Goal: Task Accomplishment & Management: Manage account settings

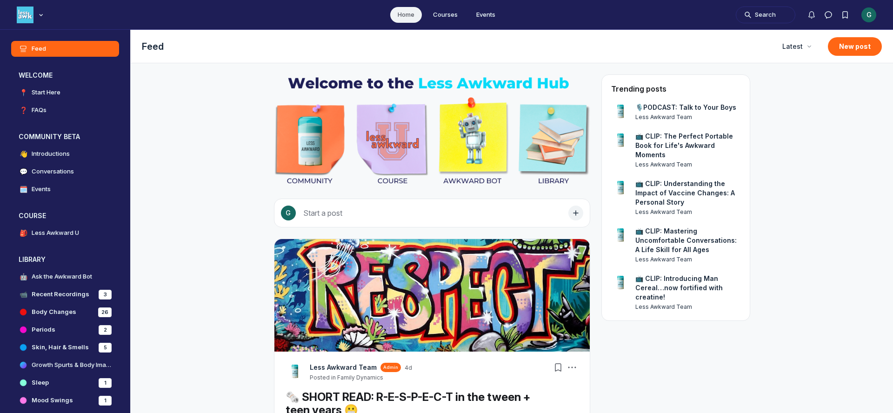
scroll to position [2902, 1782]
click at [869, 13] on div "G" at bounding box center [869, 14] width 15 height 15
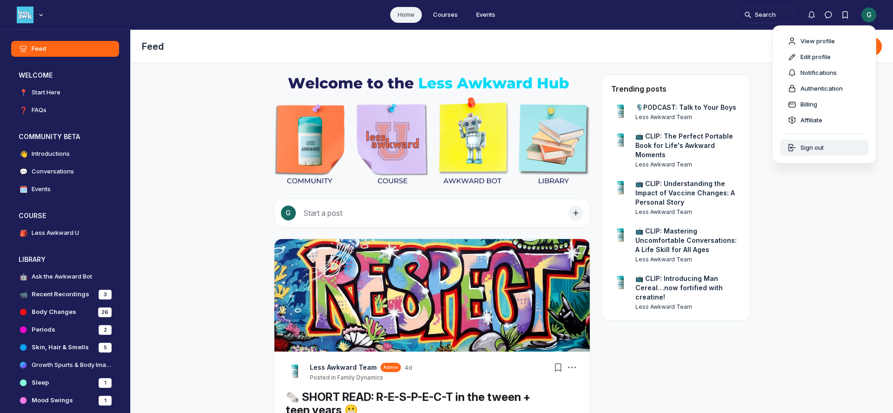
click at [829, 147] on div "Sign out" at bounding box center [824, 147] width 73 height 9
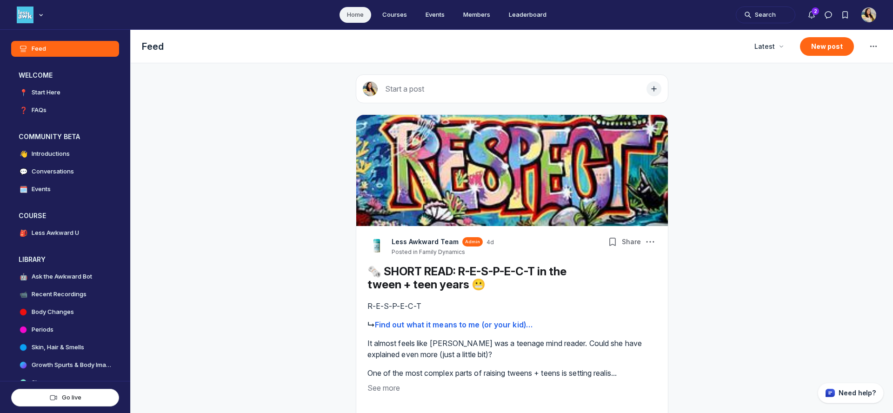
scroll to position [2756, 1782]
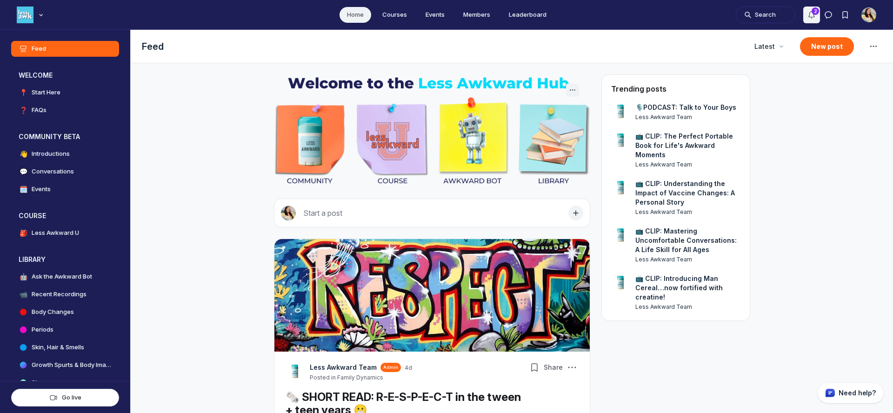
click at [808, 14] on icon "Notifications" at bounding box center [811, 14] width 9 height 9
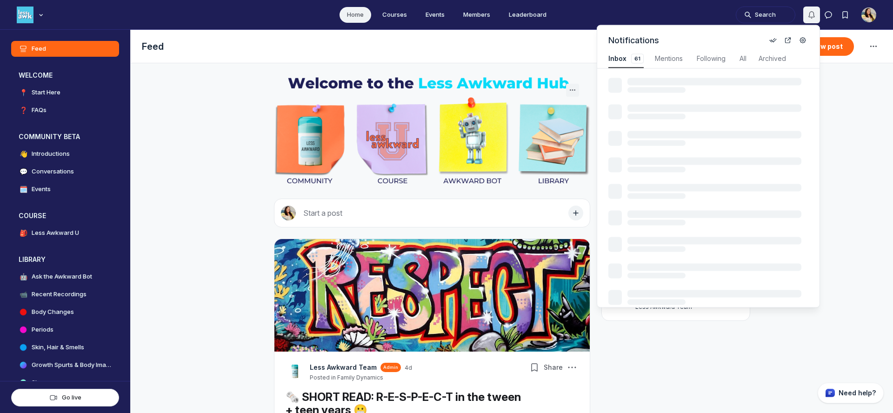
scroll to position [1259, 1981]
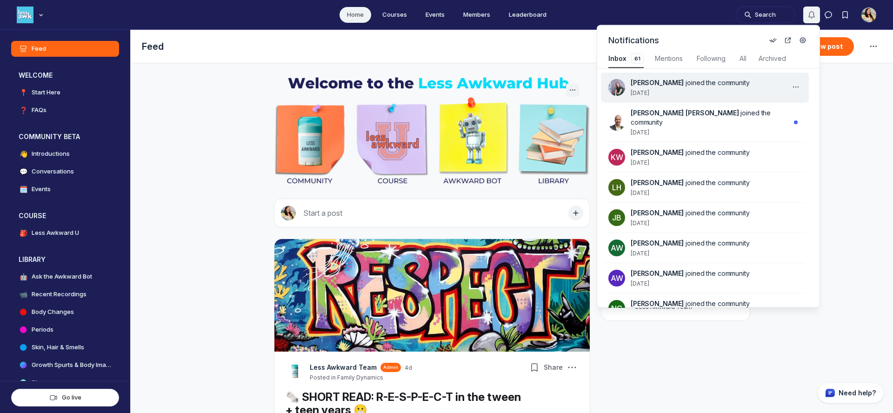
click at [708, 95] on div "[PERSON_NAME] joined the community [DATE]" at bounding box center [711, 87] width 160 height 19
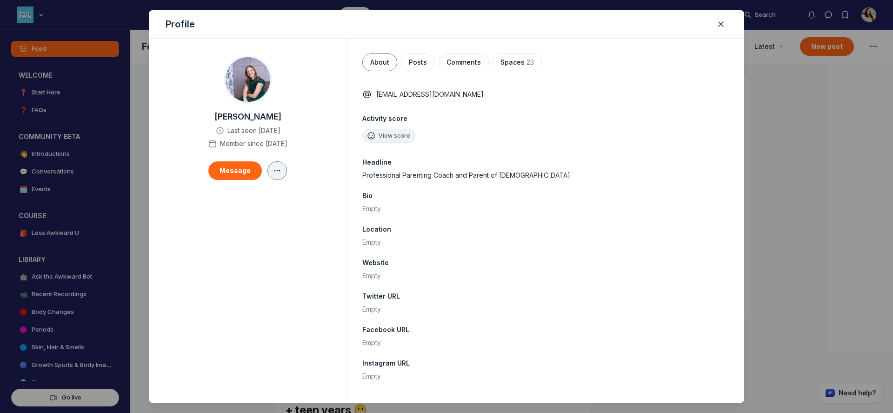
click at [277, 171] on icon "button" at bounding box center [277, 170] width 9 height 7
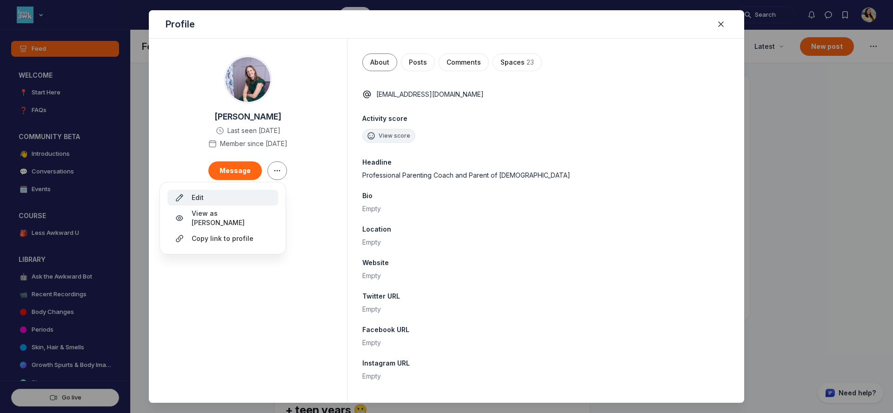
click at [227, 198] on div "Edit" at bounding box center [223, 197] width 96 height 9
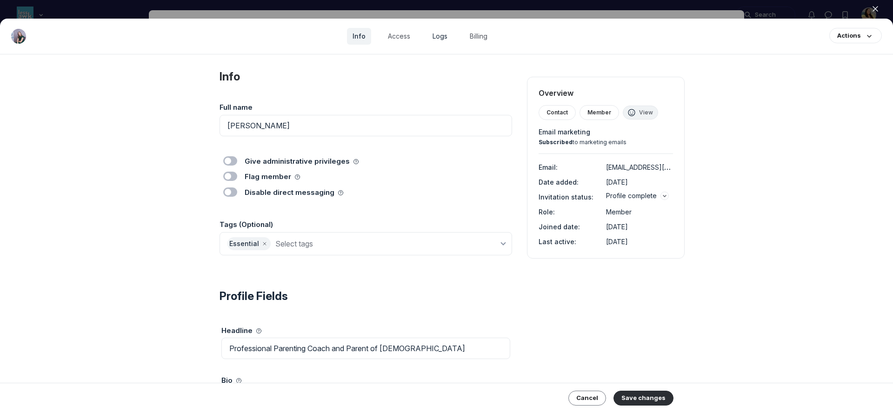
click at [441, 38] on link "Logs" at bounding box center [440, 36] width 26 height 17
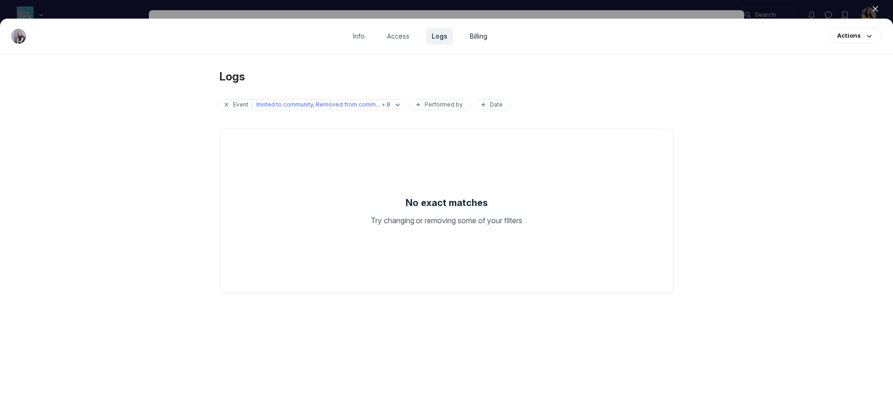
click at [474, 38] on link "Billing" at bounding box center [478, 36] width 29 height 17
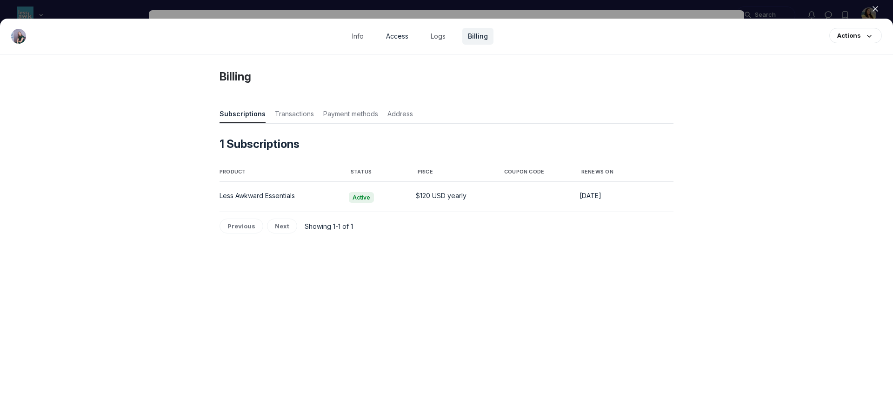
click at [398, 39] on link "Access" at bounding box center [397, 36] width 33 height 17
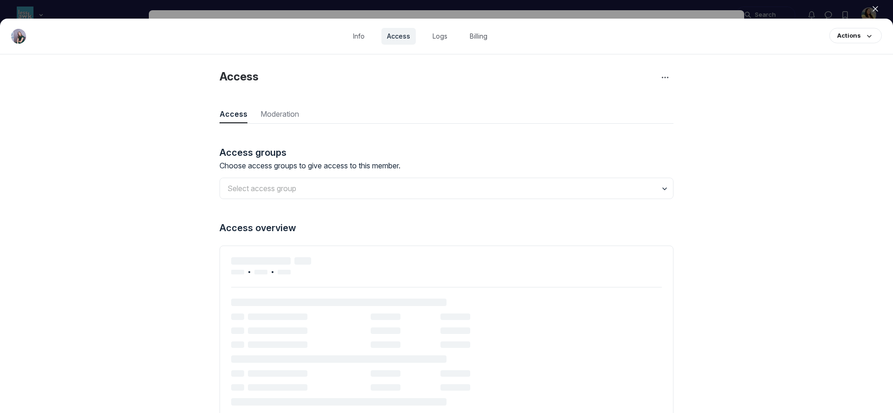
scroll to position [1257, 3239]
click at [454, 37] on ul "Info Access Logs Billing" at bounding box center [420, 36] width 146 height 17
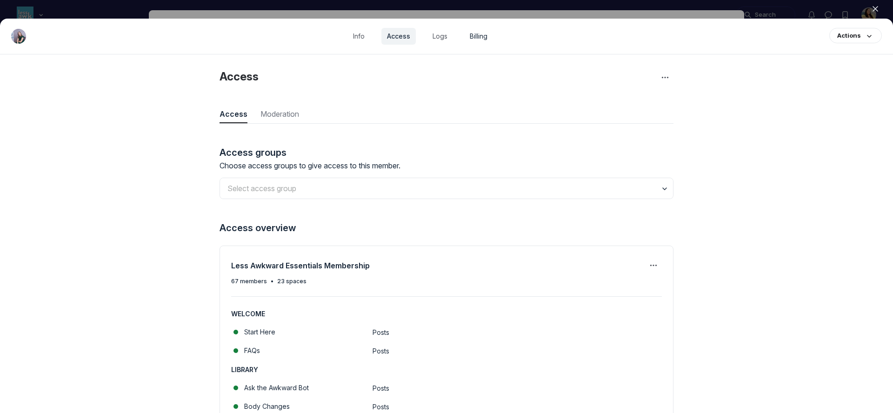
click at [474, 36] on link "Billing" at bounding box center [478, 36] width 29 height 17
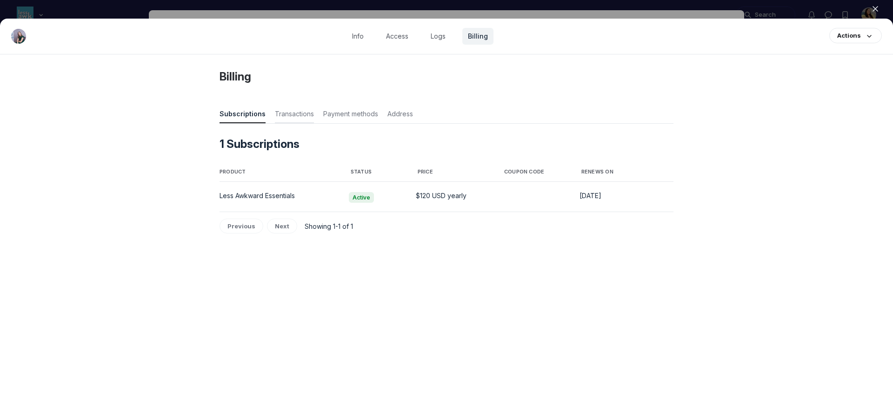
click at [304, 111] on span "Transactions" at bounding box center [294, 115] width 39 height 13
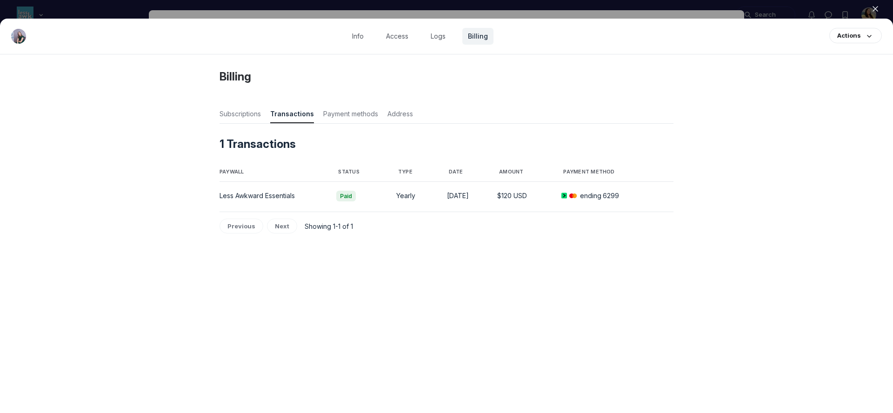
click at [389, 13] on div at bounding box center [446, 206] width 893 height 413
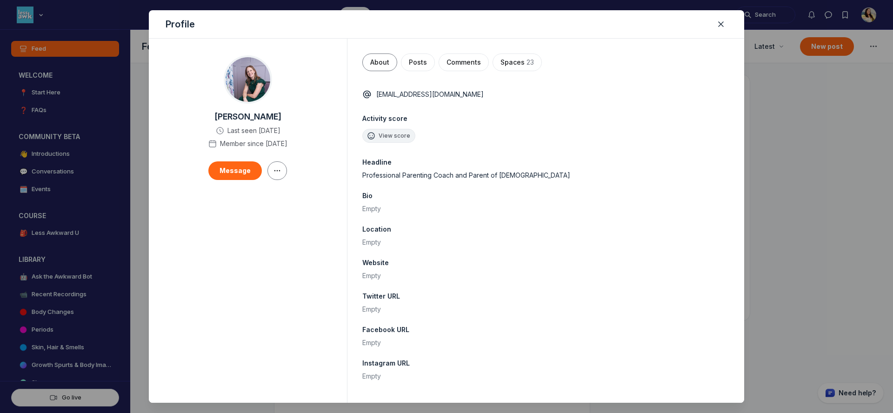
scroll to position [2756, 1782]
click at [783, 51] on div at bounding box center [446, 206] width 893 height 413
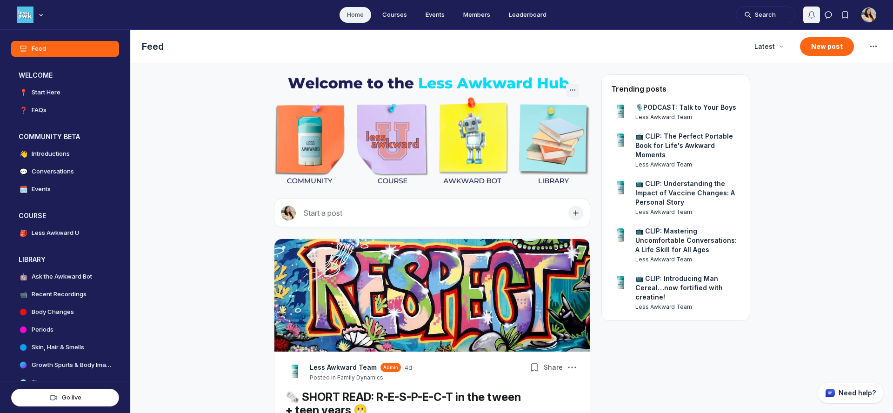
click at [812, 16] on icon "Notifications" at bounding box center [811, 14] width 9 height 9
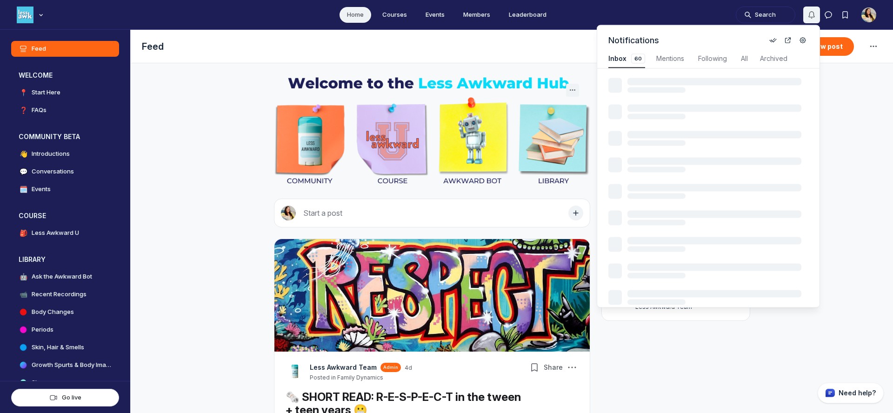
scroll to position [1259, 1986]
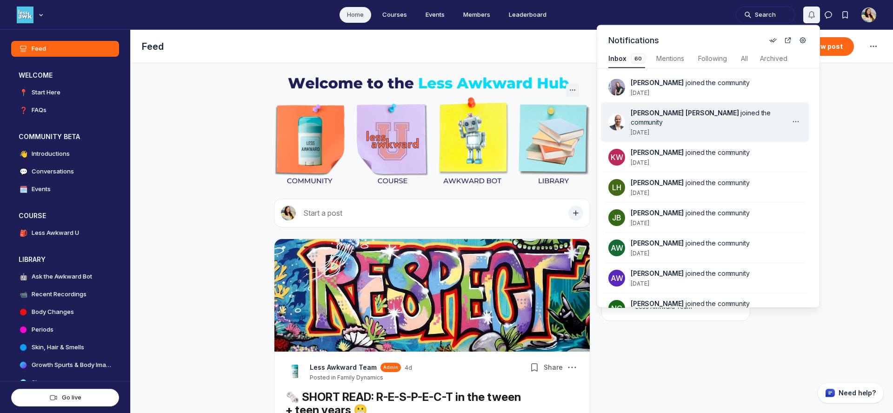
click at [705, 129] on div "[PERSON_NAME] [PERSON_NAME] joined the community [DATE]" at bounding box center [711, 122] width 160 height 28
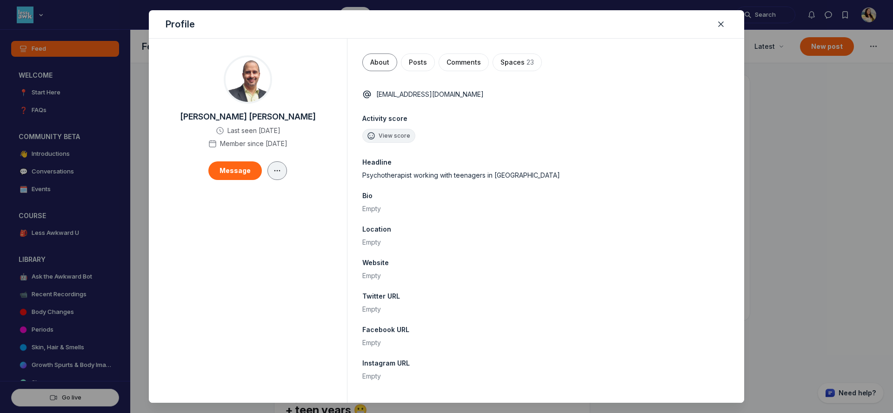
click at [276, 165] on button "button" at bounding box center [277, 170] width 20 height 19
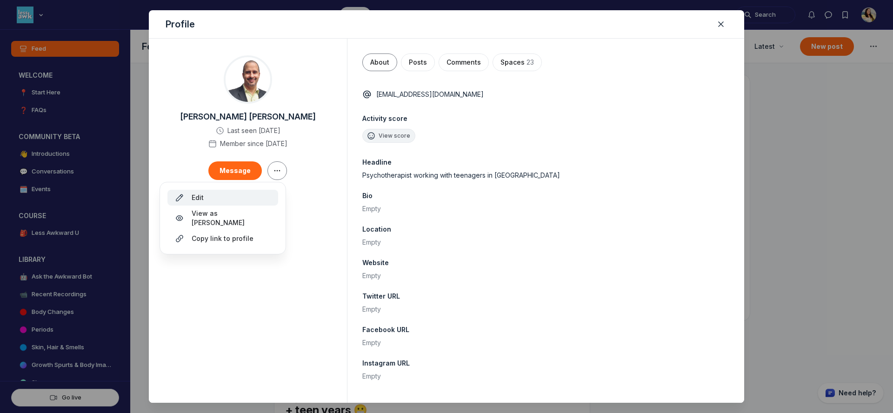
click at [241, 196] on div "Edit" at bounding box center [223, 197] width 96 height 9
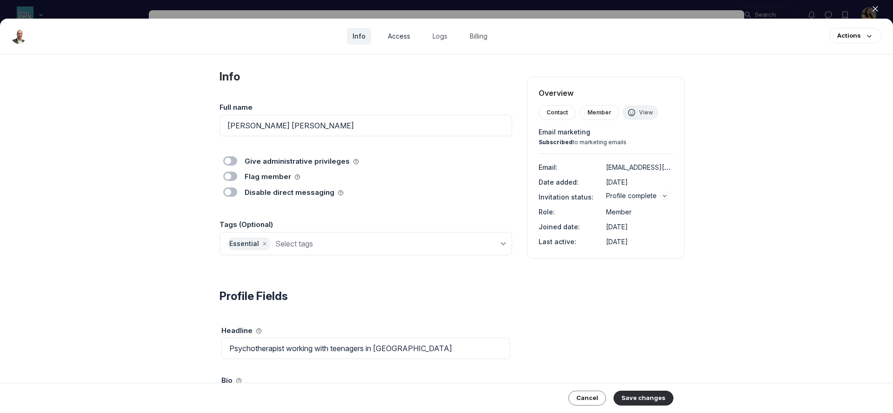
drag, startPoint x: 397, startPoint y: 35, endPoint x: 402, endPoint y: 36, distance: 5.1
click at [397, 35] on link "Access" at bounding box center [398, 36] width 33 height 17
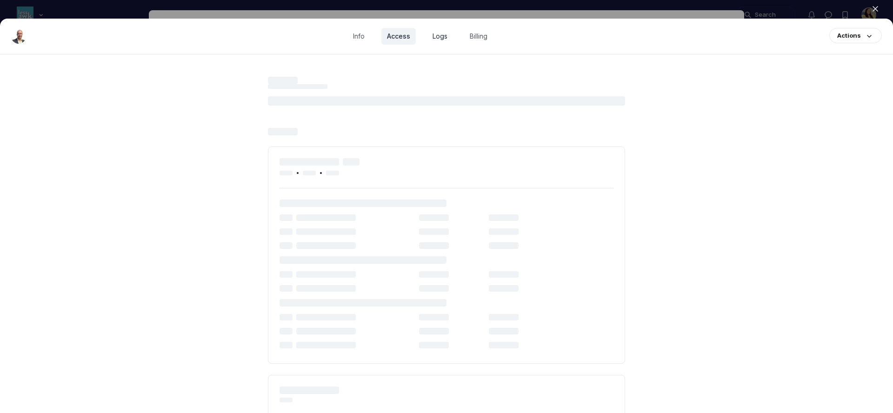
click at [440, 37] on link "Logs" at bounding box center [440, 36] width 26 height 17
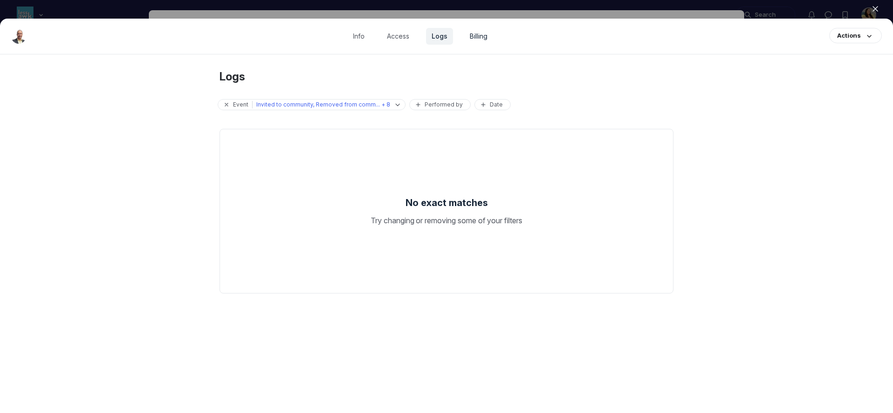
click at [491, 37] on link "Billing" at bounding box center [478, 36] width 29 height 17
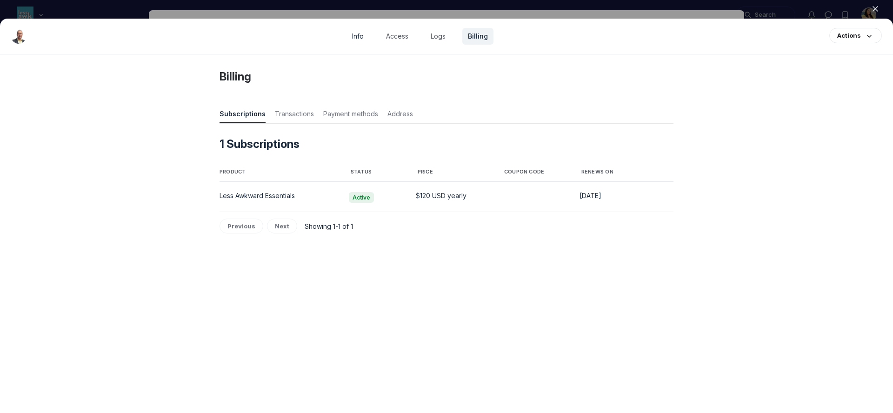
click at [353, 40] on link "Info" at bounding box center [358, 36] width 23 height 17
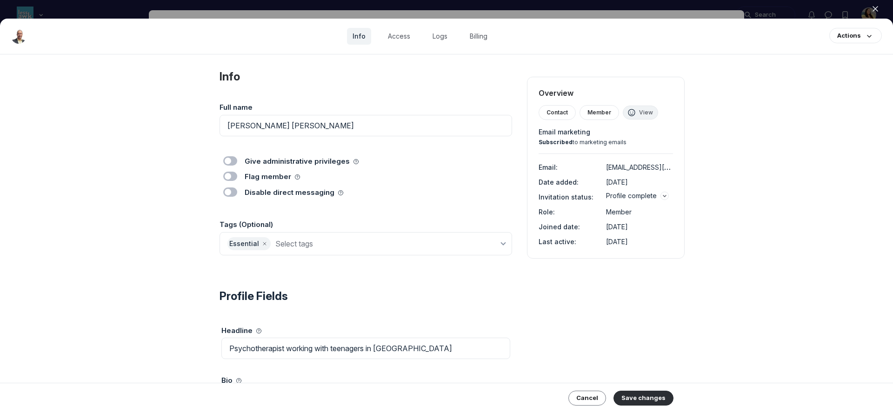
click at [94, 16] on div at bounding box center [446, 206] width 893 height 413
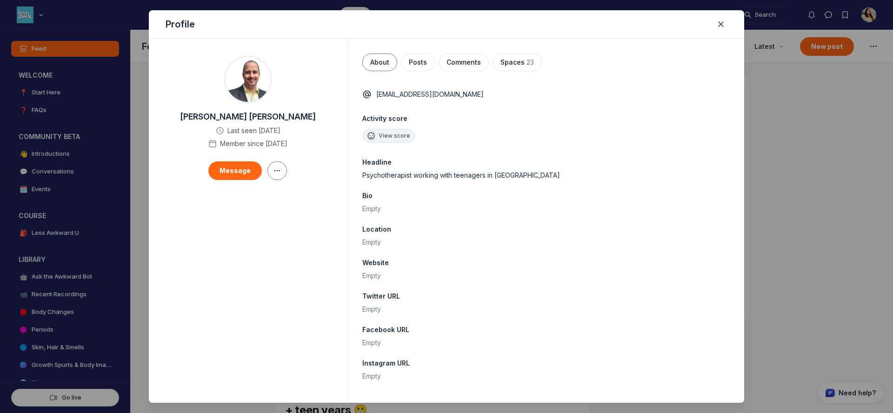
scroll to position [2756, 1782]
click at [72, 23] on div at bounding box center [446, 206] width 893 height 413
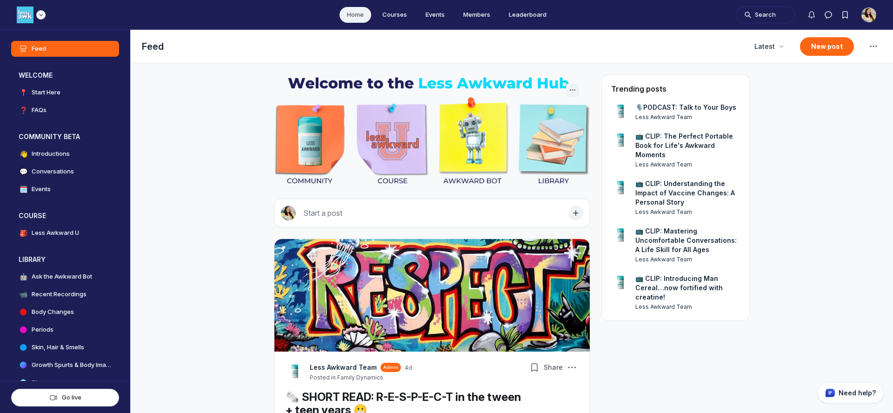
click at [36, 18] on div "Main navigation bar" at bounding box center [31, 15] width 29 height 17
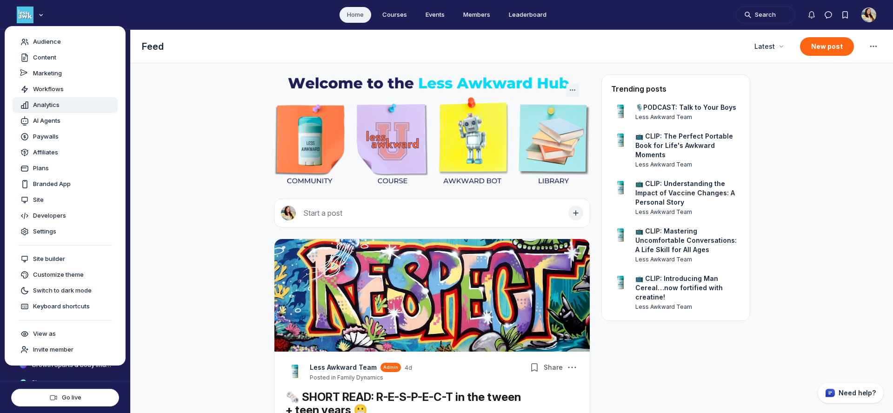
click at [51, 105] on span "Analytics" at bounding box center [46, 104] width 27 height 9
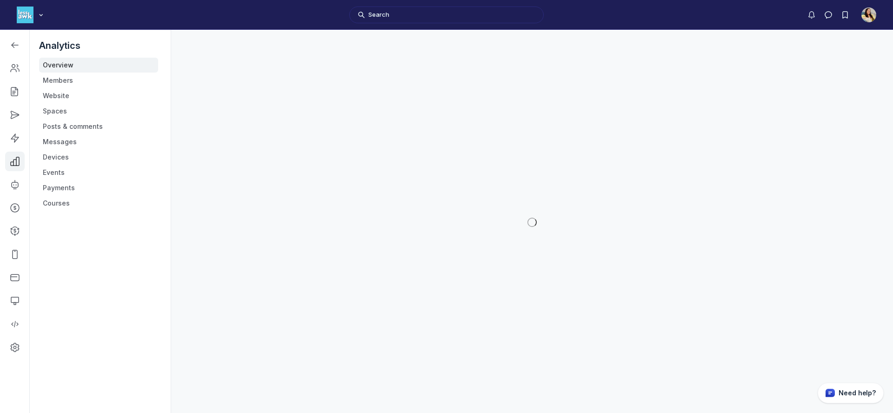
scroll to position [2900, 1325]
click at [58, 194] on link "Payments" at bounding box center [98, 187] width 119 height 15
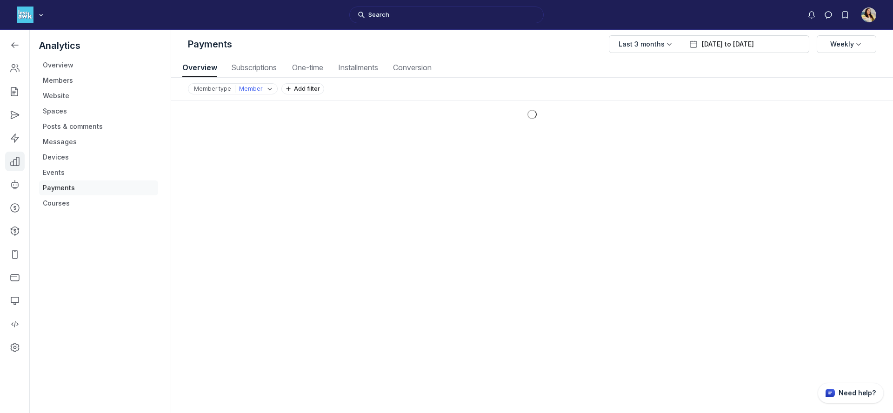
scroll to position [1259, 4344]
click at [267, 68] on span "Subscriptions" at bounding box center [253, 67] width 51 height 7
click at [13, 45] on use "Left Sidebar" at bounding box center [15, 45] width 7 height 5
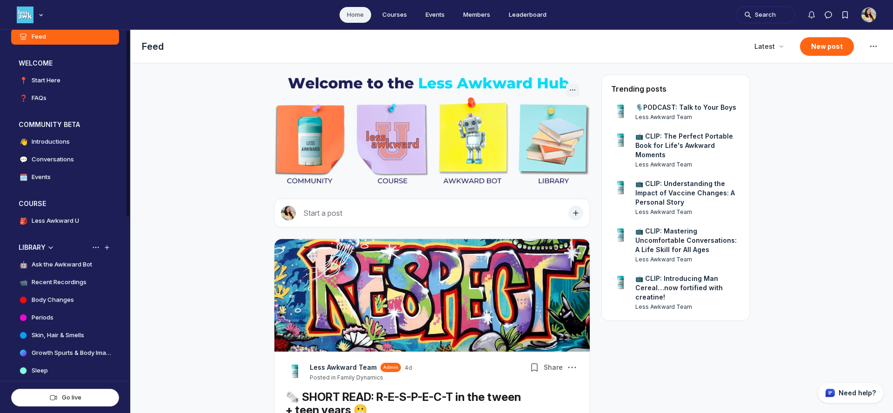
scroll to position [13, 0]
click at [107, 202] on use "Add space or space group" at bounding box center [107, 203] width 4 height 4
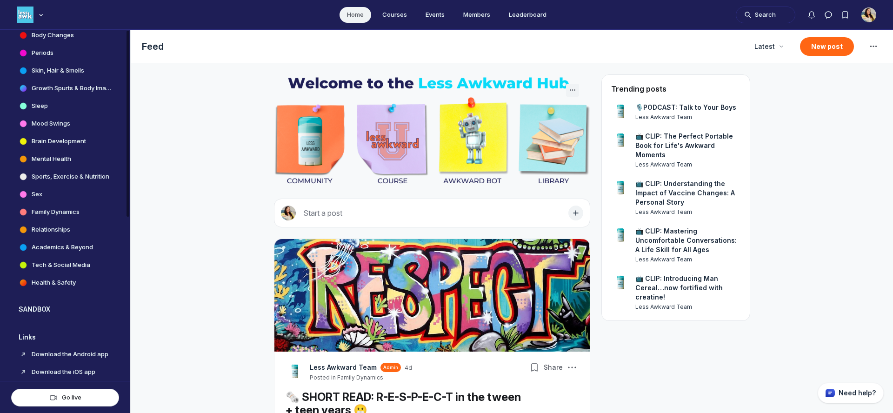
scroll to position [308, 0]
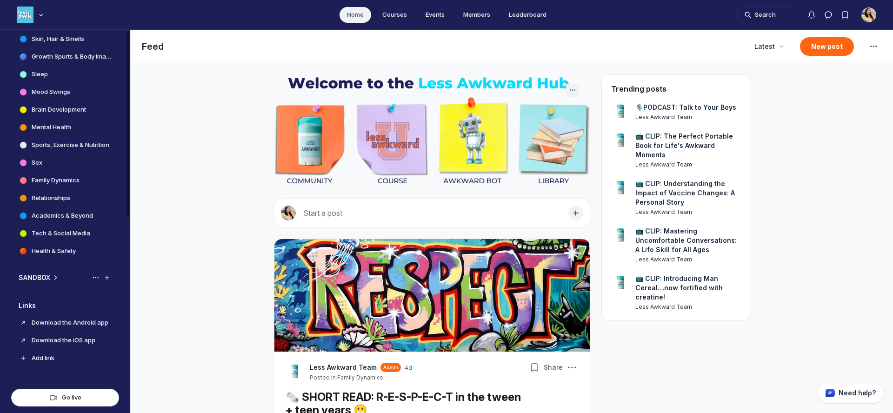
click at [49, 277] on h3 "SANDBOX" at bounding box center [35, 277] width 32 height 9
click at [82, 312] on h4 "About the Course" at bounding box center [57, 312] width 51 height 9
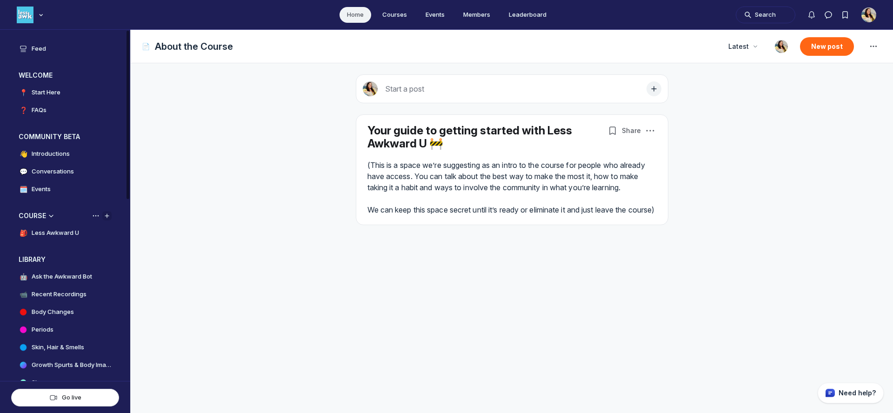
click at [107, 216] on icon "Add space or space group" at bounding box center [106, 215] width 9 height 7
click at [134, 239] on button "Create space" at bounding box center [154, 238] width 88 height 16
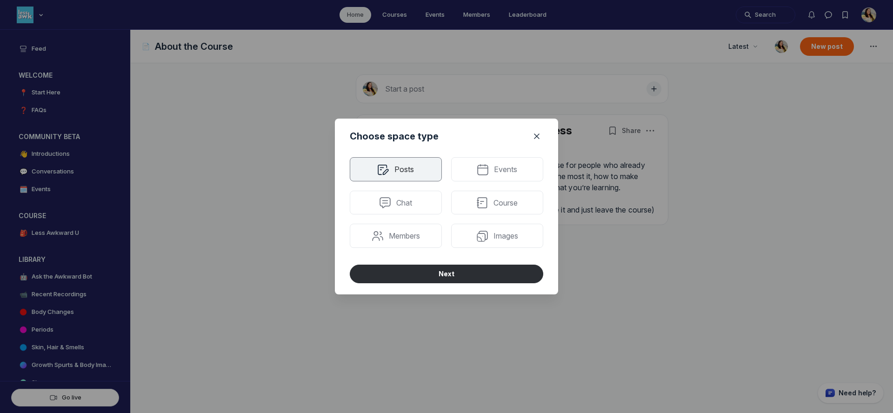
click at [111, 230] on div at bounding box center [446, 206] width 893 height 413
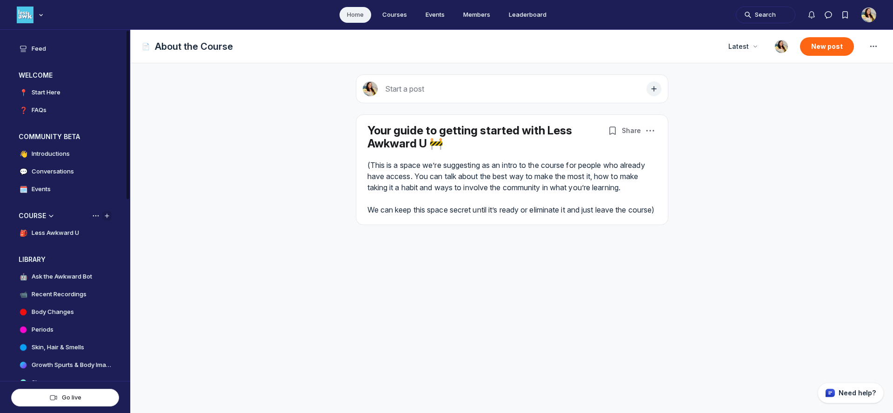
click at [108, 217] on icon "Add space or space group" at bounding box center [106, 215] width 9 height 7
click at [128, 256] on button "Create space group" at bounding box center [154, 254] width 88 height 16
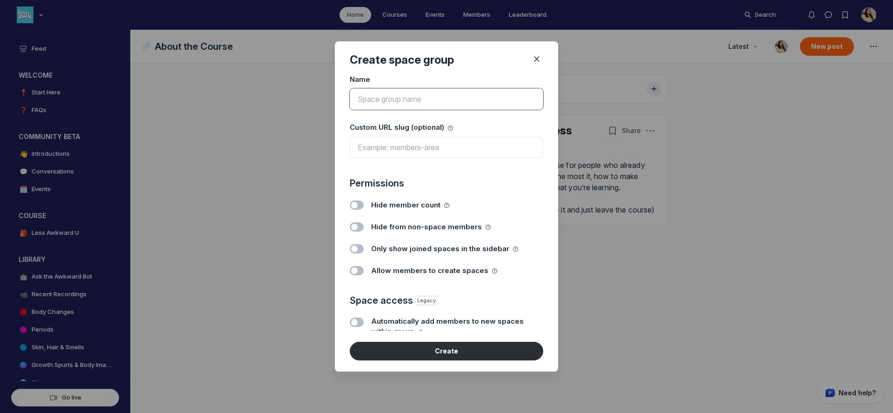
click at [393, 101] on input at bounding box center [447, 98] width 194 height 21
type input "C"
type input "c"
type input "CK"
type input "ck"
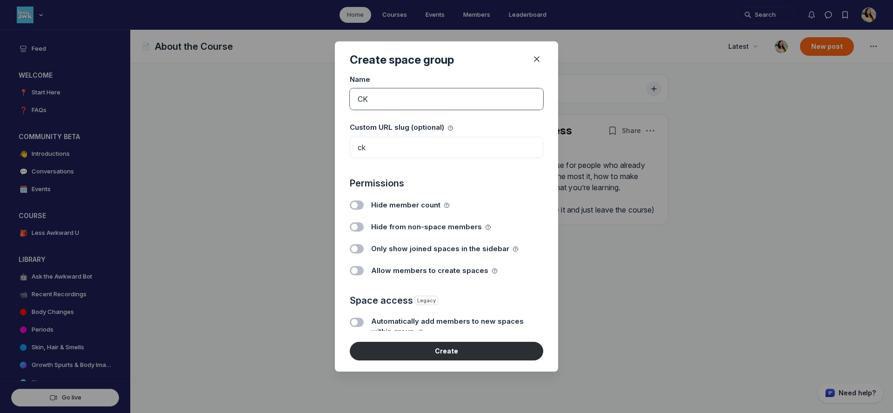
type input "C"
type input "c"
type input "CL"
type input "cl"
type input "CLU"
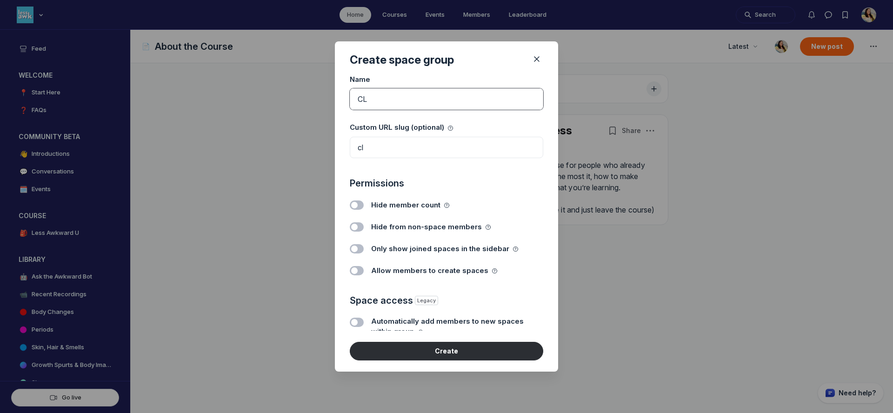
type input "clu"
type input "CLUB"
type input "club"
type input "CLUB"
click at [358, 203] on label "Toggle switch" at bounding box center [357, 204] width 14 height 9
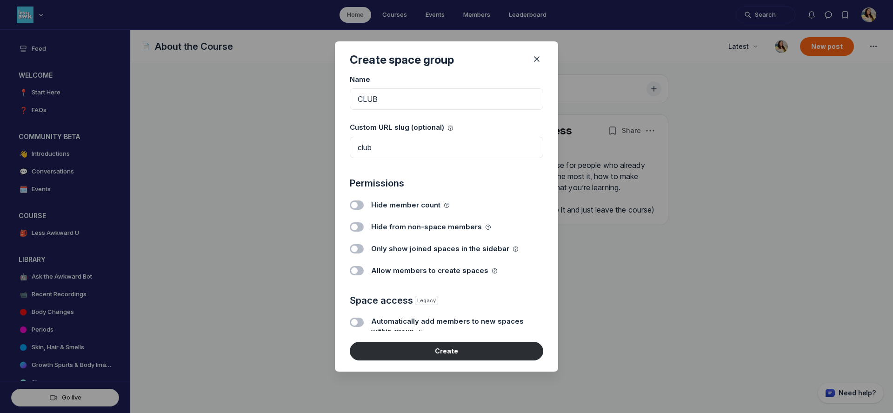
click at [0, 0] on input "Toggle switch" at bounding box center [0, 0] width 0 height 0
click at [357, 227] on label "Toggle switch" at bounding box center [357, 226] width 14 height 9
click at [0, 0] on input "Toggle switch" at bounding box center [0, 0] width 0 height 0
click at [361, 148] on input "club" at bounding box center [447, 147] width 194 height 21
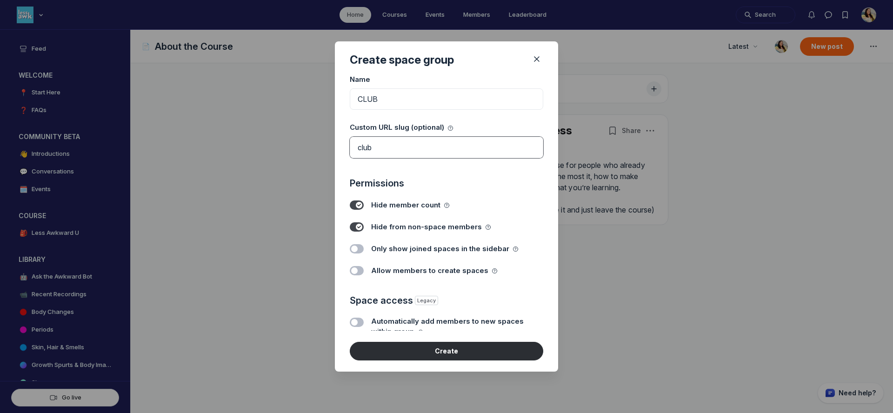
type input "l"
type input "club"
click at [410, 355] on button "Create" at bounding box center [447, 351] width 194 height 19
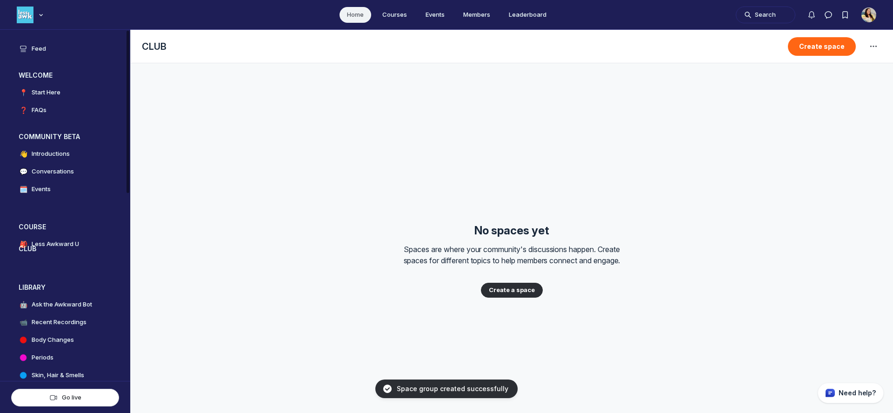
drag, startPoint x: 34, startPoint y: 216, endPoint x: 32, endPoint y: 268, distance: 52.1
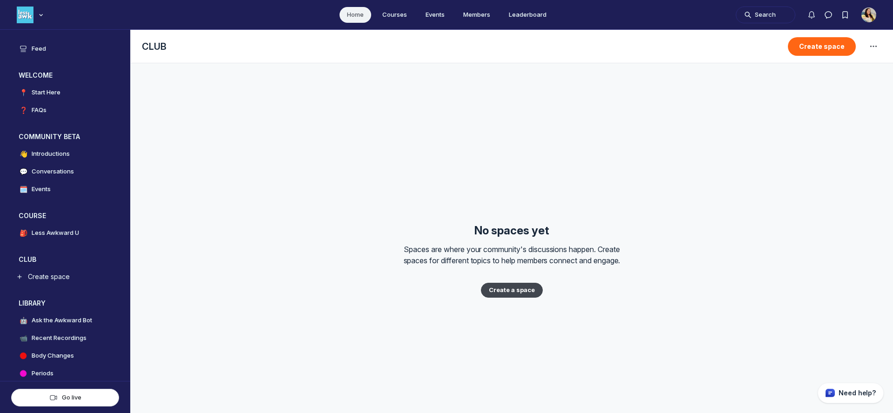
click at [514, 293] on button "Create a space" at bounding box center [512, 290] width 62 height 15
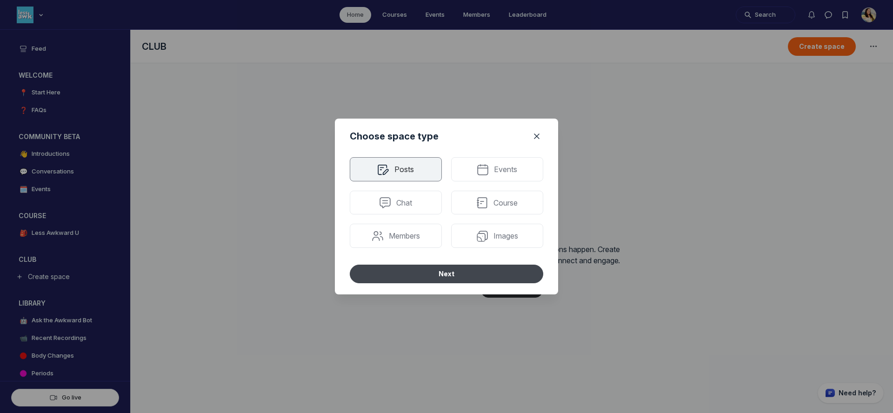
click at [459, 271] on button "Next" at bounding box center [447, 274] width 194 height 19
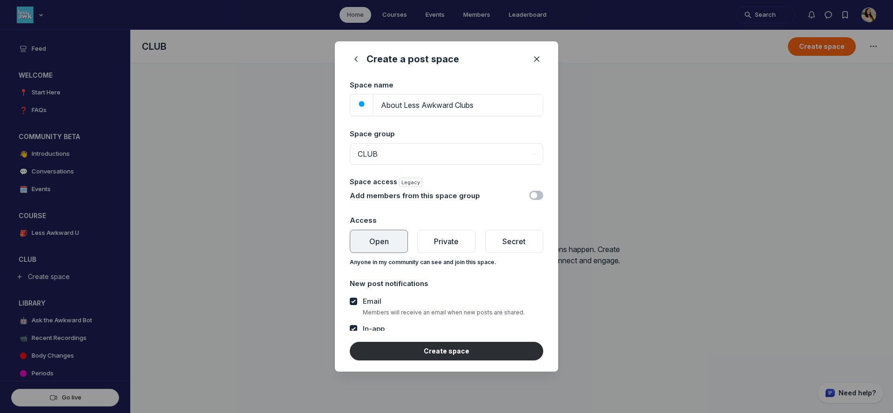
click at [363, 108] on button "button" at bounding box center [361, 103] width 23 height 19
type input "About Less Awkward Clubs"
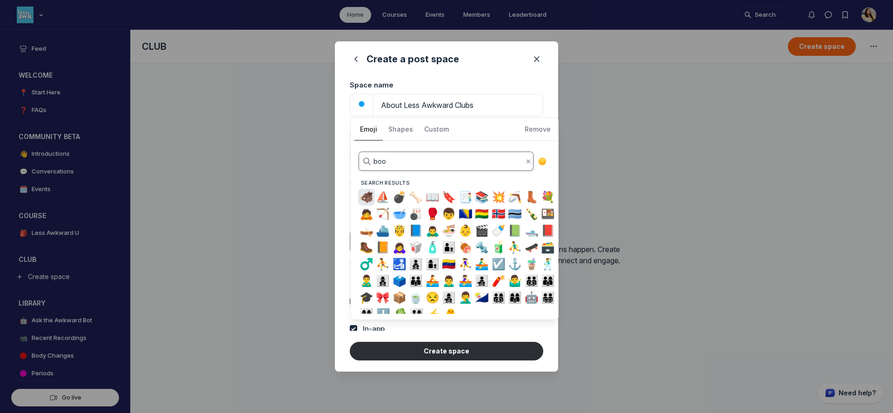
type input "book"
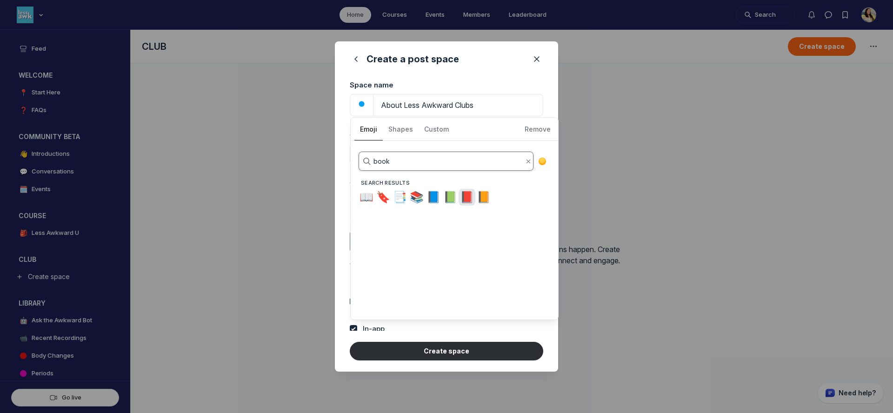
click at [467, 201] on span "📕" at bounding box center [467, 197] width 14 height 13
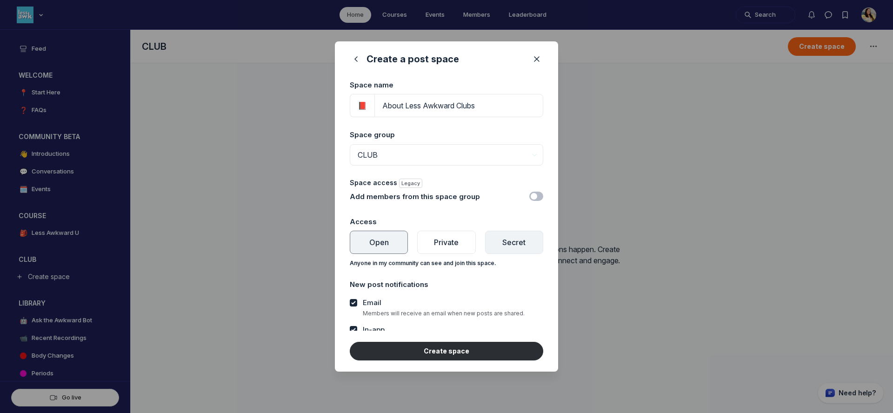
click at [510, 245] on p "Secret" at bounding box center [513, 242] width 23 height 11
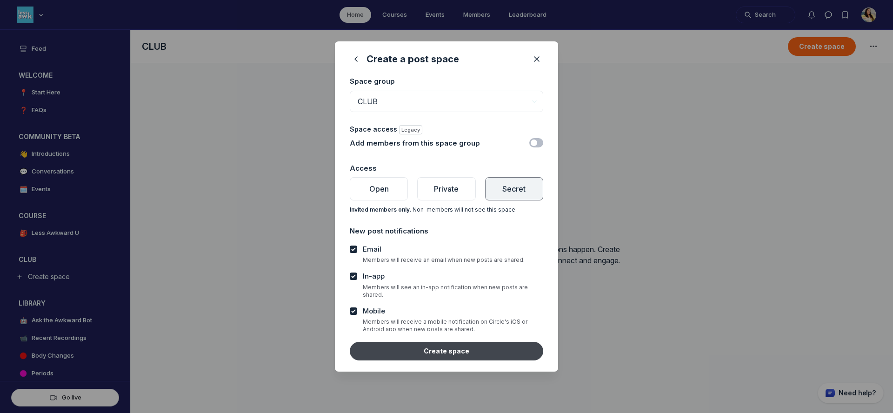
click at [414, 352] on button "Create space" at bounding box center [447, 351] width 194 height 19
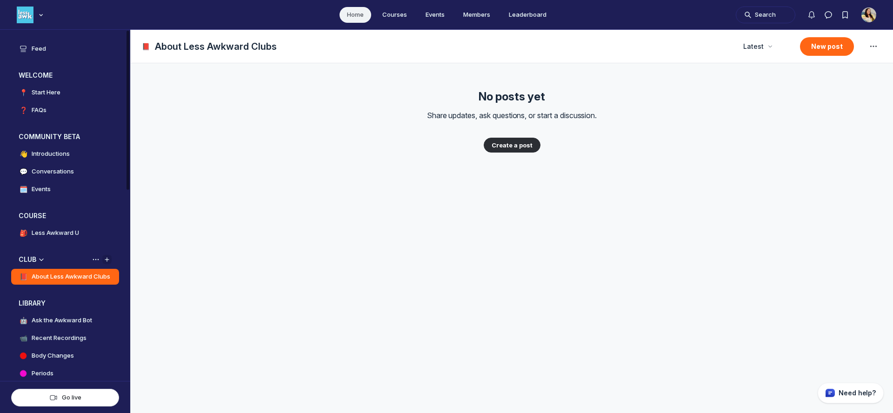
click at [107, 261] on use "Add space or space group" at bounding box center [107, 260] width 4 height 4
click at [131, 279] on button "Create space" at bounding box center [154, 282] width 88 height 16
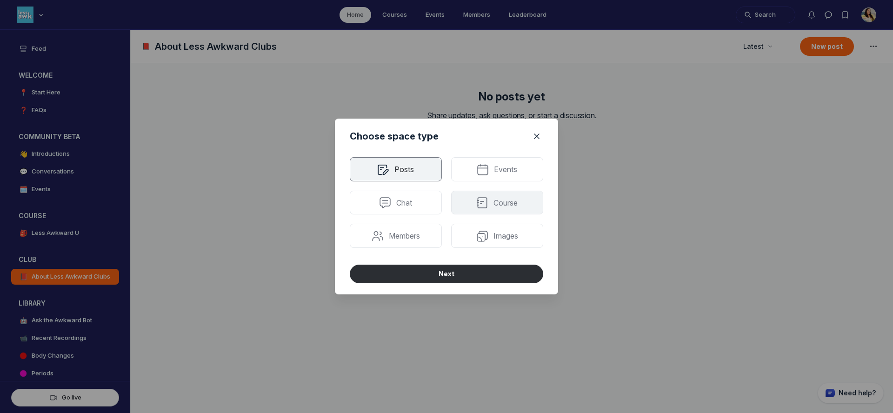
click at [495, 203] on p "Course" at bounding box center [506, 202] width 24 height 11
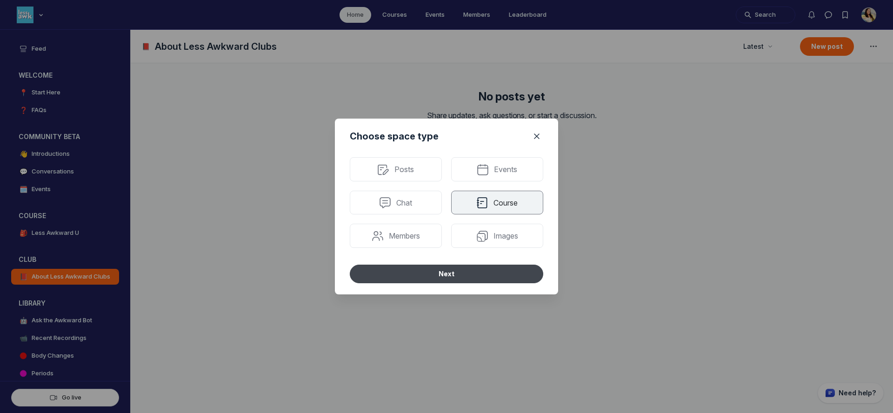
click at [467, 273] on button "Next" at bounding box center [447, 274] width 194 height 19
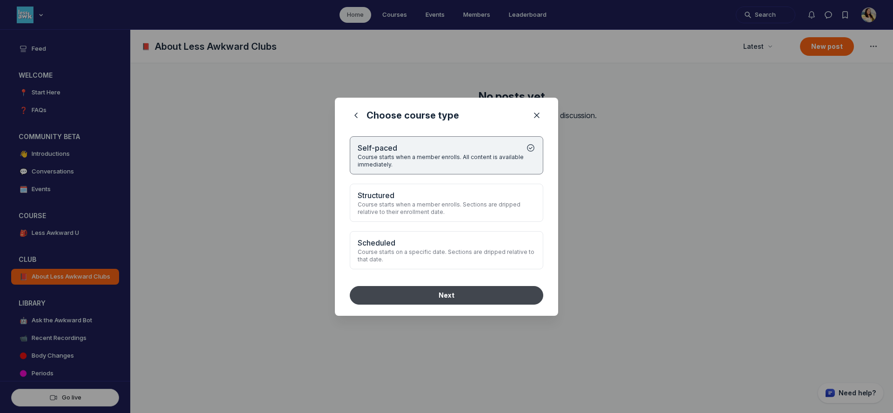
click at [461, 298] on button "Next" at bounding box center [447, 295] width 194 height 19
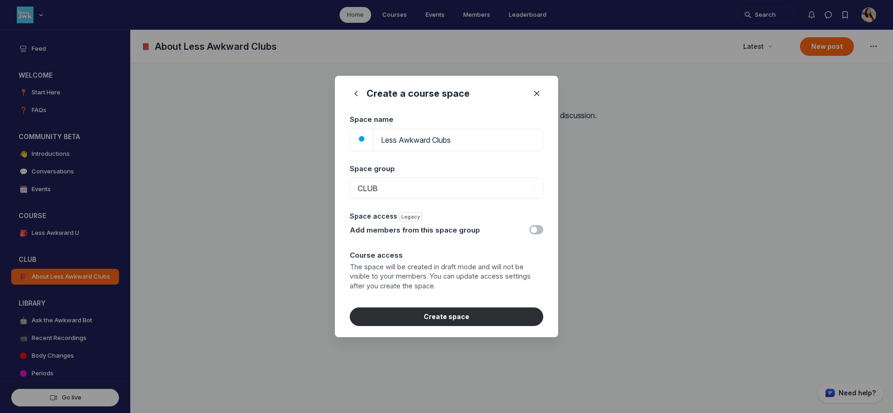
type input "Less Awkward Clubs"
click at [361, 138] on img "button" at bounding box center [362, 139] width 8 height 8
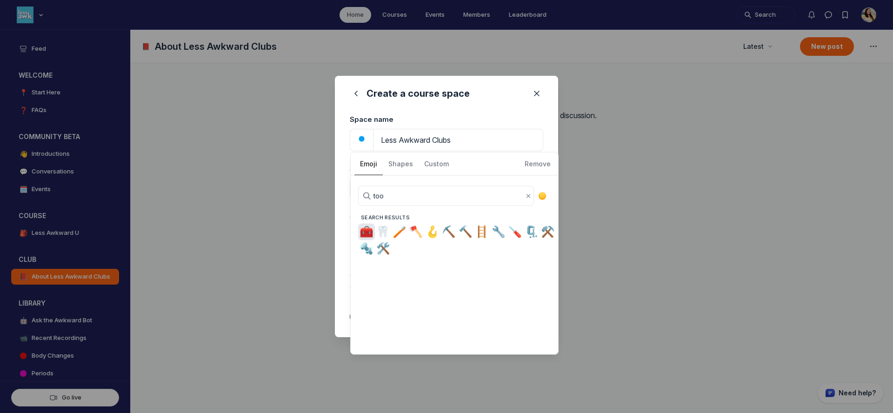
type input "tool"
click at [370, 226] on span "🧰" at bounding box center [367, 232] width 14 height 13
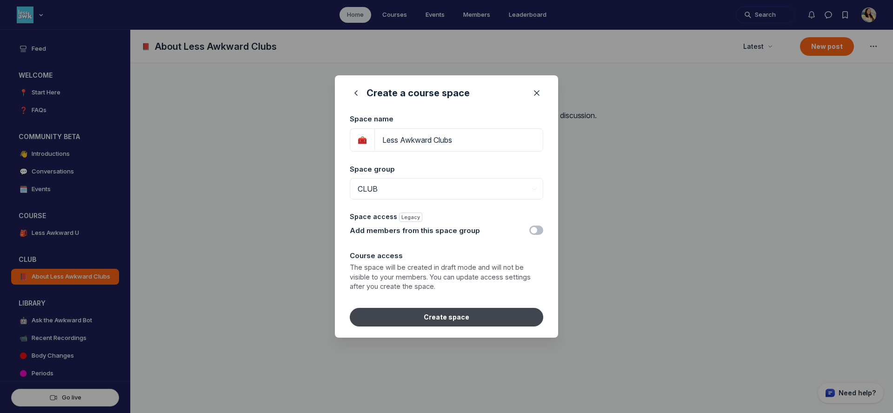
click at [465, 317] on button "Create space" at bounding box center [447, 317] width 194 height 19
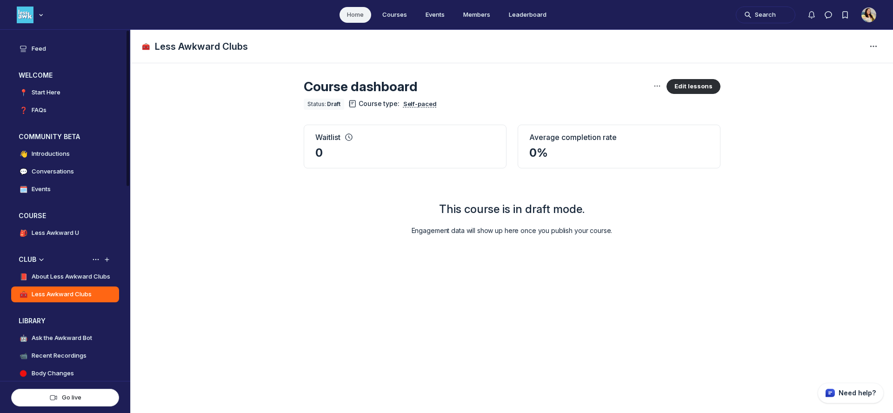
click at [75, 275] on h4 "About Less Awkward Clubs" at bounding box center [71, 276] width 79 height 9
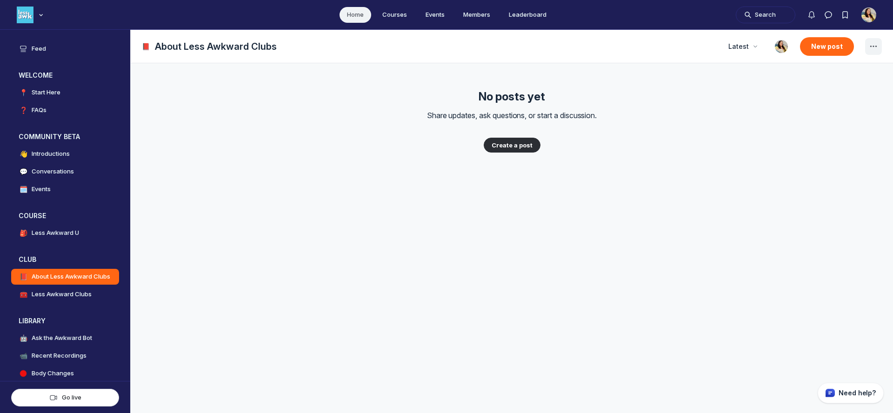
click at [871, 47] on icon "Space settings" at bounding box center [873, 46] width 11 height 11
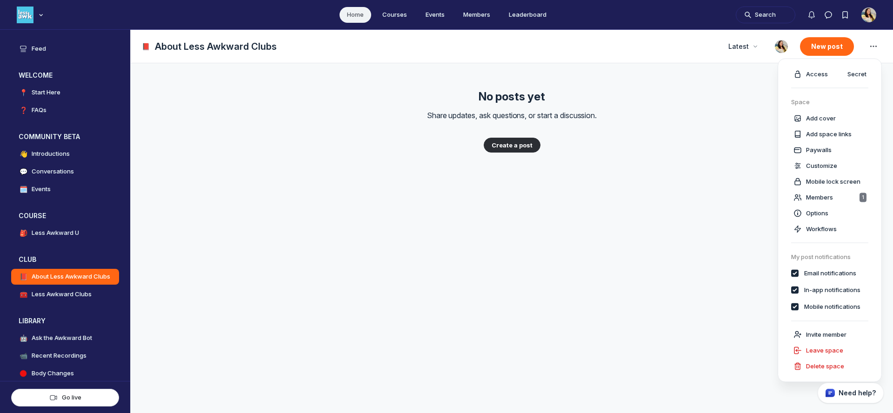
checkbox input "true"
click at [821, 79] on div "Access" at bounding box center [810, 74] width 35 height 9
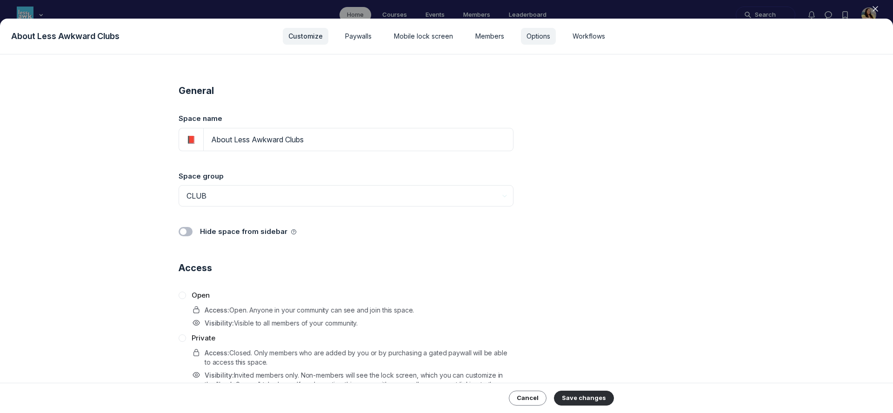
click at [544, 32] on span "Options" at bounding box center [539, 36] width 24 height 9
select select "oldest"
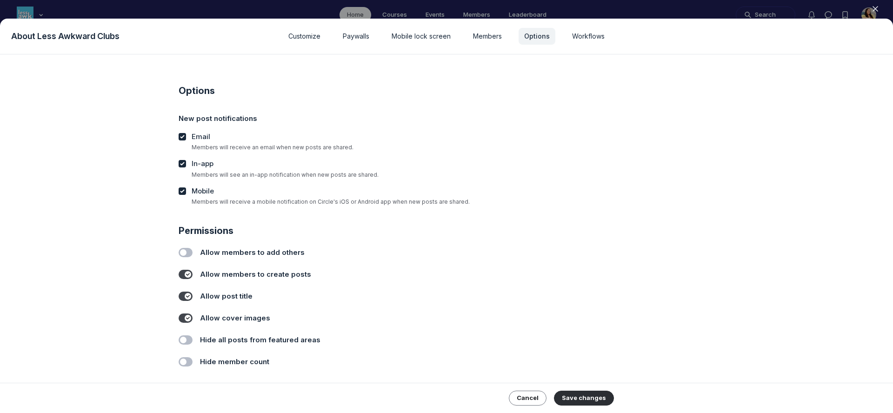
click at [191, 275] on label "Toggle switch" at bounding box center [186, 274] width 14 height 9
click at [0, 0] on input "Toggle switch" at bounding box center [0, 0] width 0 height 0
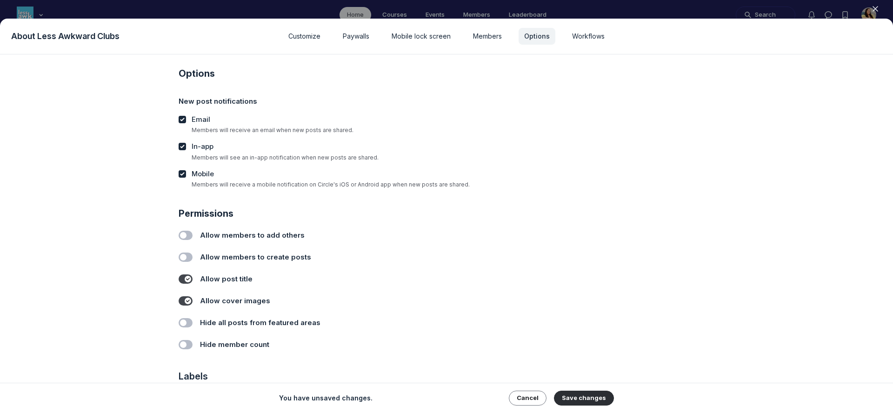
scroll to position [19, 0]
click at [185, 342] on label "Toggle switch" at bounding box center [186, 342] width 14 height 9
click at [0, 0] on input "Toggle switch" at bounding box center [0, 0] width 0 height 0
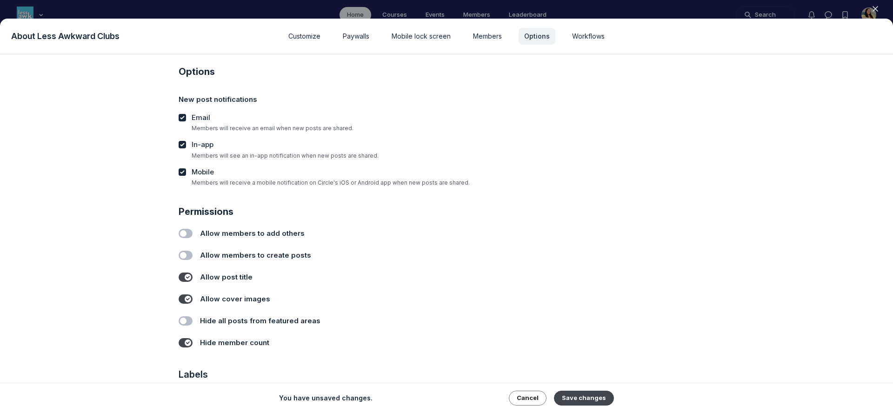
click at [586, 396] on button "Save changes" at bounding box center [584, 398] width 60 height 15
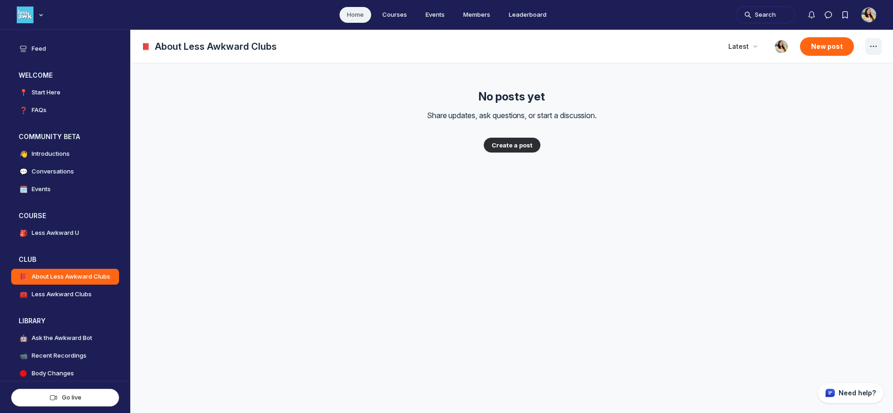
click at [881, 44] on span "Page Header" at bounding box center [873, 46] width 15 height 15
click at [871, 50] on icon "Space settings" at bounding box center [873, 46] width 11 height 11
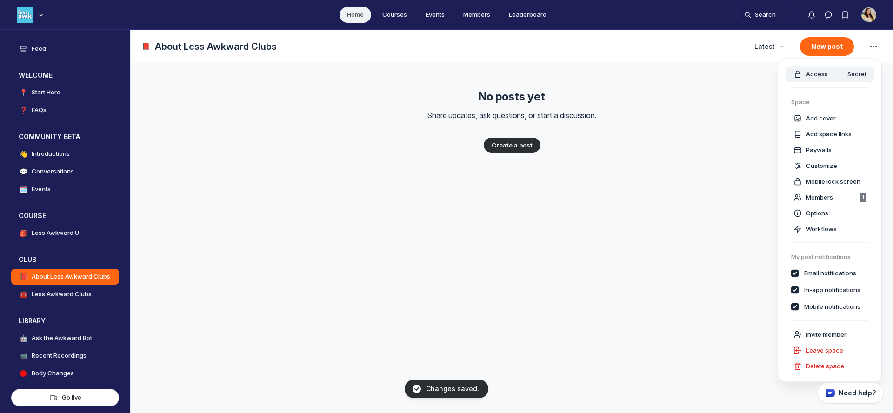
click at [817, 76] on span "Access" at bounding box center [817, 74] width 22 height 9
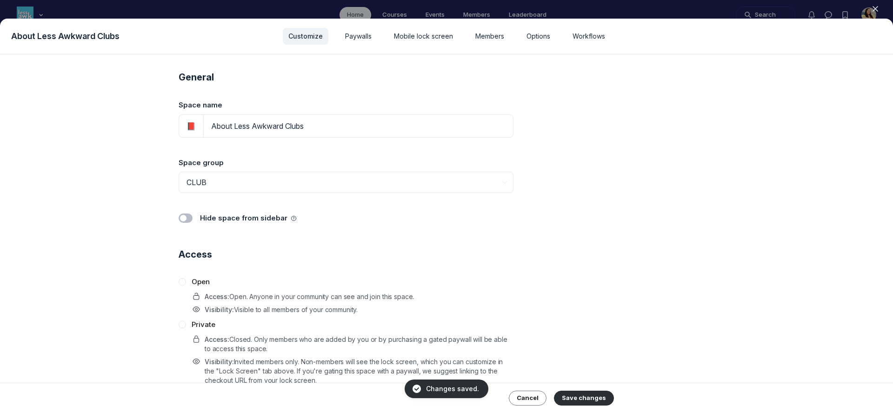
scroll to position [16, 0]
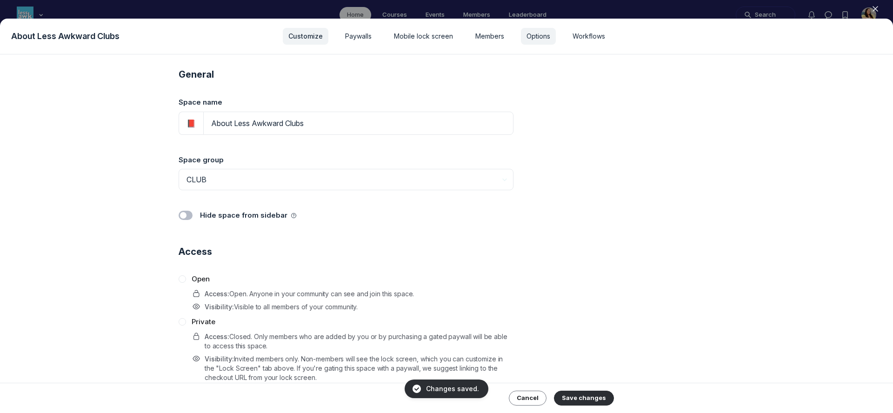
click at [543, 33] on span "Options" at bounding box center [539, 36] width 24 height 9
select select "oldest"
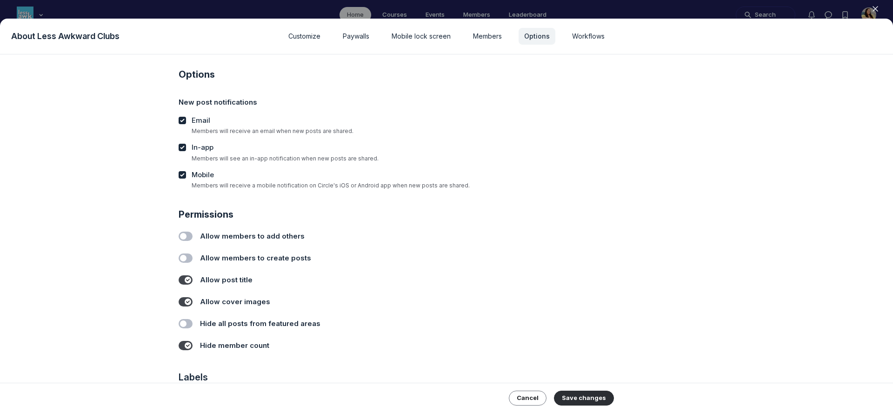
click at [184, 323] on label "Toggle switch" at bounding box center [186, 323] width 14 height 9
click at [0, 0] on input "Toggle switch" at bounding box center [0, 0] width 0 height 0
click at [581, 396] on button "Save changes" at bounding box center [584, 398] width 60 height 15
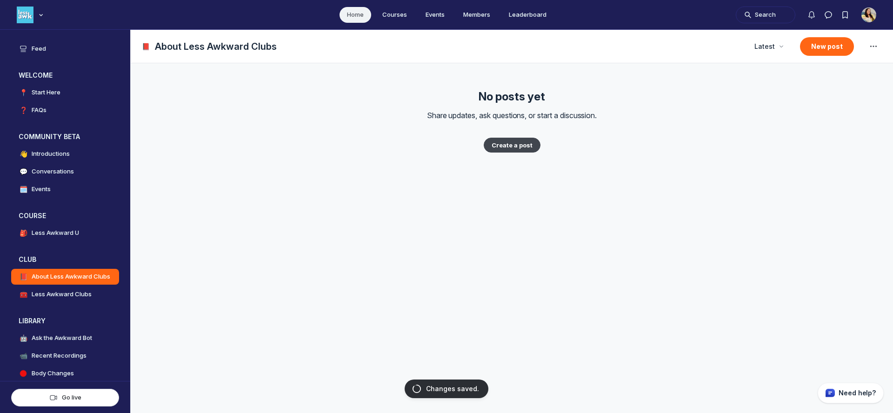
click at [513, 146] on button "Create a post" at bounding box center [512, 145] width 57 height 15
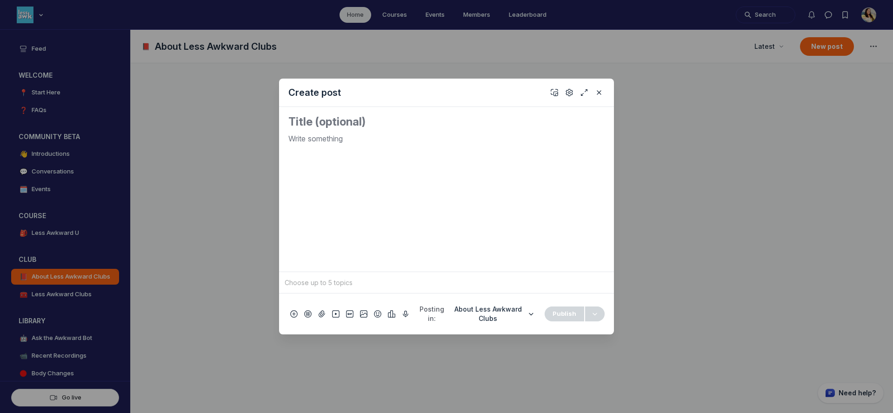
paste textarea "Less Awkward Clubs Info"
type textarea "Less Awkward Clubs Info"
click at [297, 147] on div "Quick post modal" at bounding box center [446, 198] width 316 height 131
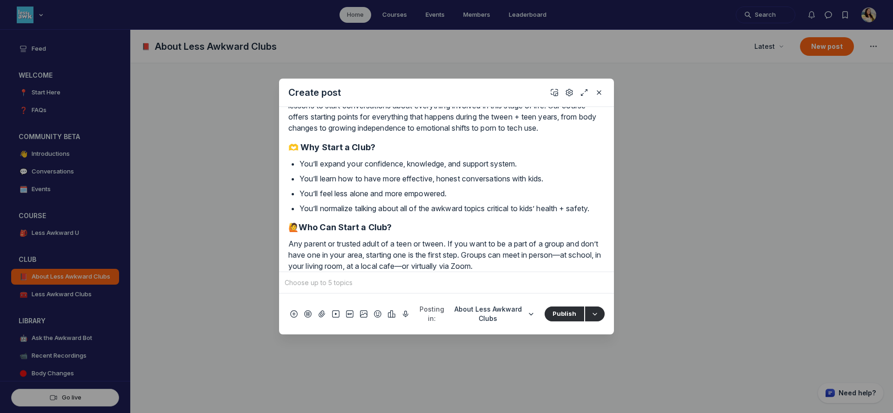
scroll to position [0, 0]
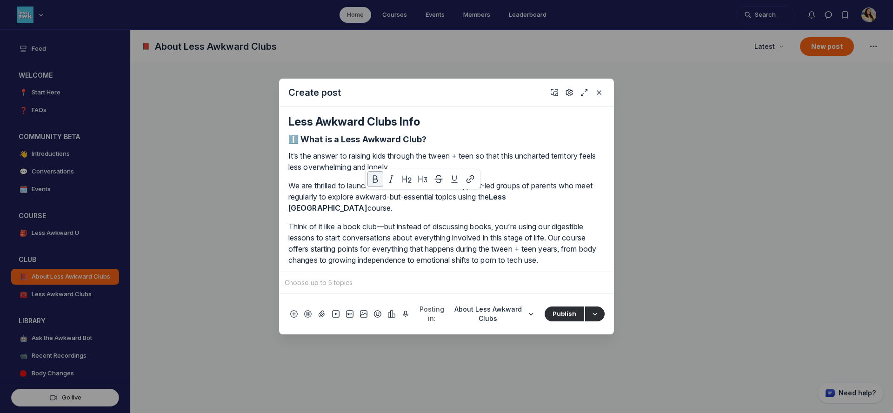
drag, startPoint x: 520, startPoint y: 196, endPoint x: 324, endPoint y: 210, distance: 196.3
click at [324, 210] on p "We are thrilled to launch Less Awkward Clubs: small, peer-led groups of parents…" at bounding box center [446, 196] width 316 height 33
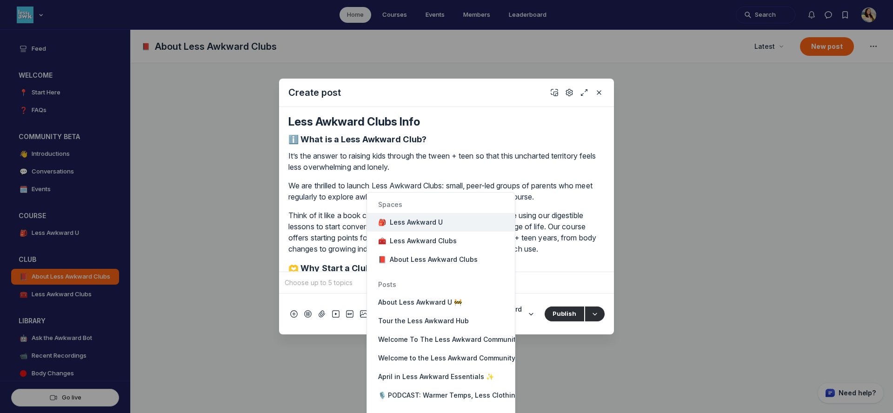
click at [434, 223] on span "Less Awkward U" at bounding box center [416, 222] width 53 height 9
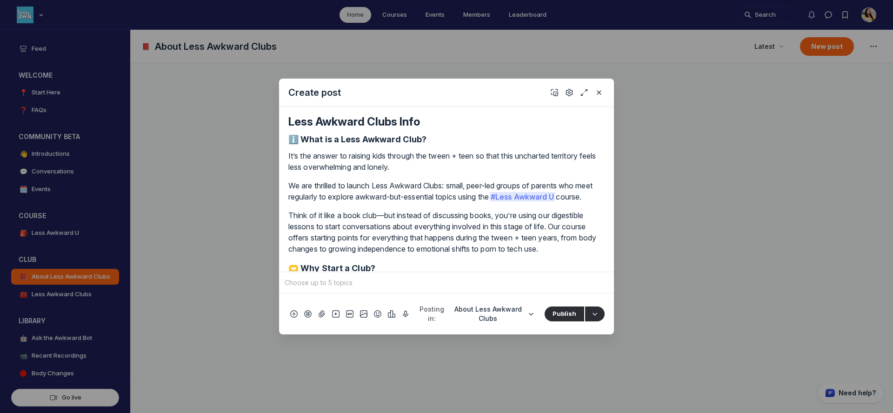
scroll to position [132, 0]
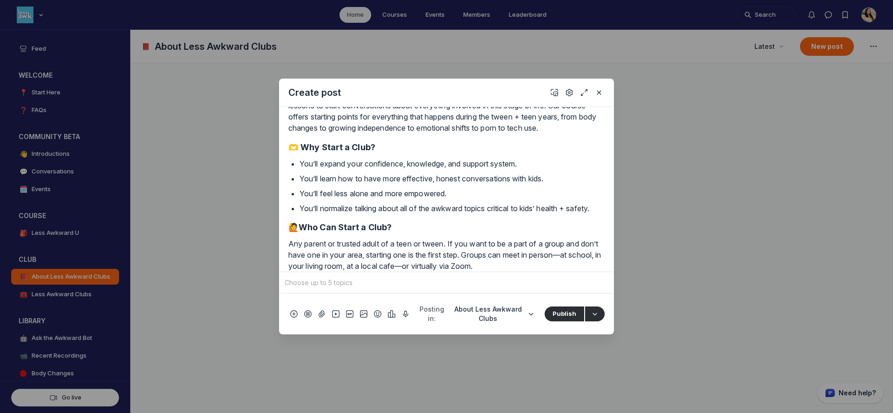
click at [533, 266] on p "Any parent or trusted adult of a teen or tween. If you want to be a part of a g…" at bounding box center [446, 254] width 316 height 33
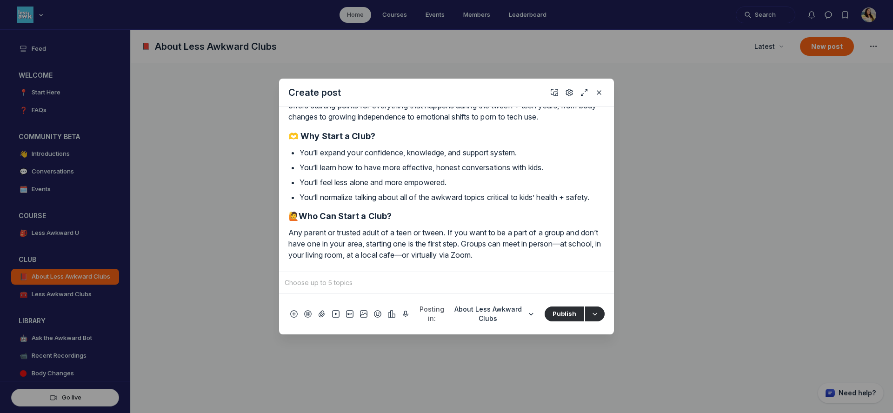
scroll to position [151, 0]
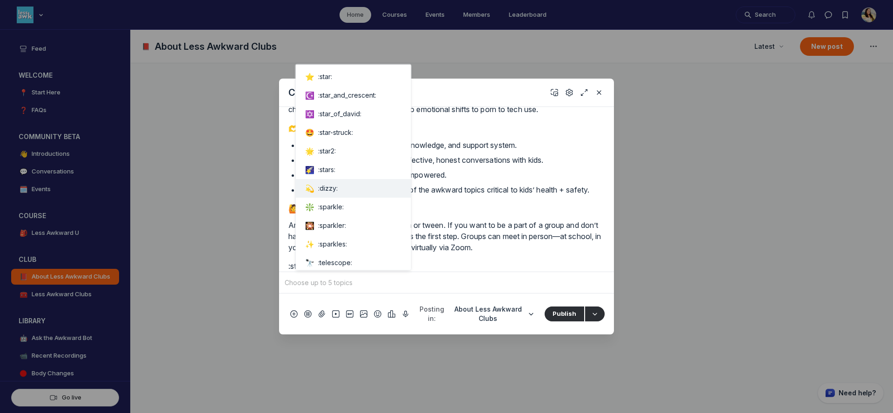
click at [367, 190] on button "💫 : dizzy :" at bounding box center [353, 188] width 115 height 19
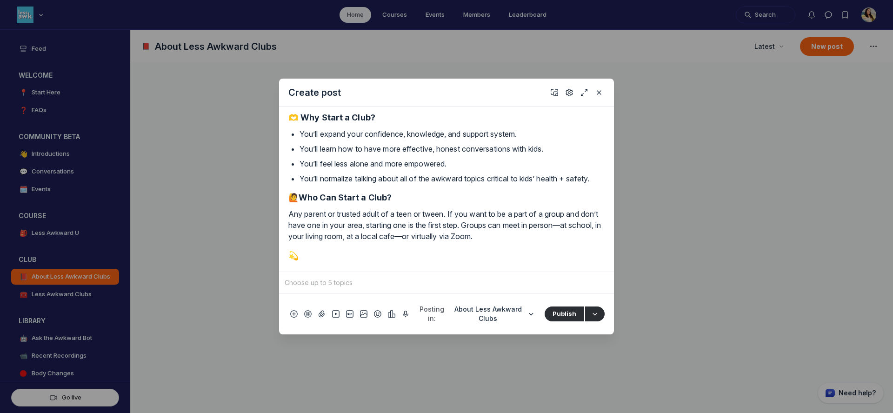
scroll to position [153, 0]
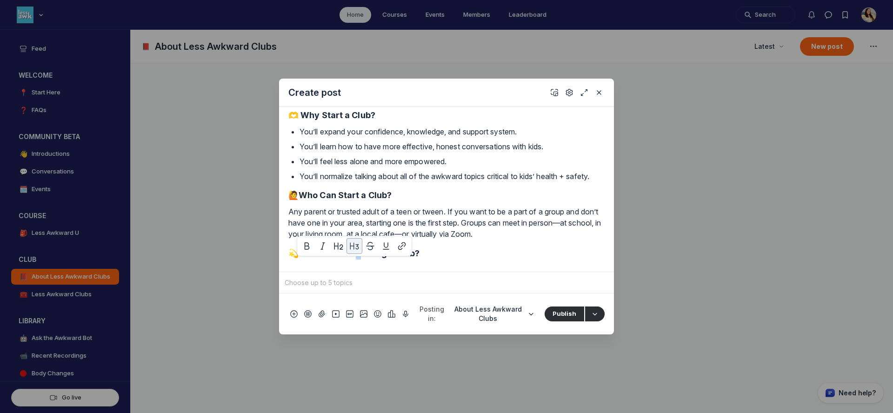
click at [353, 260] on h3 "💫 Interested in hosting a Club?" at bounding box center [446, 253] width 316 height 13
click at [437, 260] on h3 "💫 Interested in Hosting a Club?" at bounding box center [446, 253] width 316 height 13
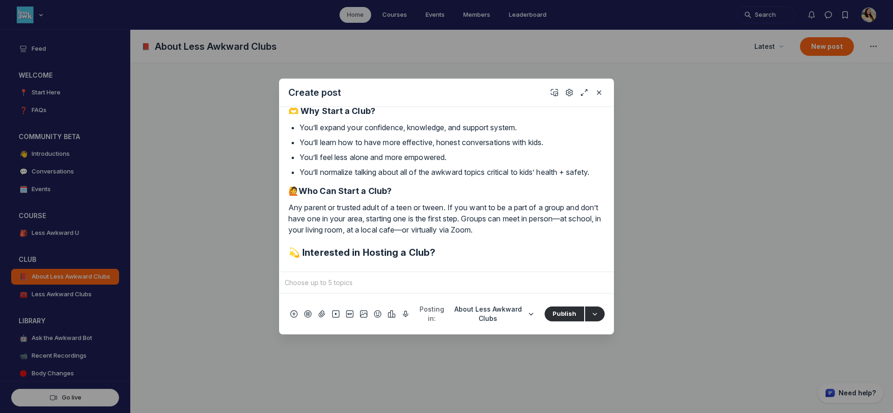
scroll to position [174, 0]
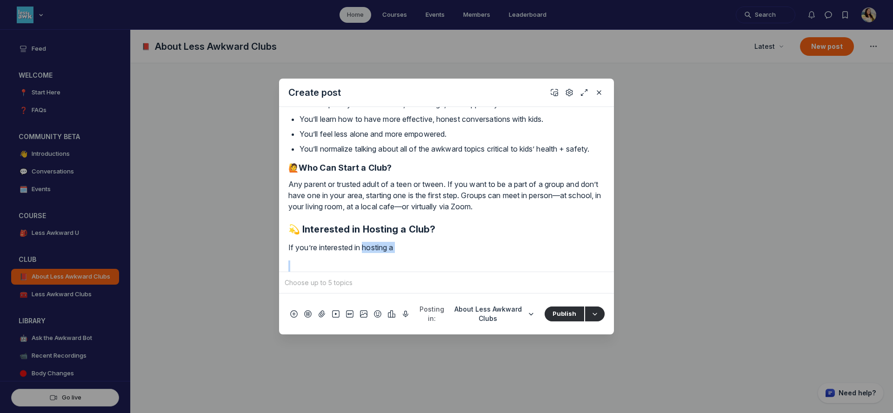
drag, startPoint x: 366, startPoint y: 263, endPoint x: 432, endPoint y: 271, distance: 67.0
click at [432, 271] on div "ℹ️ What is a Less Awkward Club? It’s the answer to raising kids through the twe…" at bounding box center [446, 112] width 316 height 319
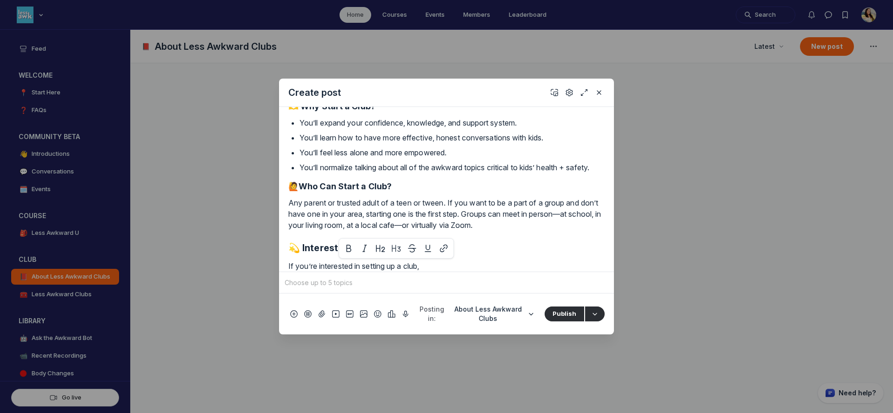
drag, startPoint x: 366, startPoint y: 266, endPoint x: 454, endPoint y: 267, distance: 88.4
click at [454, 267] on p "If you’re interested in setting up a club," at bounding box center [446, 266] width 316 height 11
click at [381, 268] on p "If you’re interested in starting a club, the first step is to apply" at bounding box center [446, 266] width 316 height 11
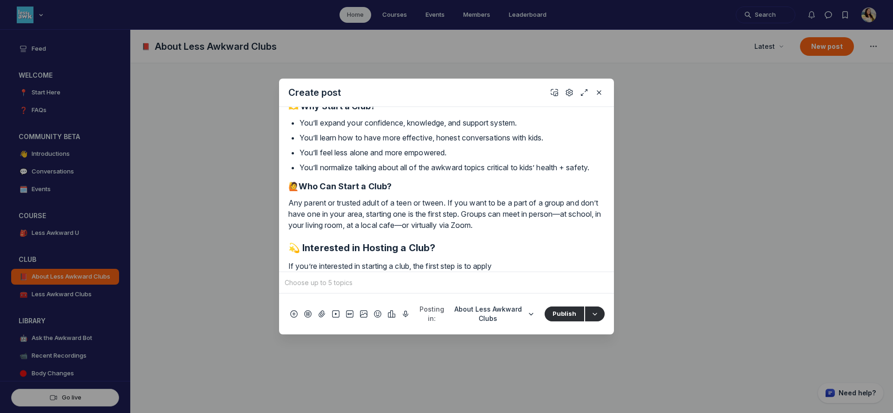
click at [374, 250] on h2 "💫 Interested in Hosting a Club?" at bounding box center [446, 247] width 316 height 11
click at [370, 250] on h2 "💫 Interested in Organizing a Club?" at bounding box center [446, 247] width 316 height 11
click at [375, 266] on p "If you’re interested in starting a club, the first step is to apply" at bounding box center [446, 266] width 316 height 11
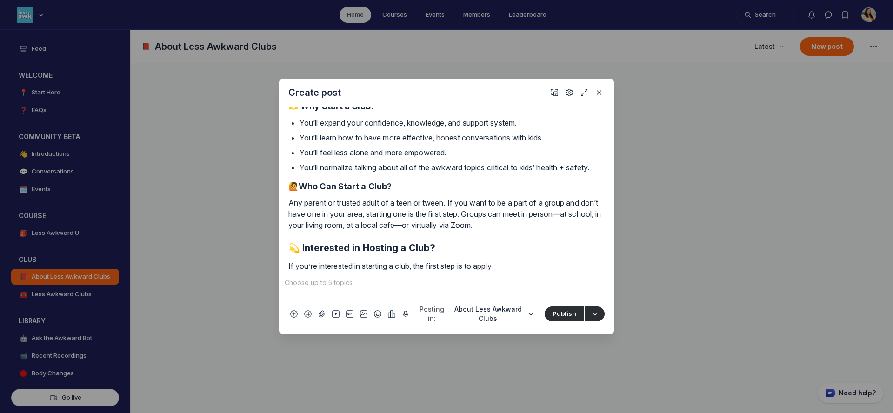
click at [375, 266] on p "If you’re interested in starting a club, the first step is to apply" at bounding box center [446, 266] width 316 height 11
click at [516, 267] on p "If you’re interested in hosting a club, the first step is to apply" at bounding box center [446, 266] width 316 height 11
click at [487, 265] on p "If you’re interested in hosting a club, the first step is to apply" at bounding box center [446, 266] width 316 height 11
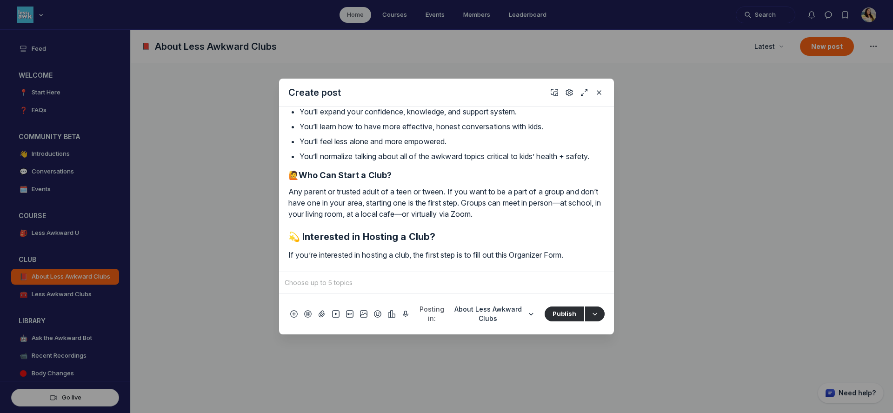
scroll to position [192, 0]
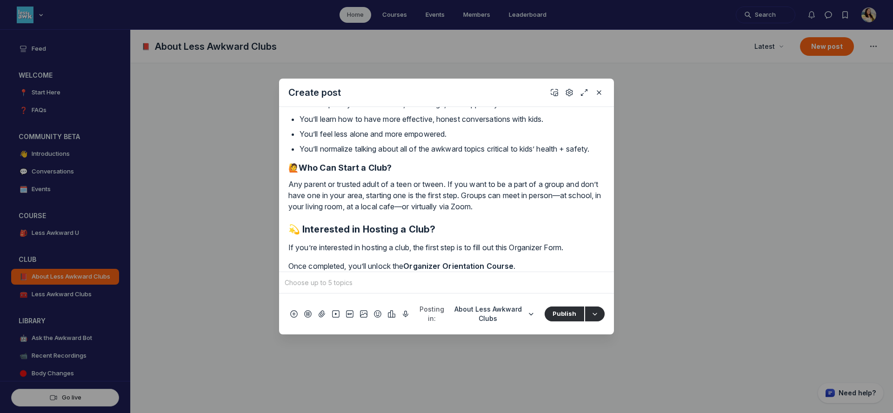
click at [516, 267] on p "Once completed, you’ll unlock the Organizer Orientation Course ." at bounding box center [446, 266] width 316 height 11
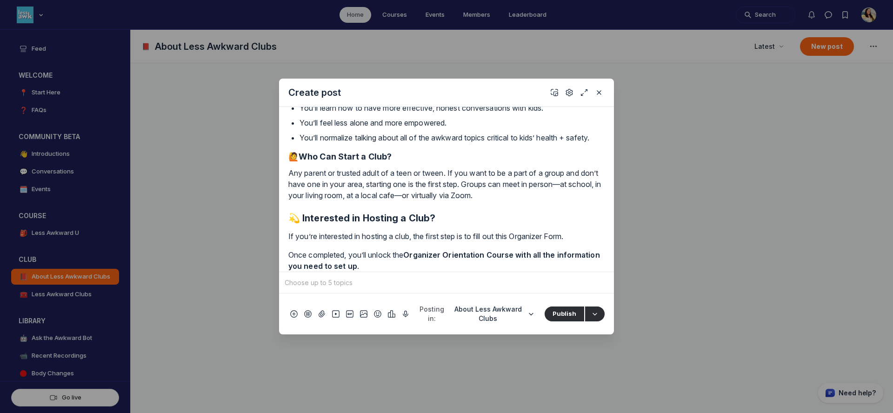
drag, startPoint x: 333, startPoint y: 269, endPoint x: 394, endPoint y: 271, distance: 61.4
click at [394, 271] on p "Once completed, you’ll unlock the Organizer Orientation Course with all the inf…" at bounding box center [446, 260] width 316 height 22
drag, startPoint x: 518, startPoint y: 254, endPoint x: 520, endPoint y: 267, distance: 13.6
click at [520, 267] on p "Once completed, you’ll unlock the Organizer Orientation Course with all the inf…" at bounding box center [446, 260] width 316 height 22
click at [405, 263] on p "Once completed, you’ll unlock the Organizer Orientation Course with all the inf…" at bounding box center [446, 260] width 316 height 22
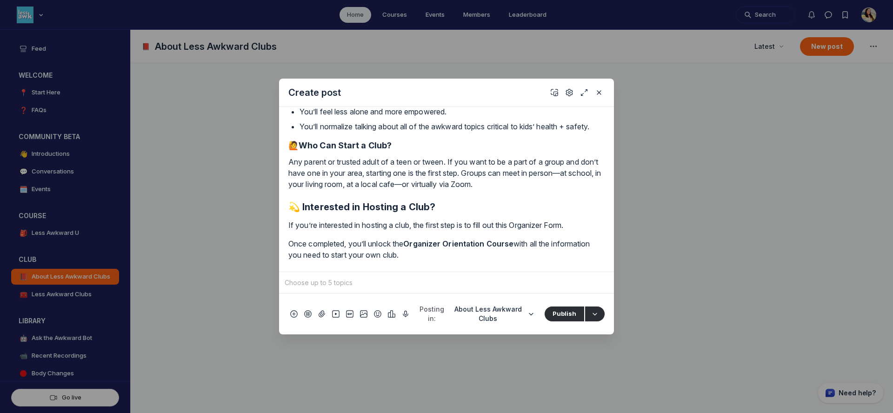
scroll to position [221, 0]
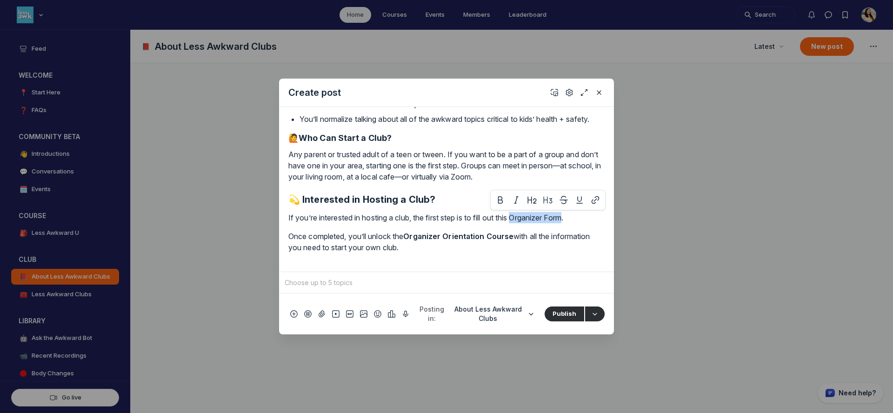
drag, startPoint x: 521, startPoint y: 218, endPoint x: 574, endPoint y: 218, distance: 52.6
click at [574, 218] on p "If you’re interested in hosting a club, the first step is to fill out this Orga…" at bounding box center [446, 217] width 316 height 11
click at [359, 263] on p "Quick post modal" at bounding box center [446, 266] width 316 height 11
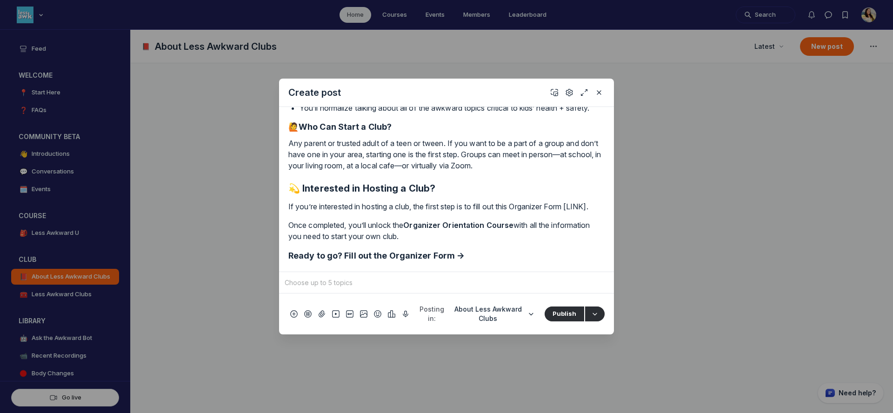
scroll to position [224, 0]
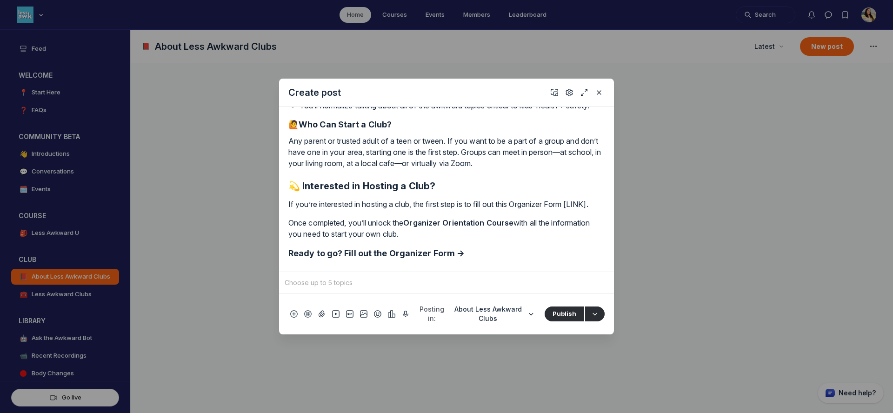
click at [424, 192] on h2 "💫 Interested in Hosting a Club?" at bounding box center [446, 185] width 316 height 11
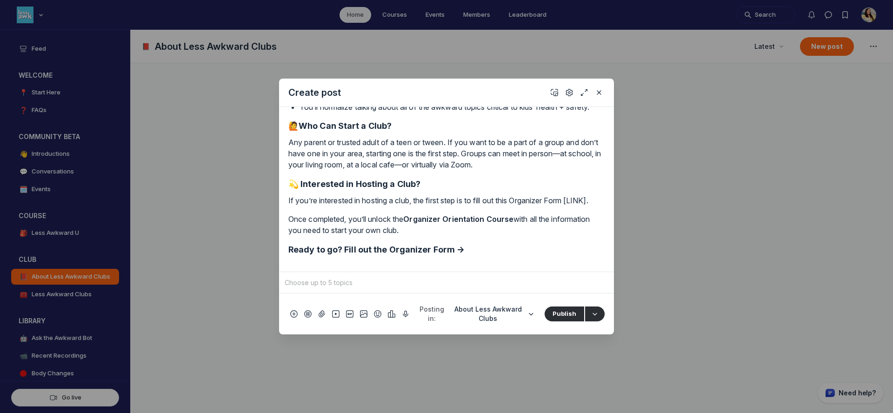
click at [423, 236] on p "Once completed, you’ll unlock the Organizer Orientation Course with all the inf…" at bounding box center [446, 225] width 316 height 22
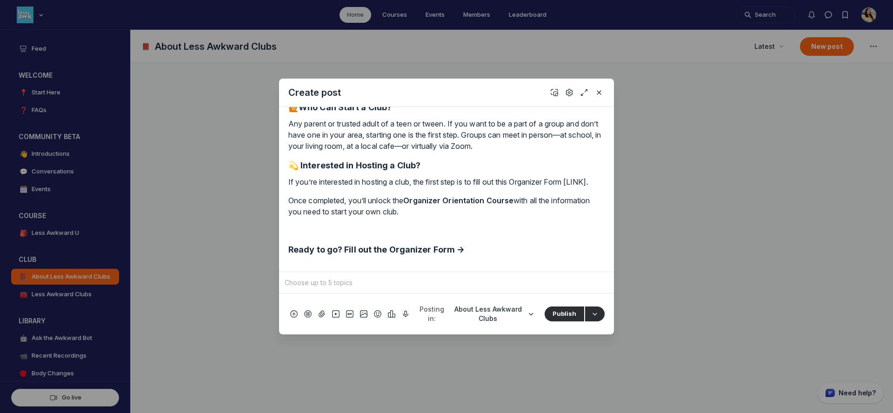
scroll to position [252, 0]
click at [427, 251] on h3 "Ready to go? Fill out the Organizer Form →" at bounding box center [446, 249] width 316 height 13
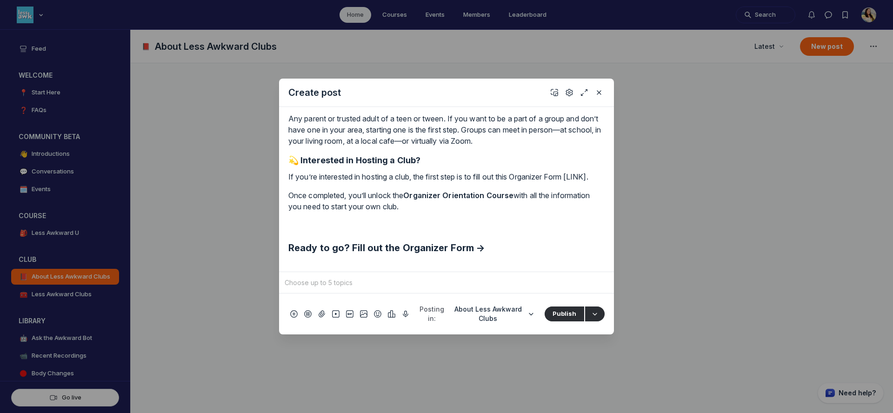
click at [417, 229] on p "Quick post modal" at bounding box center [446, 225] width 316 height 11
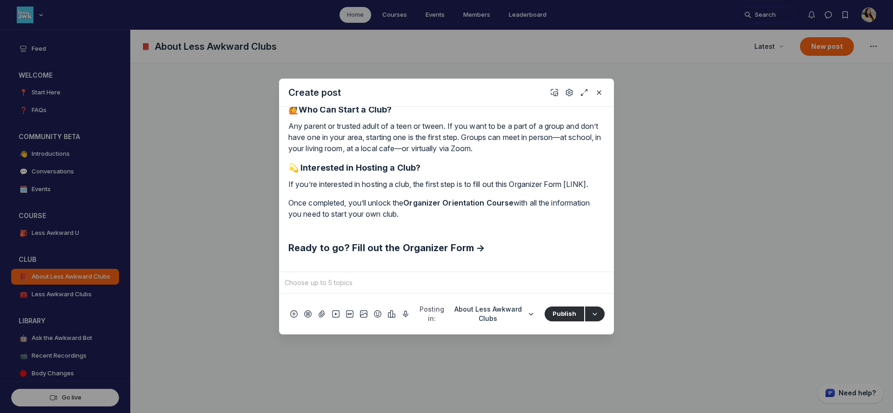
scroll to position [250, 0]
click at [568, 95] on use "Settings" at bounding box center [569, 92] width 7 height 7
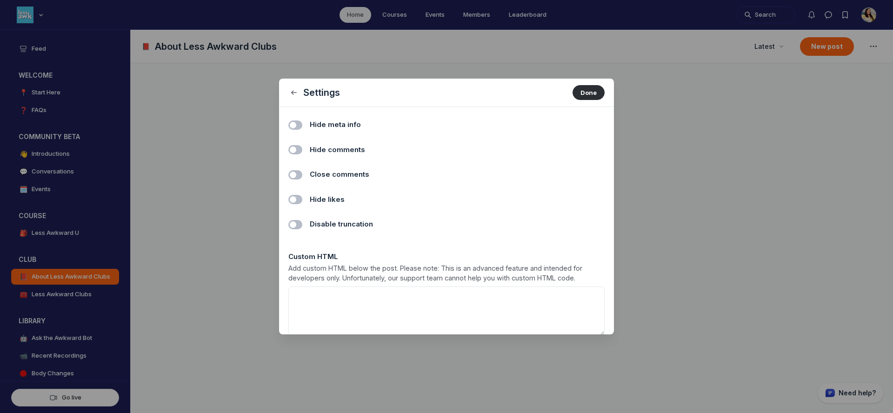
click at [295, 125] on label "Toggle switch" at bounding box center [295, 124] width 14 height 9
click at [0, 0] on input "Hide meta info" at bounding box center [0, 0] width 0 height 0
click at [297, 147] on label "Toggle switch" at bounding box center [295, 149] width 14 height 9
click at [0, 0] on input "Hide comments" at bounding box center [0, 0] width 0 height 0
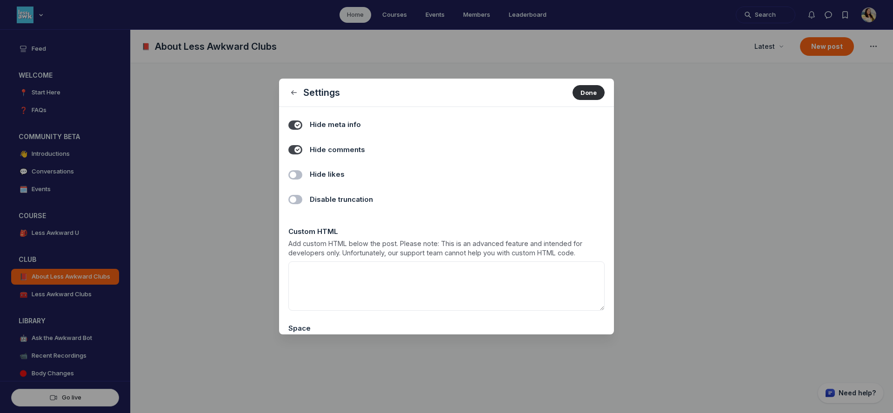
click at [298, 169] on div "Hide likes Toggle switch" at bounding box center [446, 173] width 316 height 26
click at [298, 175] on label "Toggle switch" at bounding box center [295, 174] width 14 height 9
click at [0, 0] on input "Hide likes" at bounding box center [0, 0] width 0 height 0
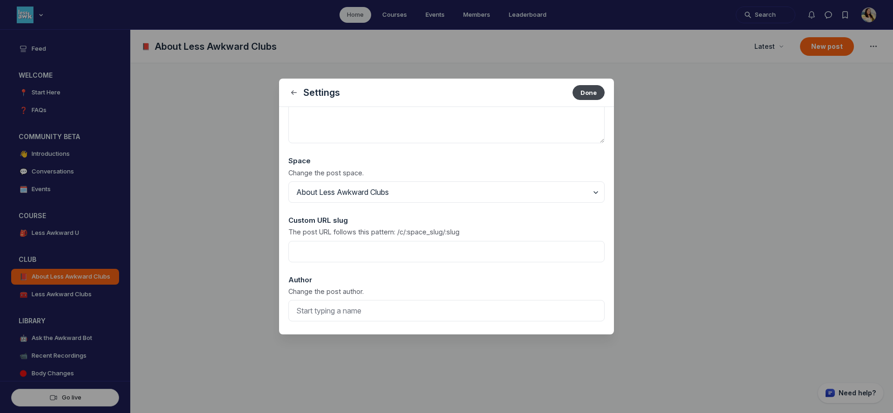
click at [589, 94] on button "Done" at bounding box center [589, 92] width 32 height 15
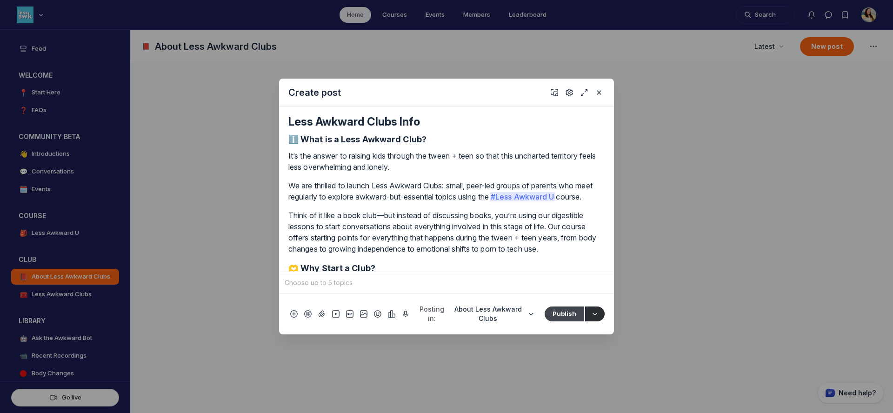
click at [564, 314] on button "Publish" at bounding box center [565, 314] width 40 height 15
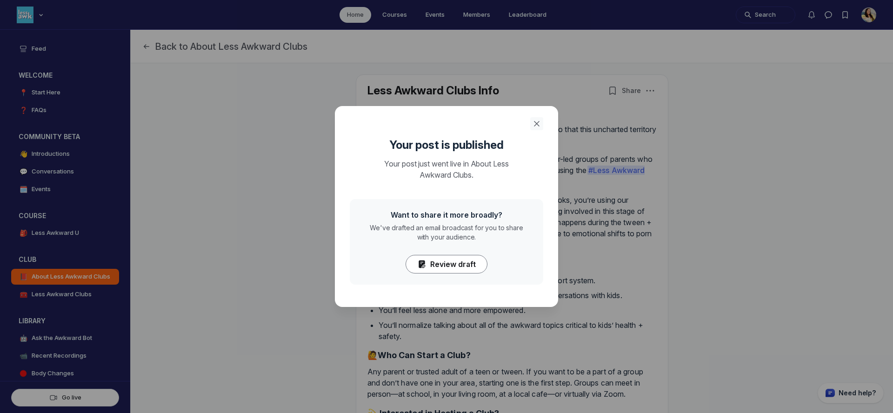
click at [536, 122] on icon "Close" at bounding box center [536, 123] width 9 height 9
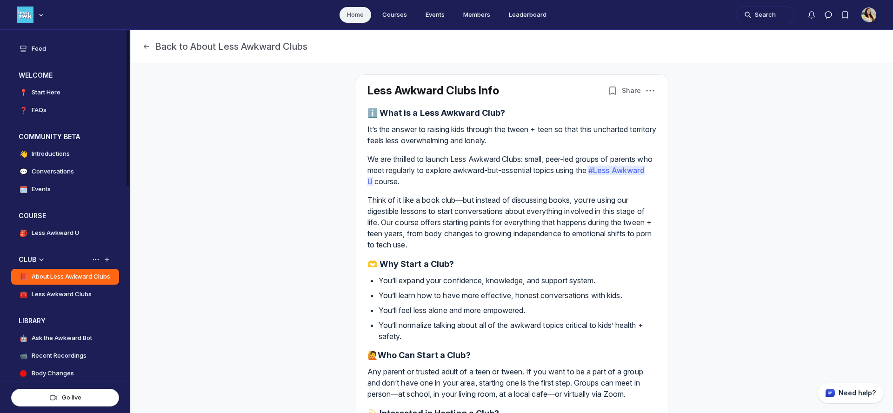
click at [54, 290] on h4 "Less Awkward Clubs" at bounding box center [62, 294] width 60 height 9
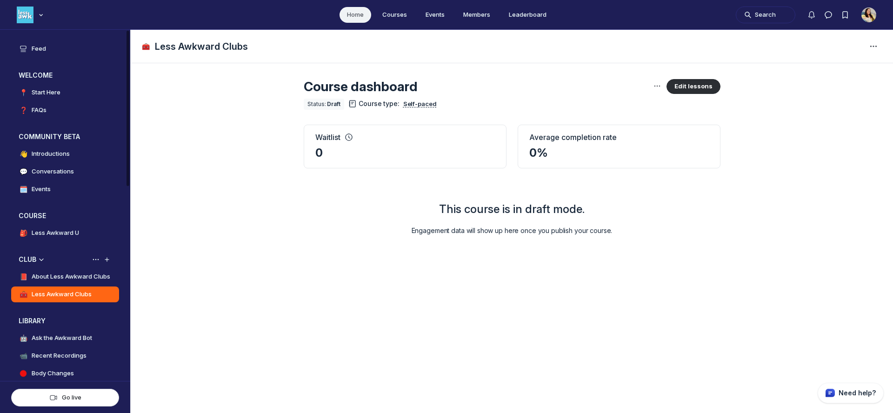
click at [63, 274] on h4 "About Less Awkward Clubs" at bounding box center [71, 276] width 79 height 9
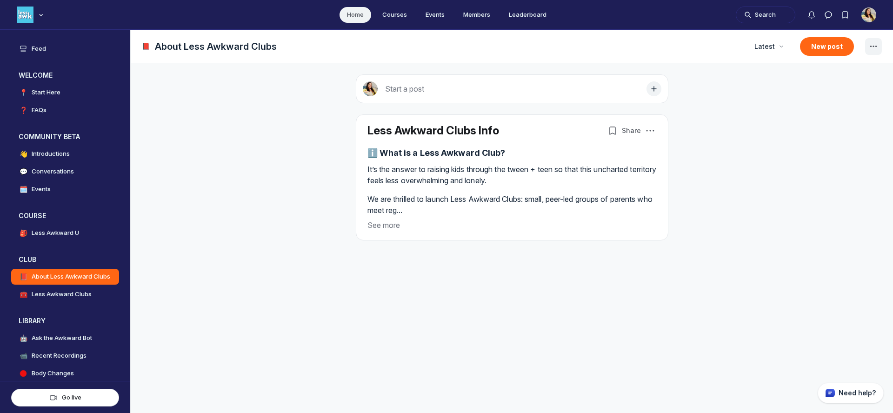
click at [874, 46] on use "Space settings" at bounding box center [873, 45] width 7 height 1
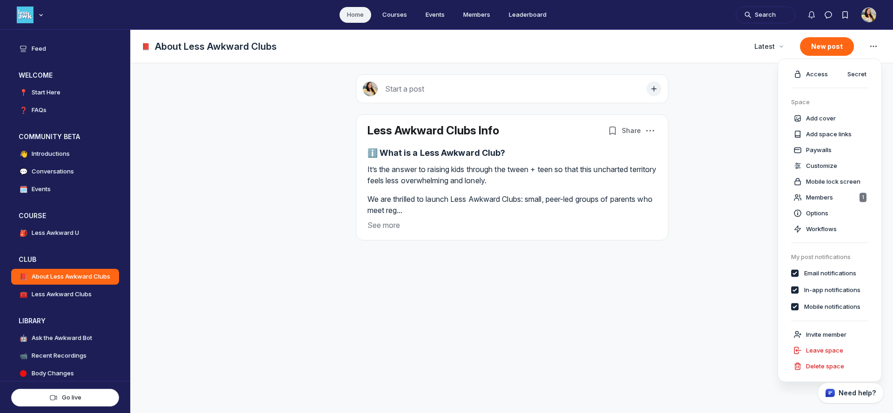
checkbox input "true"
click at [823, 74] on span "Access" at bounding box center [817, 74] width 22 height 9
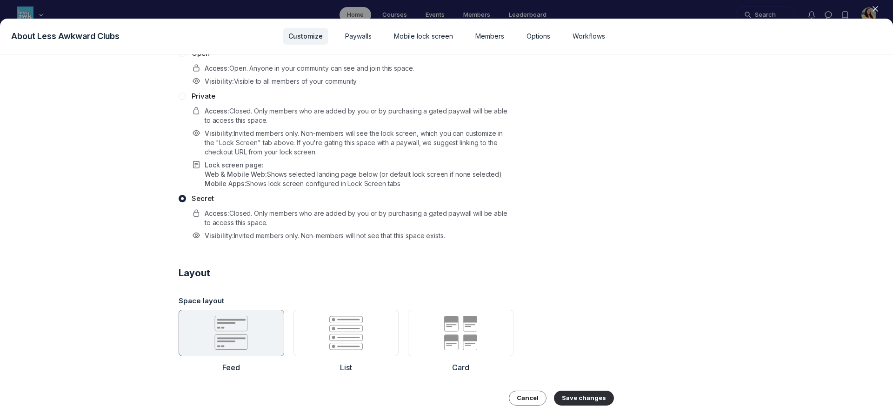
scroll to position [321, 0]
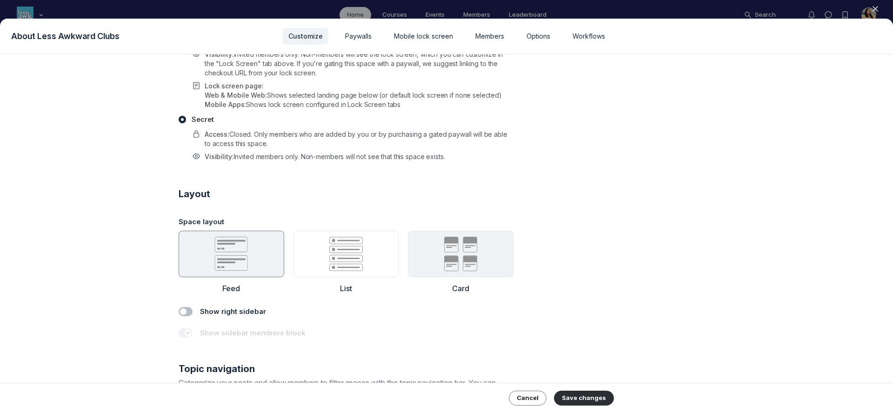
click at [457, 249] on icon at bounding box center [461, 254] width 34 height 34
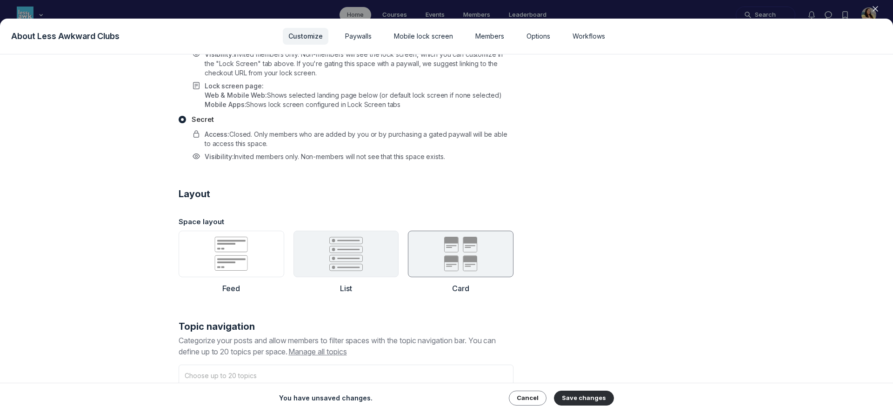
click at [354, 255] on icon at bounding box center [346, 254] width 34 height 34
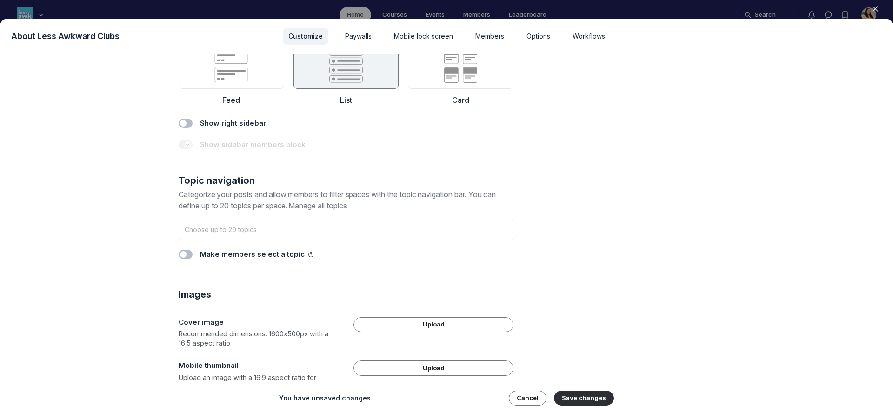
scroll to position [512, 0]
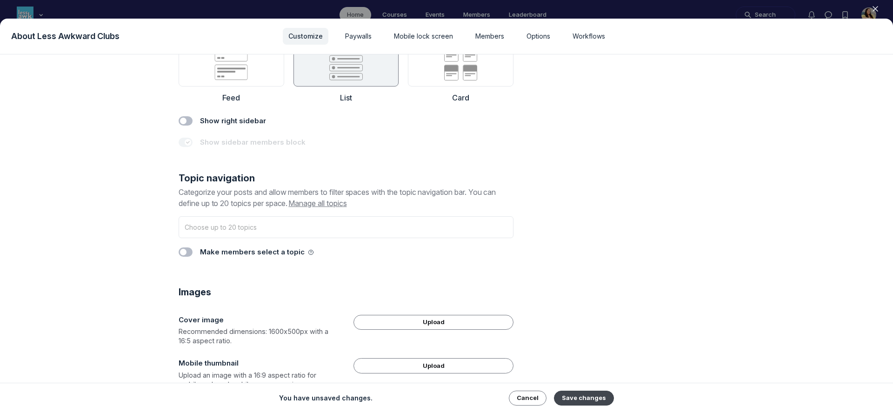
click at [592, 398] on button "Save changes" at bounding box center [584, 398] width 60 height 15
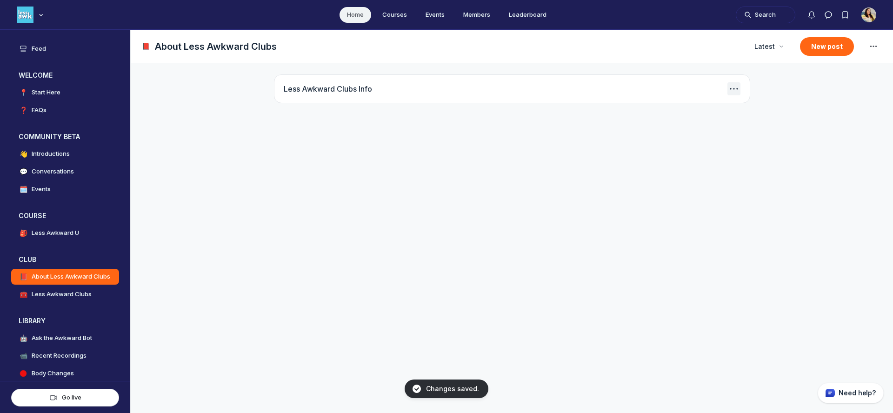
click at [734, 88] on icon "Post actions" at bounding box center [733, 88] width 9 height 9
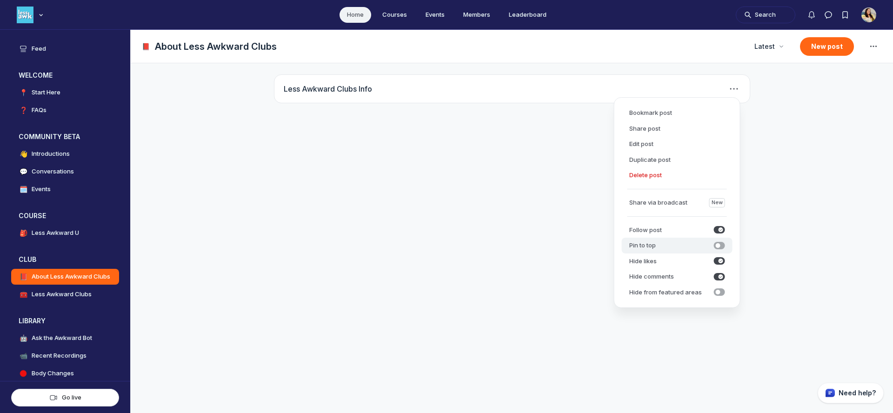
click at [721, 246] on span "submit" at bounding box center [719, 245] width 11 height 7
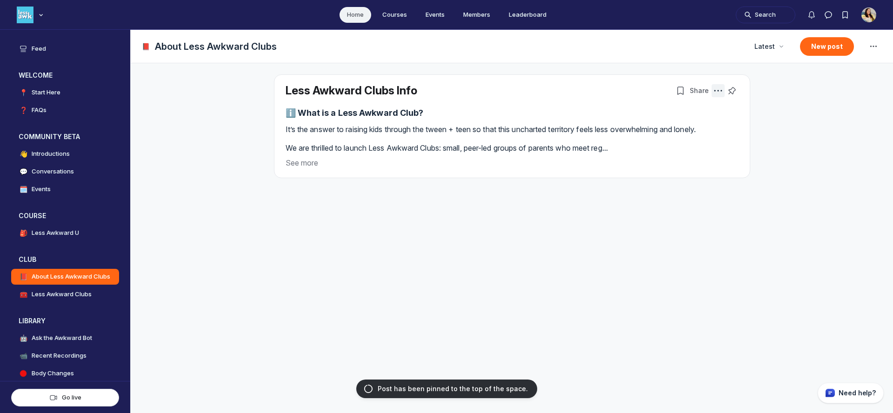
click at [721, 91] on icon "Post actions" at bounding box center [718, 90] width 9 height 9
click at [628, 128] on button "Edit post" at bounding box center [661, 131] width 111 height 16
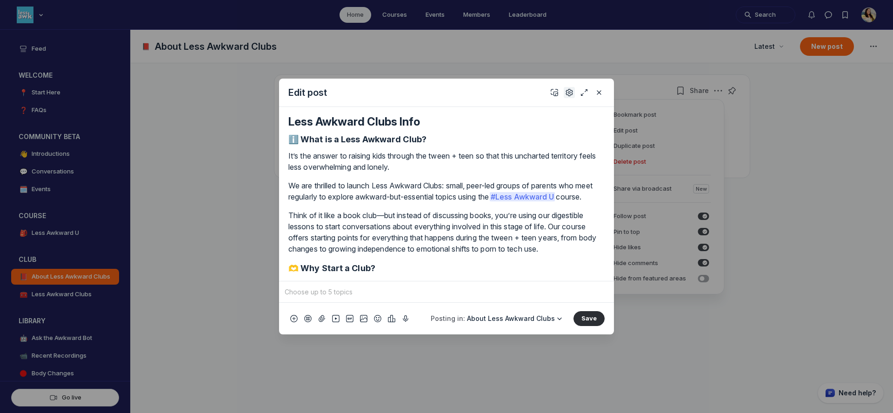
click at [568, 93] on use "Settings" at bounding box center [569, 92] width 7 height 7
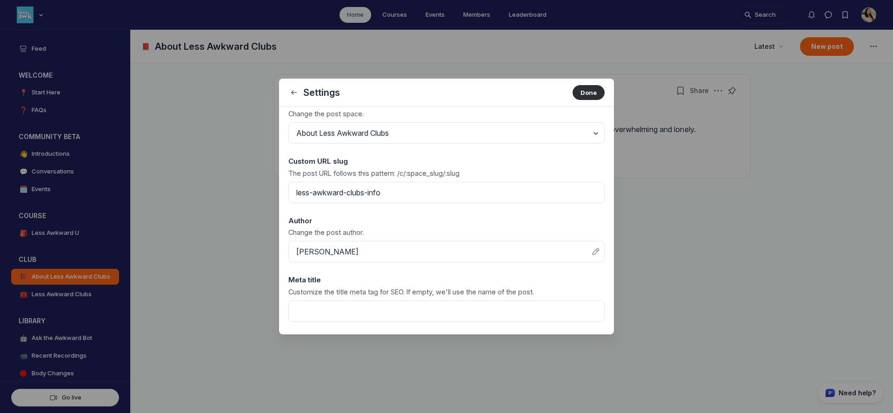
scroll to position [0, 0]
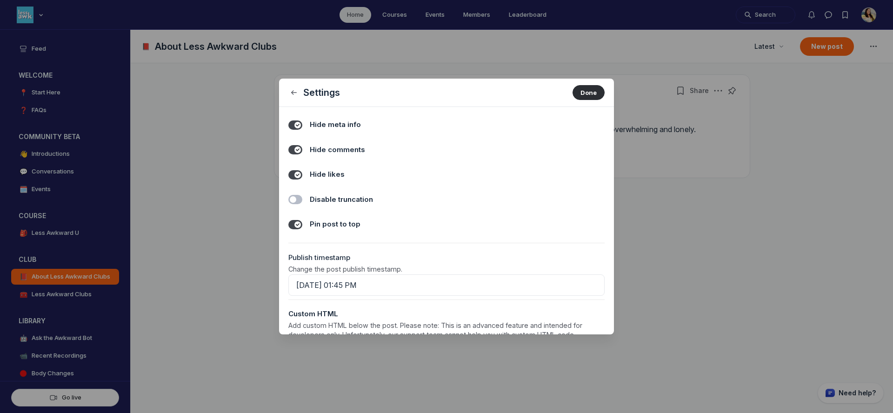
click at [298, 200] on label "Toggle switch" at bounding box center [295, 199] width 14 height 9
click at [0, 0] on input "Disable truncation" at bounding box center [0, 0] width 0 height 0
click at [597, 90] on button "Done" at bounding box center [589, 92] width 32 height 15
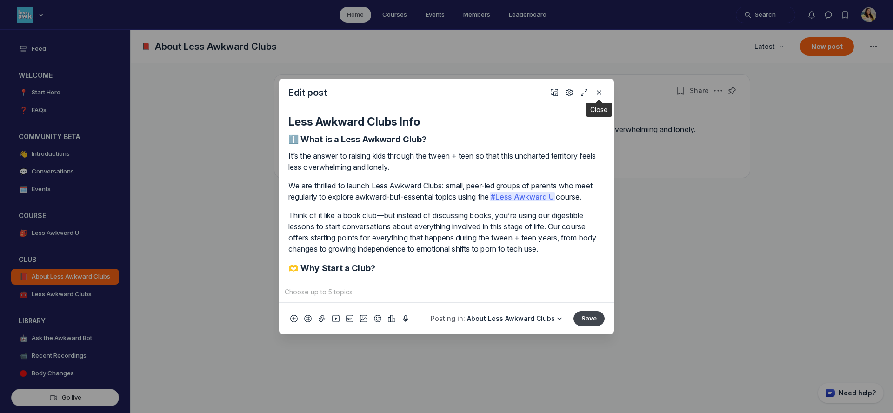
click at [591, 317] on button "Save" at bounding box center [589, 318] width 31 height 15
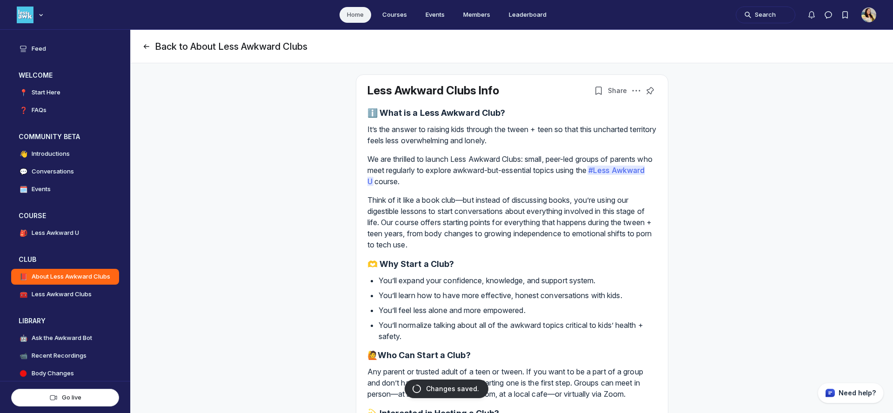
click at [160, 43] on button "Back to About Less Awkward Clubs" at bounding box center [225, 46] width 166 height 13
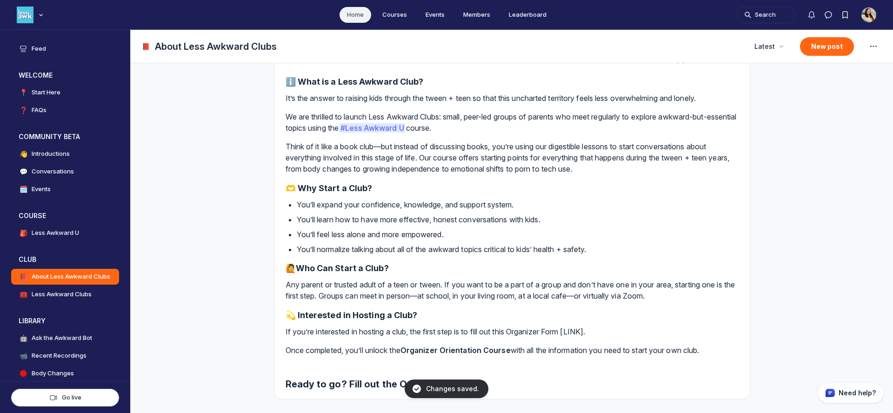
scroll to position [40, 0]
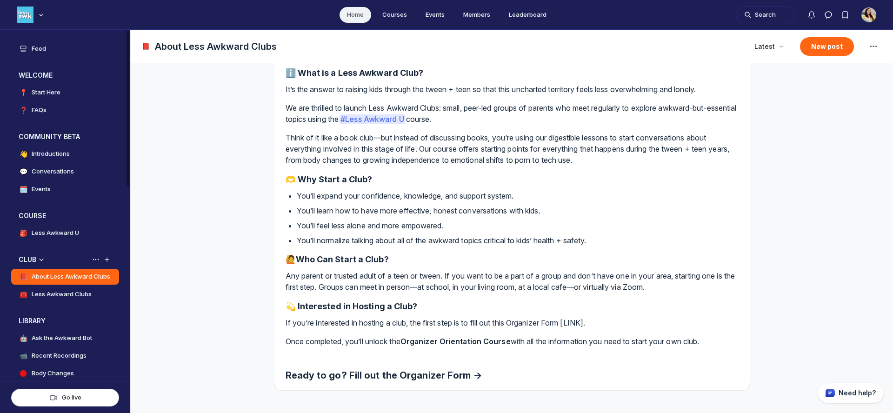
click at [80, 289] on link "🧰 Less Awkward Clubs" at bounding box center [65, 295] width 108 height 16
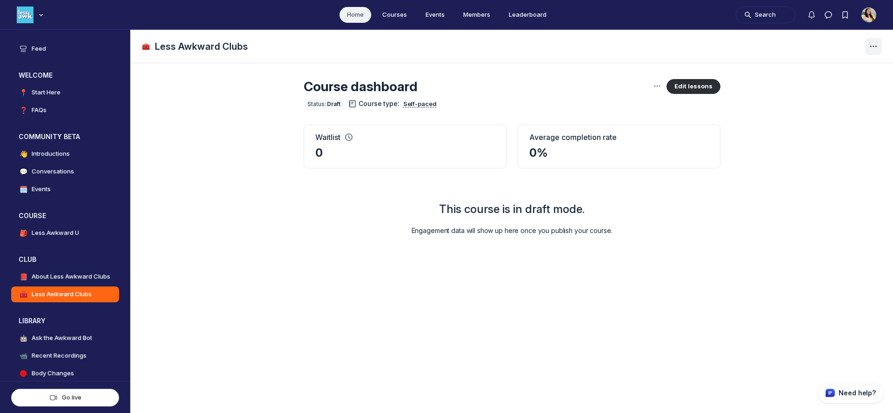
click at [873, 46] on icon "Space settings" at bounding box center [873, 46] width 11 height 11
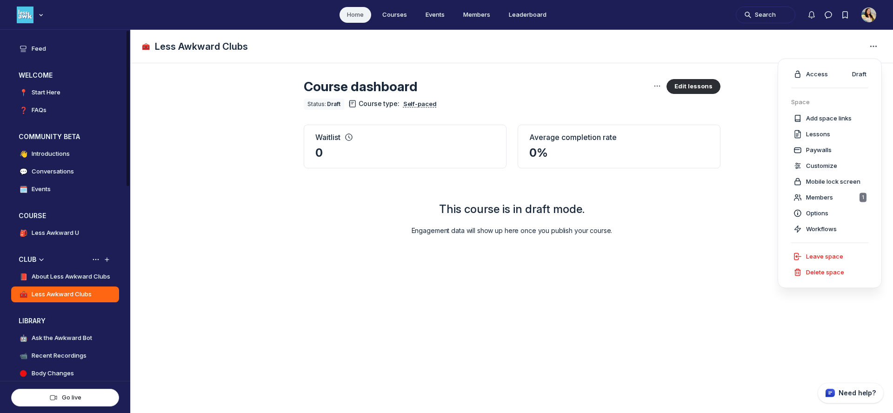
click at [65, 278] on h4 "About Less Awkward Clubs" at bounding box center [71, 276] width 79 height 9
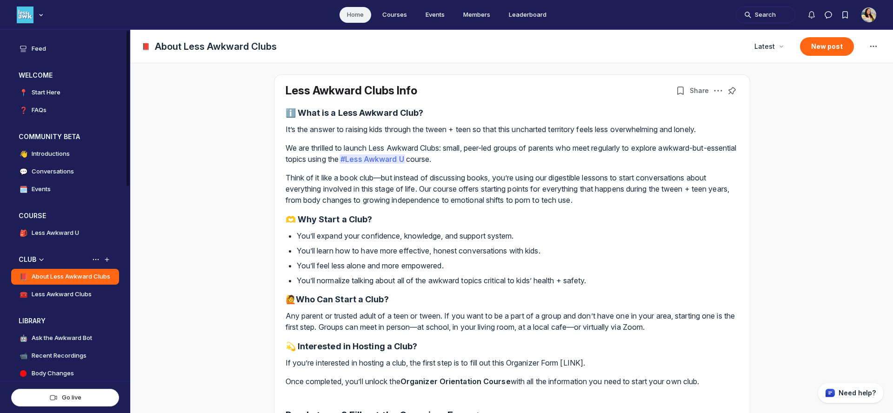
click at [67, 295] on h4 "Less Awkward Clubs" at bounding box center [62, 294] width 60 height 9
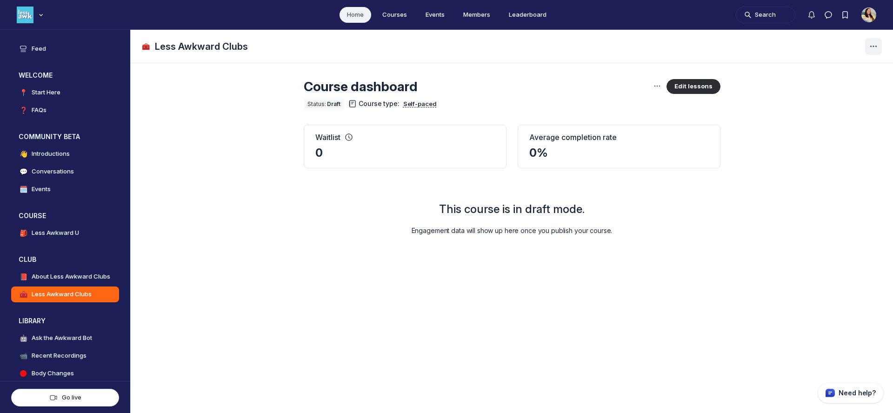
click at [871, 47] on icon "Space settings" at bounding box center [873, 46] width 11 height 11
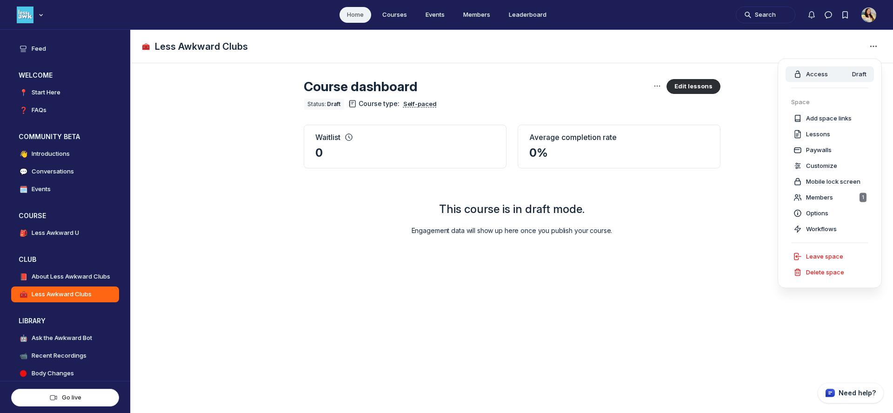
click at [817, 79] on button "Access Draft" at bounding box center [830, 75] width 88 height 16
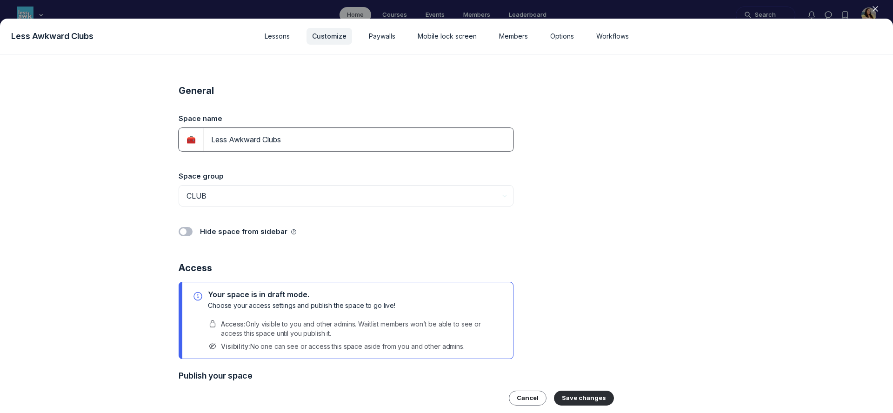
drag, startPoint x: 334, startPoint y: 143, endPoint x: 205, endPoint y: 137, distance: 129.0
click at [205, 137] on input "Less Awkward Clubs" at bounding box center [358, 139] width 310 height 23
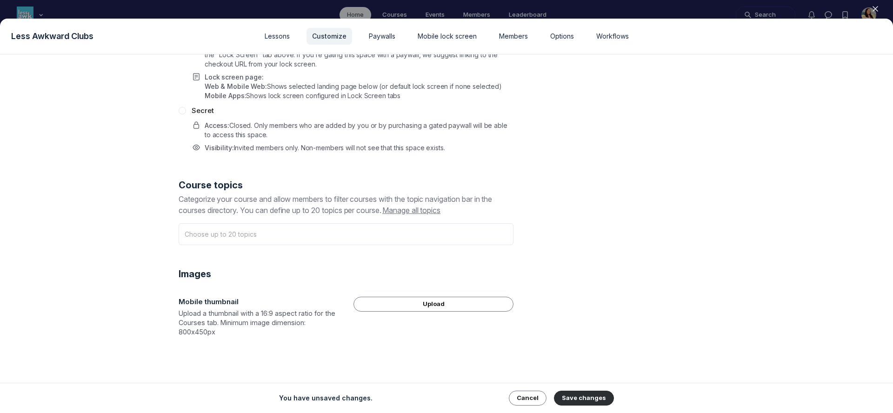
scroll to position [449, 0]
type input "Organizer Guide Course"
click at [570, 399] on button "Save changes" at bounding box center [584, 398] width 60 height 15
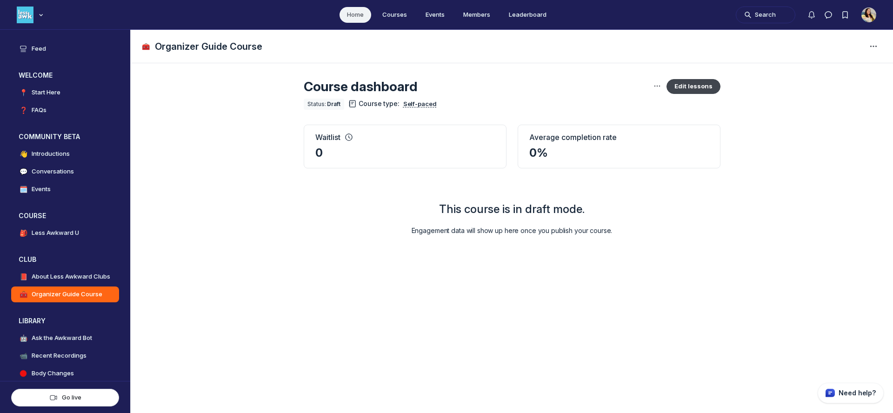
click at [702, 89] on button "Edit lessons" at bounding box center [694, 86] width 54 height 15
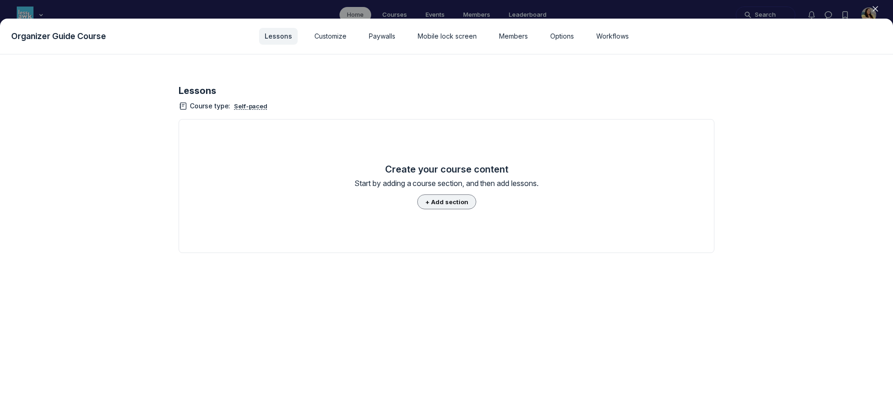
click at [454, 195] on button "+ Add section" at bounding box center [446, 201] width 59 height 15
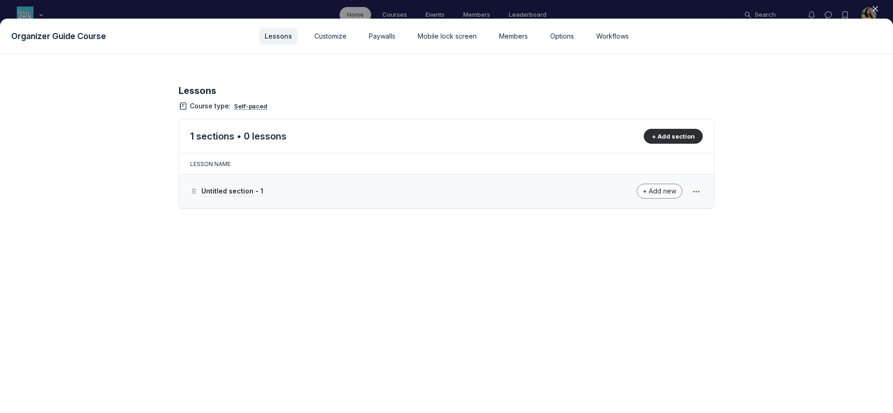
click at [233, 192] on span "Untitled section - 1" at bounding box center [232, 191] width 62 height 8
drag, startPoint x: 274, startPoint y: 193, endPoint x: 169, endPoint y: 189, distance: 105.6
click at [169, 189] on main "Lessons Course type : Self-paced 1 sections • 0 lessons + Add section Lesson na…" at bounding box center [446, 233] width 893 height 359
type input "o"
type input "Organizer Guide Course"
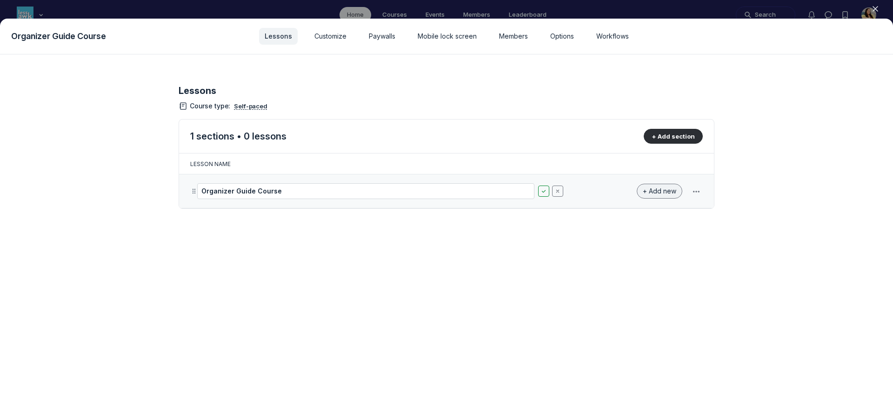
click at [638, 191] on button "+ Add new" at bounding box center [660, 191] width 46 height 15
click at [646, 213] on button "Lesson" at bounding box center [653, 217] width 44 height 16
click at [262, 229] on span "Untitled lesson - 1" at bounding box center [238, 226] width 54 height 8
click at [613, 227] on button "Edit" at bounding box center [614, 226] width 18 height 13
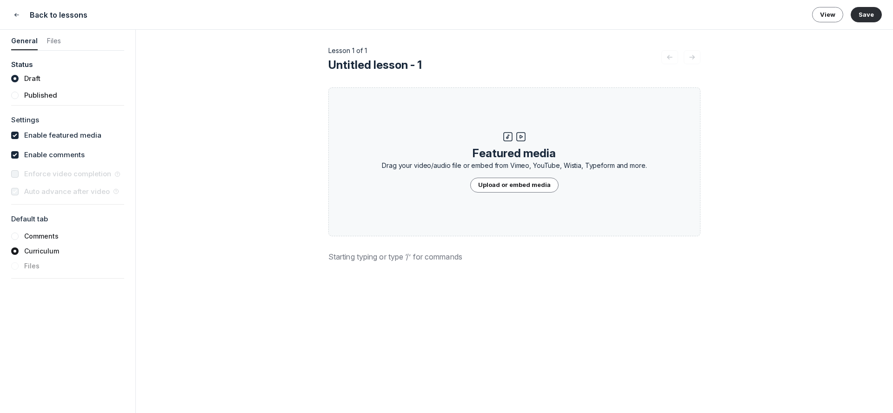
click at [47, 133] on label "Enable featured media" at bounding box center [62, 135] width 77 height 11
click at [19, 133] on input "checkbox" at bounding box center [14, 135] width 7 height 7
checkbox input "false"
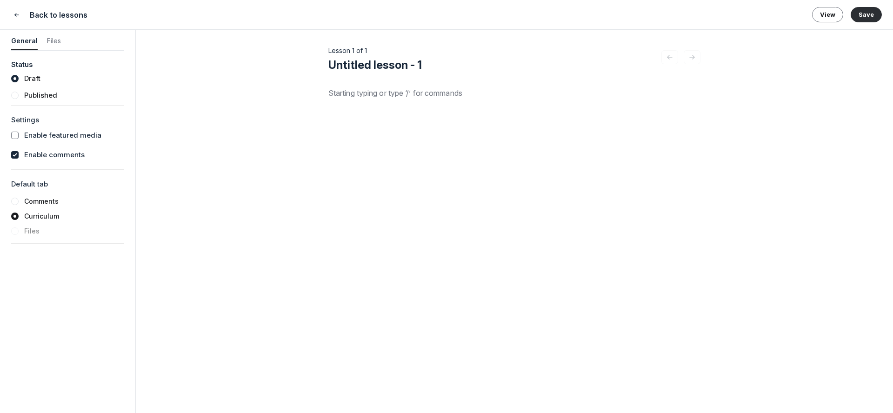
click at [39, 156] on label "Enable comments" at bounding box center [54, 155] width 60 height 11
click at [19, 156] on input "checkbox" at bounding box center [14, 154] width 7 height 7
checkbox input "false"
click at [413, 96] on p at bounding box center [514, 92] width 372 height 11
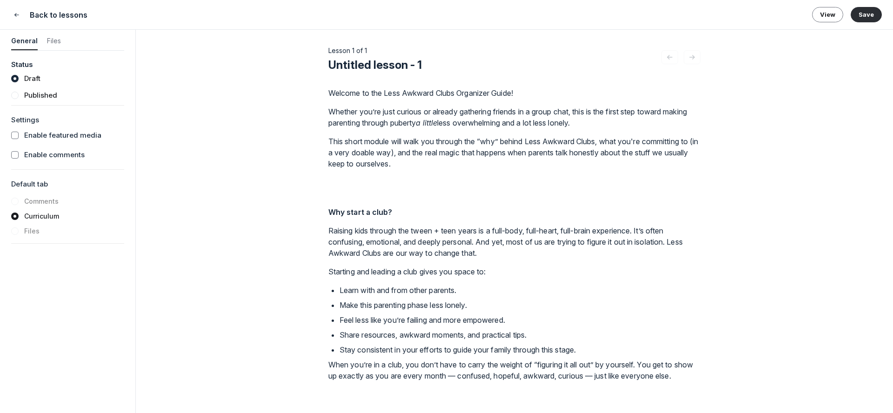
drag, startPoint x: 430, startPoint y: 62, endPoint x: 327, endPoint y: 63, distance: 102.8
click at [327, 63] on div "Lesson 1 of 1 Untitled lesson - 1 Featured media Drag your video/audio file or …" at bounding box center [514, 221] width 757 height 383
click at [331, 61] on span "Untitled lesson - 1" at bounding box center [375, 64] width 94 height 13
click at [329, 64] on input "Untitled lesson - 1" at bounding box center [494, 65] width 333 height 15
drag, startPoint x: 330, startPoint y: 67, endPoint x: 445, endPoint y: 67, distance: 115.4
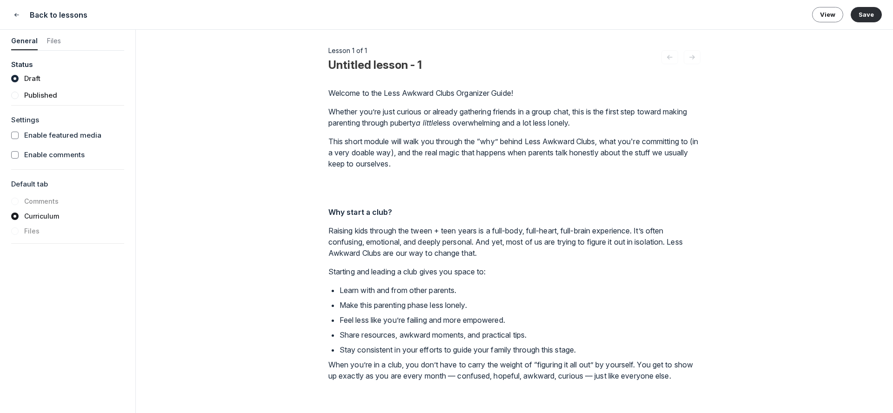
click at [445, 67] on input "Untitled lesson - 1" at bounding box center [494, 65] width 333 height 15
type input "Intro to Less Awkward Clubs"
click at [434, 92] on p "Welcome to the Less Awkward Clubs Organizer Guide!" at bounding box center [514, 92] width 372 height 11
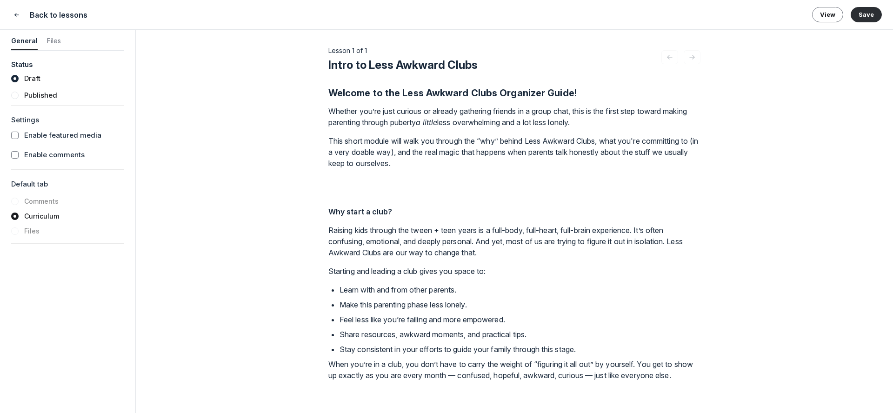
click at [360, 180] on p at bounding box center [514, 187] width 372 height 22
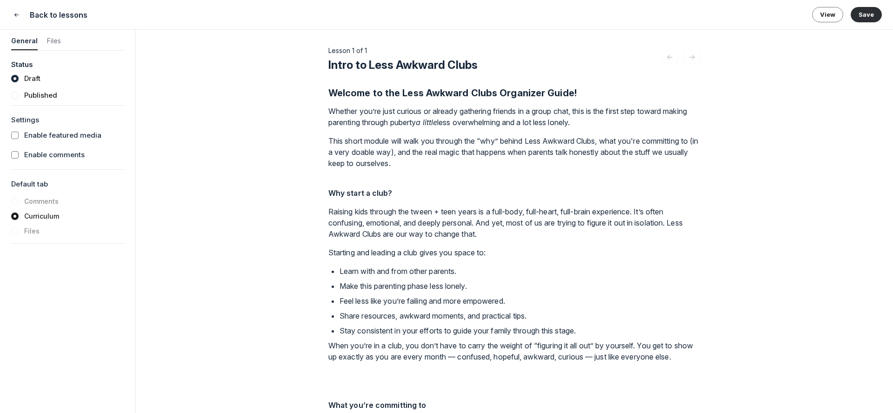
click at [346, 176] on p "This short module will walk you through the “why” behind Less Awkward Clubs, wh…" at bounding box center [514, 157] width 372 height 45
click at [347, 189] on strong "Why start a club?" at bounding box center [360, 192] width 64 height 9
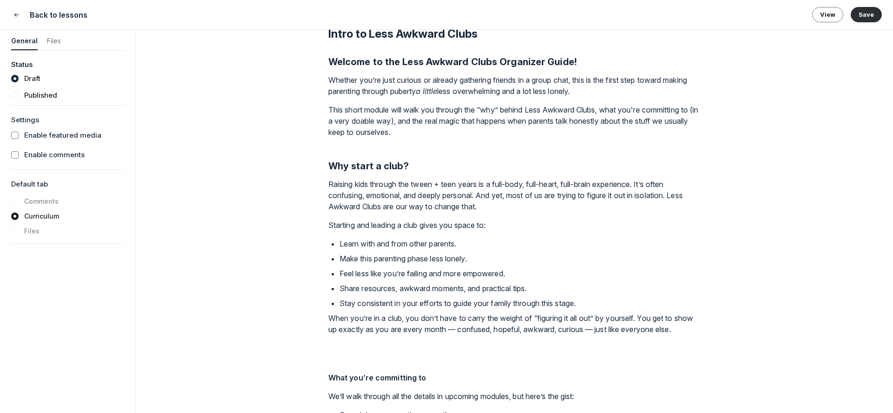
scroll to position [57, 0]
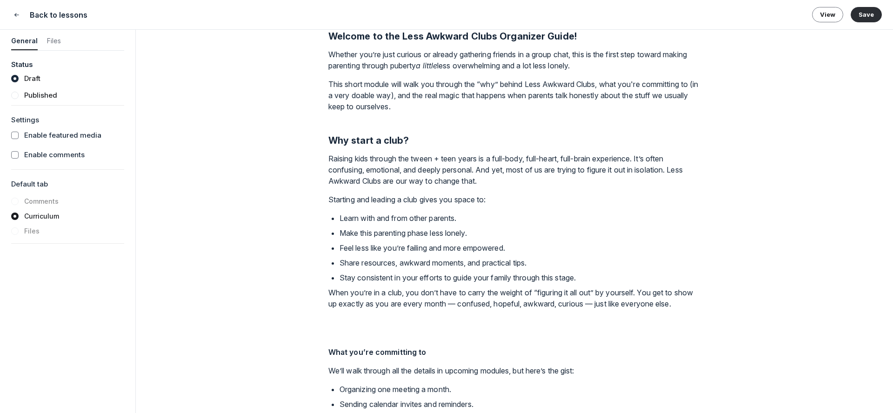
click at [353, 339] on p at bounding box center [514, 328] width 372 height 22
click at [350, 357] on strong "What you’re committing to" at bounding box center [377, 351] width 98 height 9
click at [347, 339] on p at bounding box center [514, 328] width 372 height 22
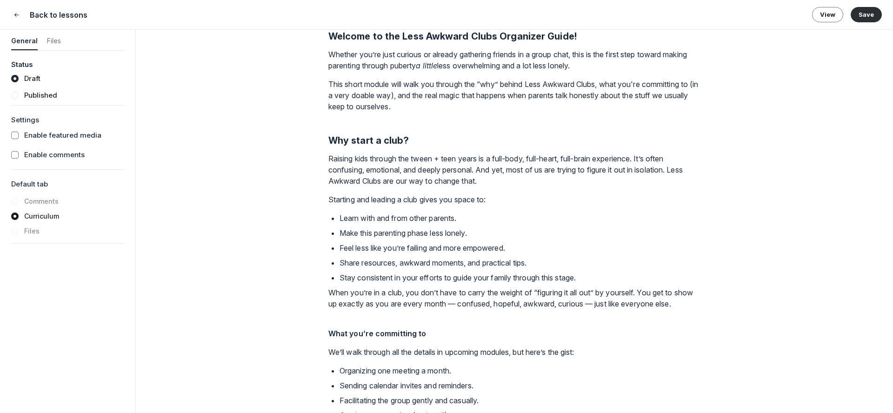
click at [354, 338] on strong "What you’re committing to" at bounding box center [377, 333] width 98 height 9
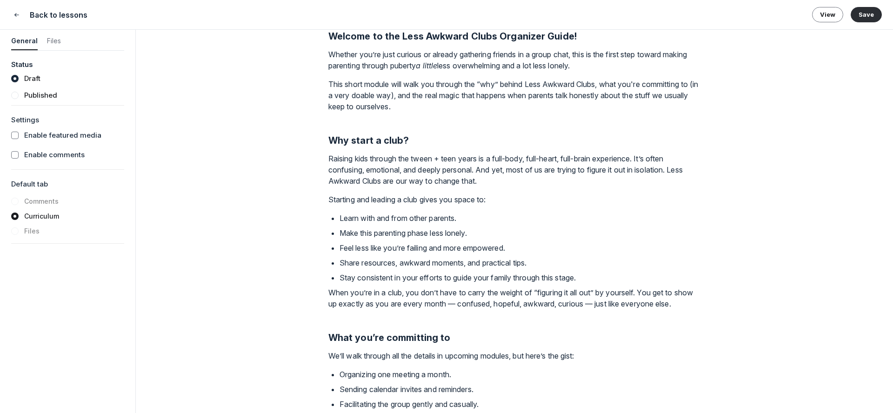
scroll to position [347, 0]
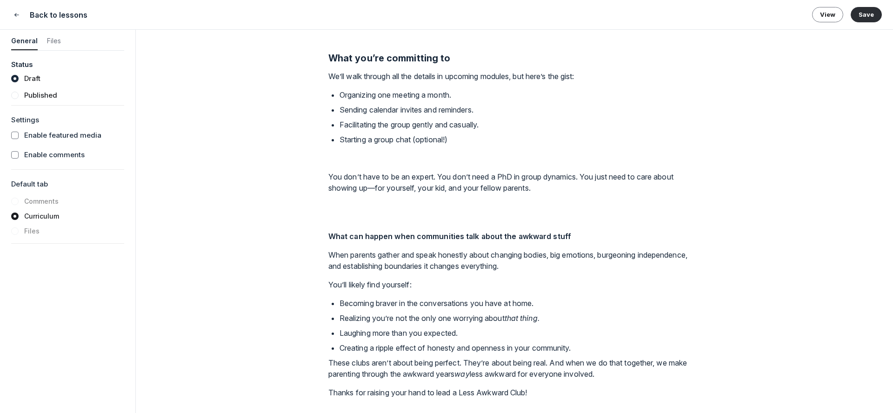
click at [341, 150] on p "Starting a group chat (optional!)" at bounding box center [520, 150] width 361 height 33
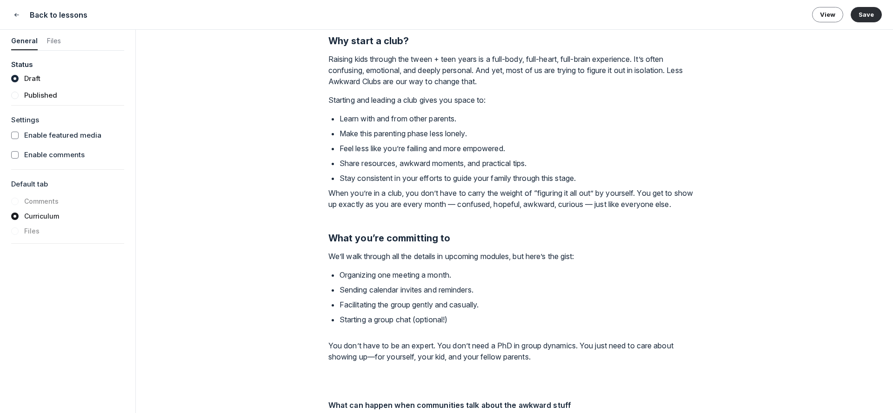
scroll to position [151, 0]
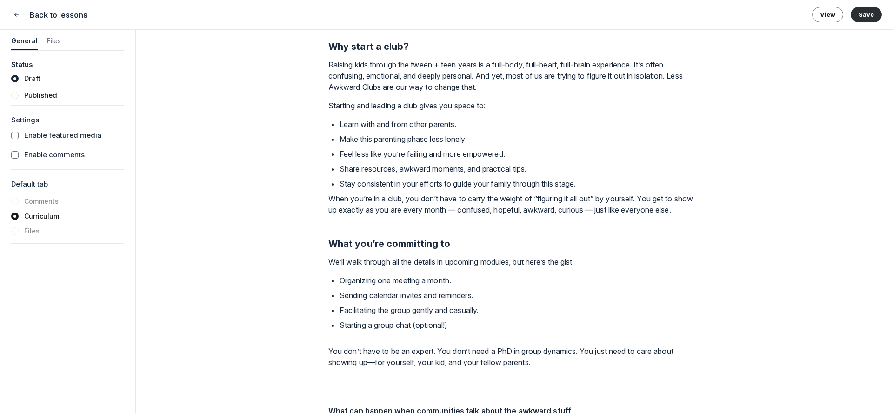
click at [600, 181] on p "Stay consistent in your efforts to guide your family through this stage." at bounding box center [520, 183] width 361 height 11
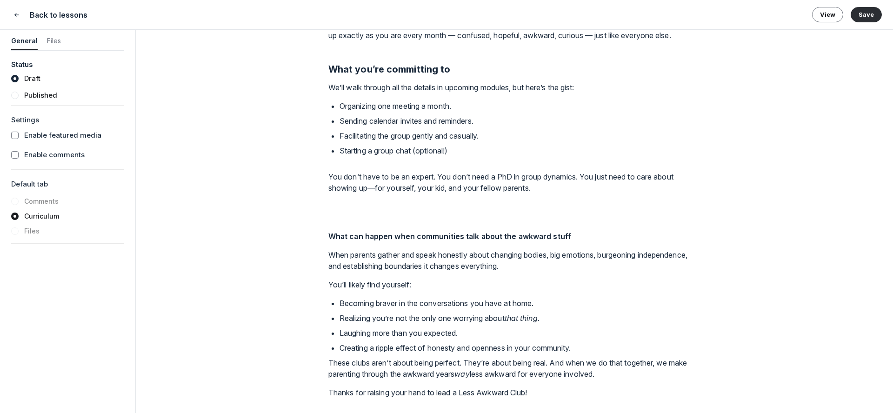
scroll to position [347, 0]
click at [350, 200] on div "Welcome to the Less Awkward Clubs Organizer Guide! Whether you’re just curious …" at bounding box center [514, 74] width 372 height 647
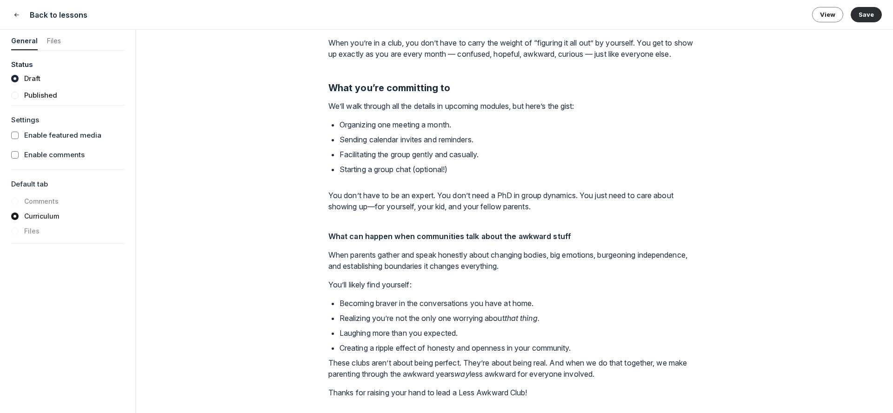
click at [353, 237] on strong "What can happen when communities talk about the awkward stuff" at bounding box center [449, 236] width 243 height 9
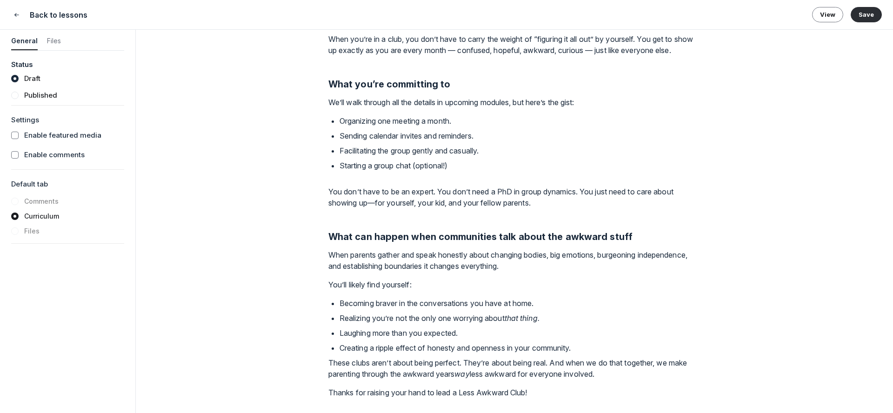
click at [592, 350] on p "Creating a ripple effect of honesty and openness in your community." at bounding box center [520, 347] width 361 height 11
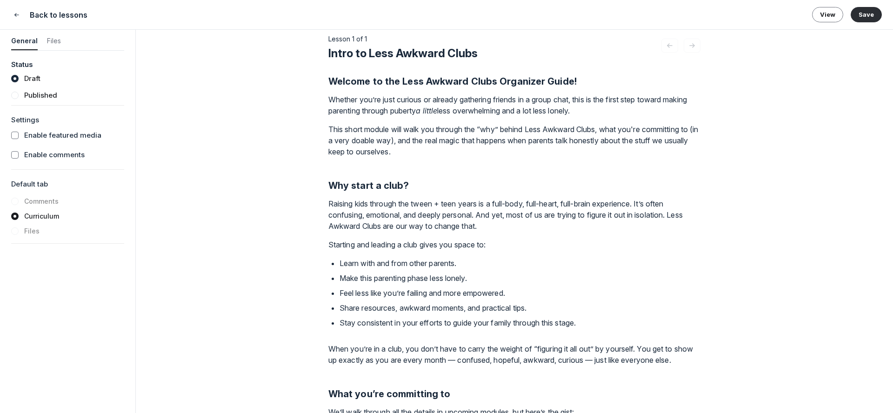
scroll to position [0, 0]
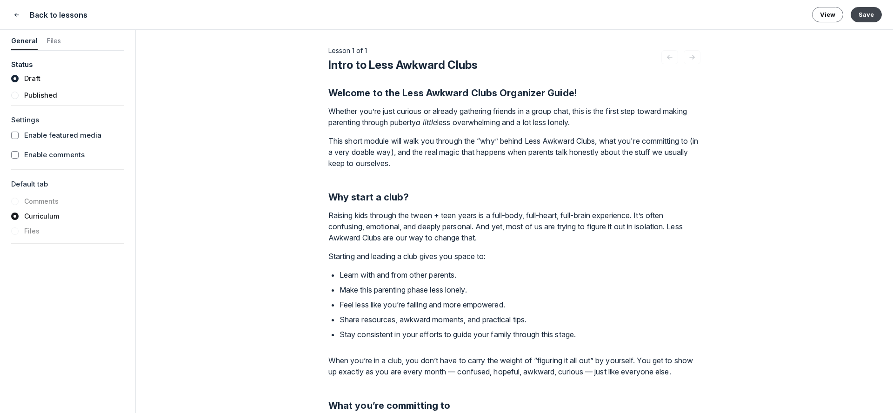
click at [871, 16] on button "Save" at bounding box center [866, 14] width 31 height 15
click at [16, 13] on use "Close" at bounding box center [17, 14] width 4 height 3
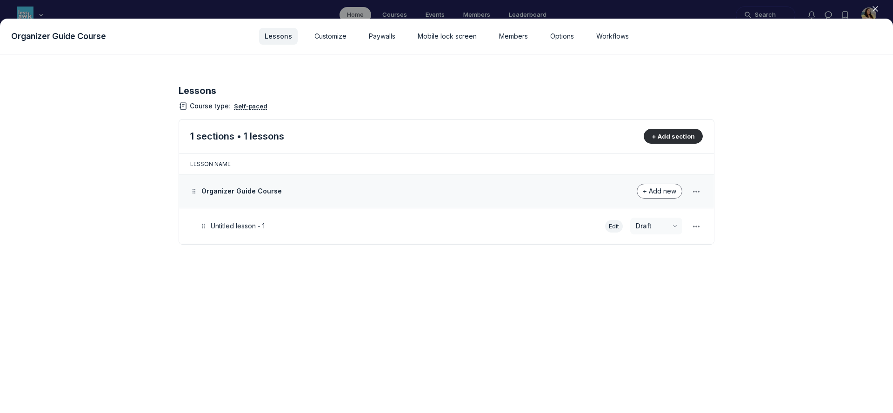
click at [611, 227] on button "Edit" at bounding box center [614, 226] width 18 height 13
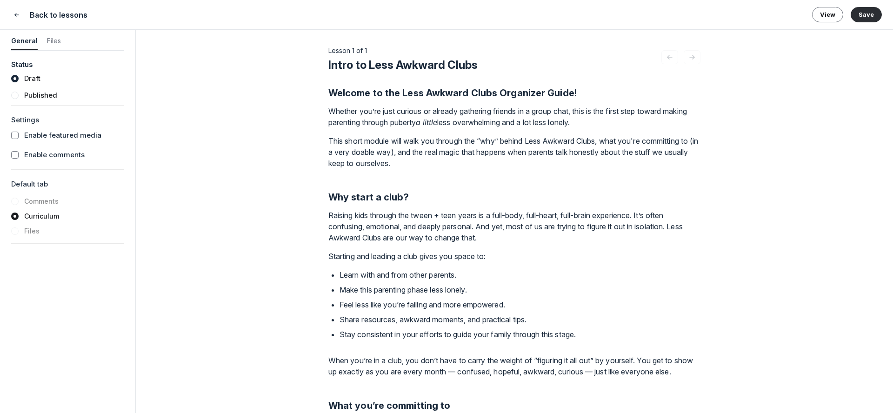
click at [470, 65] on span "Intro to Less Awkward Clubs" at bounding box center [402, 64] width 149 height 13
drag, startPoint x: 487, startPoint y: 68, endPoint x: 323, endPoint y: 68, distance: 164.2
click at [323, 68] on div "Lesson 1 of 1 Intro to Less Awkward Clubs Featured media Drag your video/audio …" at bounding box center [514, 221] width 757 height 383
click at [876, 15] on button "Save" at bounding box center [866, 14] width 31 height 15
click at [18, 18] on icon "Close" at bounding box center [16, 14] width 7 height 9
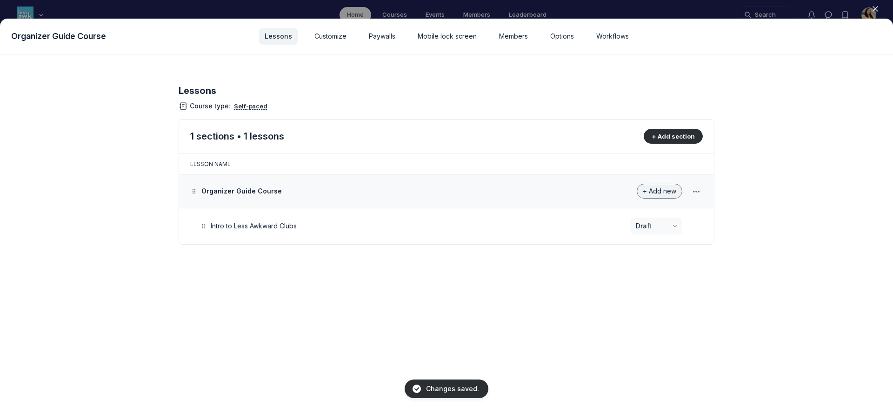
click at [678, 190] on button "+ Add new" at bounding box center [660, 191] width 46 height 15
click at [648, 209] on button "Lesson" at bounding box center [653, 217] width 44 height 16
drag, startPoint x: 283, startPoint y: 263, endPoint x: 275, endPoint y: 246, distance: 18.3
click at [275, 246] on td "Untitled lesson - 2" at bounding box center [379, 262] width 401 height 36
type input "Find a Buddy"
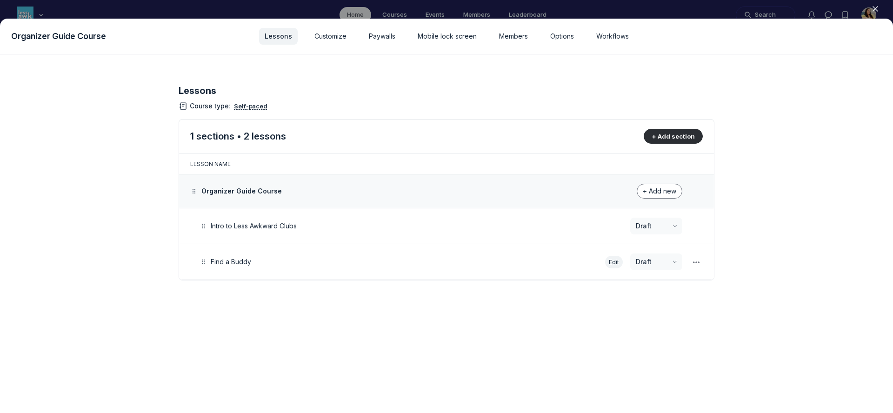
click at [610, 261] on button "Edit" at bounding box center [614, 262] width 18 height 13
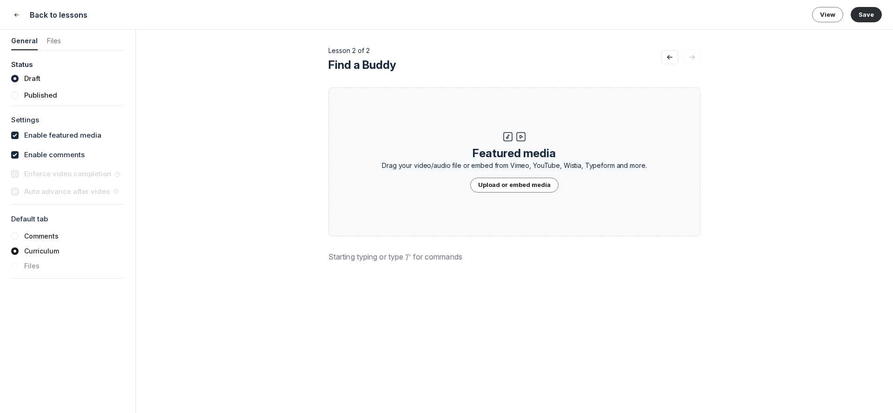
click at [31, 137] on label "Enable featured media" at bounding box center [62, 135] width 77 height 11
click at [19, 137] on input "checkbox" at bounding box center [14, 135] width 7 height 7
checkbox input "false"
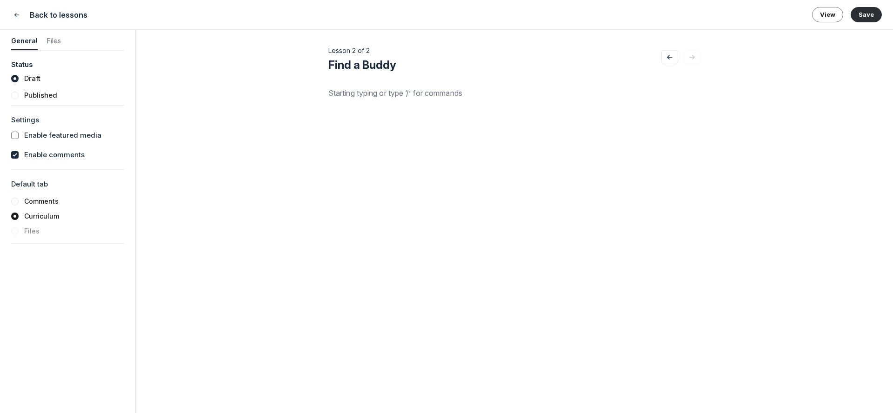
click at [33, 153] on label "Enable comments" at bounding box center [54, 155] width 60 height 11
click at [19, 153] on input "checkbox" at bounding box center [14, 154] width 7 height 7
checkbox input "false"
click at [386, 132] on div at bounding box center [514, 203] width 372 height 233
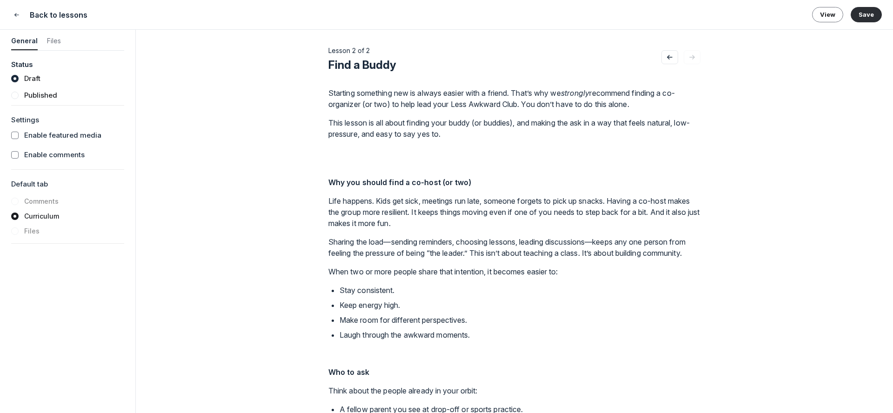
click at [351, 155] on p at bounding box center [514, 158] width 372 height 22
click at [350, 166] on p at bounding box center [514, 158] width 372 height 22
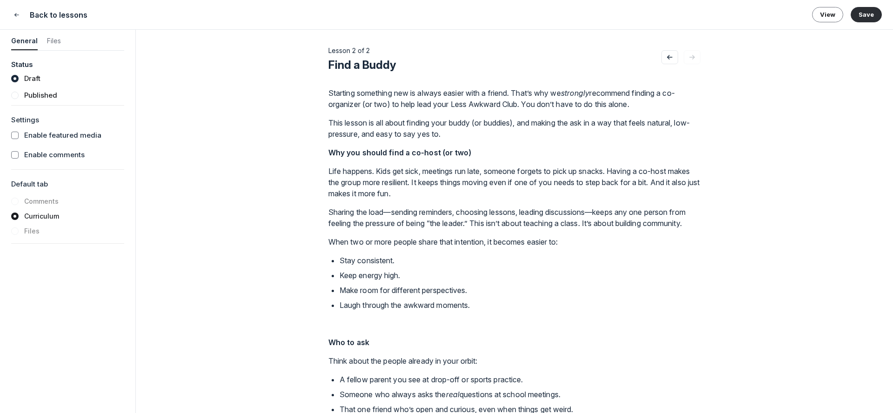
click at [351, 155] on strong "Why you should find a co-host (or two)" at bounding box center [399, 152] width 143 height 9
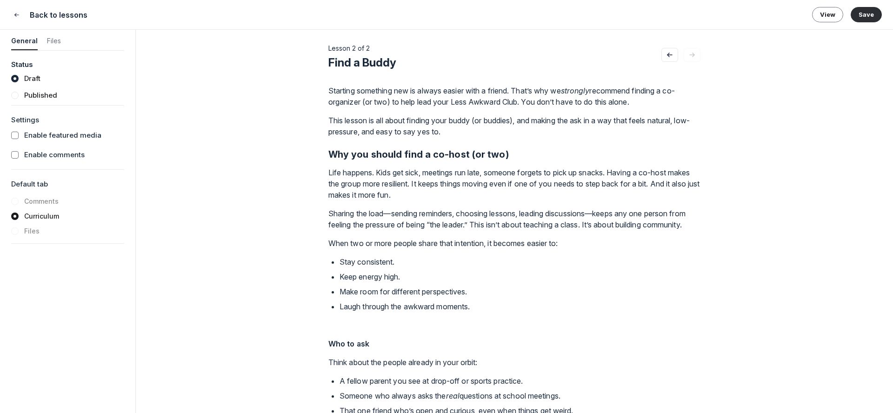
scroll to position [15, 0]
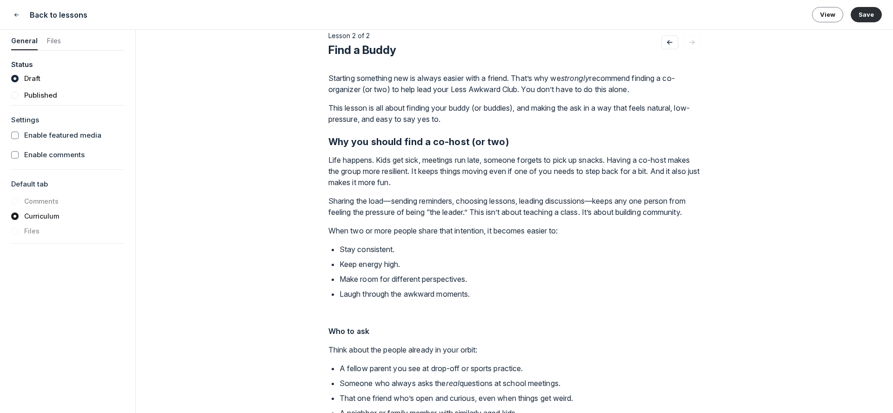
click at [349, 336] on strong "Who to ask" at bounding box center [348, 331] width 41 height 9
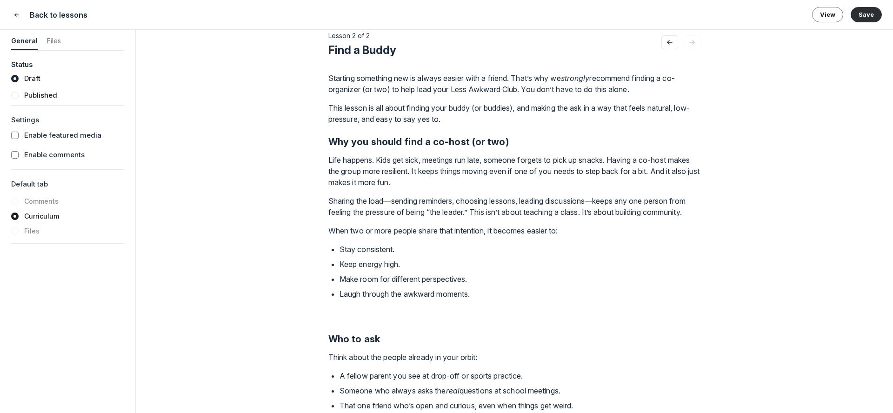
click at [347, 321] on p "Laugh through the awkward moments." at bounding box center [520, 304] width 361 height 33
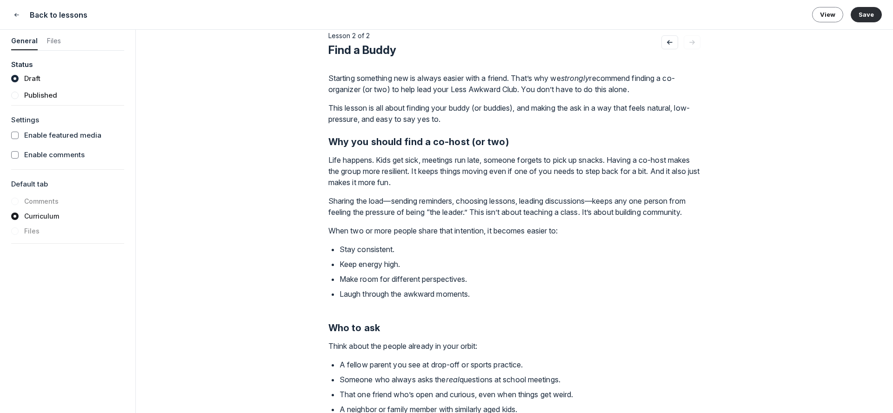
click at [468, 116] on p "This lesson is all about finding your buddy (or buddies), and making the ask in…" at bounding box center [514, 113] width 372 height 22
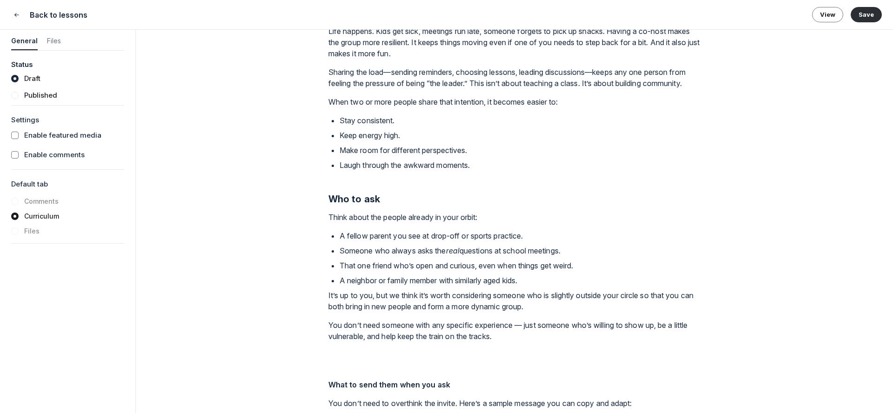
scroll to position [201, 0]
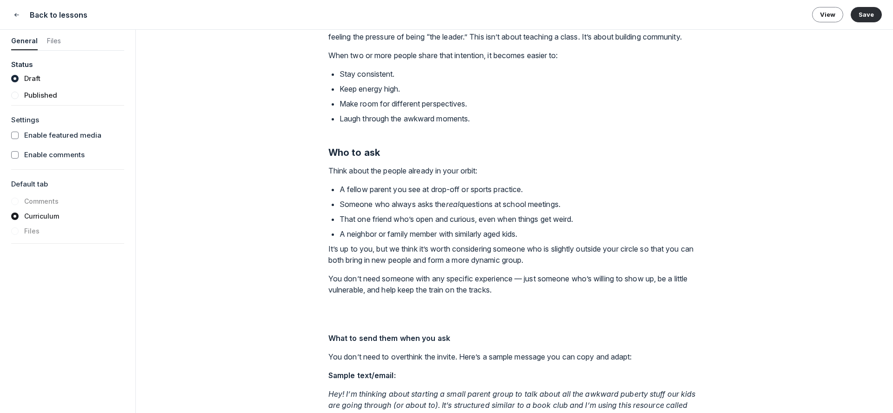
click at [393, 357] on div "Starting something new is always easier with a friend. That’s why we strongly r…" at bounding box center [514, 189] width 372 height 607
click at [395, 343] on strong "What to send them when you ask" at bounding box center [389, 338] width 122 height 9
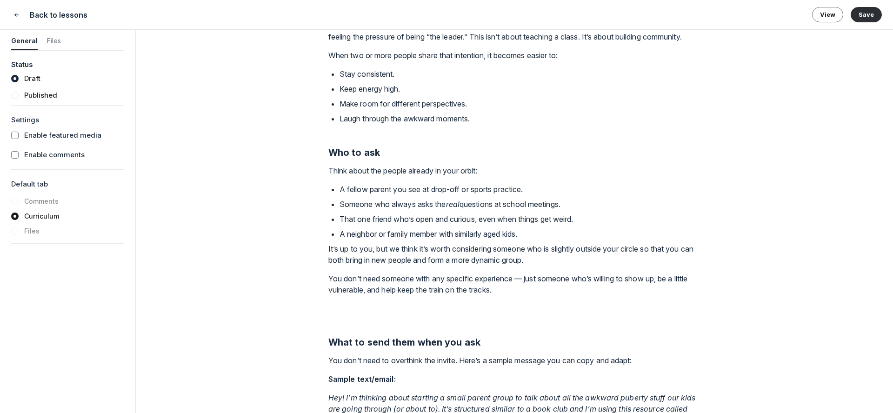
click at [356, 322] on p at bounding box center [514, 314] width 372 height 22
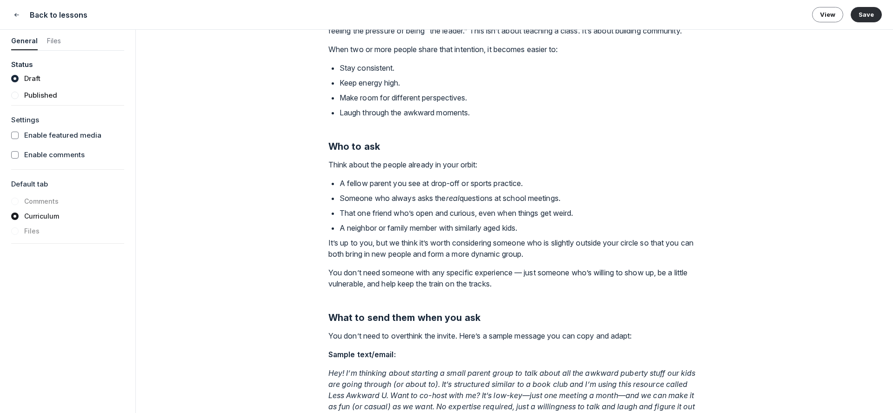
scroll to position [292, 0]
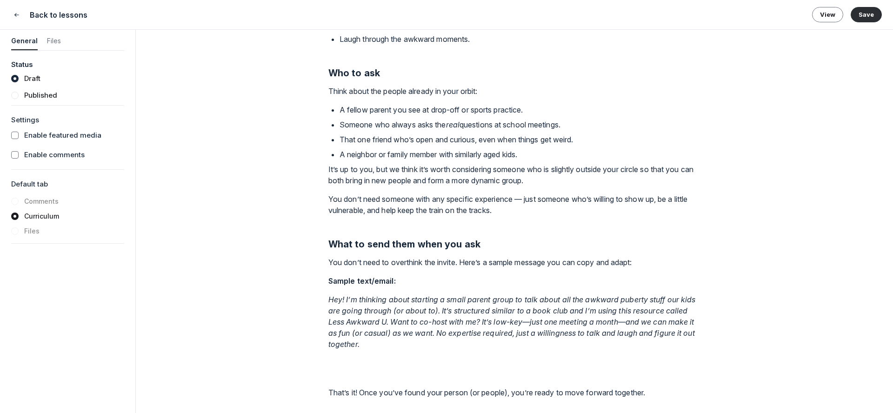
drag, startPoint x: 328, startPoint y: 280, endPoint x: 389, endPoint y: 371, distance: 109.5
click at [389, 371] on div "Lesson 2 of 2 Find a Buddy Featured media Drag your video/audio file or embed f…" at bounding box center [514, 221] width 757 height 383
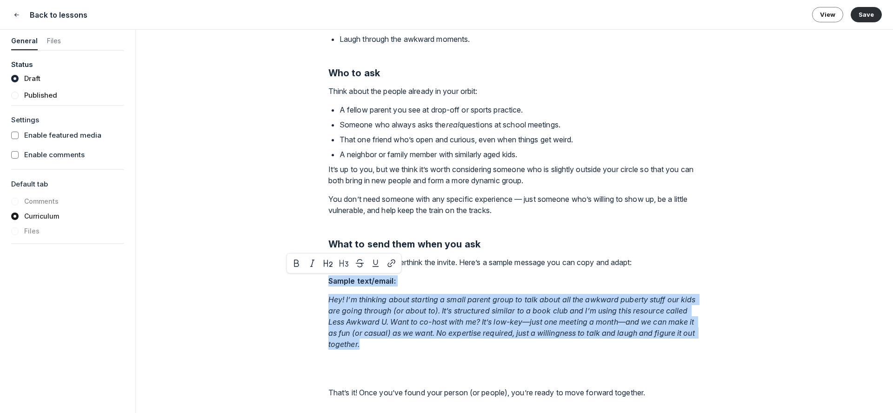
drag, startPoint x: 376, startPoint y: 347, endPoint x: 301, endPoint y: 277, distance: 102.7
click at [301, 277] on div "Lesson 2 of 2 Find a Buddy Featured media Drag your video/audio file or embed f…" at bounding box center [514, 221] width 757 height 383
click at [323, 287] on div "Lesson 2 of 2 Find a Buddy Featured media Drag your video/audio file or embed f…" at bounding box center [514, 221] width 757 height 383
click at [329, 281] on strong "Sample text/email:" at bounding box center [361, 280] width 67 height 9
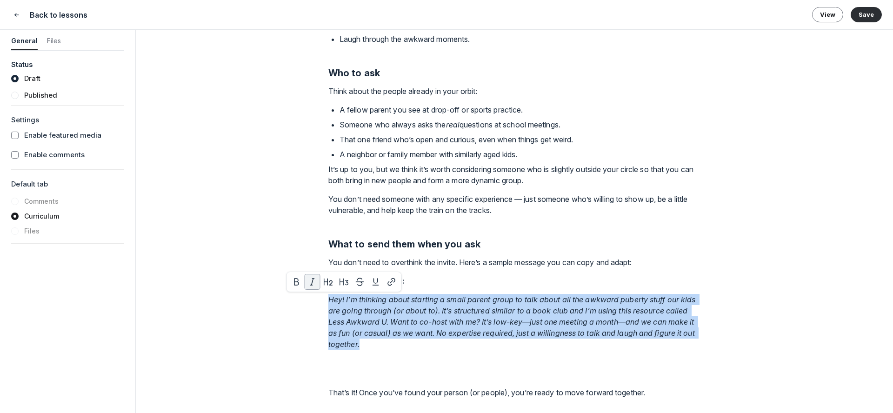
drag, startPoint x: 328, startPoint y: 300, endPoint x: 385, endPoint y: 347, distance: 74.3
click at [385, 347] on p "Hey! I’m thinking about starting a small parent group to talk about all the awk…" at bounding box center [514, 322] width 372 height 56
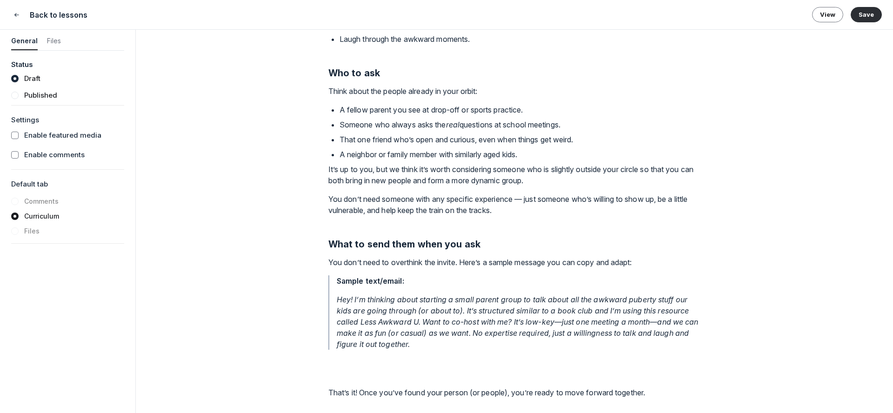
click at [361, 376] on p at bounding box center [514, 368] width 372 height 22
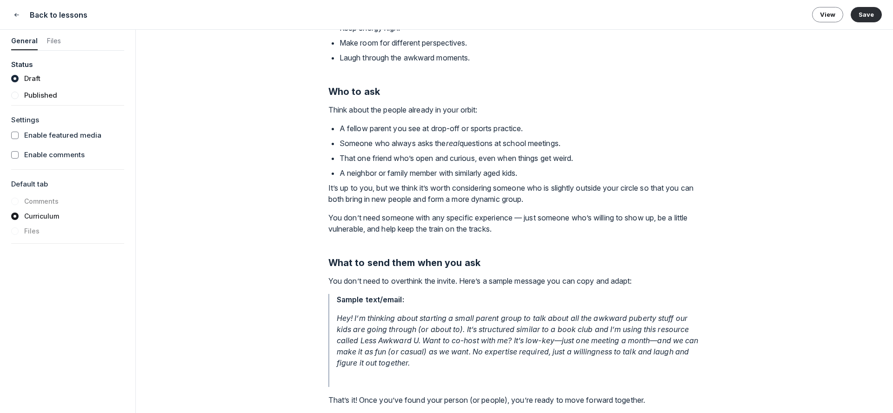
scroll to position [281, 0]
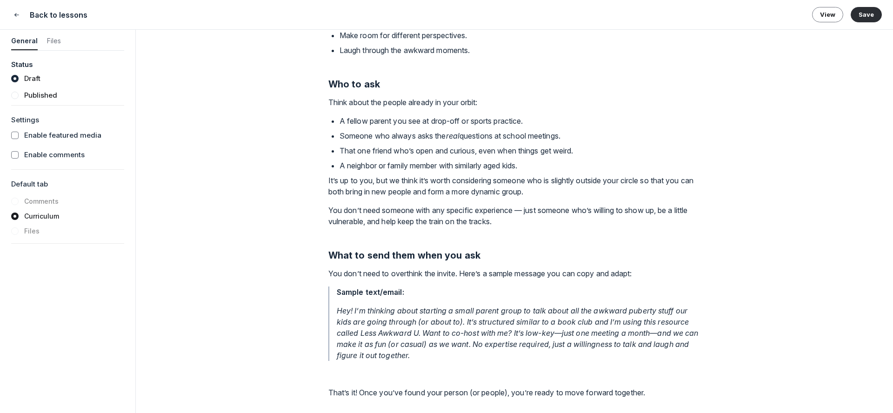
click at [327, 391] on div "Lesson 2 of 2 Find a Buddy Featured media Drag your video/audio file or embed f…" at bounding box center [514, 221] width 757 height 383
click at [329, 392] on p "That’s it! Once you’ve found your person (or people), you’re ready to move forw…" at bounding box center [514, 392] width 372 height 11
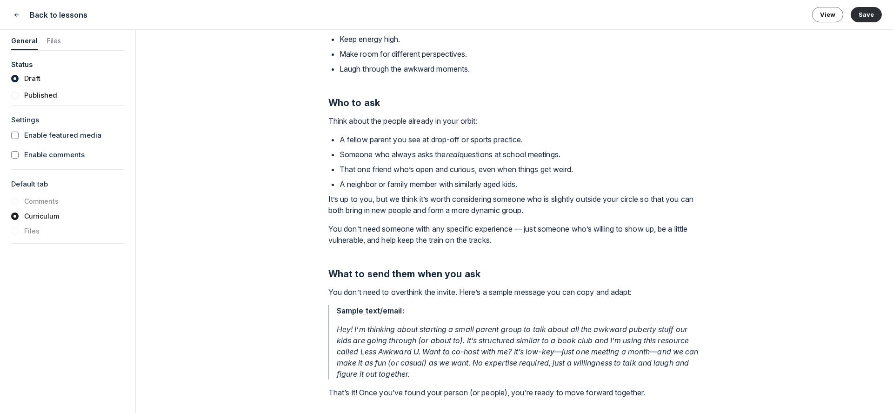
scroll to position [274, 0]
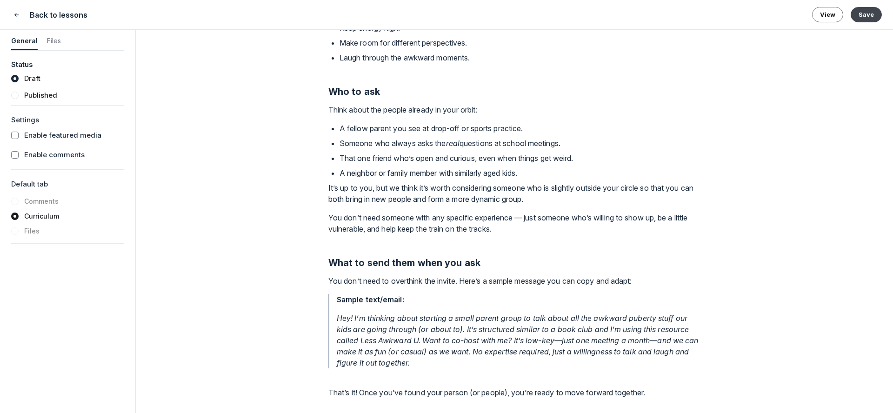
click at [864, 14] on button "Save" at bounding box center [866, 14] width 31 height 15
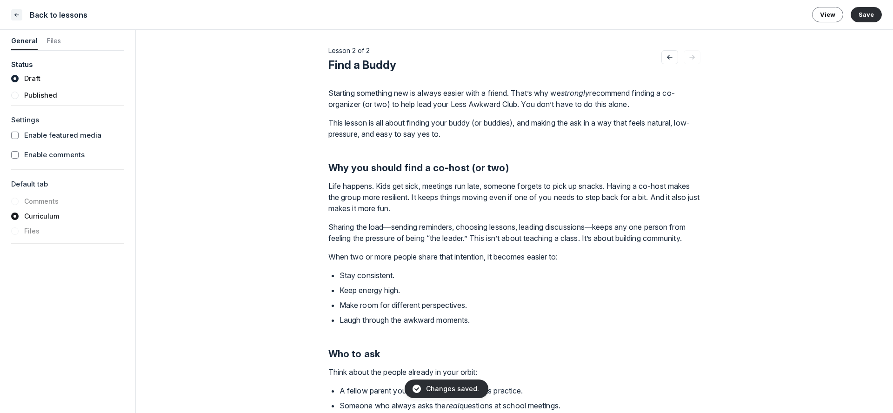
click at [20, 14] on icon "Close" at bounding box center [16, 14] width 7 height 9
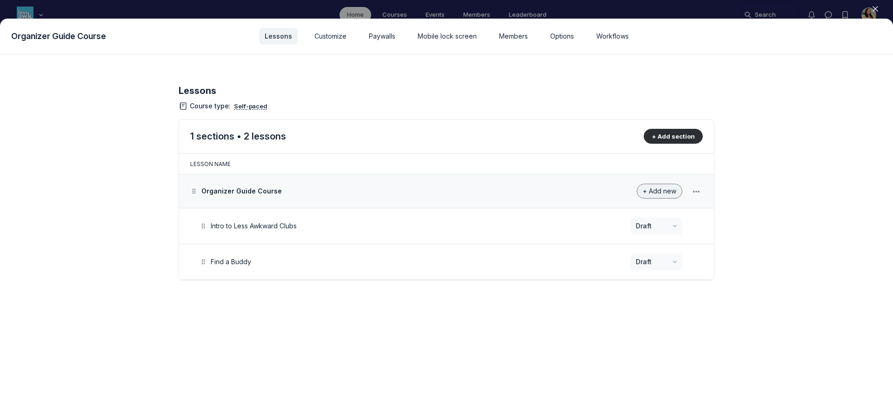
click at [662, 188] on span "+ Add new" at bounding box center [659, 191] width 33 height 8
click at [649, 219] on button "Lesson" at bounding box center [653, 217] width 44 height 16
click at [611, 301] on button "Edit" at bounding box center [614, 298] width 18 height 13
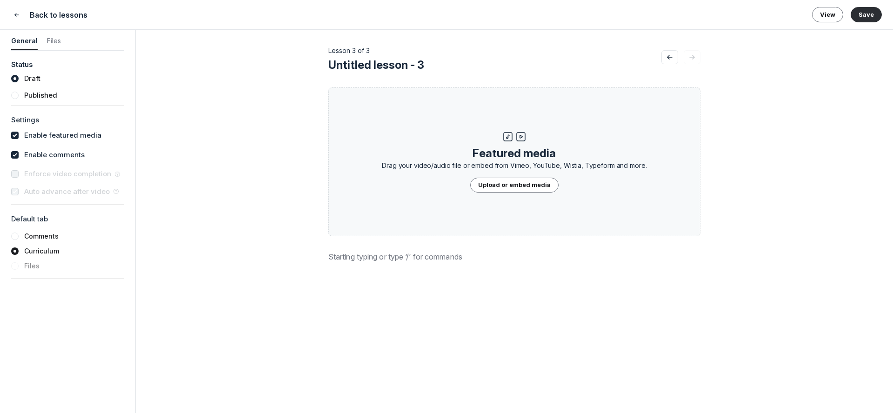
click at [66, 130] on label "Enable featured media" at bounding box center [62, 135] width 77 height 11
click at [19, 132] on input "checkbox" at bounding box center [14, 135] width 7 height 7
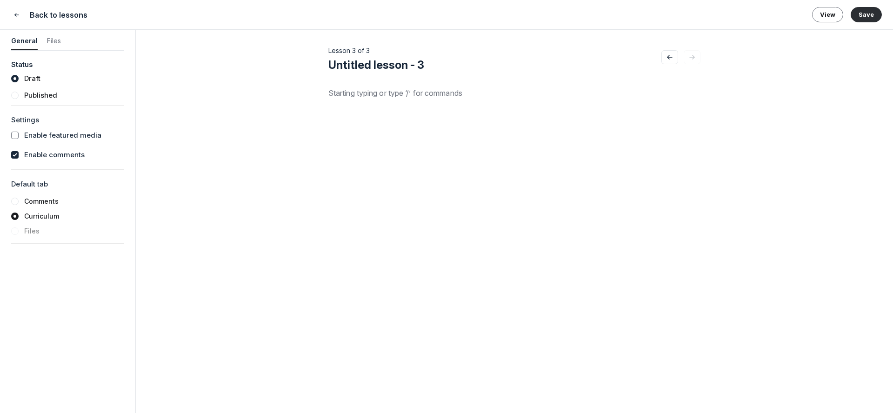
click at [64, 139] on label "Enable featured media" at bounding box center [62, 135] width 77 height 11
click at [19, 139] on input "checkbox" at bounding box center [14, 135] width 7 height 7
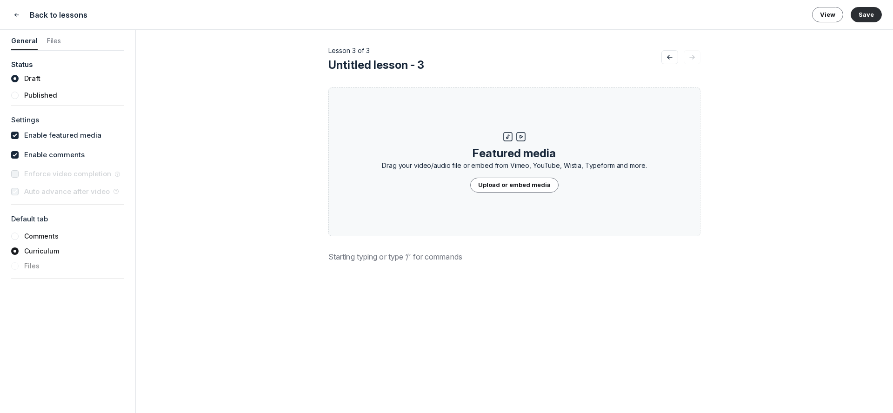
click at [66, 134] on label "Enable featured media" at bounding box center [62, 135] width 77 height 11
click at [19, 134] on input "checkbox" at bounding box center [14, 135] width 7 height 7
checkbox input "false"
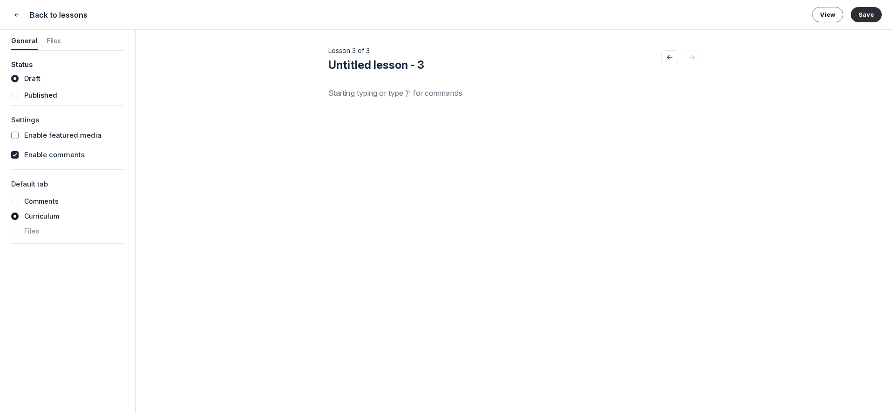
click at [65, 150] on label "Enable comments" at bounding box center [54, 155] width 60 height 11
click at [19, 151] on input "checkbox" at bounding box center [14, 154] width 7 height 7
click at [65, 152] on label "Enable comments" at bounding box center [54, 155] width 60 height 11
click at [19, 152] on input "checkbox" at bounding box center [14, 154] width 7 height 7
click at [65, 152] on label "Enable comments" at bounding box center [54, 155] width 60 height 11
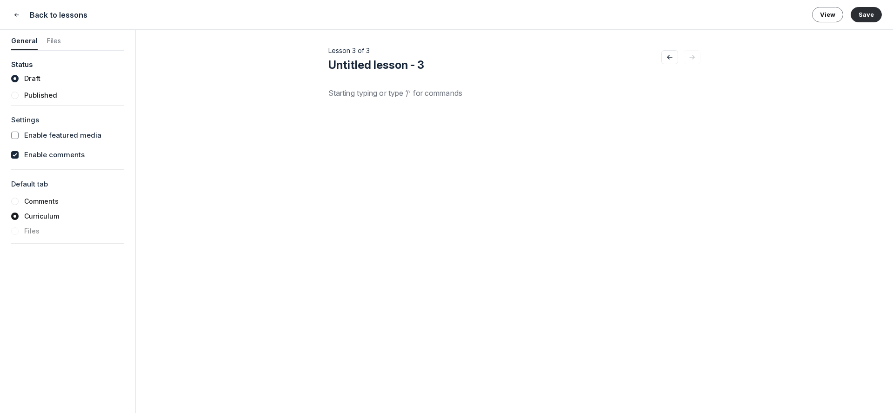
click at [19, 152] on input "checkbox" at bounding box center [14, 154] width 7 height 7
checkbox input "false"
click at [390, 112] on div at bounding box center [514, 203] width 372 height 233
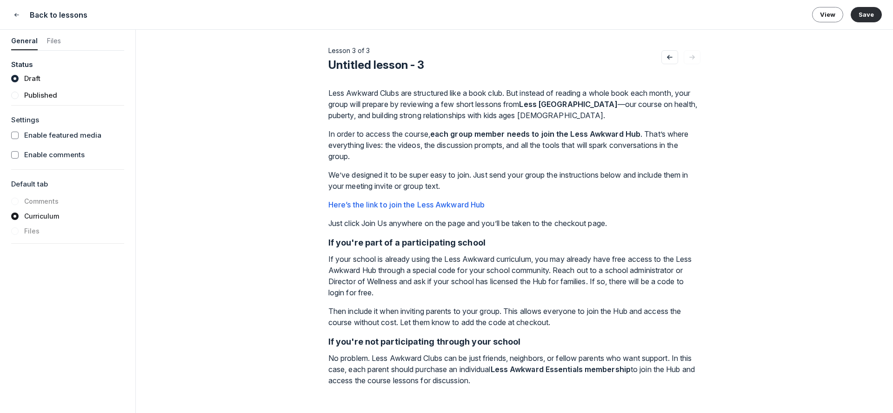
click at [498, 205] on p "Here’s the link to join the Less Awkward Hub" at bounding box center [514, 204] width 372 height 11
drag, startPoint x: 390, startPoint y: 223, endPoint x: 365, endPoint y: 223, distance: 25.1
click at [365, 223] on p "Just click Join Us anywhere on the page and you’ll be taken to the checkout pag…" at bounding box center [514, 221] width 372 height 11
click at [370, 241] on strong "If you're part of a participating school" at bounding box center [406, 241] width 157 height 10
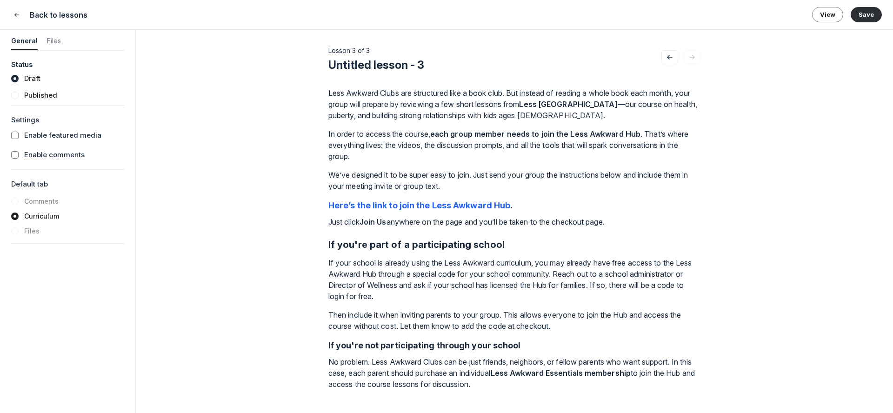
click at [515, 245] on h2 "If you're part of a participating school" at bounding box center [514, 244] width 372 height 11
click at [463, 347] on strong "If you're not participating through your school" at bounding box center [424, 346] width 193 height 10
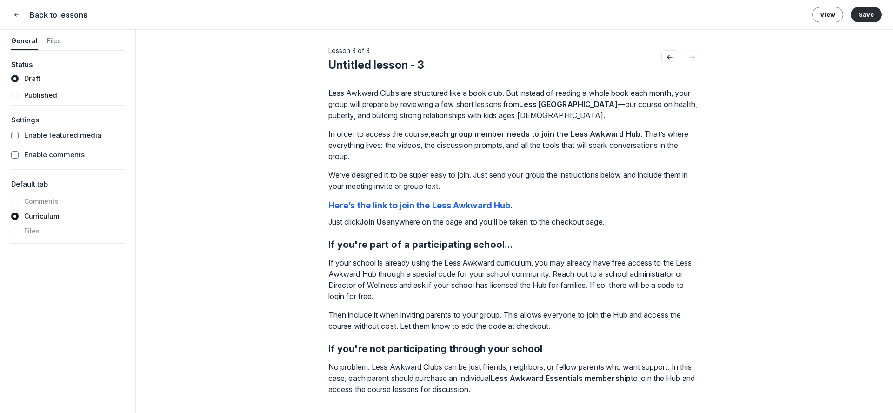
click at [548, 350] on h2 "If you're not participating through your school" at bounding box center [514, 348] width 372 height 11
click at [335, 67] on span "Untitled lesson - 3" at bounding box center [376, 64] width 96 height 13
drag, startPoint x: 334, startPoint y: 66, endPoint x: 484, endPoint y: 65, distance: 149.8
click at [484, 65] on input "Untitled lesson - 3" at bounding box center [494, 65] width 333 height 15
type input "Invite your participants to the Less Awkward Hub"
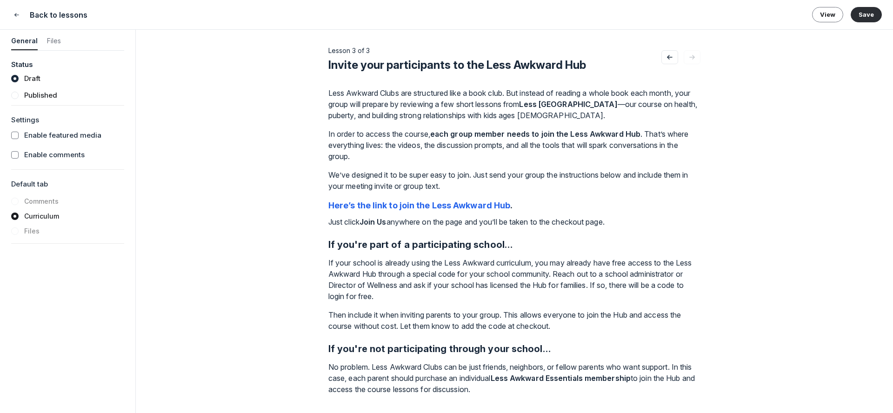
click at [532, 392] on p "No problem. Less Awkward Clubs can be just friends, neighbors, or fellow parent…" at bounding box center [514, 377] width 372 height 33
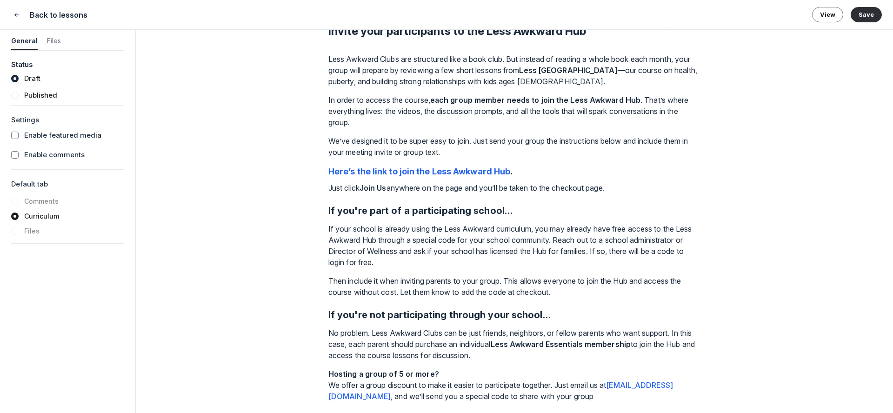
scroll to position [38, 0]
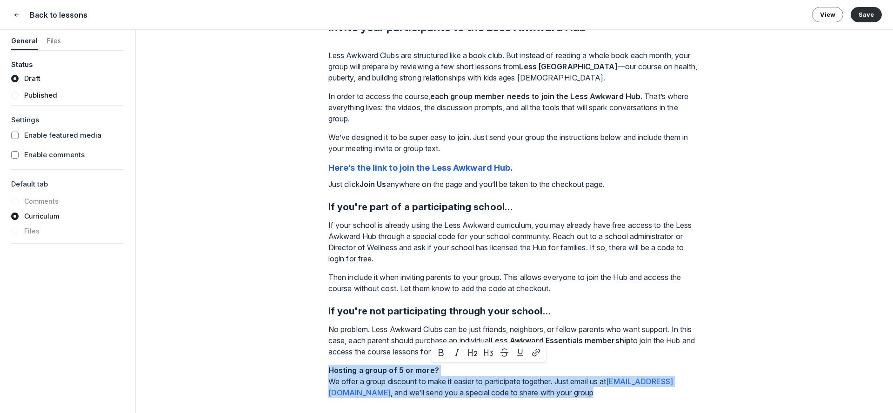
drag, startPoint x: 330, startPoint y: 371, endPoint x: 679, endPoint y: 398, distance: 349.9
click at [679, 398] on p "Hosting a group of 5 or more? We offer a group discount to make it easier to pa…" at bounding box center [514, 381] width 372 height 33
click at [338, 377] on p "Hosting a group of 5 or more? We offer a group discount to make it easier to pa…" at bounding box center [514, 381] width 372 height 33
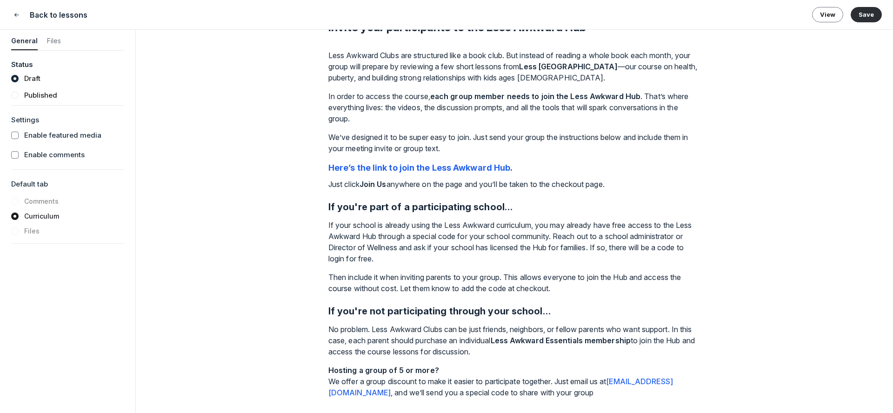
click at [330, 372] on strong "Hosting a group of 5 or more?" at bounding box center [383, 370] width 111 height 9
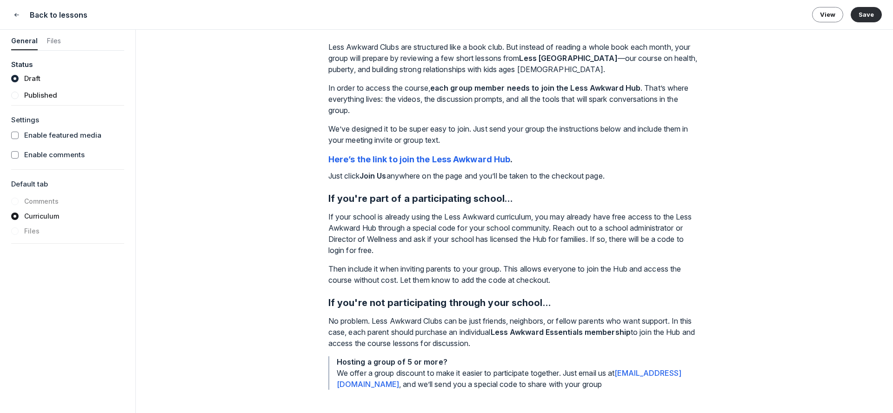
scroll to position [56, 0]
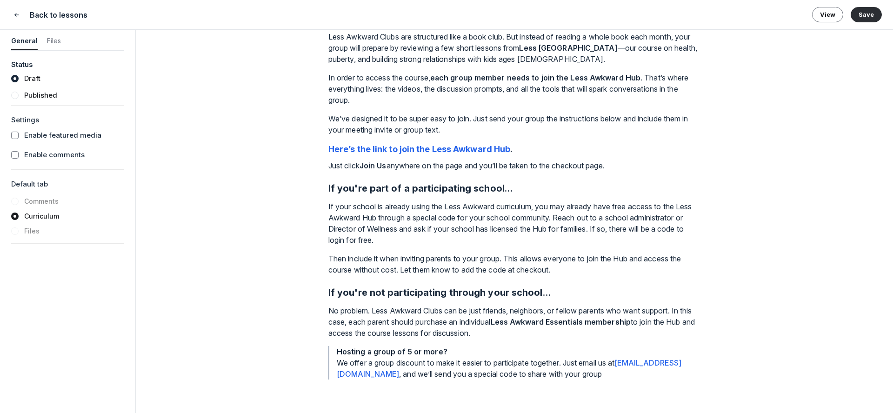
click at [453, 352] on p "Hosting a group of 5 or more? We offer a group discount to make it easier to pa…" at bounding box center [519, 362] width 364 height 33
click at [340, 362] on p "Hosting a group of 5 or more? We offer a group discount to make it easier to pa…" at bounding box center [519, 362] width 364 height 33
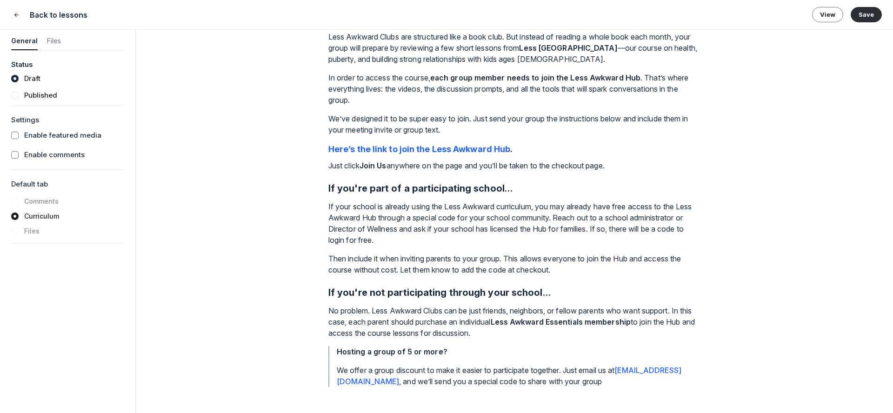
click at [514, 331] on p "No problem. Less Awkward Clubs can be just friends, neighbors, or fellow parent…" at bounding box center [514, 321] width 372 height 33
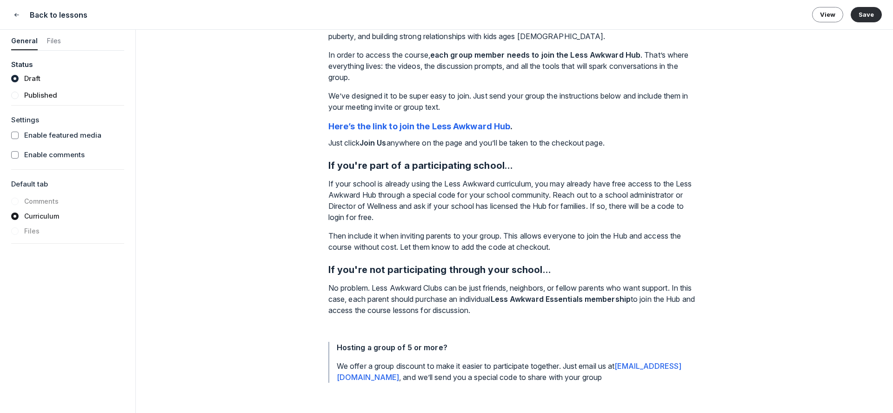
scroll to position [82, 0]
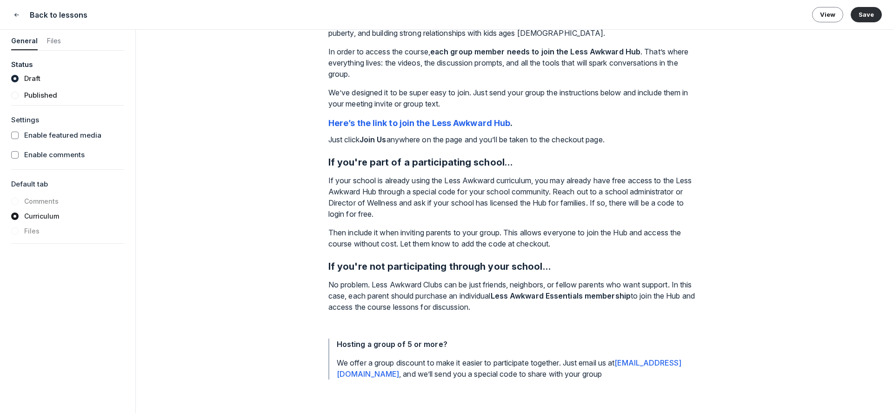
click at [433, 345] on strong "Hosting a group of 5 or more?" at bounding box center [392, 344] width 111 height 9
click at [673, 377] on p "We offer a group discount to make it easier to participate together. Just email…" at bounding box center [519, 368] width 364 height 22
click at [869, 15] on button "Save" at bounding box center [866, 14] width 31 height 15
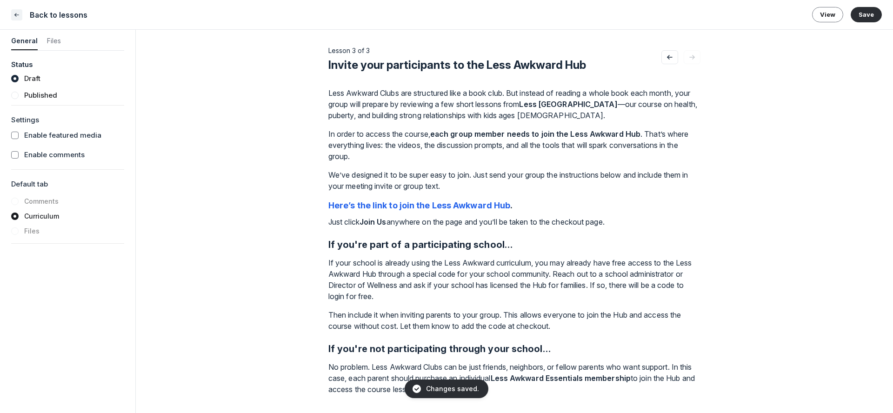
click at [17, 17] on icon "Close" at bounding box center [16, 14] width 7 height 9
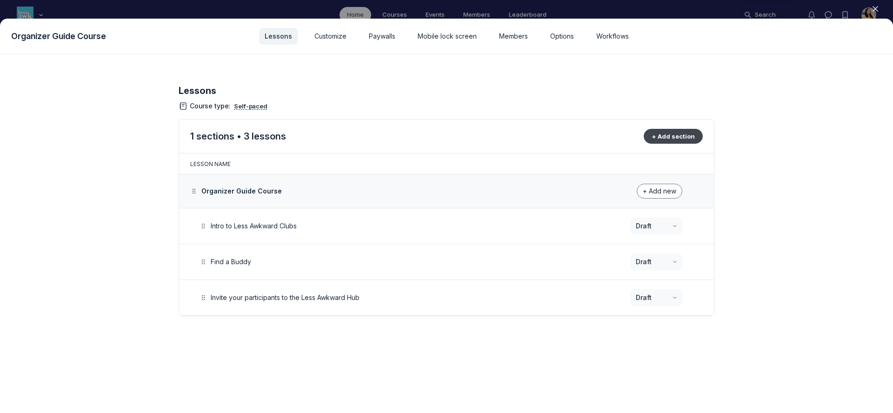
click at [678, 136] on button "+ Add section" at bounding box center [673, 136] width 59 height 15
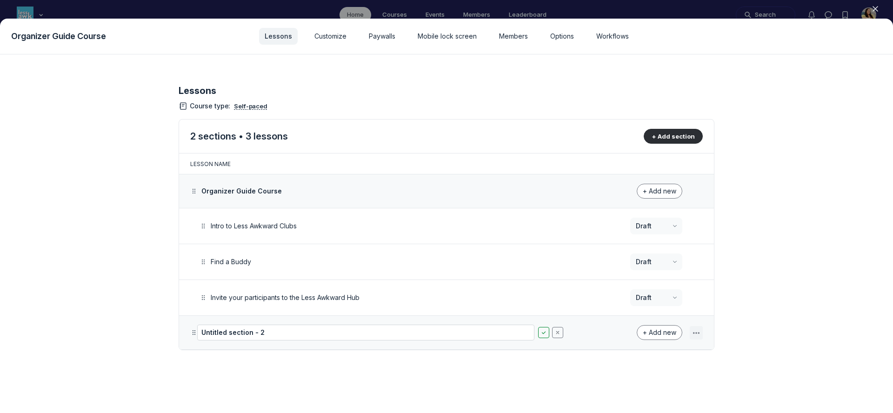
click at [698, 334] on icon "button" at bounding box center [696, 332] width 9 height 9
click at [659, 375] on button "Delete section" at bounding box center [651, 373] width 88 height 16
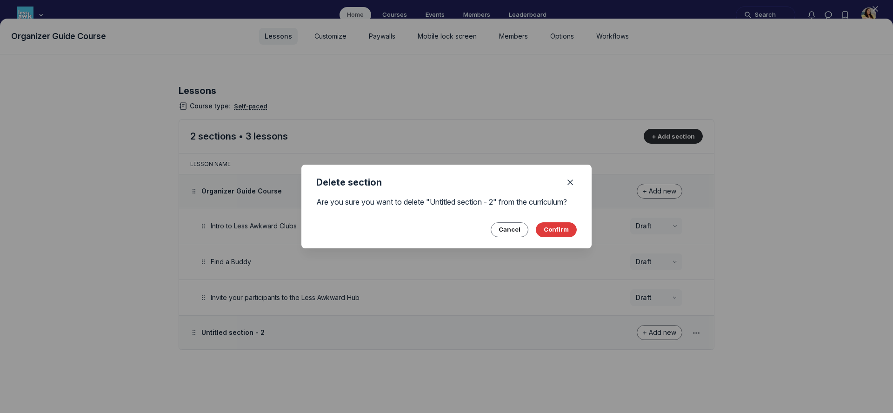
click at [549, 234] on button "Confirm" at bounding box center [556, 229] width 41 height 15
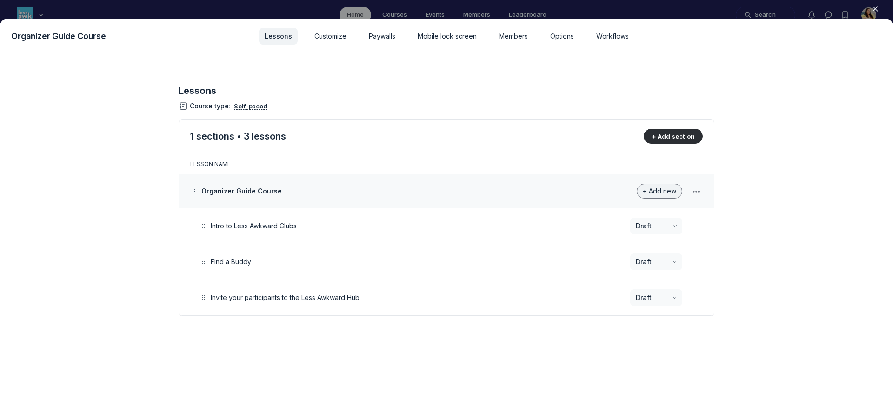
click at [668, 196] on button "+ Add new" at bounding box center [660, 191] width 46 height 15
drag, startPoint x: 644, startPoint y: 234, endPoint x: 646, endPoint y: 215, distance: 18.2
click at [646, 215] on div "Lesson Quiz" at bounding box center [653, 224] width 60 height 47
click at [646, 215] on button "Lesson" at bounding box center [653, 217] width 44 height 16
drag, startPoint x: 284, startPoint y: 335, endPoint x: 284, endPoint y: 328, distance: 7.0
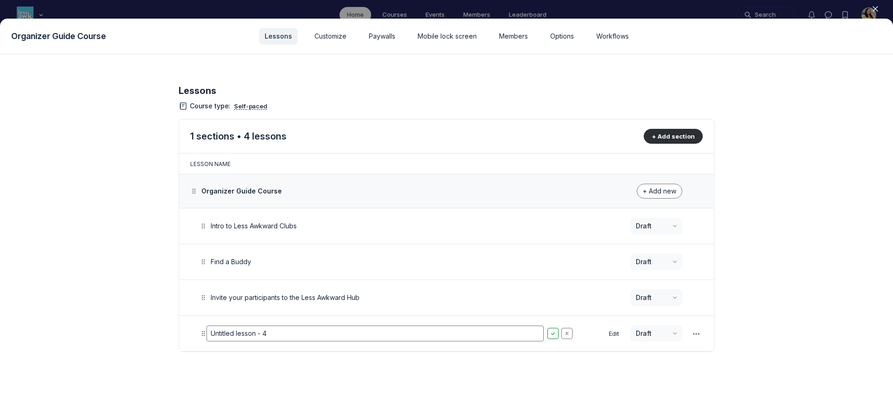
click at [284, 328] on input "Untitled lesson - 4" at bounding box center [375, 334] width 337 height 16
type input "Scheduling your first meeting"
click at [610, 335] on button "Edit" at bounding box center [614, 333] width 18 height 13
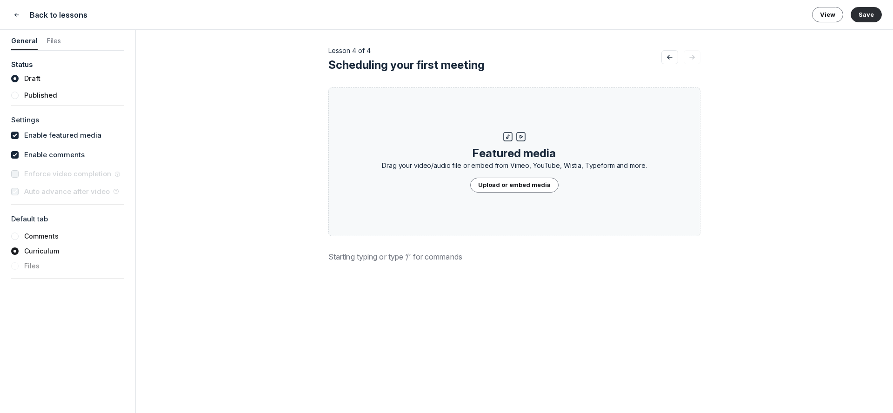
click at [433, 264] on div at bounding box center [514, 367] width 372 height 233
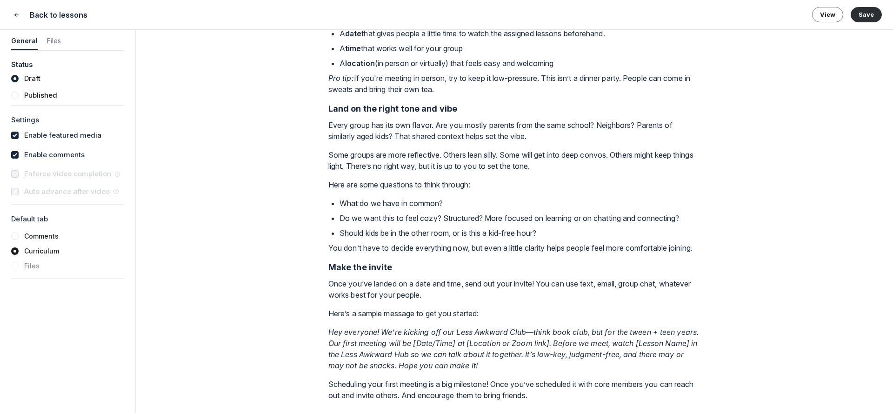
click at [85, 138] on label "Enable featured media" at bounding box center [62, 135] width 77 height 11
click at [19, 138] on input "checkbox" at bounding box center [14, 135] width 7 height 7
checkbox input "false"
click at [80, 156] on label "Enable comments" at bounding box center [54, 155] width 60 height 11
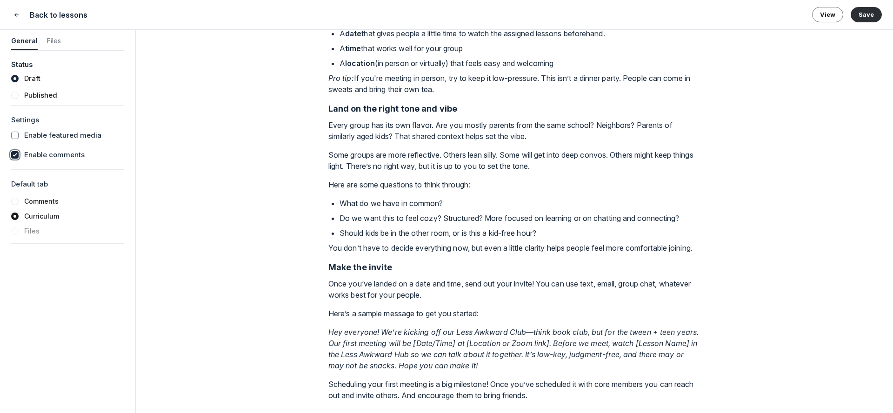
click at [19, 156] on input "checkbox" at bounding box center [14, 154] width 7 height 7
checkbox input "false"
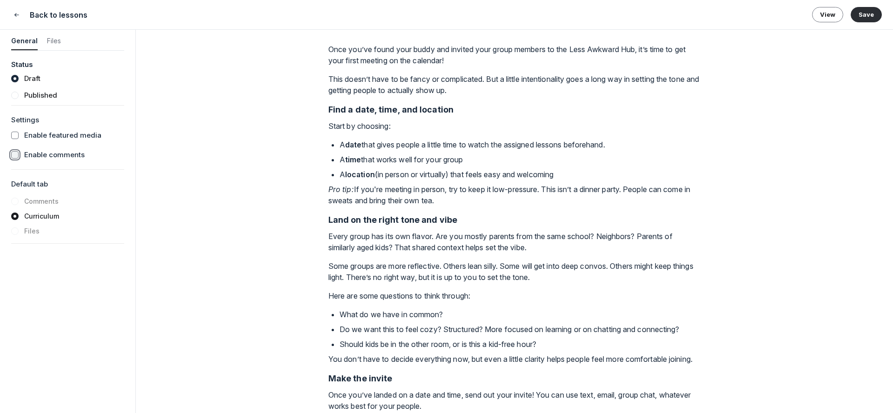
scroll to position [0, 0]
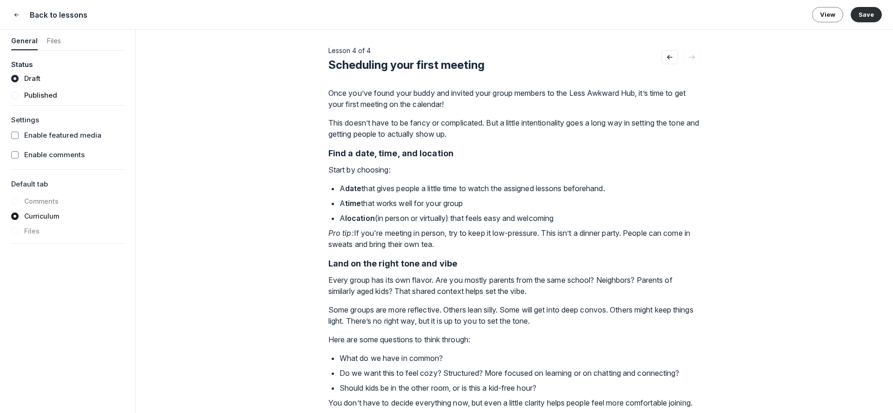
click at [435, 157] on strong "Find a date, time, and location" at bounding box center [390, 153] width 125 height 10
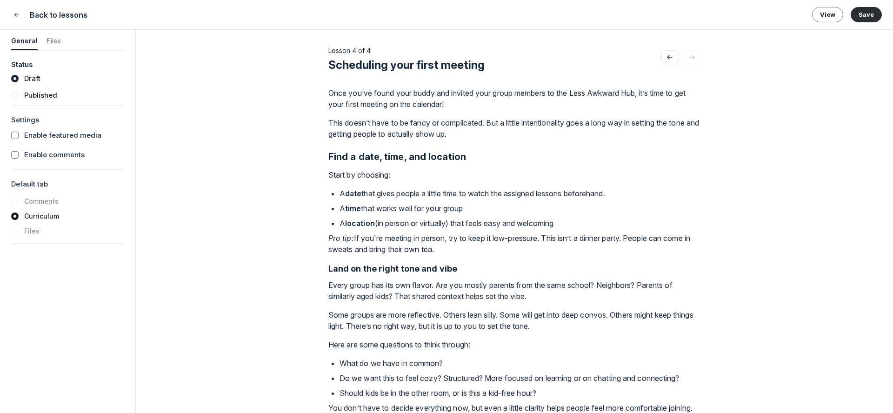
click at [494, 134] on p "This doesn’t have to be fancy or complicated. But a little intentionality goes …" at bounding box center [514, 128] width 372 height 22
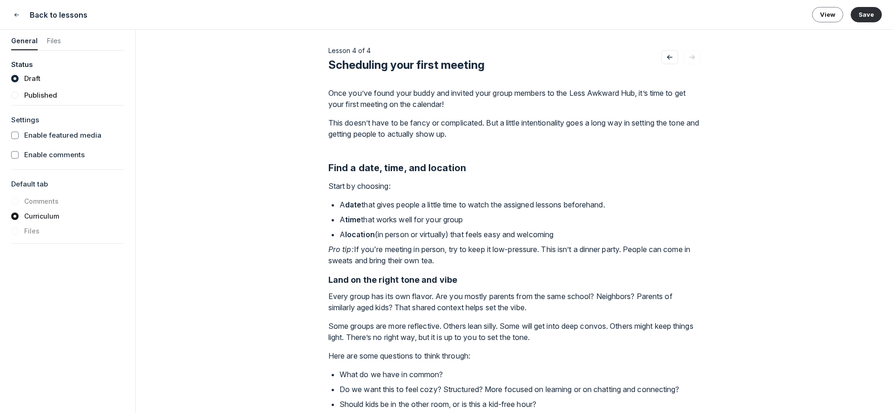
click at [434, 281] on strong "Land on the right tone and vibe" at bounding box center [392, 280] width 129 height 10
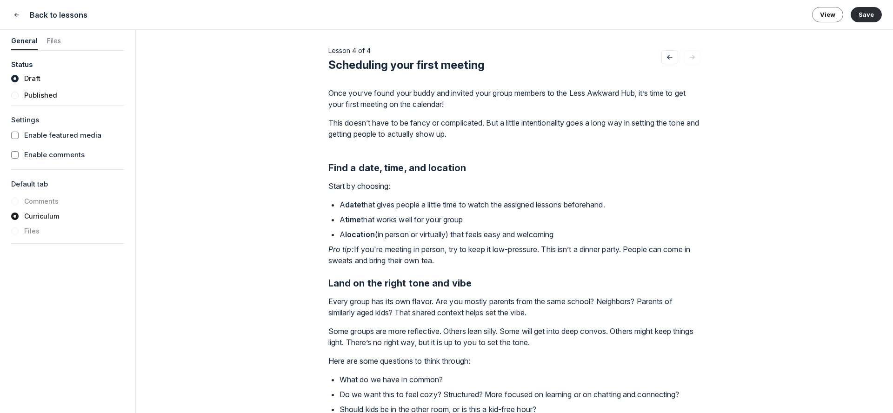
click at [475, 261] on p "Pro tip: If you're meeting in person, try to keep it low-pressure. This isn’t a…" at bounding box center [514, 255] width 372 height 22
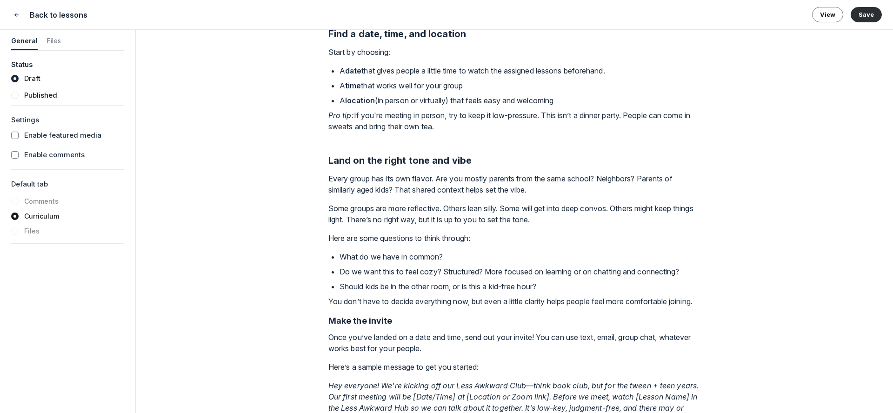
scroll to position [166, 0]
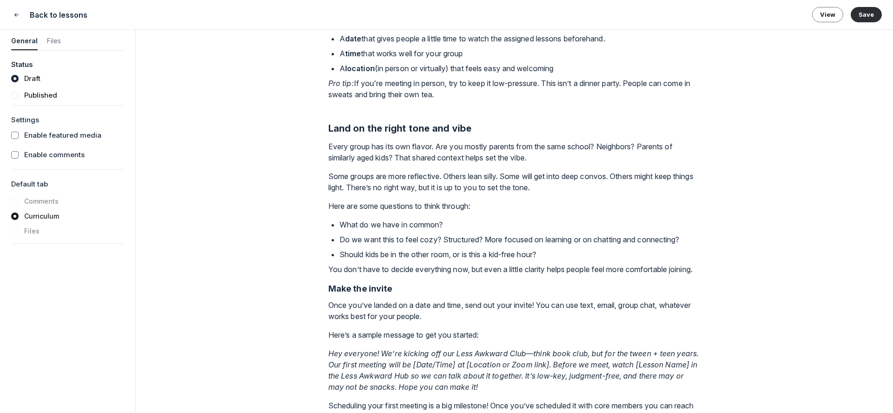
click at [364, 275] on p "You don’t have to decide everything now, but even a little clarity helps people…" at bounding box center [514, 269] width 372 height 11
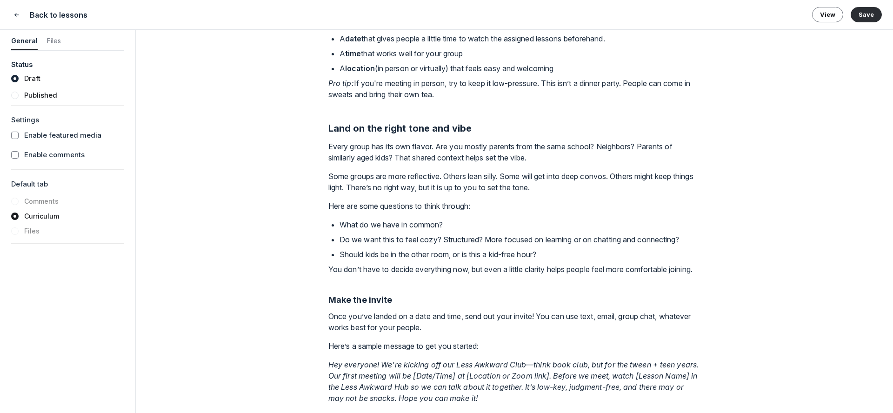
click at [365, 305] on strong "Make the invite" at bounding box center [360, 300] width 64 height 10
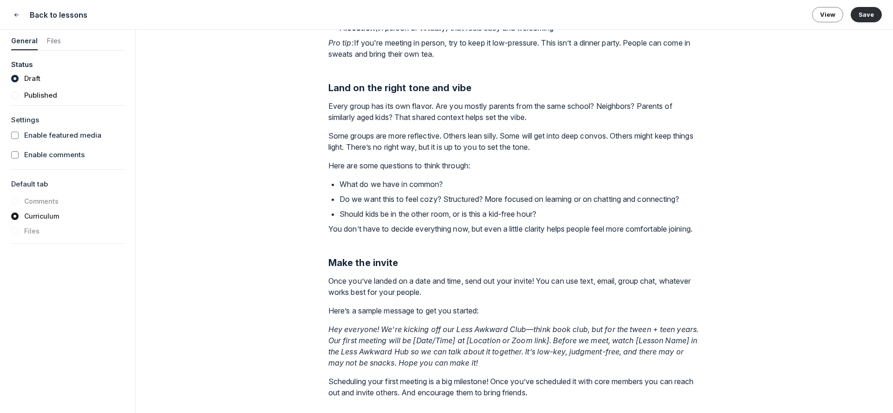
scroll to position [218, 0]
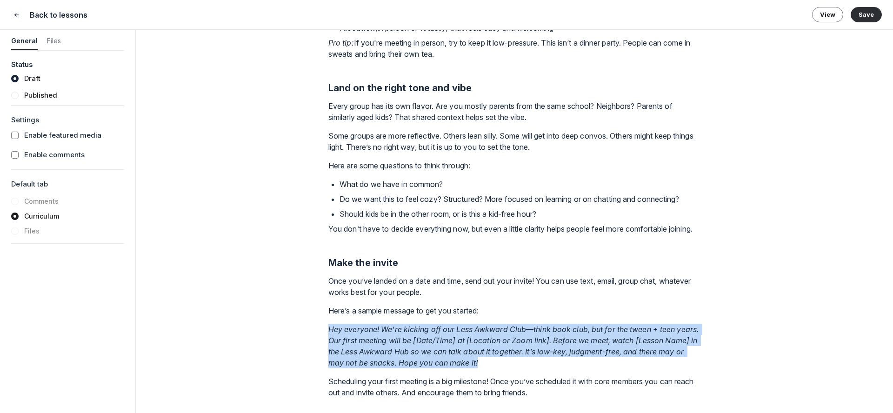
drag, startPoint x: 484, startPoint y: 363, endPoint x: 306, endPoint y: 331, distance: 181.0
click at [306, 331] on div "Lesson 4 of 4 Scheduling your first meeting Featured media Drag your video/audi…" at bounding box center [514, 221] width 757 height 383
click at [338, 333] on em "Hey everyone! We’re kicking off our Less Awkward Club—think book club, but for …" at bounding box center [514, 346] width 372 height 43
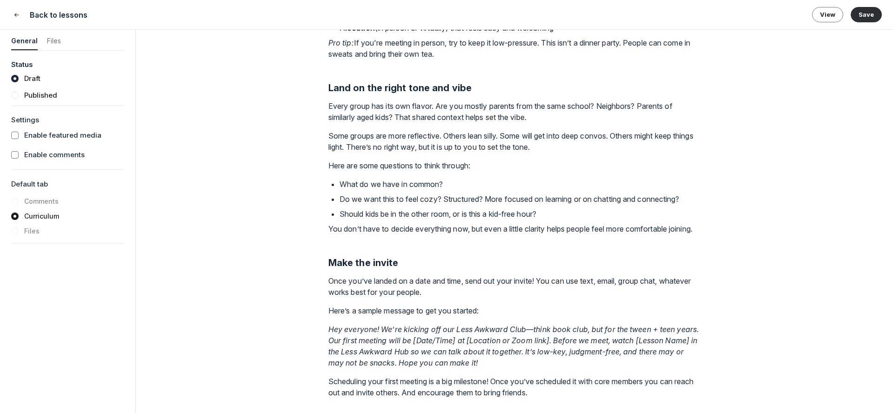
click at [328, 329] on em "Hey everyone! We’re kicking off our Less Awkward Club—think book club, but for …" at bounding box center [514, 346] width 372 height 43
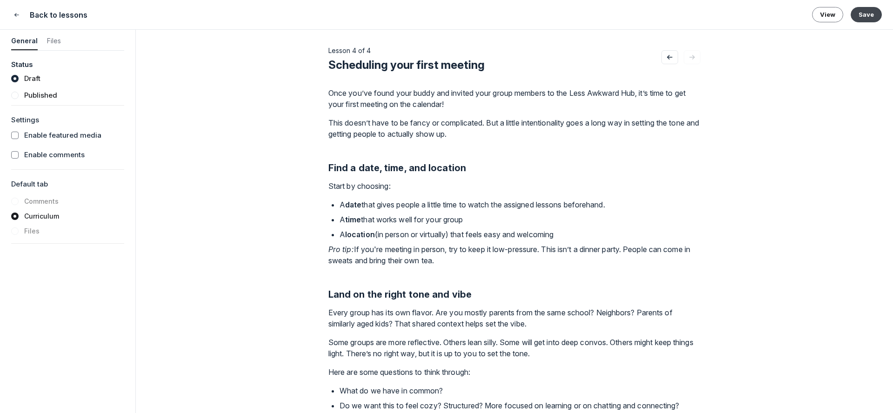
click at [863, 16] on button "Save" at bounding box center [866, 14] width 31 height 15
click at [13, 17] on icon "Close" at bounding box center [16, 14] width 7 height 9
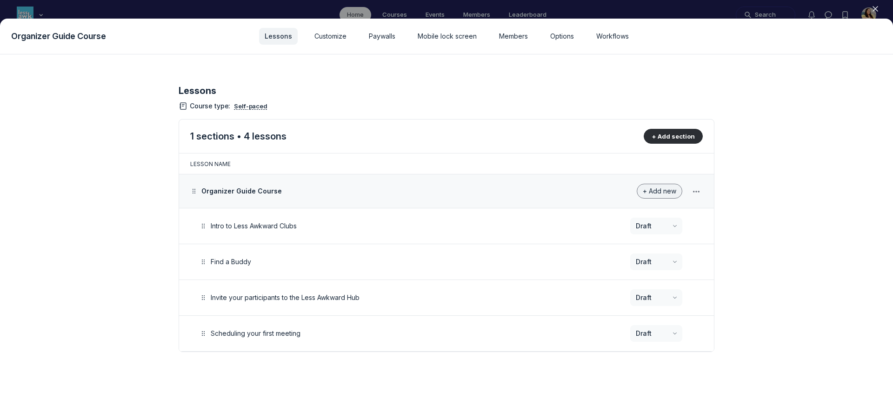
click at [665, 194] on span "+ Add new" at bounding box center [659, 191] width 33 height 8
click at [651, 214] on button "Lesson" at bounding box center [653, 217] width 44 height 16
click at [265, 371] on span "Untitled lesson - 5" at bounding box center [238, 369] width 55 height 8
drag, startPoint x: 270, startPoint y: 370, endPoint x: 192, endPoint y: 369, distance: 78.6
click at [192, 369] on td "Untitled lesson - 5" at bounding box center [379, 370] width 401 height 36
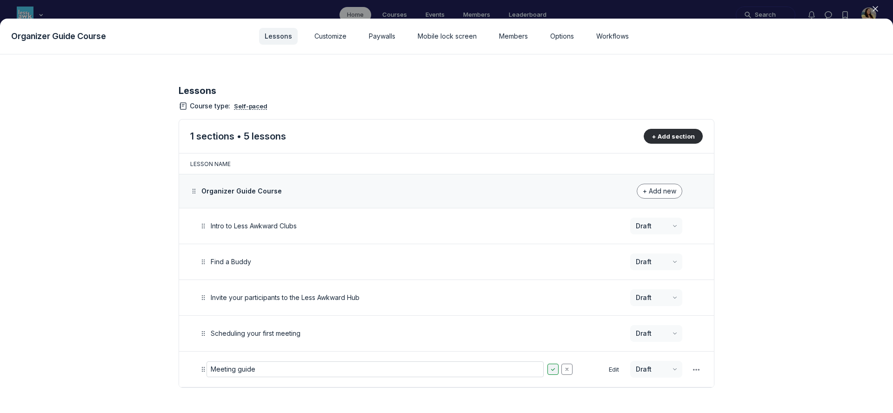
type input "Meeting guide"
click at [653, 192] on span "+ Add new" at bounding box center [659, 191] width 33 height 8
click at [648, 214] on button "Lesson" at bounding box center [653, 217] width 44 height 16
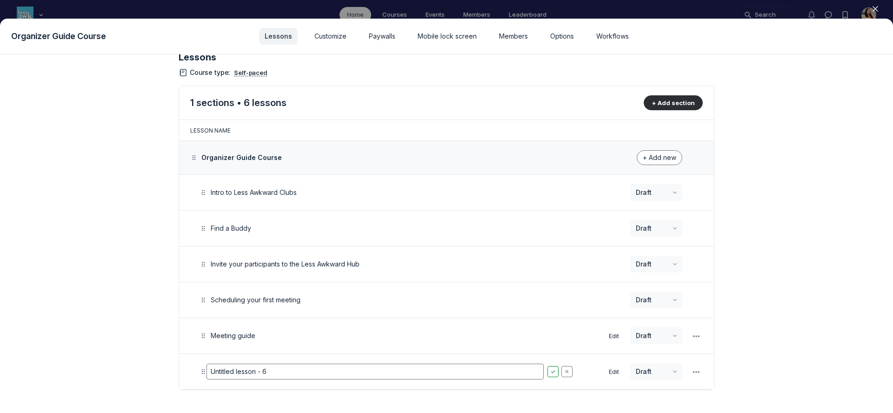
scroll to position [40, 0]
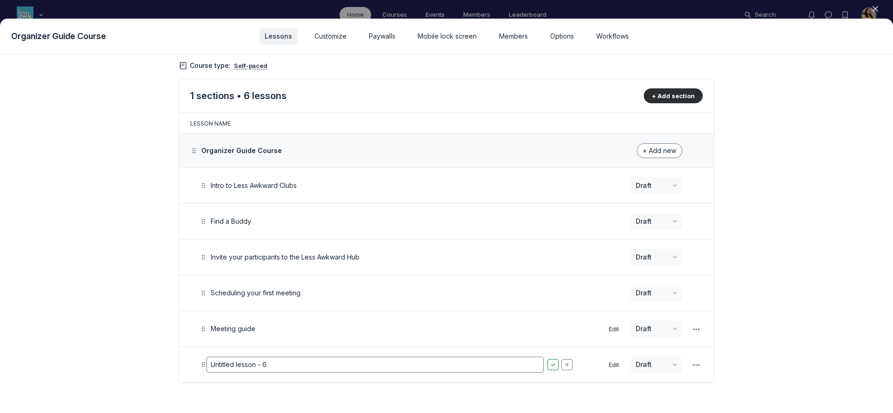
drag, startPoint x: 280, startPoint y: 361, endPoint x: 280, endPoint y: 355, distance: 5.6
click at [280, 355] on td "Untitled lesson - 6" at bounding box center [379, 365] width 401 height 36
paste input "Which lessons to do when?"
type input "Which lessons to do when?"
click at [281, 390] on div "Lessons Course type : Self-paced 1 sections • 6 lessons + Add section Lesson na…" at bounding box center [447, 213] width 536 height 369
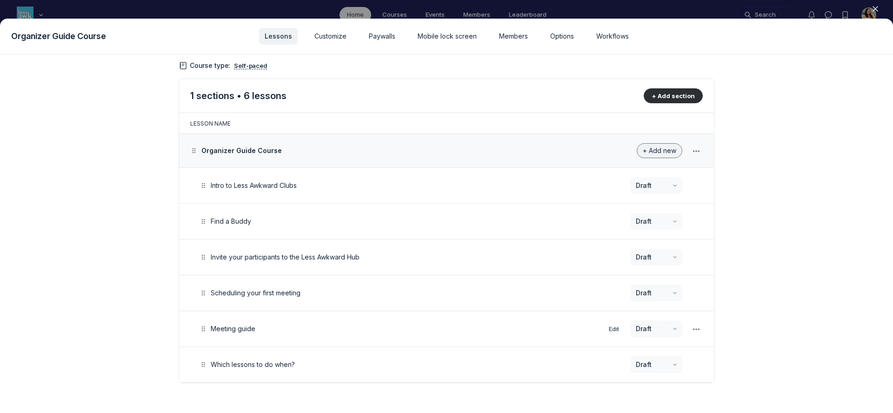
click at [668, 148] on span "+ Add new" at bounding box center [659, 151] width 33 height 8
click at [649, 178] on button "Lesson" at bounding box center [653, 176] width 44 height 16
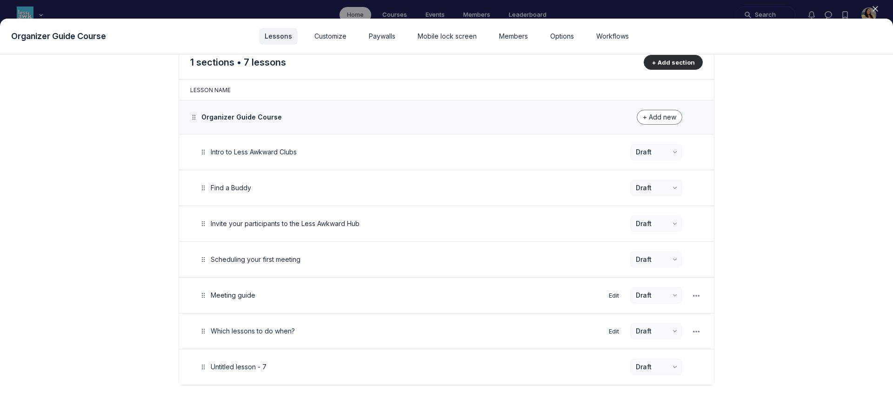
scroll to position [76, 0]
click at [254, 366] on span "Untitled lesson - 7" at bounding box center [239, 365] width 56 height 8
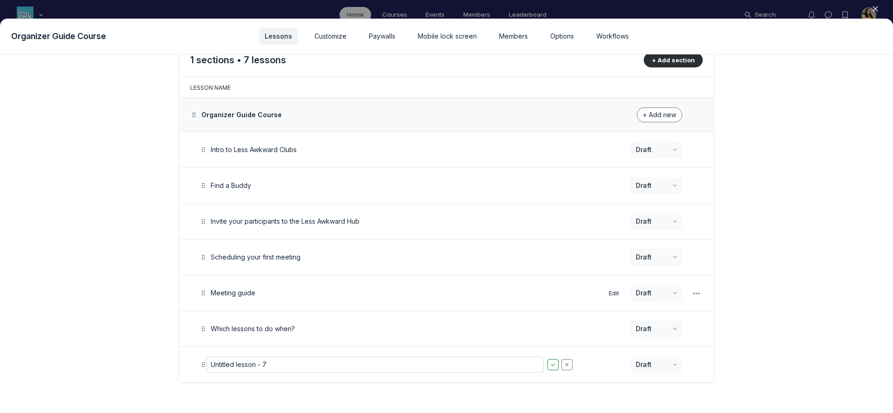
drag, startPoint x: 281, startPoint y: 364, endPoint x: 177, endPoint y: 369, distance: 103.8
click at [177, 369] on main "Lessons Course type : Self-paced 1 sections • 7 lessons + Add section Lesson na…" at bounding box center [446, 233] width 893 height 359
type input "Meeting management"
click at [655, 115] on span "+ Add new" at bounding box center [659, 115] width 33 height 8
click at [648, 139] on button "Lesson" at bounding box center [653, 140] width 44 height 16
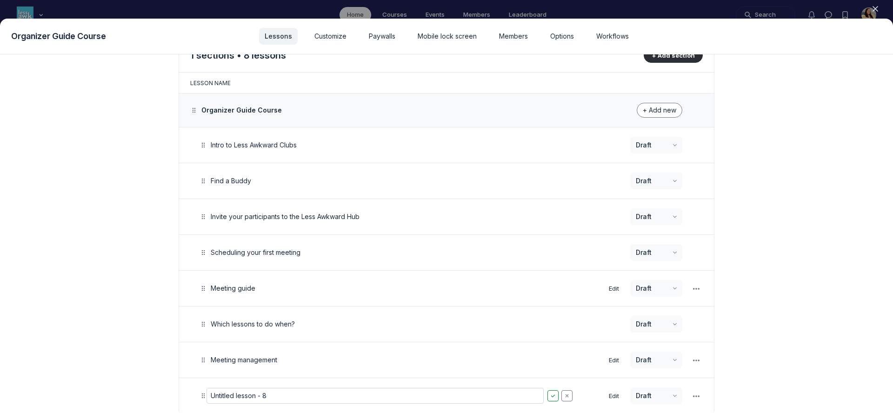
scroll to position [112, 0]
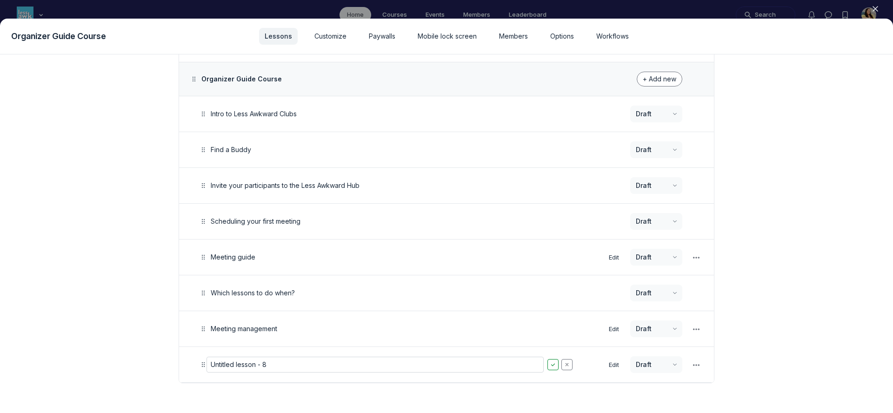
drag, startPoint x: 282, startPoint y: 366, endPoint x: 281, endPoint y: 356, distance: 9.8
click at [281, 357] on input "Untitled lesson - 8" at bounding box center [375, 365] width 337 height 16
type input "Tools & templates"
click at [161, 400] on main "Lessons Course type : Self-paced 1 sections • 8 lessons + Add section Lesson na…" at bounding box center [446, 233] width 893 height 359
click at [651, 80] on span "+ Add new" at bounding box center [659, 79] width 33 height 8
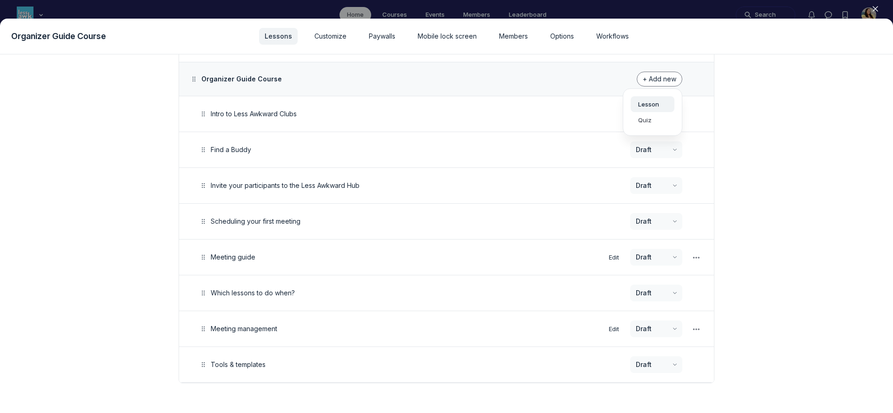
click at [650, 105] on button "Lesson" at bounding box center [653, 104] width 44 height 16
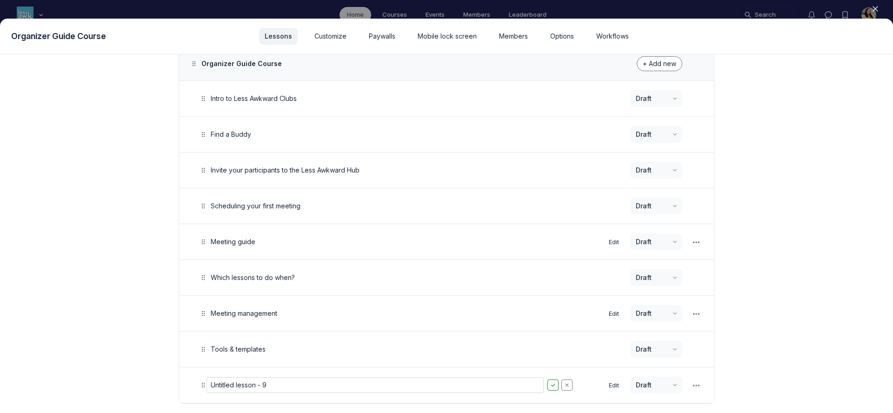
scroll to position [148, 0]
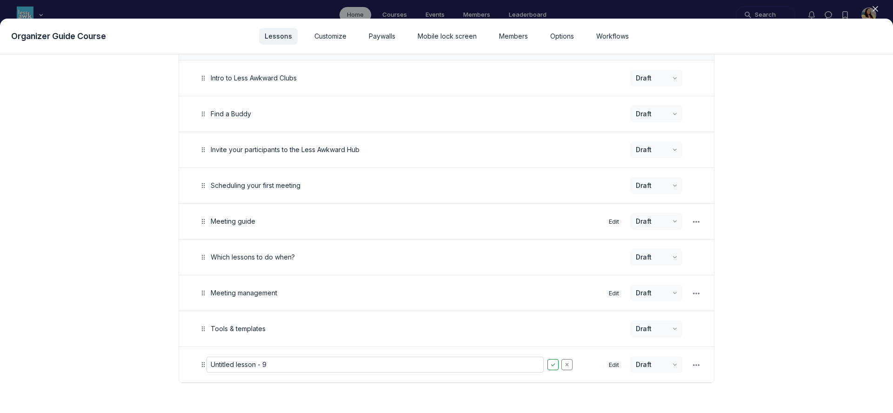
drag, startPoint x: 283, startPoint y: 366, endPoint x: 282, endPoint y: 359, distance: 6.6
click at [282, 359] on input "Untitled lesson - 9" at bounding box center [375, 365] width 337 height 16
type input "Final Thoughts"
click at [760, 195] on main "Lessons Course type : Self-paced 1 sections • 9 lessons + Add section Lesson na…" at bounding box center [446, 233] width 893 height 359
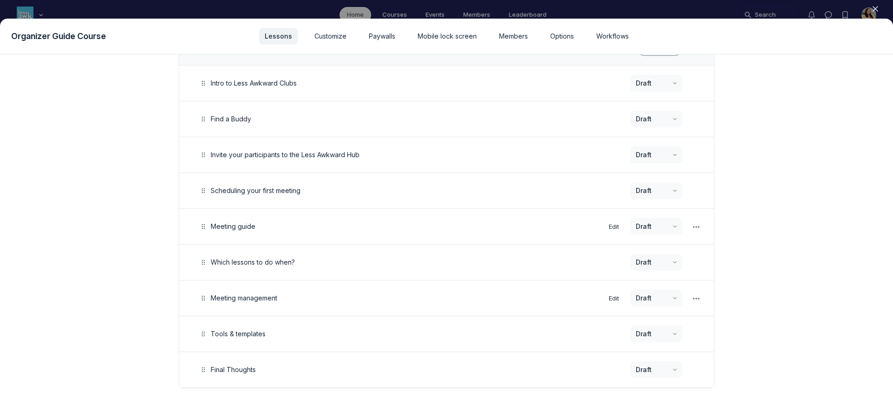
scroll to position [137, 0]
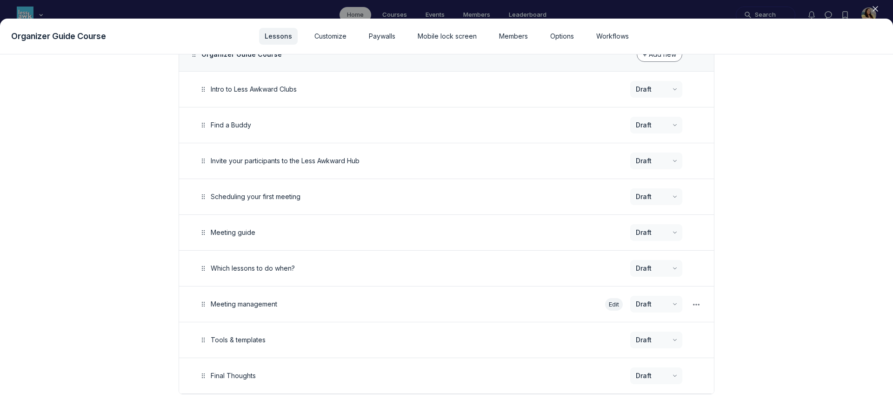
click at [616, 303] on button "Edit" at bounding box center [614, 304] width 18 height 13
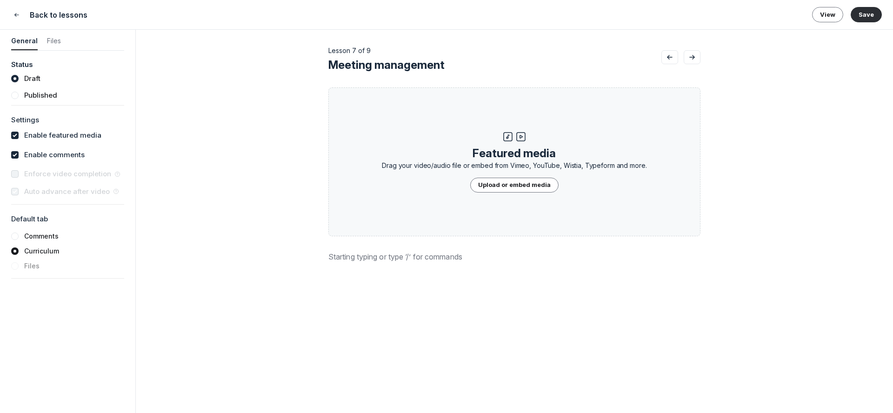
click at [54, 133] on label "Enable featured media" at bounding box center [62, 135] width 77 height 11
click at [19, 133] on input "checkbox" at bounding box center [14, 135] width 7 height 7
checkbox input "false"
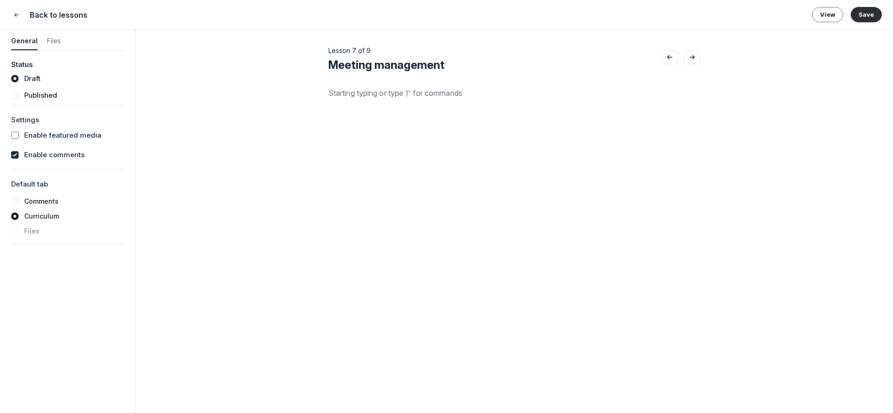
click at [54, 155] on label "Enable comments" at bounding box center [54, 155] width 60 height 11
click at [19, 155] on input "checkbox" at bounding box center [14, 154] width 7 height 7
checkbox input "false"
click at [359, 93] on p at bounding box center [514, 92] width 372 height 11
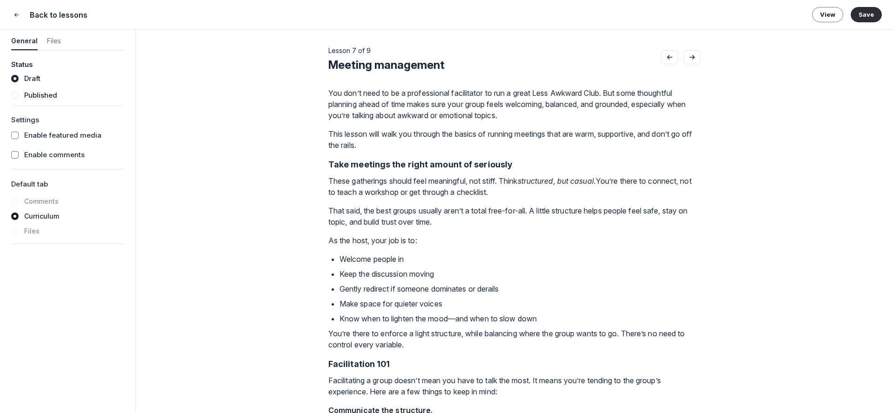
click at [388, 161] on strong "Take meetings the right amount of seriously" at bounding box center [420, 165] width 184 height 10
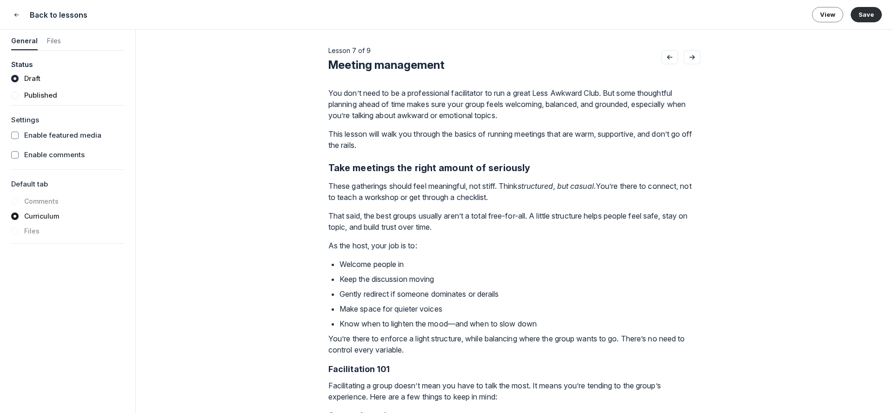
click at [402, 139] on p "This lesson will walk you through the basics of running meetings that are warm,…" at bounding box center [514, 139] width 372 height 22
click at [415, 145] on p "This lesson will walk you through the basics of running meetings that are warm,…" at bounding box center [514, 139] width 372 height 22
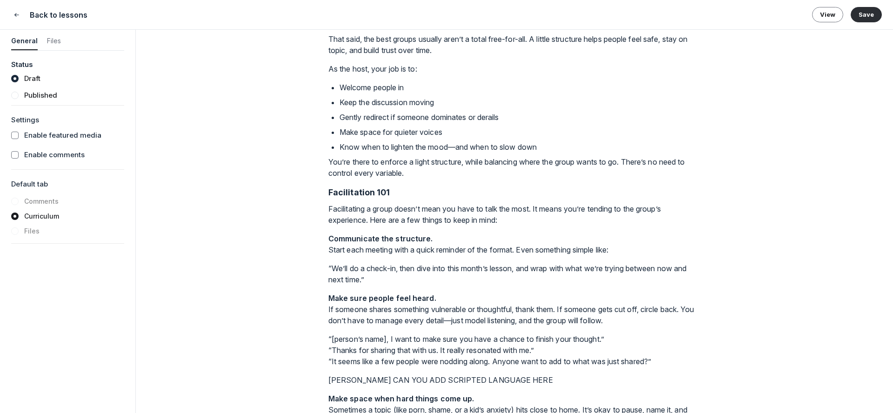
scroll to position [198, 0]
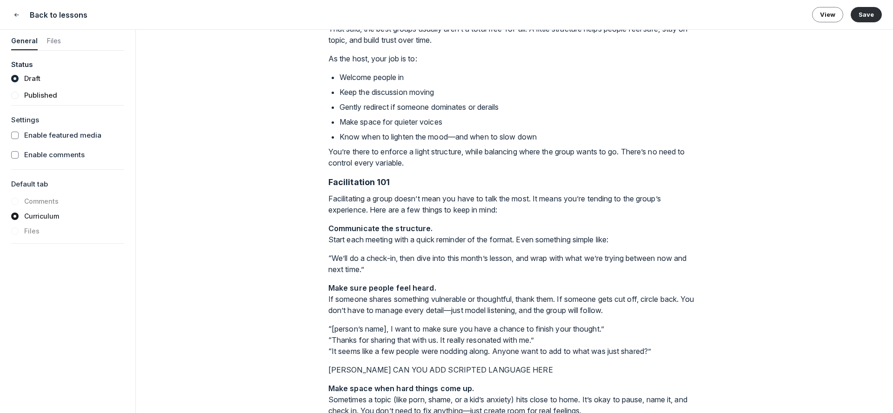
click at [354, 182] on strong "Facilitation 101" at bounding box center [359, 182] width 62 height 10
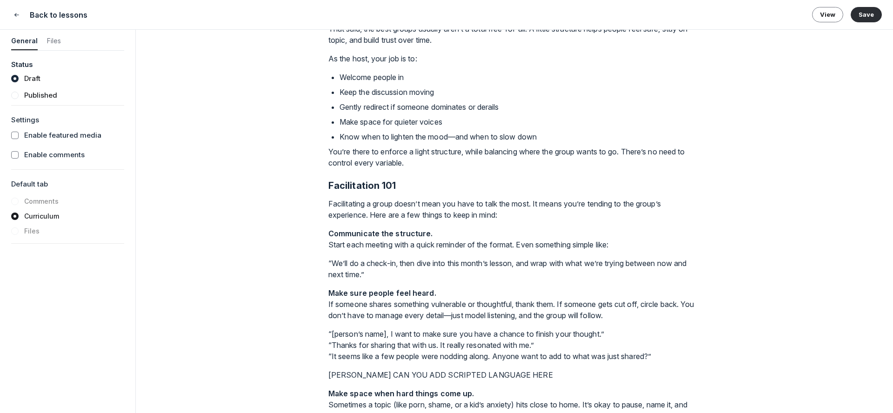
click at [356, 236] on strong "Communicate the structure." at bounding box center [380, 233] width 105 height 9
click at [329, 247] on h3 "Communicate the structure. Start each meeting with a quick reminder of the form…" at bounding box center [514, 240] width 372 height 25
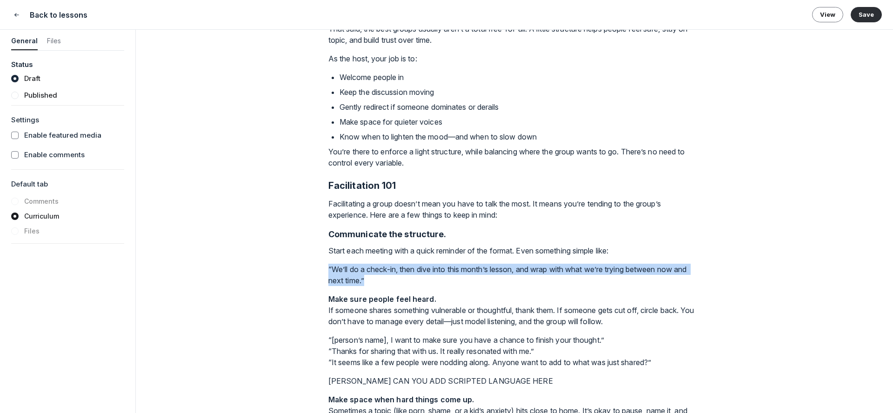
drag, startPoint x: 399, startPoint y: 283, endPoint x: 271, endPoint y: 272, distance: 128.4
click at [271, 272] on div "Lesson 7 of 9 Meeting management Featured media Drag your video/audio file or e…" at bounding box center [514, 221] width 757 height 383
click at [324, 272] on div "Lesson 7 of 9 Meeting management Featured media Drag your video/audio file or e…" at bounding box center [514, 221] width 757 height 383
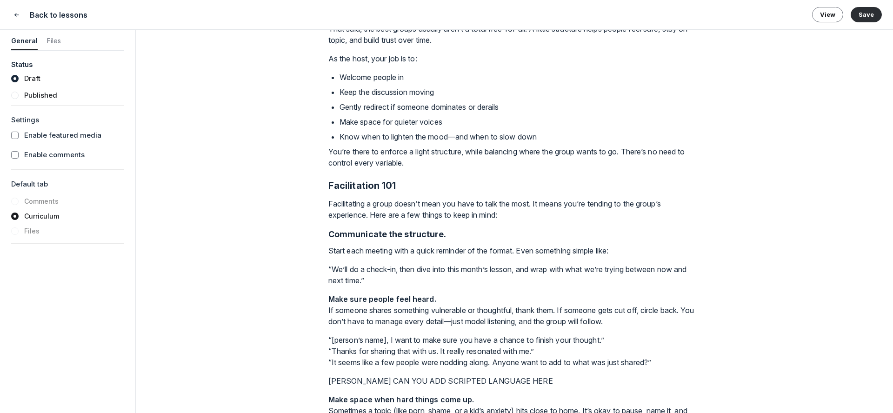
click at [328, 268] on p "“We’ll do a check-in, then dive into this month’s lesson, and wrap with what we…" at bounding box center [514, 275] width 372 height 22
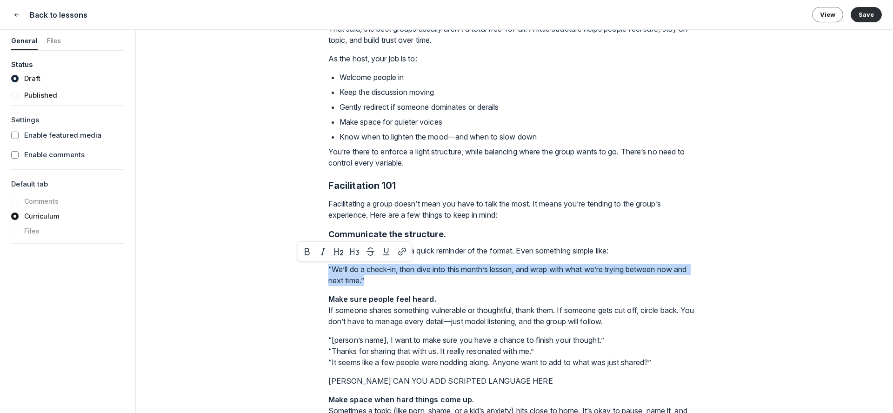
click at [328, 268] on p "“We’ll do a check-in, then dive into this month’s lesson, and wrap with what we…" at bounding box center [514, 275] width 372 height 22
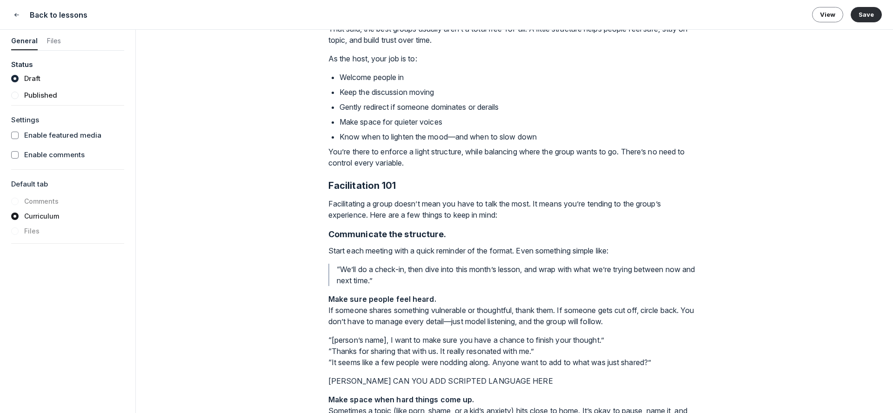
scroll to position [350, 0]
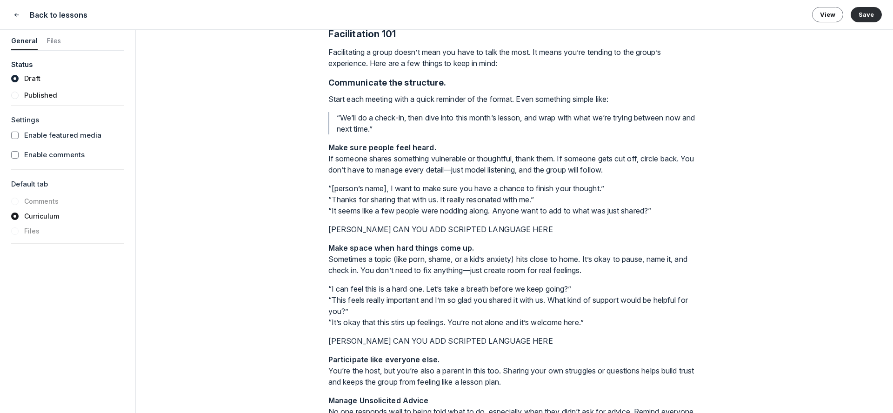
click at [349, 147] on strong "Make sure people feel heard." at bounding box center [382, 147] width 108 height 9
click at [328, 156] on p "Make sure people feel heard. If someone shares something vulnerable or thoughtf…" at bounding box center [514, 158] width 372 height 33
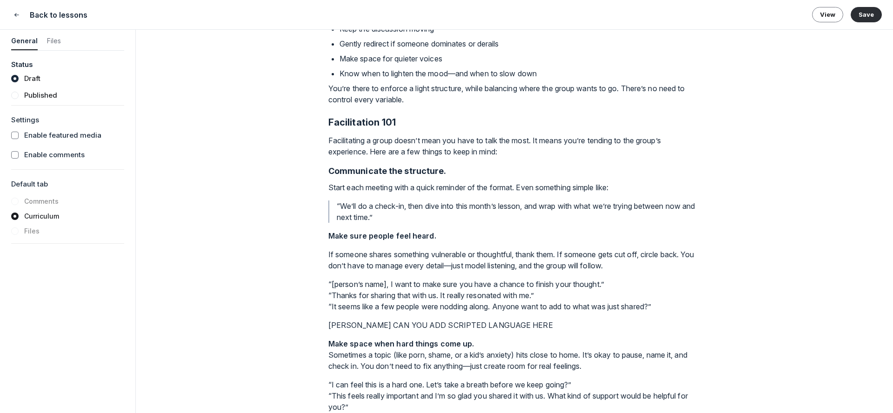
click at [344, 240] on strong "Make sure people feel heard." at bounding box center [382, 235] width 108 height 9
click at [335, 293] on p "“[person’s name], I want to make sure you have a chance to finish your thought.…" at bounding box center [514, 293] width 372 height 33
click at [337, 305] on p "“[person’s name], I want to make sure you have a chance to finish your thought.…" at bounding box center [514, 293] width 372 height 33
click at [328, 282] on p "“[person’s name], I want to make sure you have a chance to finish your thought.…" at bounding box center [514, 293] width 372 height 33
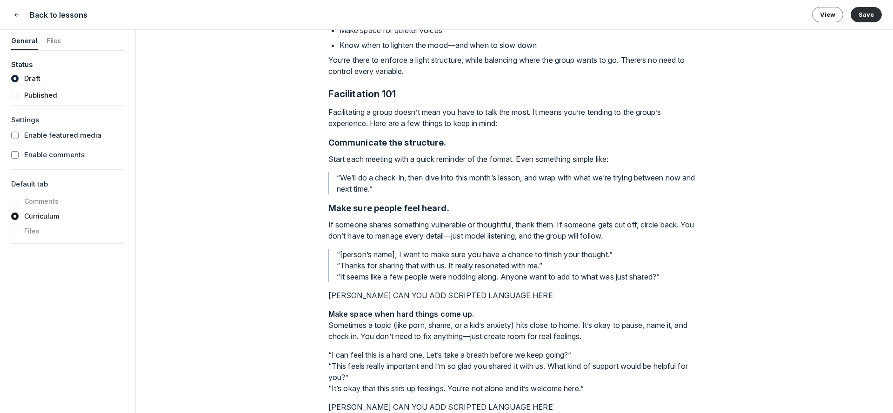
scroll to position [367, 0]
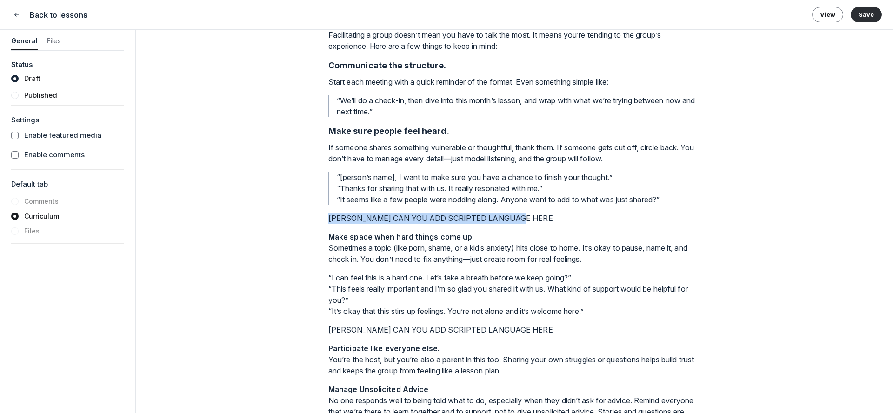
drag, startPoint x: 537, startPoint y: 215, endPoint x: 294, endPoint y: 221, distance: 243.4
click at [294, 221] on div "Lesson 7 of 9 Meeting management Featured media Drag your video/audio file or e…" at bounding box center [514, 221] width 757 height 383
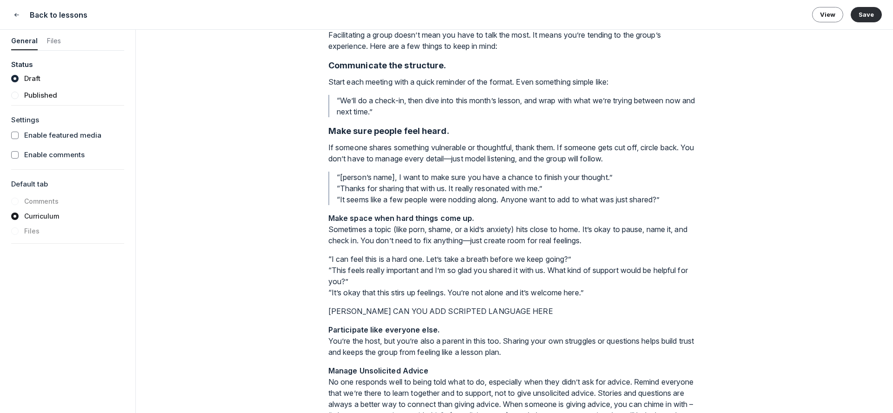
click at [367, 216] on strong "Make space when hard things come up." at bounding box center [401, 218] width 146 height 9
click at [328, 229] on p "Make space when hard things come up. Sometimes a topic (like porn, shame, or a …" at bounding box center [514, 229] width 372 height 33
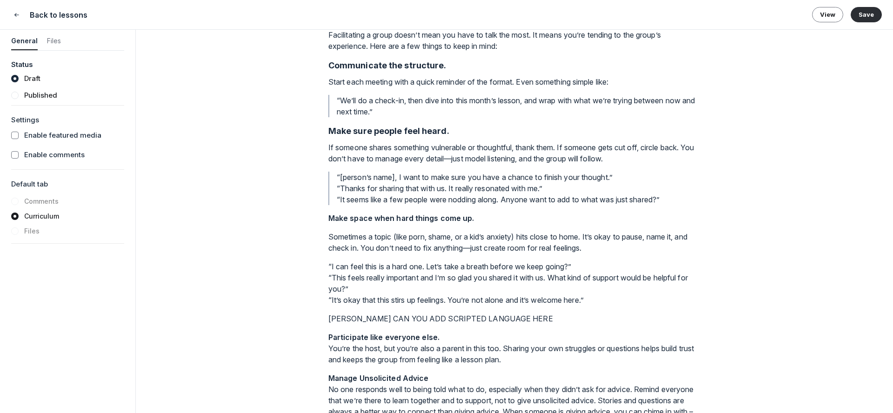
click at [341, 219] on strong "Make space when hard things come up." at bounding box center [401, 218] width 146 height 9
click at [337, 263] on p "“I can feel this is a hard one. Let’s take a breath before we keep going?” “Thi…" at bounding box center [514, 282] width 372 height 45
drag, startPoint x: 337, startPoint y: 263, endPoint x: 327, endPoint y: 264, distance: 10.3
click at [327, 264] on div "Lesson 7 of 9 Meeting management Featured media Drag your video/audio file or e…" at bounding box center [514, 221] width 757 height 383
drag, startPoint x: 336, startPoint y: 275, endPoint x: 310, endPoint y: 274, distance: 26.1
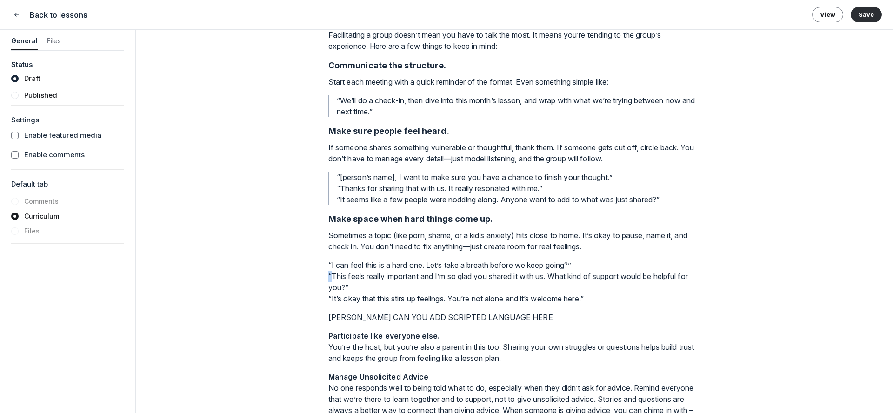
click at [310, 274] on div "Lesson 7 of 9 Meeting management Featured media Drag your video/audio file or e…" at bounding box center [514, 221] width 757 height 383
drag, startPoint x: 336, startPoint y: 297, endPoint x: 316, endPoint y: 296, distance: 19.6
click at [316, 296] on div "Lesson 7 of 9 Meeting management Featured media Drag your video/audio file or e…" at bounding box center [514, 221] width 757 height 383
click at [329, 264] on p "“I can feel this is a hard one. Let’s take a breath before we keep going?” “Thi…" at bounding box center [514, 282] width 372 height 45
drag, startPoint x: 522, startPoint y: 318, endPoint x: 290, endPoint y: 313, distance: 232.2
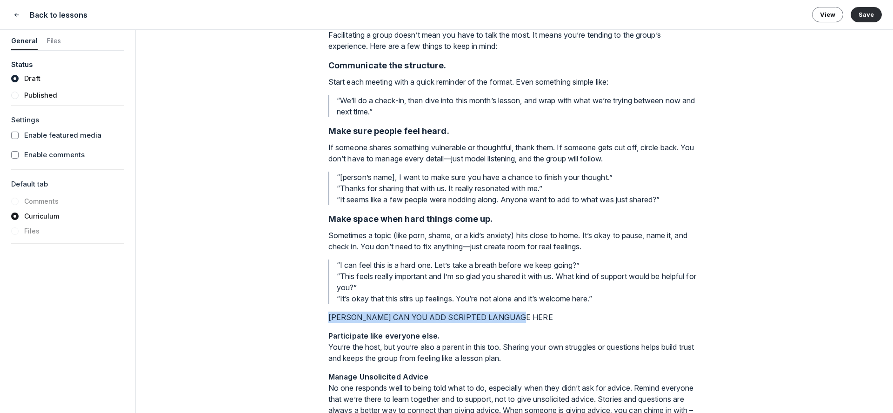
click at [290, 313] on div "Lesson 7 of 9 Meeting management Featured media Drag your video/audio file or e…" at bounding box center [514, 221] width 757 height 383
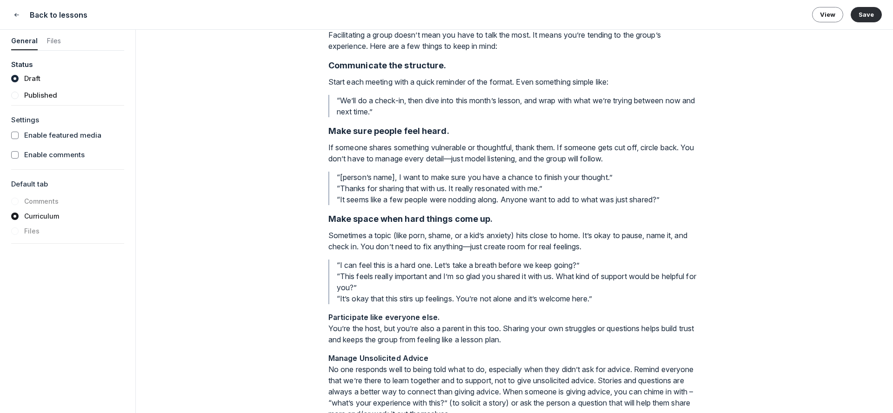
click at [372, 318] on strong "Participate like everyone else." at bounding box center [383, 317] width 111 height 9
click at [329, 328] on p "Participate like everyone else. You’re the host, but you’re also a parent in th…" at bounding box center [514, 328] width 372 height 33
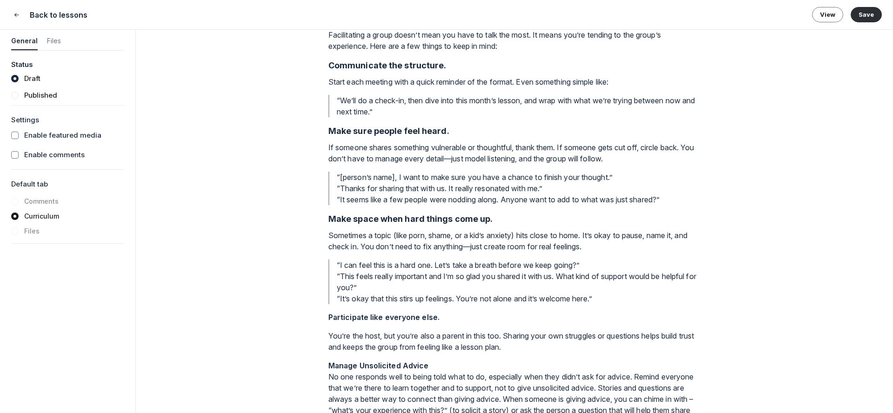
click at [344, 314] on strong "Participate like everyone else." at bounding box center [383, 317] width 111 height 9
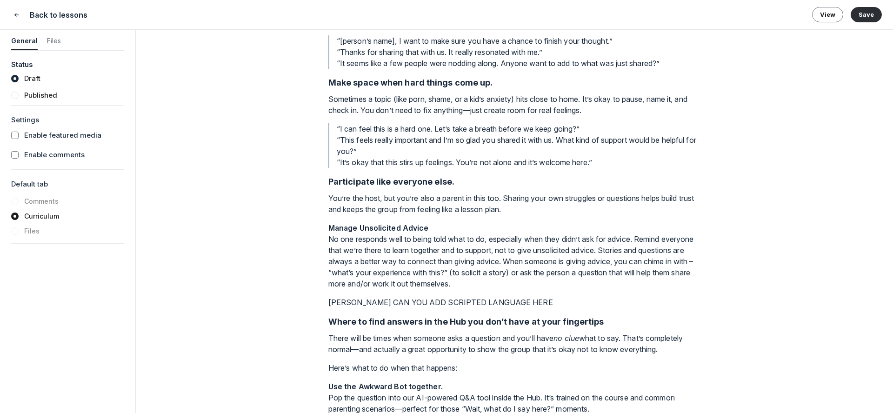
scroll to position [505, 0]
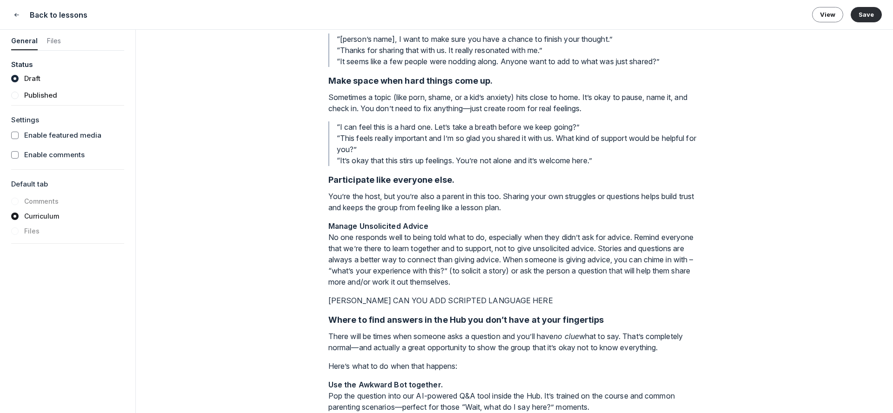
click at [330, 238] on p "Manage Unsolicited Advice No one responds well to being told what to do, especi…" at bounding box center [514, 253] width 372 height 67
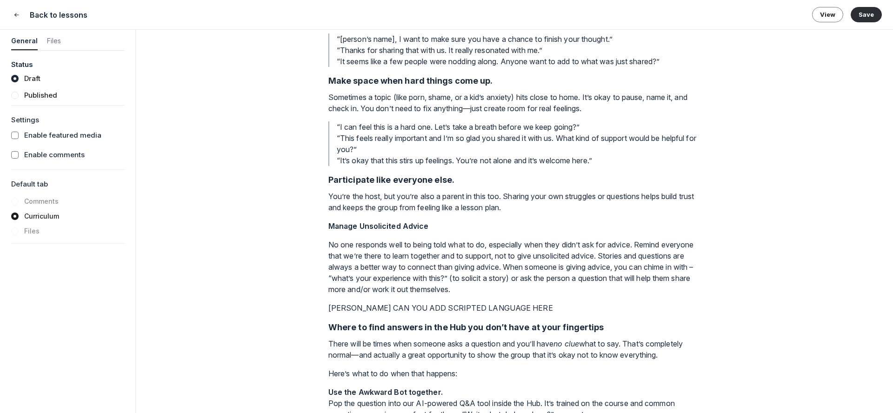
click at [365, 226] on strong "Manage Unsolicited Advice" at bounding box center [378, 225] width 100 height 9
click at [558, 266] on p "No one responds well to being told what to do, especially when they didn’t ask …" at bounding box center [514, 266] width 372 height 56
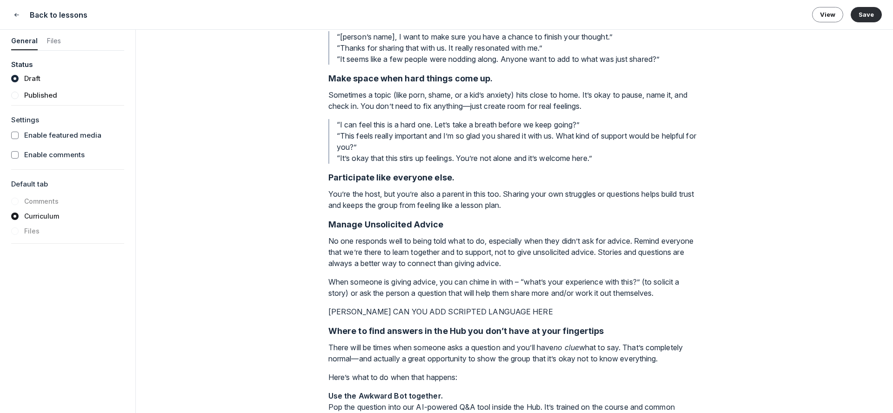
scroll to position [511, 0]
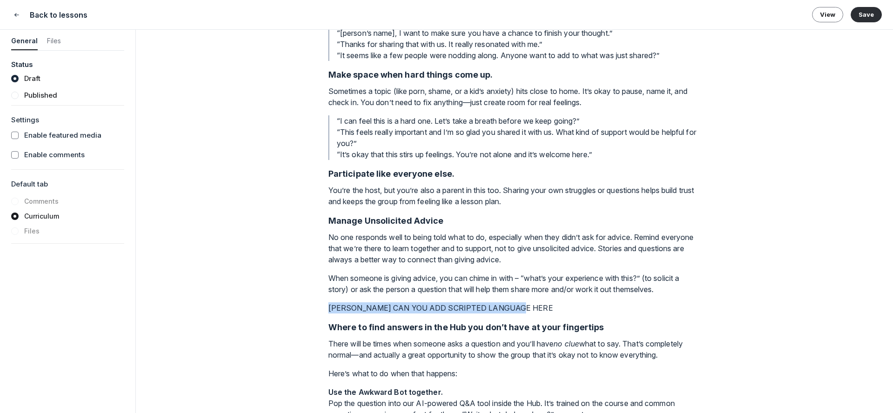
drag, startPoint x: 529, startPoint y: 306, endPoint x: 300, endPoint y: 311, distance: 228.9
click at [300, 311] on div "Lesson 7 of 9 Meeting management Featured media Drag your video/audio file or e…" at bounding box center [514, 221] width 757 height 383
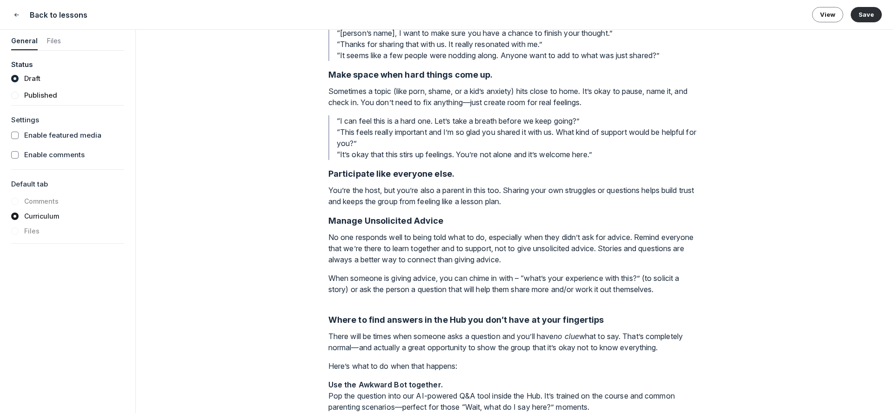
click at [362, 324] on strong "Where to find answers in the Hub you don’t have at your fingertips" at bounding box center [466, 320] width 276 height 10
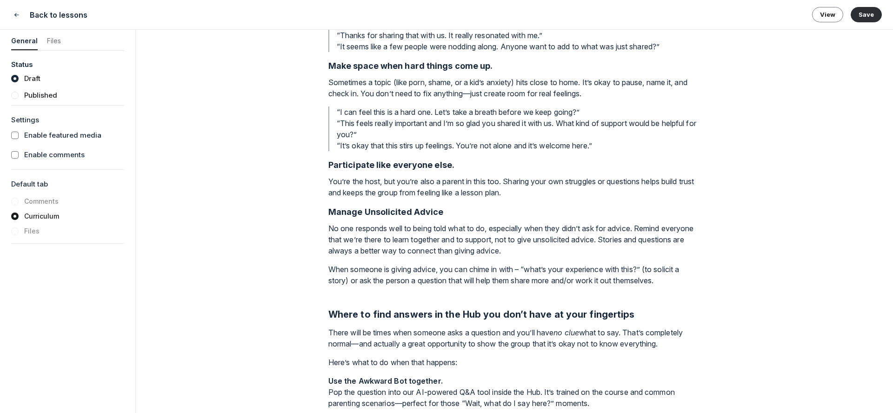
scroll to position [732, 0]
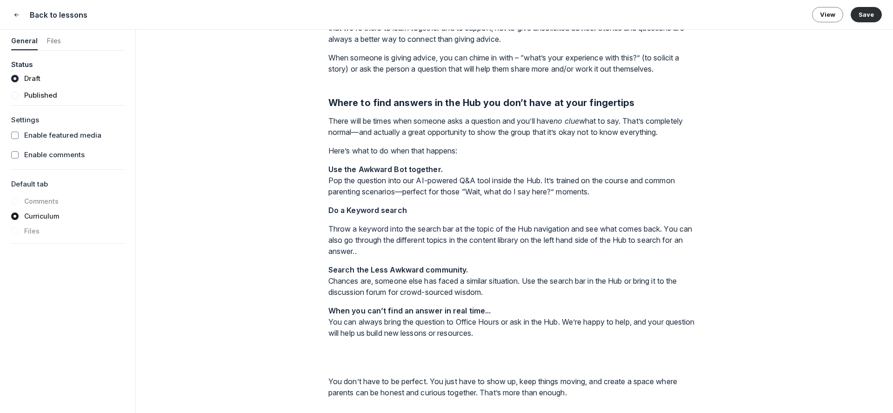
click at [363, 171] on strong "Use the Awkward Bot together." at bounding box center [385, 169] width 114 height 9
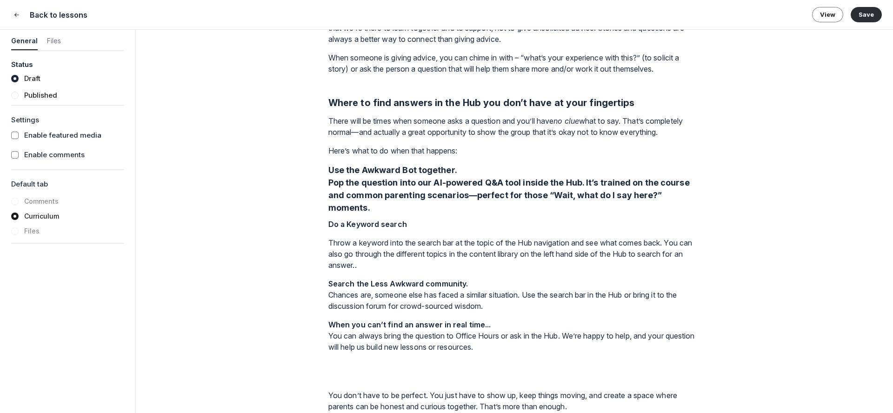
click at [331, 182] on h3 "Use the Awkward Bot together. Pop the question into our AI-powered Q&A tool ins…" at bounding box center [514, 189] width 372 height 50
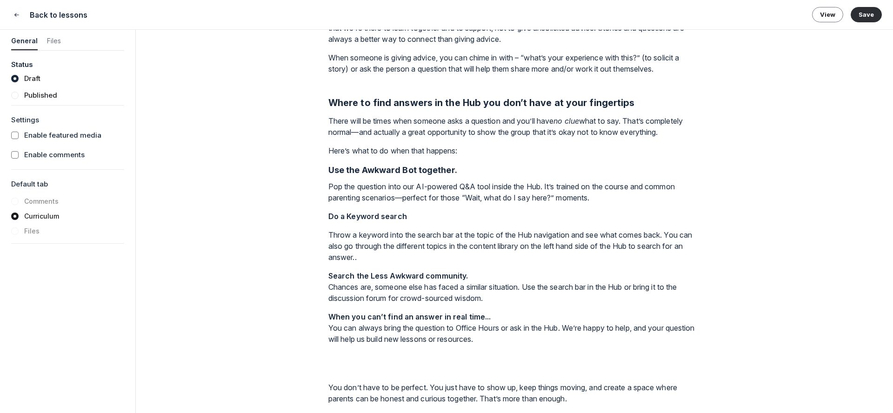
click at [355, 217] on strong "Do a Keyword search" at bounding box center [367, 216] width 79 height 9
click at [330, 285] on p "Search the Less Awkward community. Chances are, someone else has faced a simila…" at bounding box center [514, 285] width 372 height 33
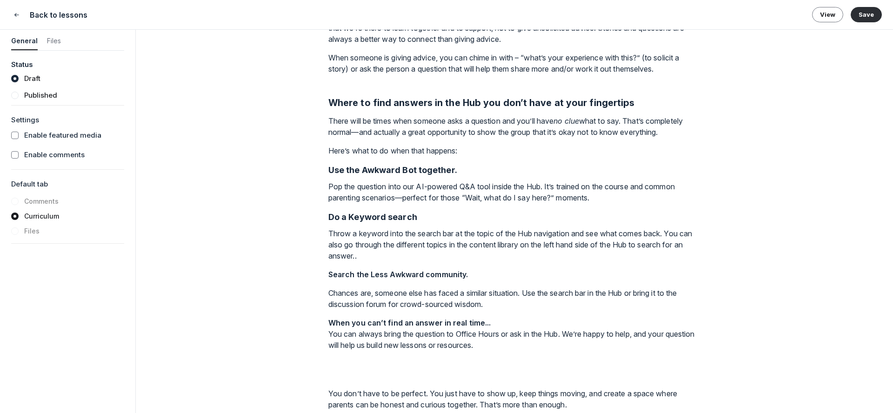
click at [348, 274] on strong "Search the Less Awkward community." at bounding box center [398, 274] width 140 height 9
click at [328, 334] on p "When you can’t find an answer in real time... You can always bring the question…" at bounding box center [514, 332] width 372 height 33
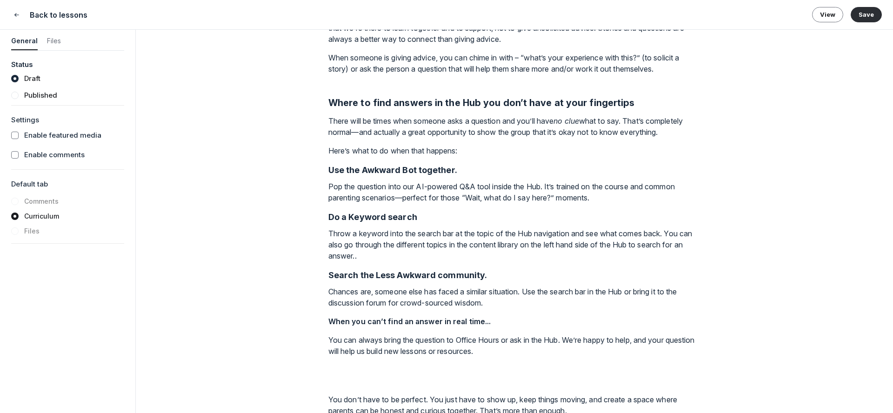
click at [335, 321] on strong "When you can’t find an answer in real time..." at bounding box center [409, 321] width 163 height 9
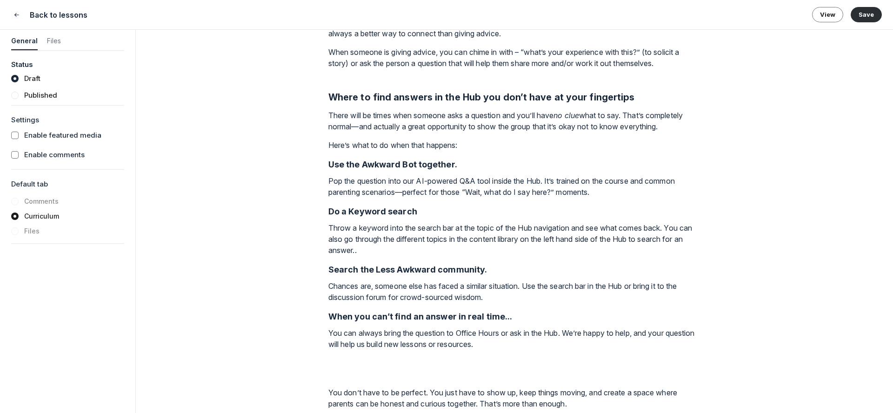
scroll to position [748, 0]
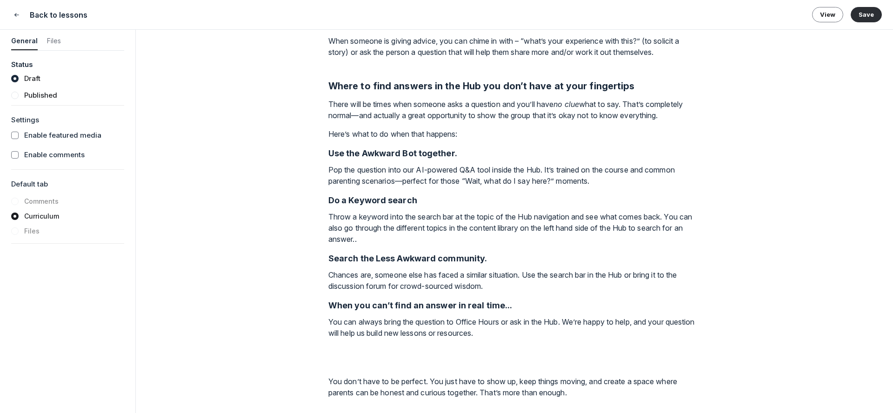
click at [350, 360] on p at bounding box center [514, 357] width 372 height 22
click at [409, 382] on button "Divider" at bounding box center [404, 386] width 115 height 17
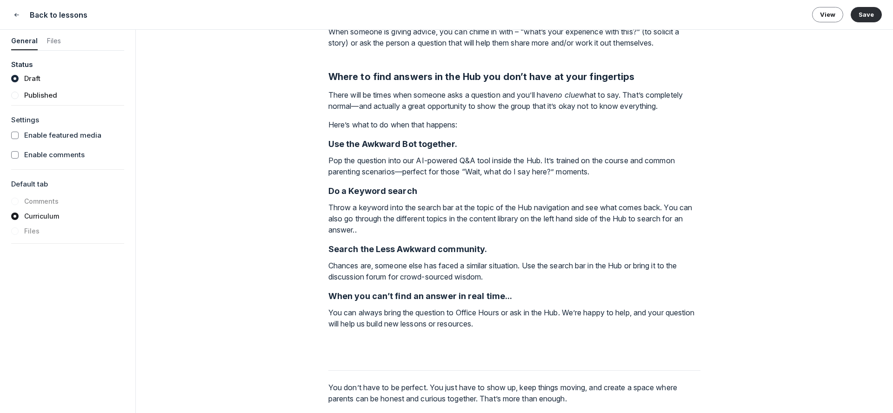
scroll to position [764, 0]
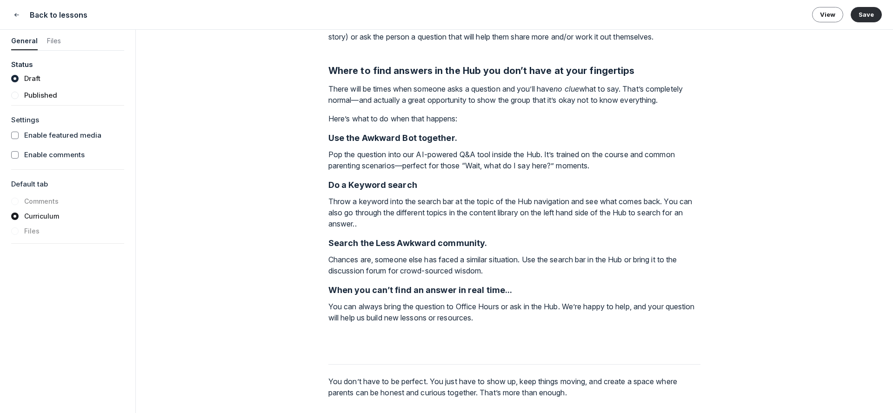
click at [407, 337] on p at bounding box center [514, 342] width 372 height 22
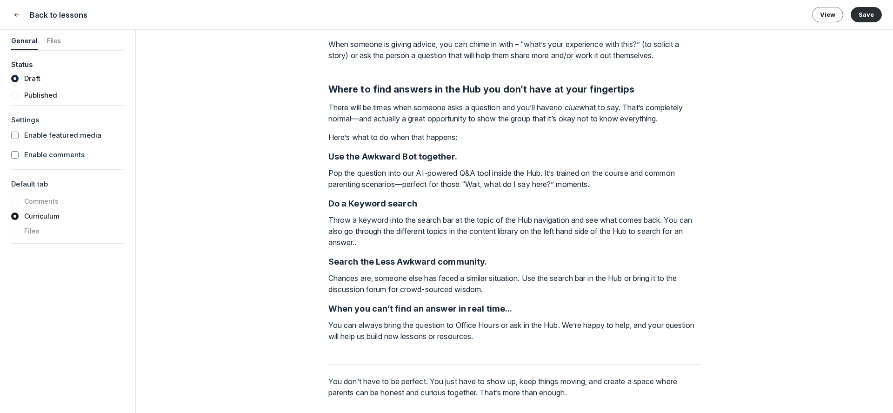
scroll to position [745, 0]
click at [858, 17] on button "Save" at bounding box center [866, 14] width 31 height 15
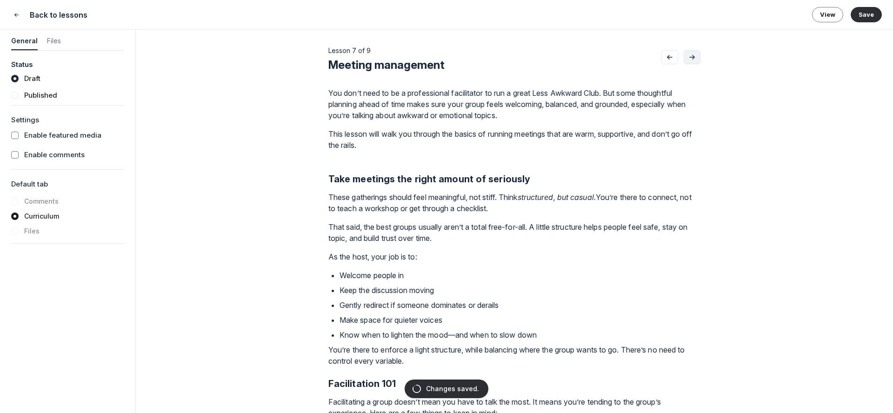
click at [690, 62] on button "Go to next lesson" at bounding box center [692, 57] width 17 height 14
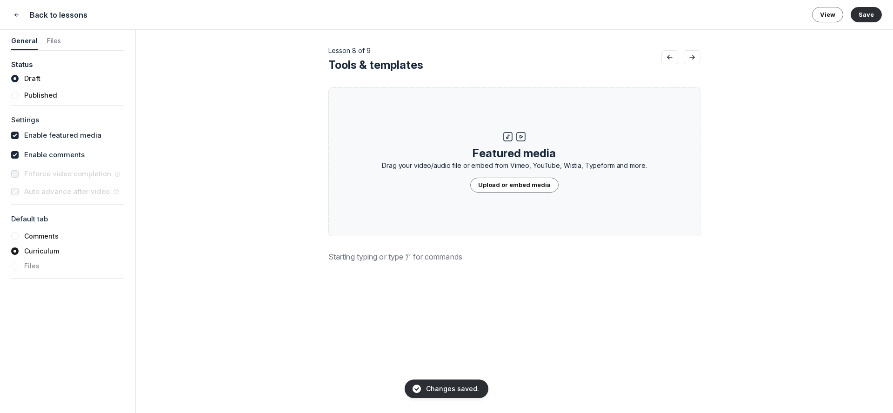
click at [41, 134] on label "Enable featured media" at bounding box center [62, 135] width 77 height 11
click at [19, 134] on input "checkbox" at bounding box center [14, 135] width 7 height 7
checkbox input "false"
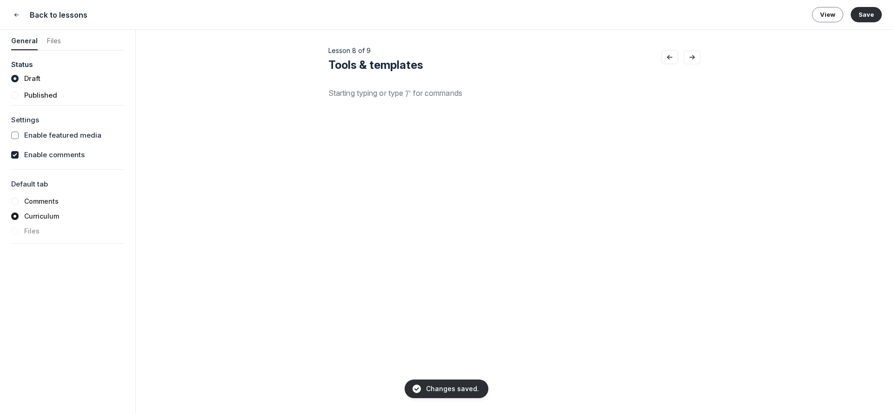
click at [42, 152] on label "Enable comments" at bounding box center [54, 155] width 60 height 11
click at [19, 152] on input "checkbox" at bounding box center [14, 154] width 7 height 7
checkbox input "false"
click at [373, 93] on p at bounding box center [514, 92] width 372 height 11
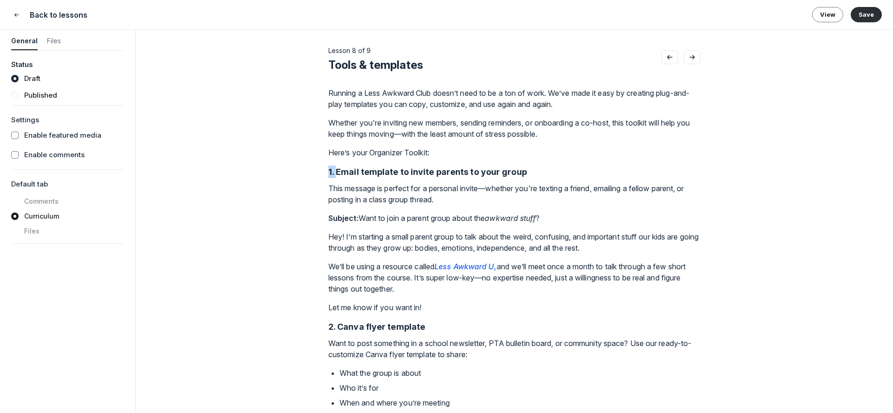
drag, startPoint x: 336, startPoint y: 173, endPoint x: 322, endPoint y: 173, distance: 14.4
click at [322, 173] on div "Lesson 8 of 9 Tools & templates Featured media Drag your video/audio file or em…" at bounding box center [514, 221] width 757 height 383
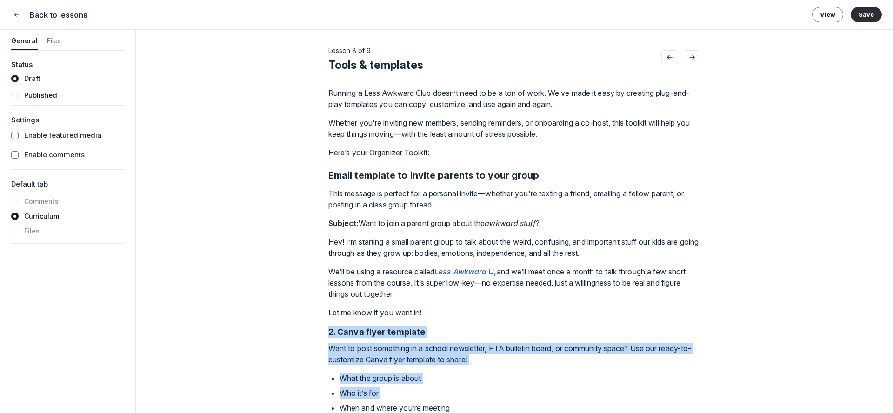
click at [339, 236] on p "Hey! I’m starting a small parent group to talk about the weird, confusing, and …" at bounding box center [514, 247] width 372 height 22
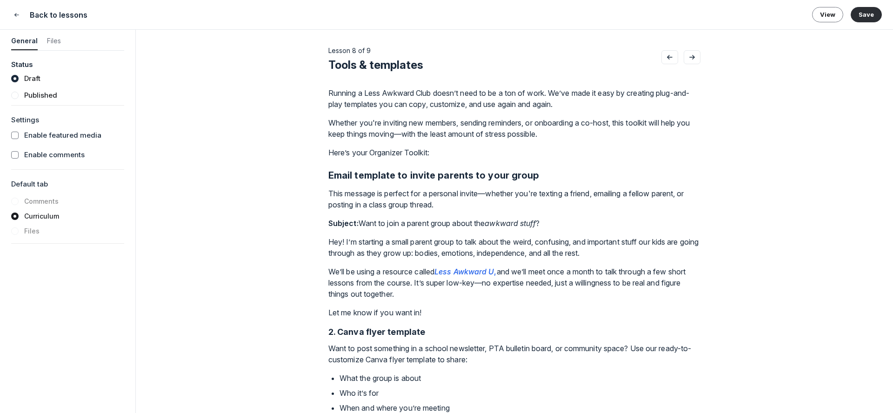
click at [329, 226] on strong "Subject:" at bounding box center [343, 223] width 30 height 9
click at [329, 244] on p "Hey! I’m starting a small parent group to talk about the weird, confusing, and …" at bounding box center [514, 247] width 372 height 22
click at [328, 272] on p "We’ll be using a resource called Less Awkward U , and we’ll meet once a month t…" at bounding box center [514, 282] width 372 height 33
click at [328, 309] on div "Lesson 8 of 9 Tools & templates Featured media Drag your video/audio file or em…" at bounding box center [514, 221] width 757 height 383
click at [329, 315] on p "Let me know if you want in!" at bounding box center [514, 312] width 372 height 11
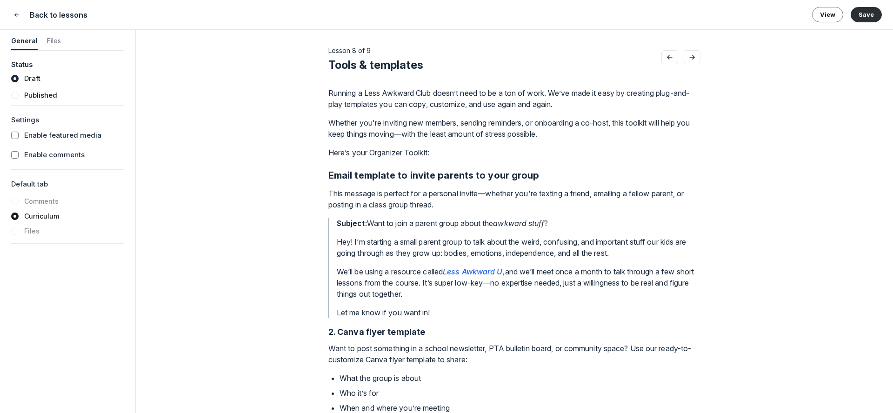
click at [438, 313] on p "Let me know if you want in!" at bounding box center [519, 312] width 364 height 11
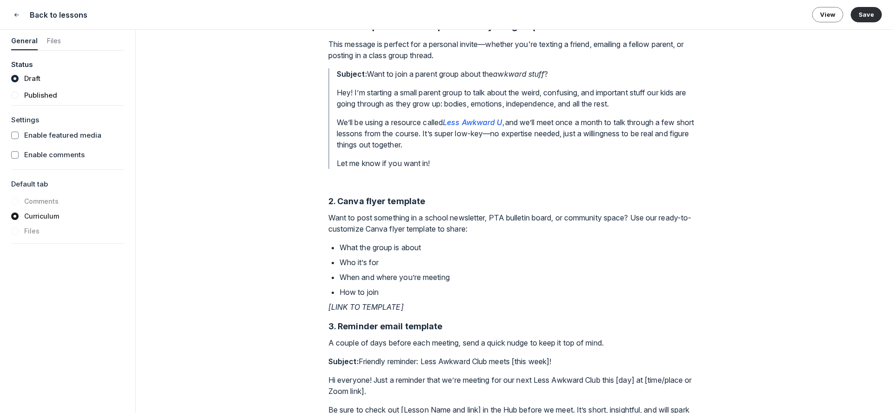
scroll to position [169, 0]
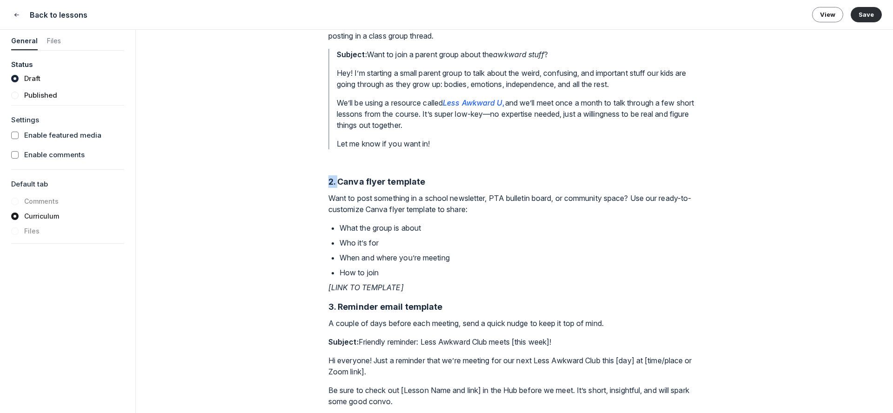
drag, startPoint x: 339, startPoint y: 180, endPoint x: 327, endPoint y: 180, distance: 11.6
click at [327, 180] on div "Lesson 8 of 9 Tools & templates Featured media Drag your video/audio file or em…" at bounding box center [514, 221] width 757 height 383
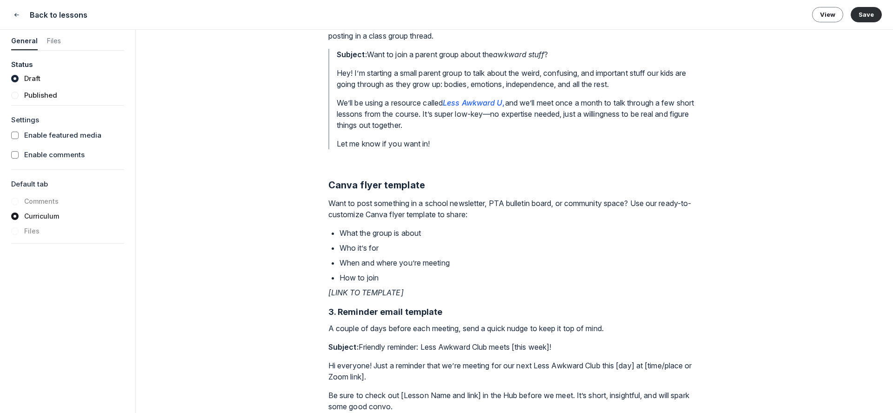
click at [345, 156] on div "Running a Less Awkward Club doesn’t need to be a ton of work. We’ve made it eas…" at bounding box center [514, 307] width 372 height 777
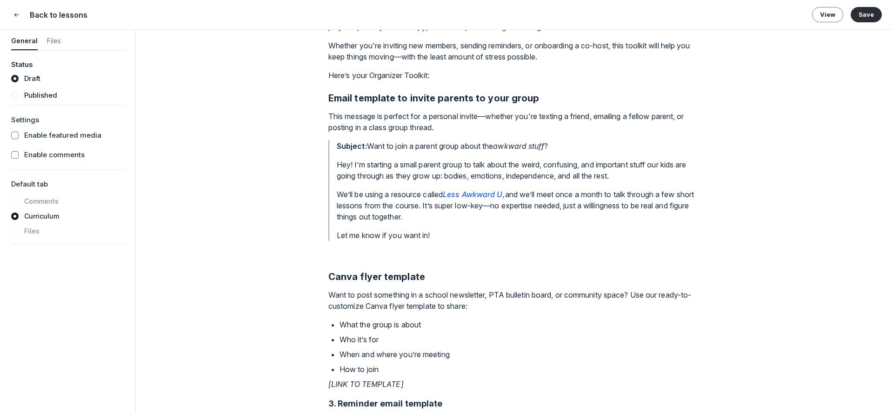
scroll to position [300, 0]
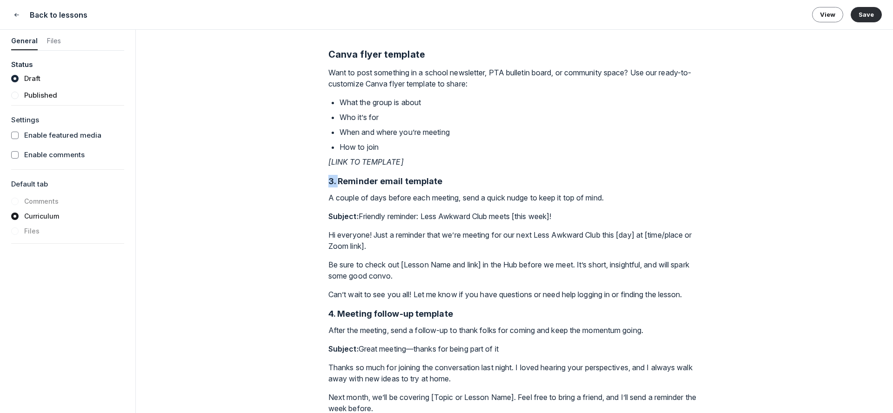
drag, startPoint x: 338, startPoint y: 184, endPoint x: 327, endPoint y: 183, distance: 11.6
click at [327, 183] on div "Lesson 8 of 9 Tools & templates Featured media Drag your video/audio file or em…" at bounding box center [514, 221] width 757 height 383
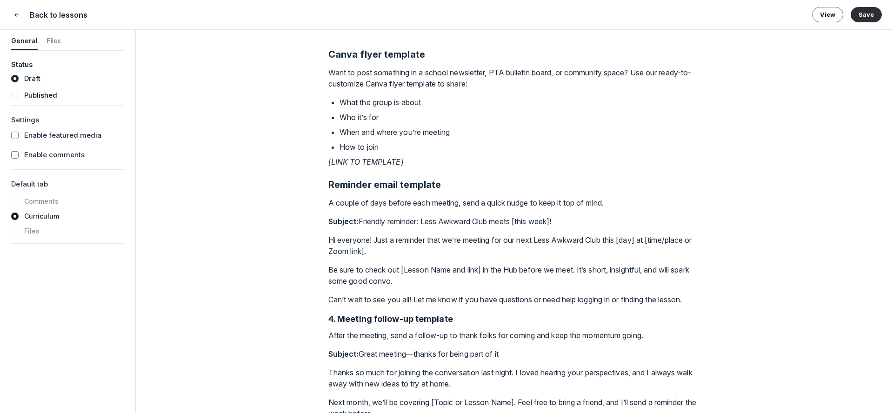
click at [410, 159] on p "[LINK TO TEMPLATE]" at bounding box center [514, 161] width 372 height 11
click at [329, 221] on strong "Subject:" at bounding box center [343, 221] width 30 height 9
click at [328, 240] on div "Lesson 8 of 9 Tools & templates Featured media Drag your video/audio file or em…" at bounding box center [514, 221] width 757 height 383
click at [328, 240] on p "Hi everyone! Just a reminder that we’re meeting for our next Less Awkward Club …" at bounding box center [514, 245] width 372 height 22
click at [329, 272] on p "Be sure to check out [Lesson Name and link] in the Hub before we meet. It’s sho…" at bounding box center [514, 275] width 372 height 22
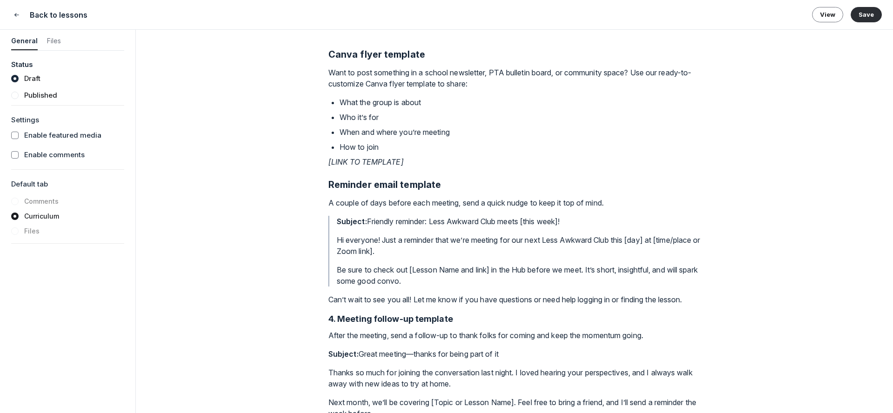
click at [330, 301] on p "Can’t wait to see you all! Let me know if you have questions or need help loggi…" at bounding box center [514, 299] width 372 height 11
click at [366, 305] on p "Can’t wait to see you all! Let me know if you have questions or need help loggi…" at bounding box center [519, 299] width 364 height 11
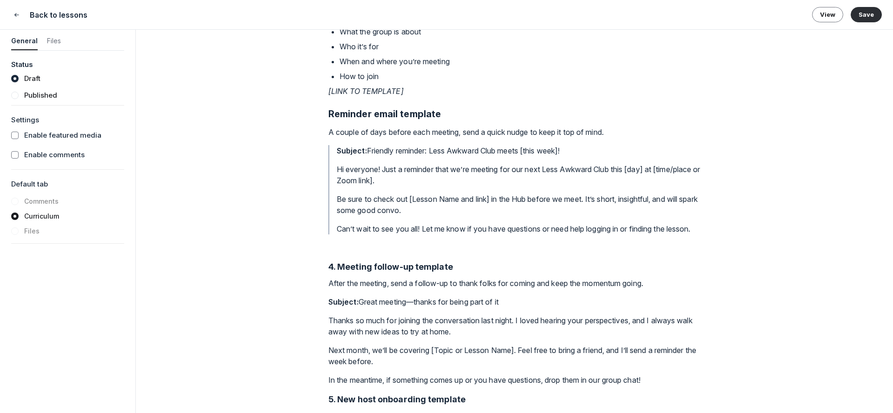
scroll to position [431, 0]
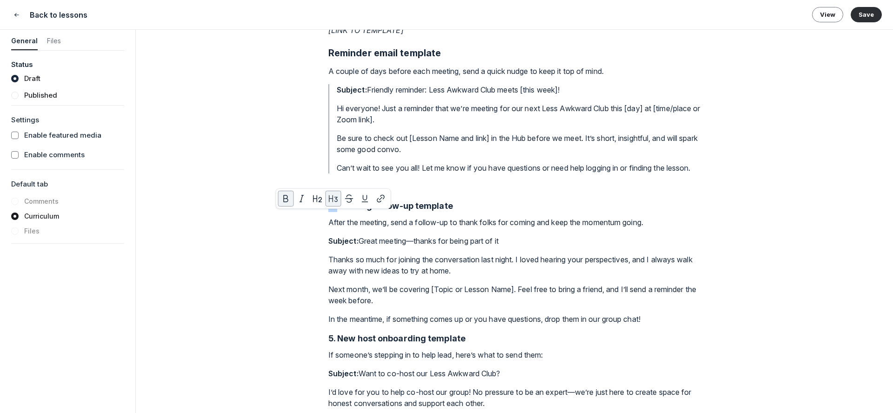
drag, startPoint x: 339, startPoint y: 217, endPoint x: 322, endPoint y: 215, distance: 16.4
click at [322, 215] on div "Lesson 8 of 9 Tools & templates Featured media Drag your video/audio file or em…" at bounding box center [514, 221] width 757 height 383
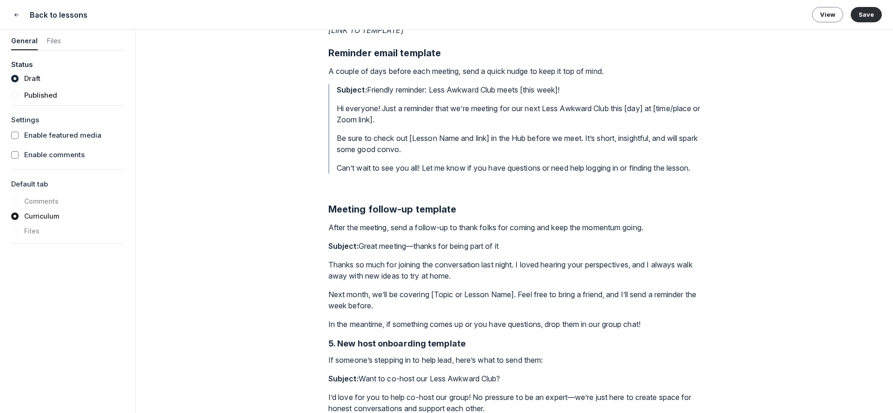
click at [328, 251] on strong "Subject:" at bounding box center [343, 245] width 30 height 9
click at [328, 276] on p "Thanks so much for joining the conversation last night. I loved hearing your pe…" at bounding box center [514, 270] width 372 height 22
click at [331, 306] on p "Next month, we’ll be covering [Topic or Lesson Name]. Feel free to bring a frie…" at bounding box center [514, 300] width 372 height 22
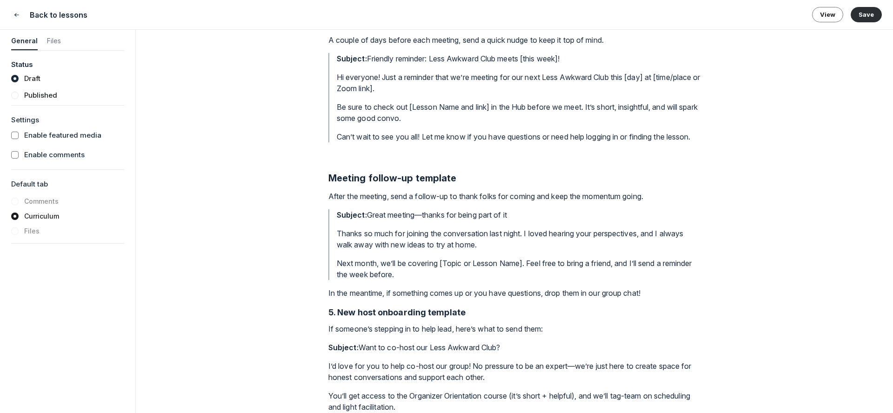
scroll to position [486, 0]
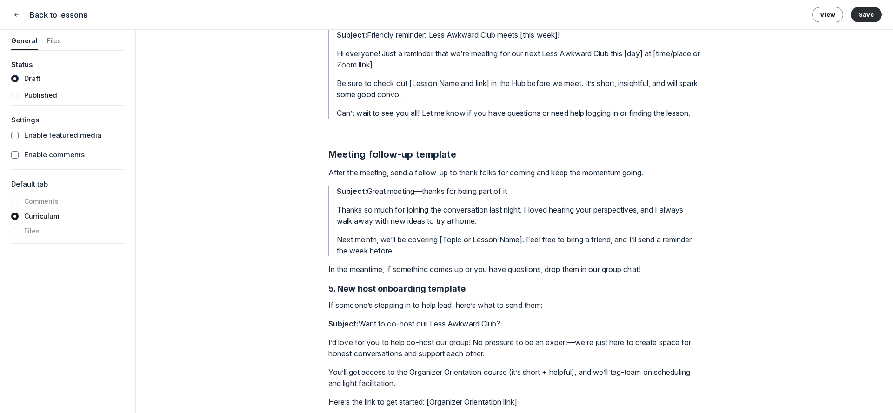
click at [328, 279] on div "Lesson 8 of 9 Tools & templates Featured media Drag your video/audio file or em…" at bounding box center [514, 221] width 757 height 383
click at [329, 275] on p "In the meantime, if something comes up or you have questions, drop them in our …" at bounding box center [514, 269] width 372 height 11
click at [340, 294] on strong "5. New host onboarding template" at bounding box center [396, 289] width 137 height 10
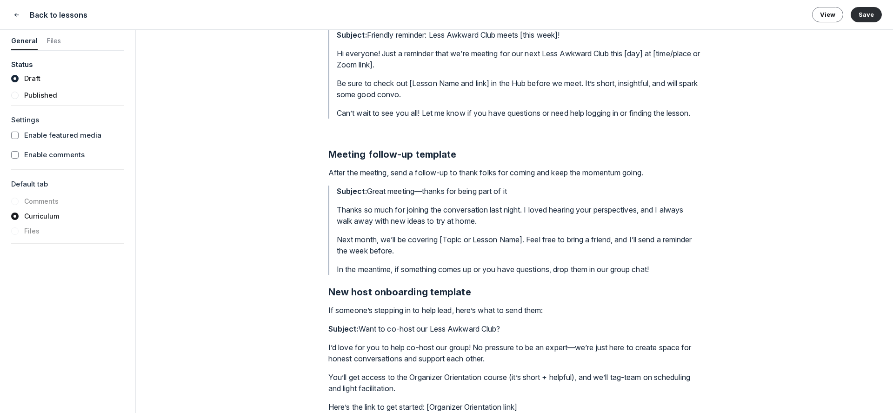
click at [681, 275] on p "In the meantime, if something comes up or you have questions, drop them in our …" at bounding box center [519, 269] width 364 height 11
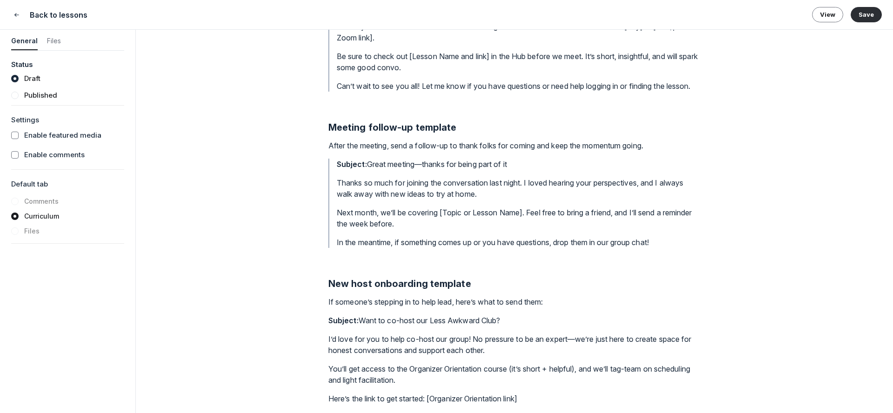
scroll to position [530, 0]
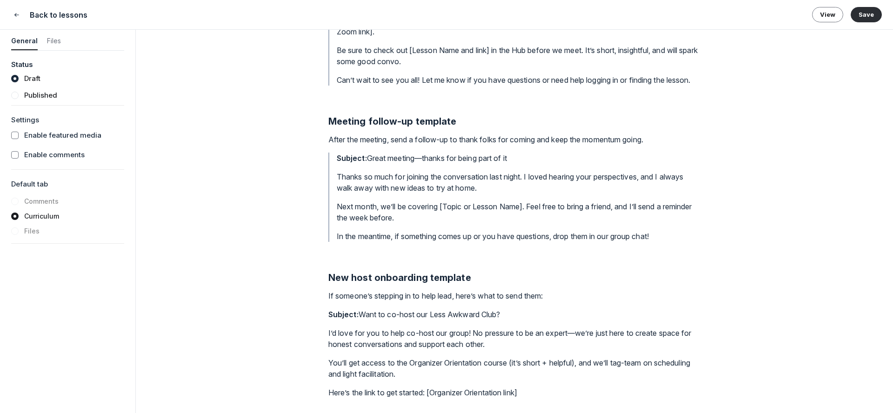
click at [329, 313] on strong "Subject:" at bounding box center [343, 314] width 30 height 9
click at [330, 335] on p "I’d love for you to help co-host our group! No pressure to be an expert—we’re j…" at bounding box center [514, 338] width 372 height 22
click at [329, 364] on p "You’ll get access to the Organizer Orientation course (it’s short + helpful), a…" at bounding box center [514, 368] width 372 height 22
click at [327, 392] on div "Lesson 8 of 9 Tools & templates Featured media Drag your video/audio file or em…" at bounding box center [514, 221] width 757 height 383
click at [331, 394] on p "Here’s the link to get started: [Organizer Orientation link]" at bounding box center [514, 392] width 372 height 11
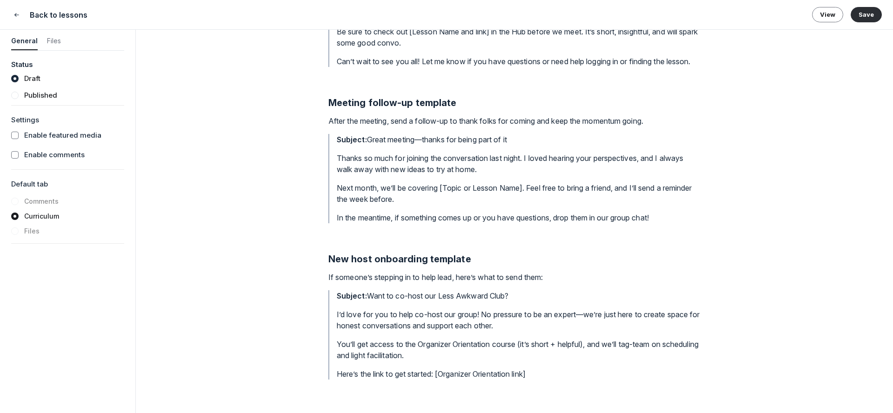
scroll to position [549, 0]
click at [867, 10] on button "Save" at bounding box center [866, 14] width 31 height 15
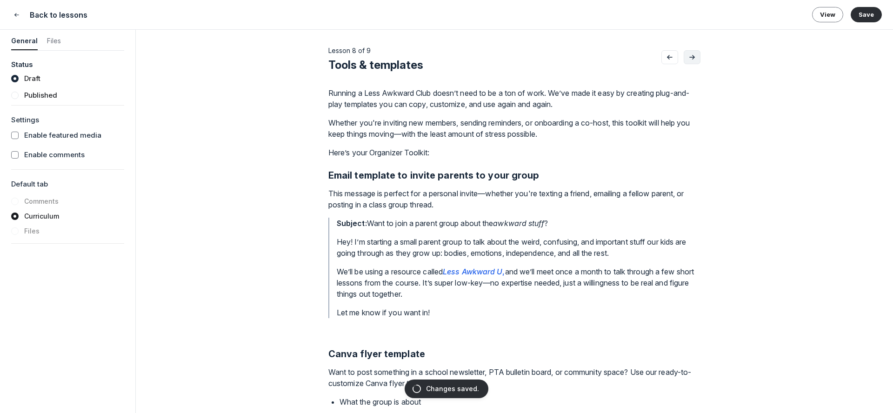
click at [691, 58] on icon "Go to next lesson" at bounding box center [692, 56] width 9 height 7
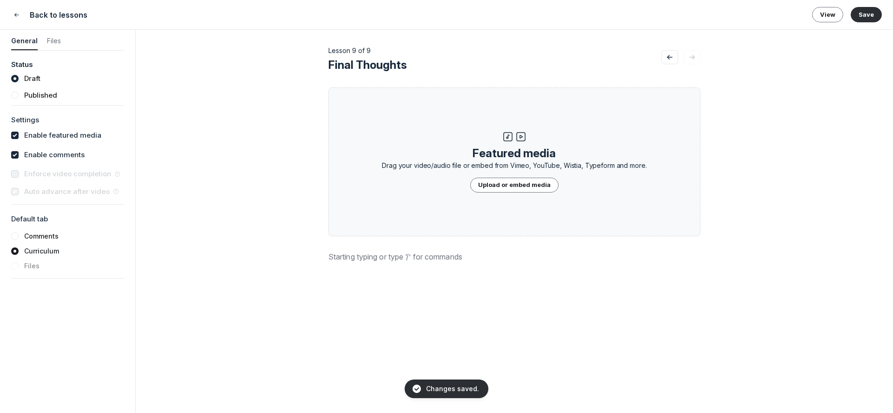
click at [43, 136] on label "Enable featured media" at bounding box center [62, 135] width 77 height 11
click at [19, 136] on input "checkbox" at bounding box center [14, 135] width 7 height 7
checkbox input "false"
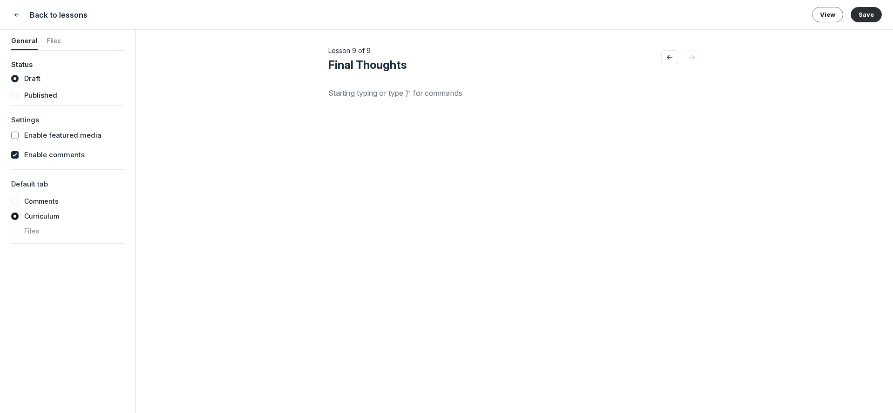
click at [43, 150] on label "Enable comments" at bounding box center [54, 155] width 60 height 11
click at [19, 151] on input "checkbox" at bounding box center [14, 154] width 7 height 7
checkbox input "false"
click at [378, 102] on div at bounding box center [514, 203] width 372 height 233
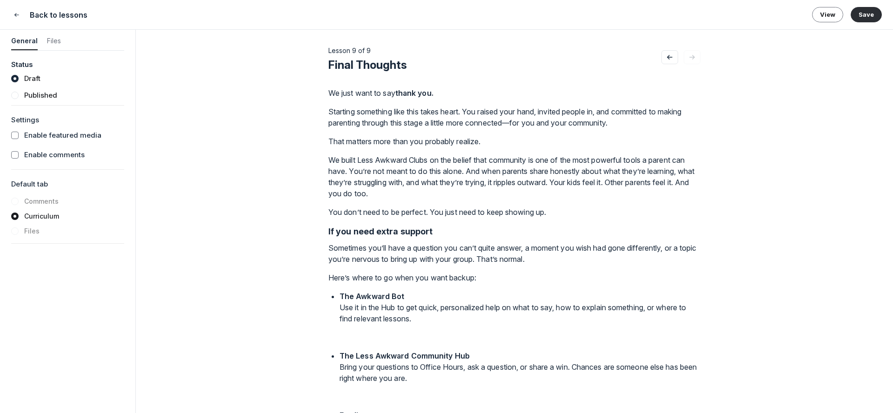
click at [371, 234] on strong "If you need extra support" at bounding box center [380, 232] width 105 height 10
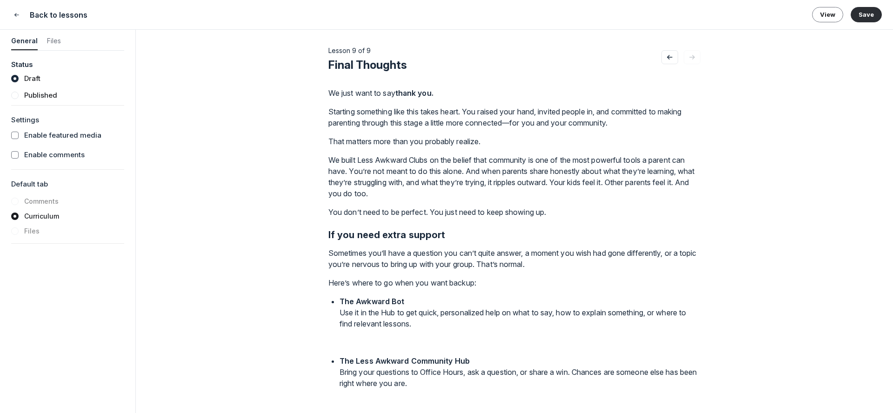
click at [367, 345] on p "The Awkward Bot Use it in the Hub to get quick, personalized help on what to sa…" at bounding box center [520, 324] width 361 height 56
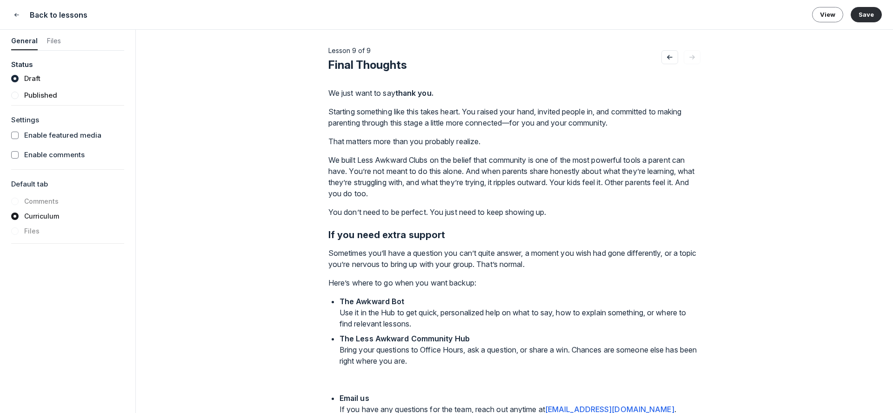
click at [343, 314] on p "The Awkward Bot Use it in the Hub to get quick, personalized help on what to sa…" at bounding box center [520, 312] width 361 height 33
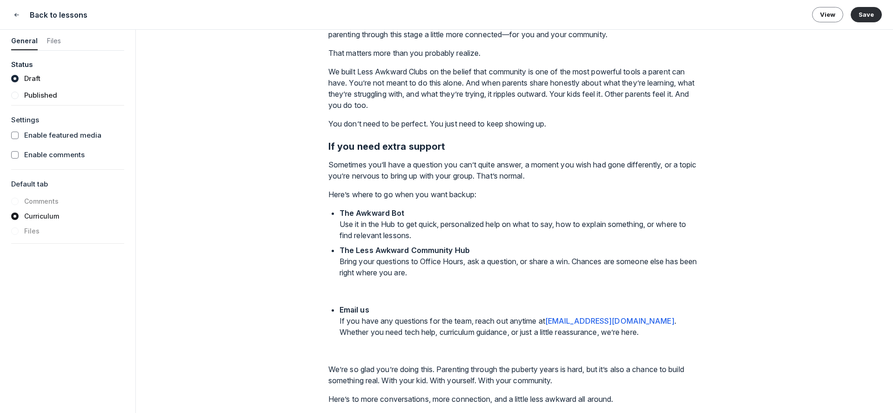
scroll to position [114, 0]
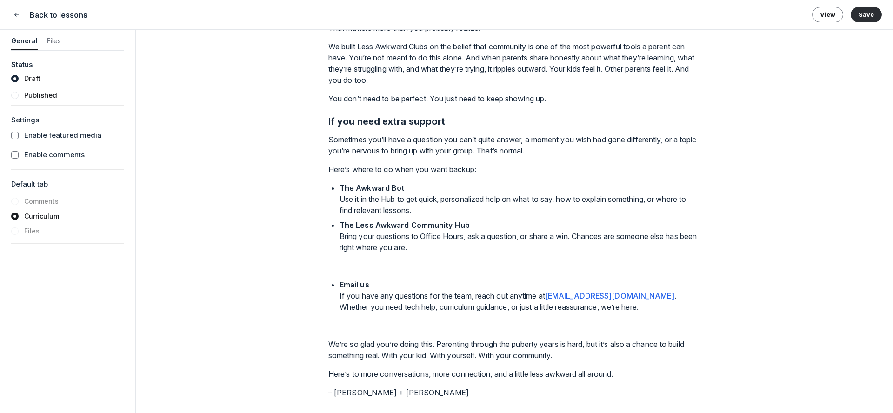
click at [359, 278] on ul "The Awkward Bot Use it in the Hub to get quick, personalized help on what to sa…" at bounding box center [520, 258] width 361 height 153
click at [355, 269] on p "The Less Awkward Community Hub Bring your questions to Office Hours, ask a ques…" at bounding box center [520, 248] width 361 height 56
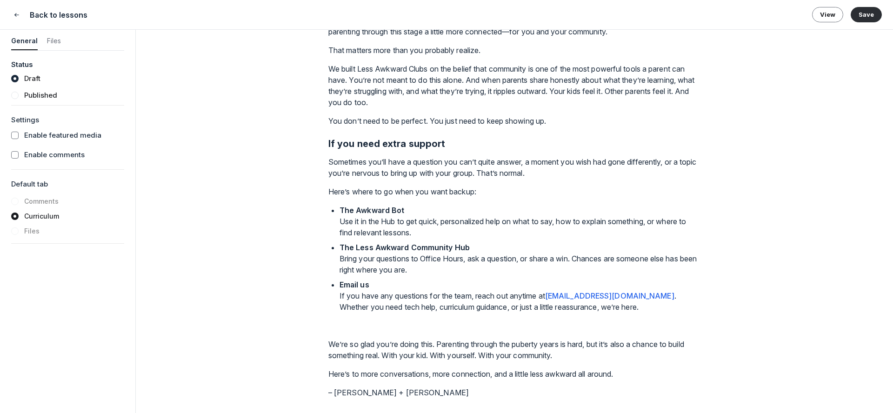
scroll to position [91, 0]
click at [349, 325] on p "Email us If you have any questions for the team, reach out anytime at [EMAIL_AD…" at bounding box center [520, 307] width 361 height 56
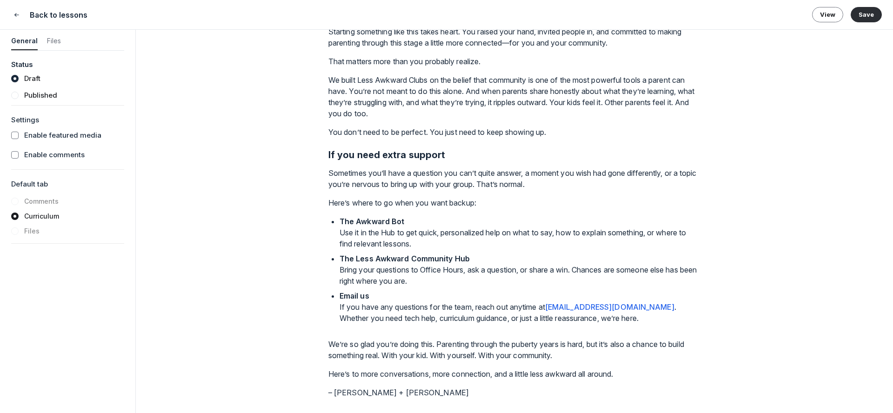
scroll to position [80, 0]
click at [369, 181] on p "Sometimes you’ll have a question you can’t quite answer, a moment you wish had …" at bounding box center [514, 178] width 372 height 22
click at [359, 194] on div "We just want to say thank you. Starting something like this takes heart. You ra…" at bounding box center [514, 202] width 372 height 391
drag, startPoint x: 334, startPoint y: 396, endPoint x: 319, endPoint y: 394, distance: 15.5
click at [319, 394] on div "Lesson 9 of 9 Final Thoughts Featured media Drag your video/audio file or embed…" at bounding box center [514, 221] width 757 height 383
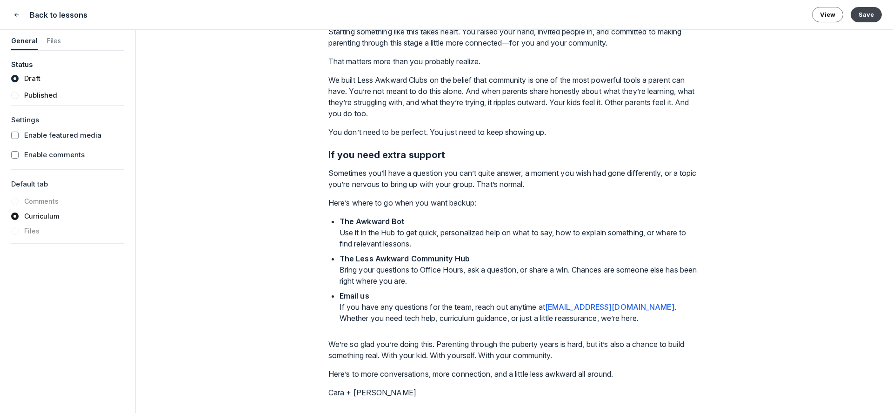
click at [868, 19] on button "Save" at bounding box center [866, 14] width 31 height 15
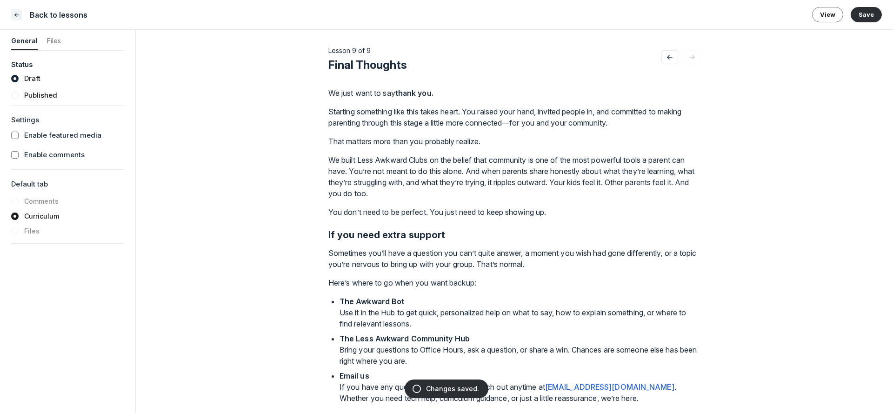
click at [13, 14] on icon "Close" at bounding box center [16, 14] width 7 height 9
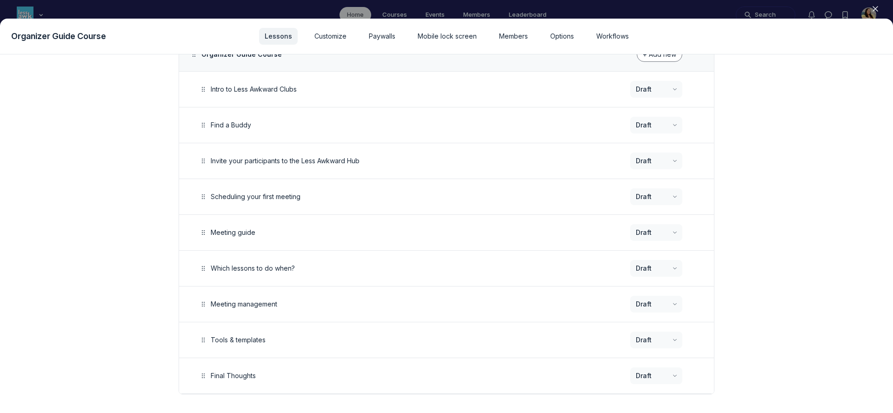
click at [231, 11] on div at bounding box center [446, 206] width 893 height 413
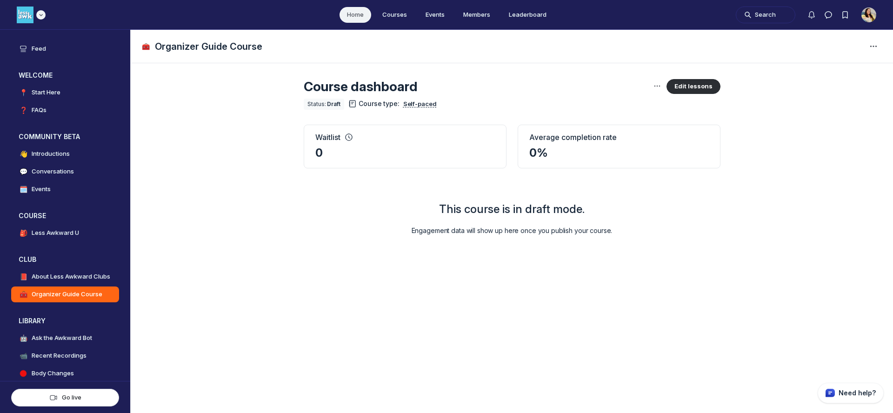
click at [42, 14] on use "Main navigation bar" at bounding box center [41, 14] width 3 height 1
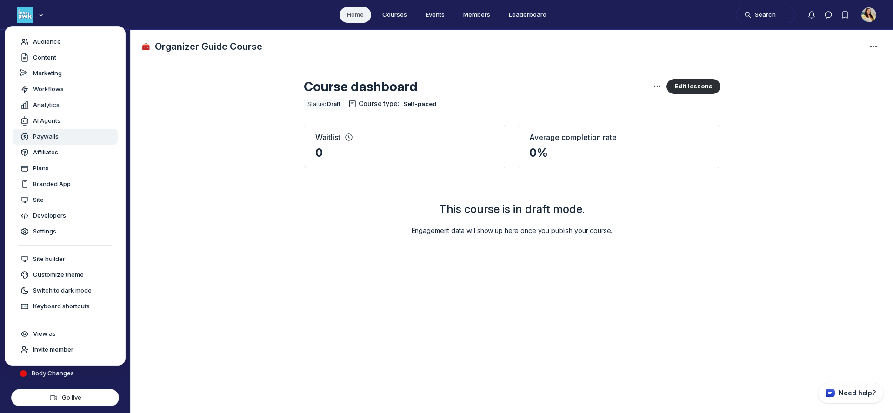
click at [64, 140] on div "Paywalls" at bounding box center [65, 136] width 90 height 9
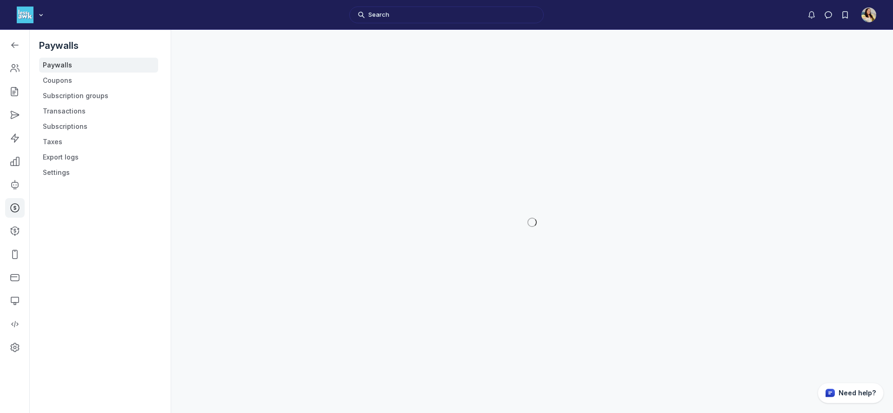
scroll to position [2900, 1325]
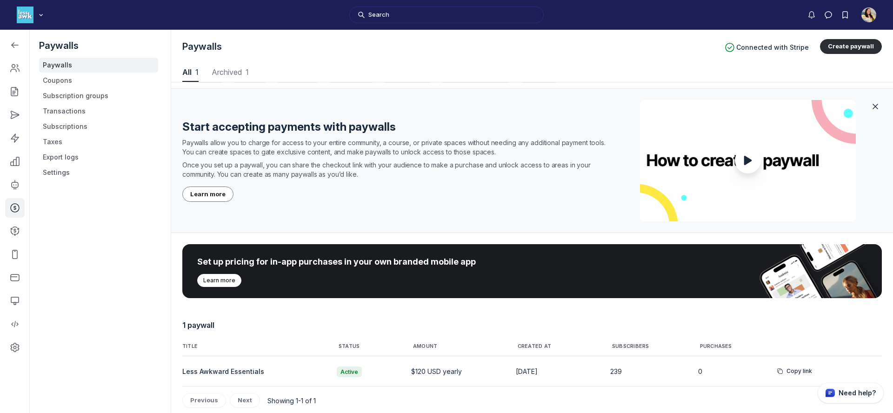
scroll to position [18, 0]
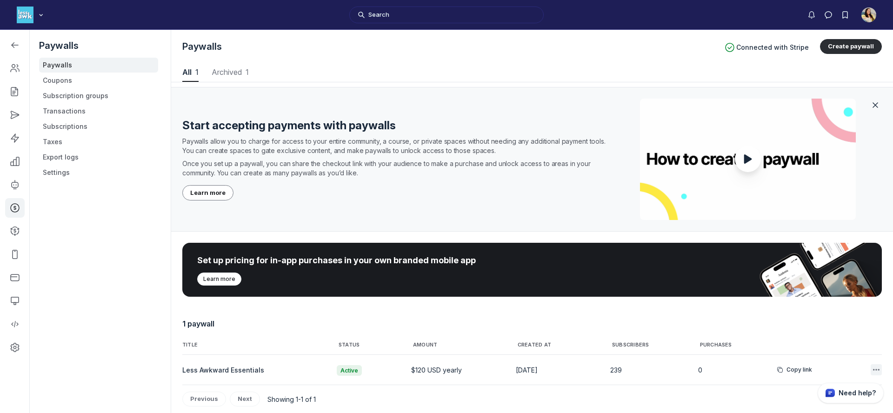
click at [876, 371] on icon "button" at bounding box center [876, 369] width 9 height 9
click at [628, 321] on div "1 paywall" at bounding box center [532, 323] width 700 height 13
click at [858, 48] on button "Create paywall" at bounding box center [851, 46] width 62 height 15
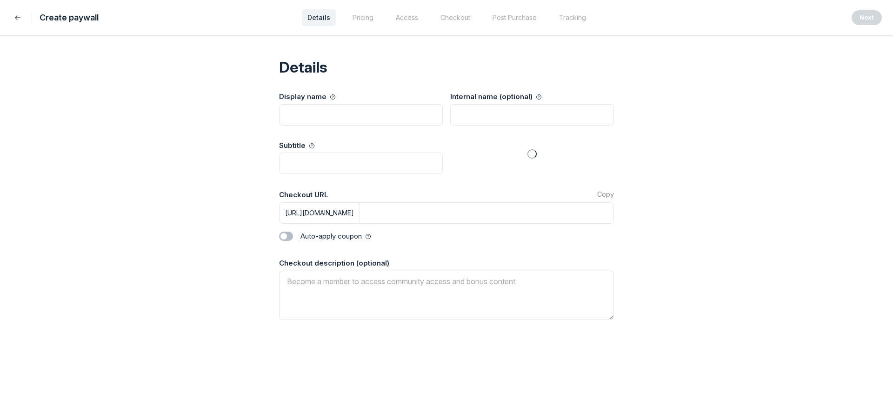
select select "1"
click at [499, 113] on input at bounding box center [532, 114] width 164 height 21
drag, startPoint x: 525, startPoint y: 115, endPoint x: 430, endPoint y: 115, distance: 95.4
click at [430, 115] on div "Display name Internal name (optional) Less Awkward Hub for Schools" at bounding box center [446, 109] width 335 height 34
type input "Less Awkward Hub for Schools"
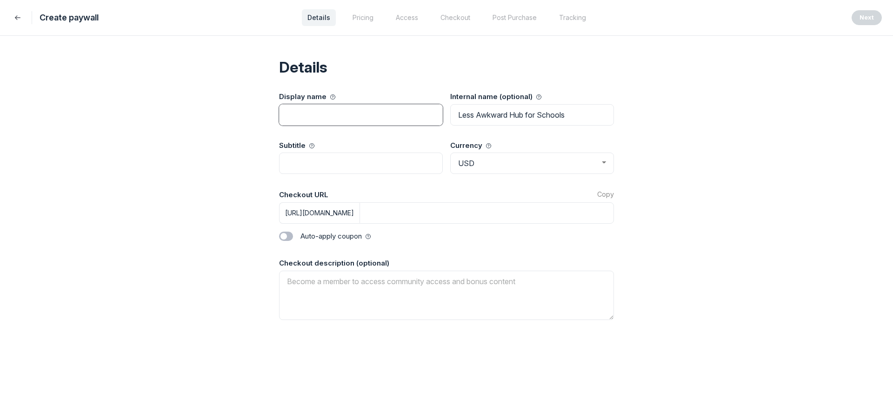
click at [326, 120] on input at bounding box center [361, 114] width 164 height 21
paste input "Less Awkward Hub"
type input "Less Awkward Hub"
type input "less-awkward-hub"
type input "Less Awkward Hub"
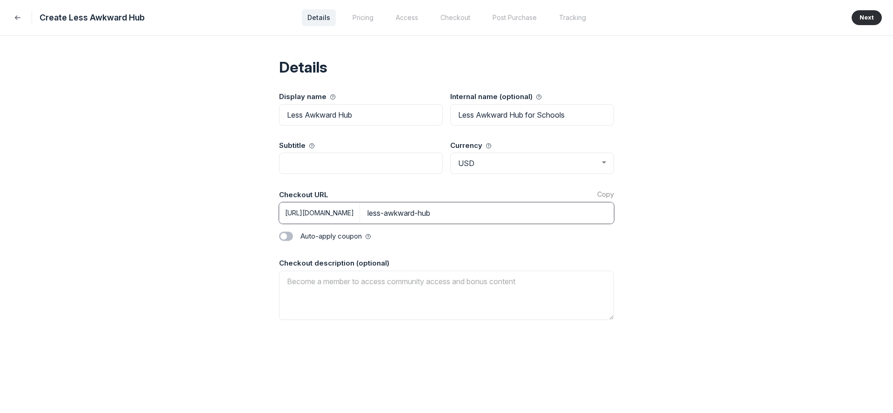
click at [520, 218] on input "less-awkward-hub" at bounding box center [487, 212] width 254 height 21
type input "less-awkward-hub-schools"
click at [413, 165] on input at bounding box center [361, 163] width 164 height 21
click at [200, 194] on div "Details Display name Less Awkward Hub Internal name (optional) Less Awkward Hub…" at bounding box center [446, 224] width 893 height 377
click at [342, 280] on textarea at bounding box center [446, 295] width 335 height 49
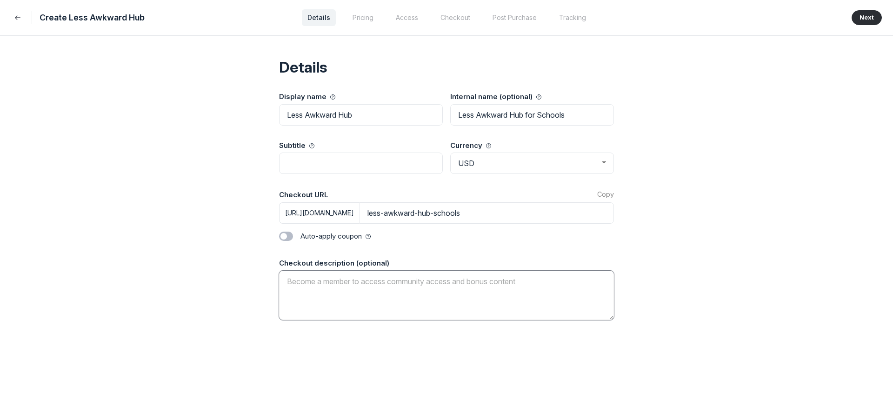
paste textarea "Less Awkward Essentials is our flagship membership offer. It's everything you n…"
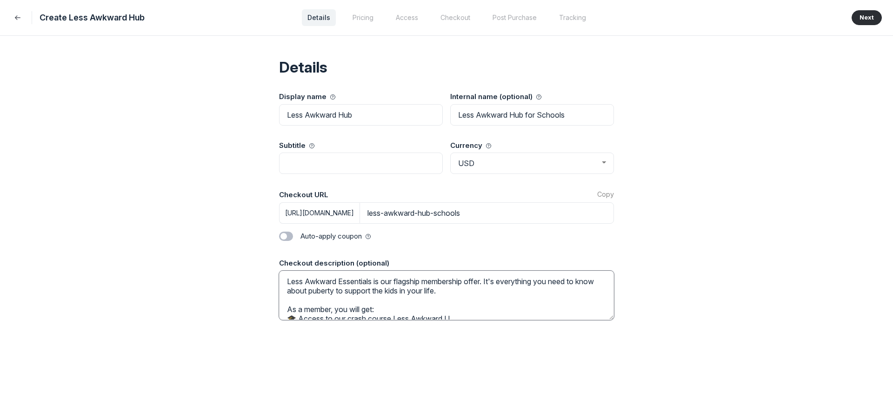
scroll to position [78, 0]
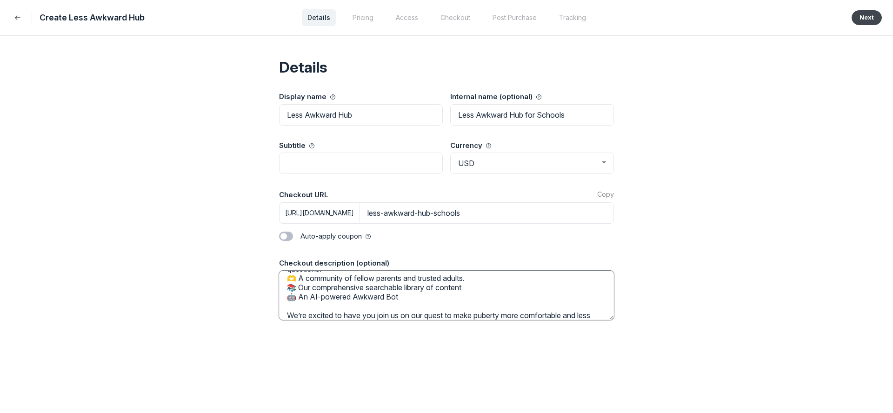
type textarea "Less Awkward Essentials is our flagship membership offer. It's everything you n…"
click at [865, 18] on button "Next" at bounding box center [867, 17] width 30 height 15
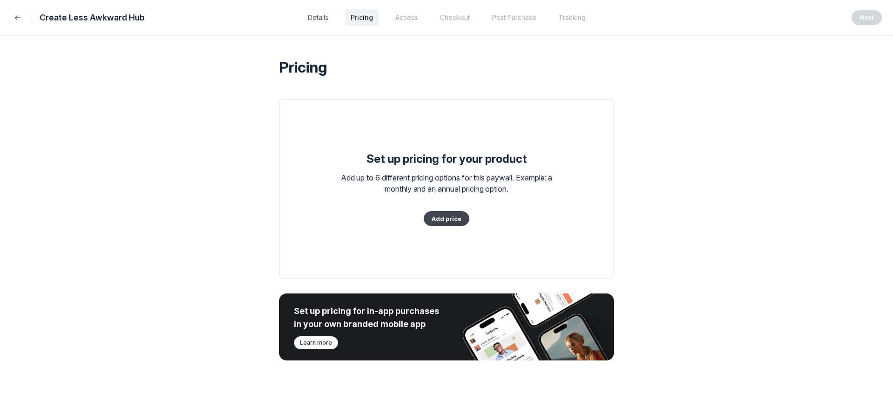
click at [452, 223] on button "Add price" at bounding box center [447, 218] width 46 height 15
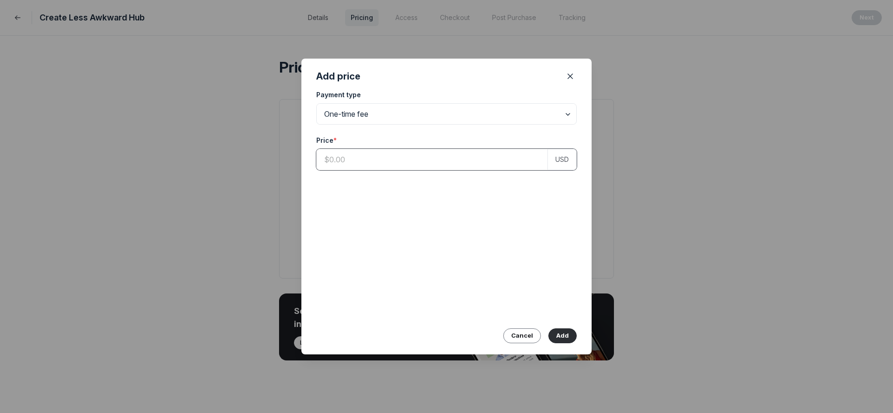
click at [434, 164] on input at bounding box center [432, 159] width 232 height 21
click at [448, 113] on input "One-time fee" at bounding box center [447, 114] width 260 height 20
click at [428, 152] on span "Subscription" at bounding box center [446, 156] width 241 height 9
type input "Subscription"
click at [370, 157] on input "text" at bounding box center [376, 159] width 118 height 20
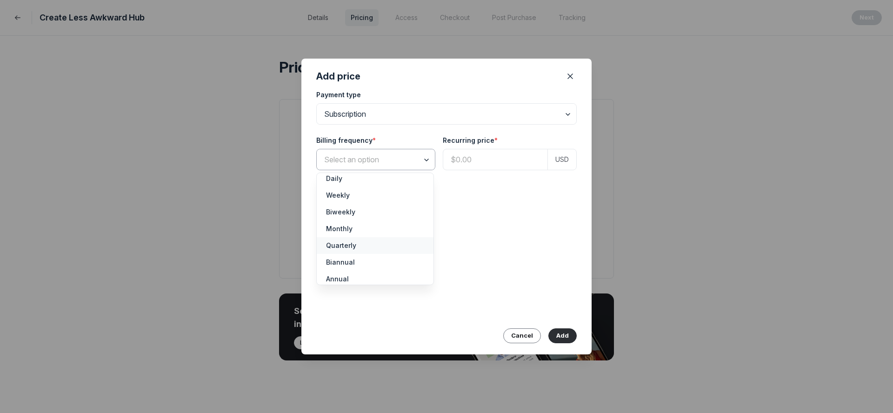
scroll to position [13, 0]
click at [355, 271] on span "Annual" at bounding box center [375, 272] width 98 height 9
type input "Annual"
click at [462, 164] on input at bounding box center [495, 159] width 105 height 21
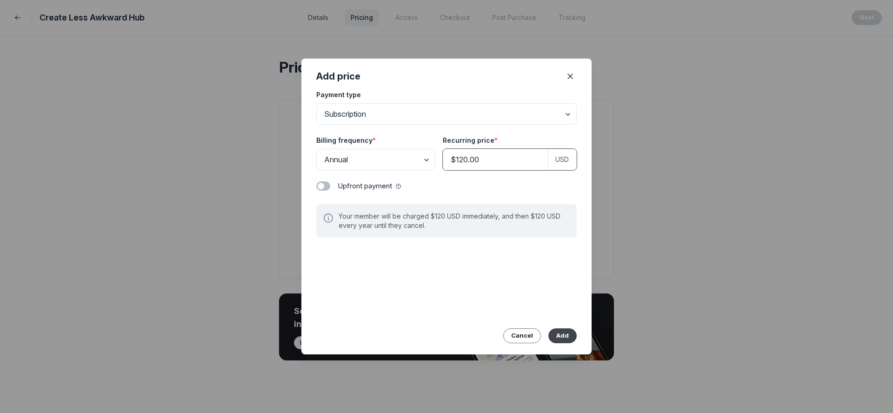
type input "$120.00"
click at [556, 334] on button "Add" at bounding box center [562, 335] width 28 height 15
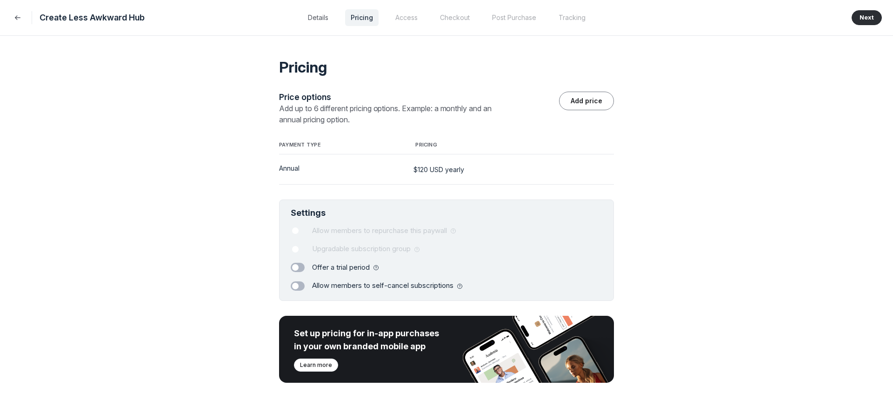
click at [301, 285] on label "Toggle switch" at bounding box center [298, 285] width 14 height 9
click at [0, 0] on input "Toggle switch" at bounding box center [0, 0] width 0 height 0
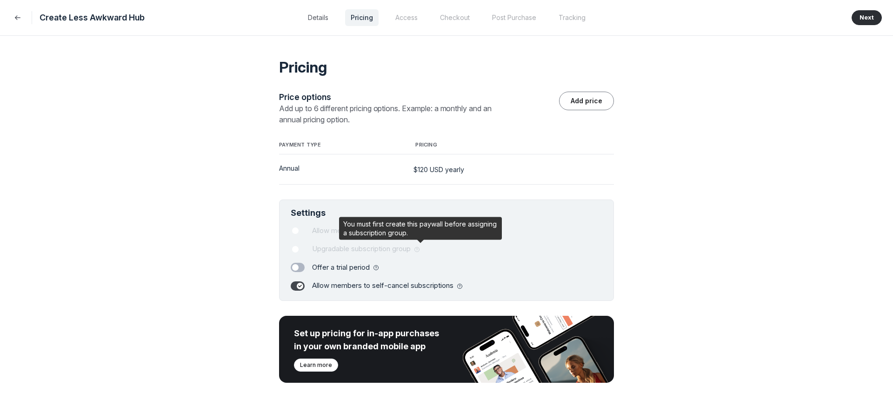
click at [419, 251] on use at bounding box center [416, 249] width 5 height 5
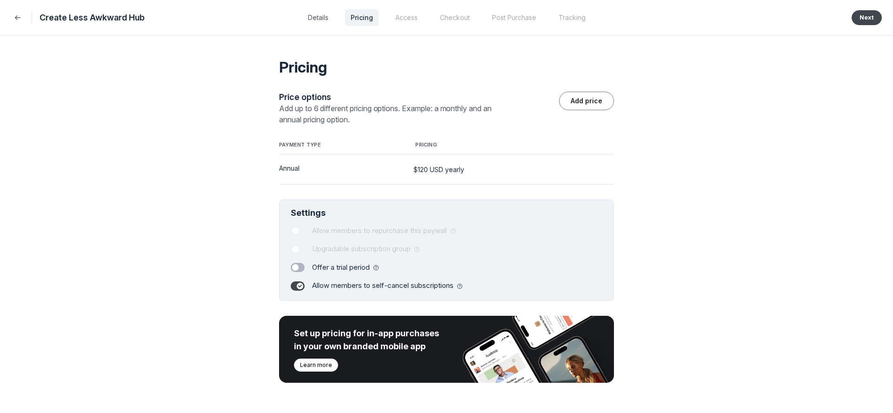
click at [862, 16] on button "Next" at bounding box center [867, 17] width 30 height 15
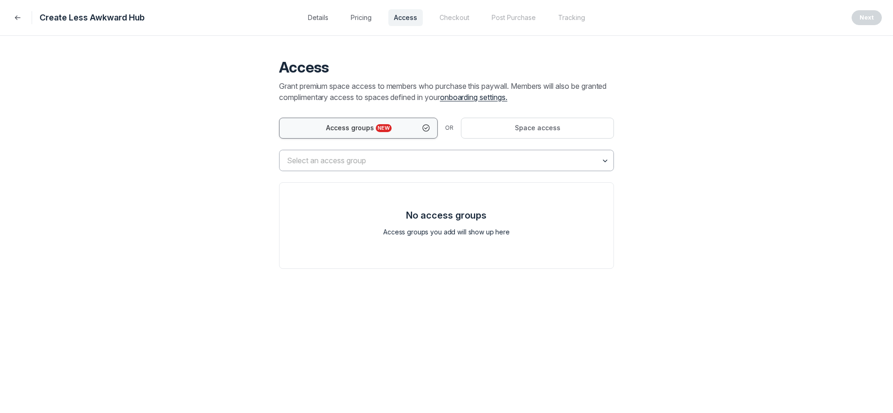
click at [405, 167] on input "text" at bounding box center [447, 160] width 334 height 20
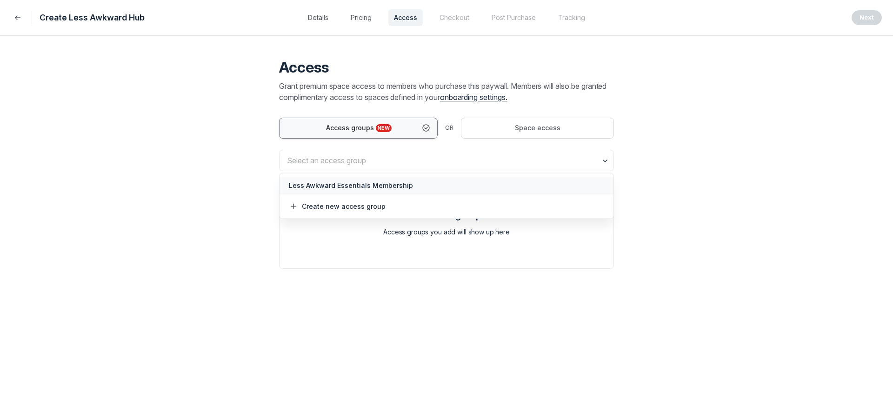
click at [403, 186] on span "Less Awkward Essentials Membership" at bounding box center [446, 185] width 315 height 9
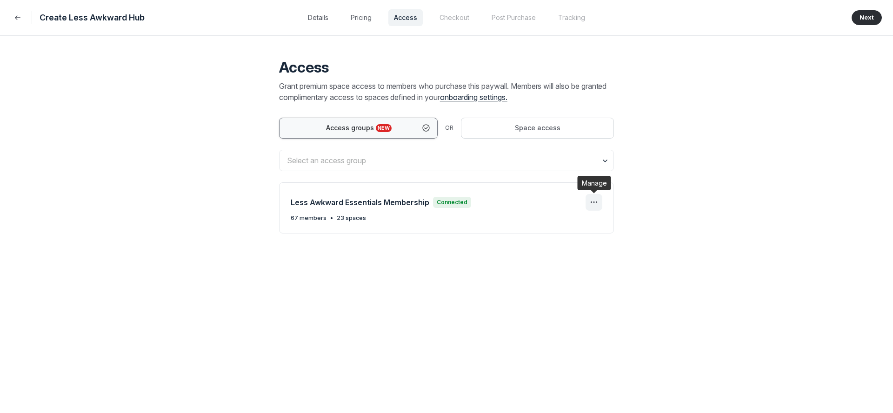
click at [593, 203] on icon "Manage" at bounding box center [593, 202] width 11 height 11
click at [721, 201] on div "Access Grant premium space access to members who purchase this paywall. Members…" at bounding box center [446, 224] width 893 height 377
click at [863, 22] on button "Next" at bounding box center [867, 17] width 30 height 15
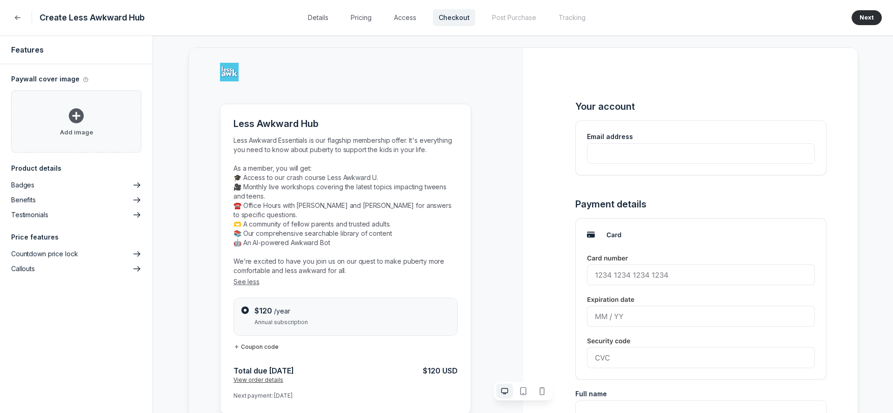
scroll to position [0, 0]
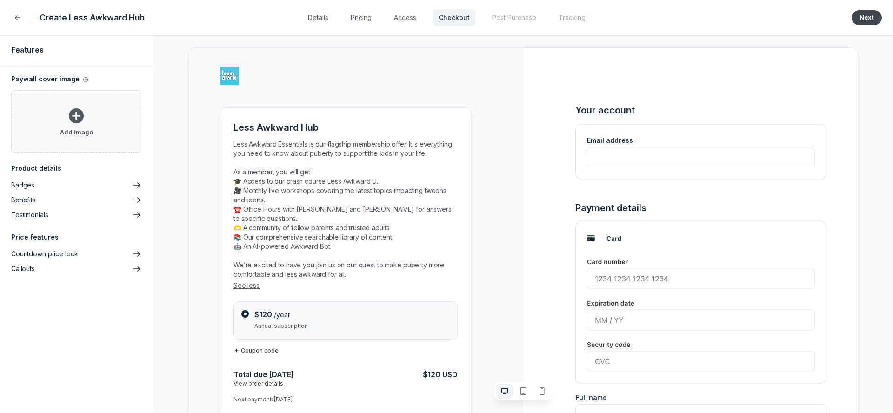
click at [875, 20] on button "Next" at bounding box center [867, 17] width 30 height 15
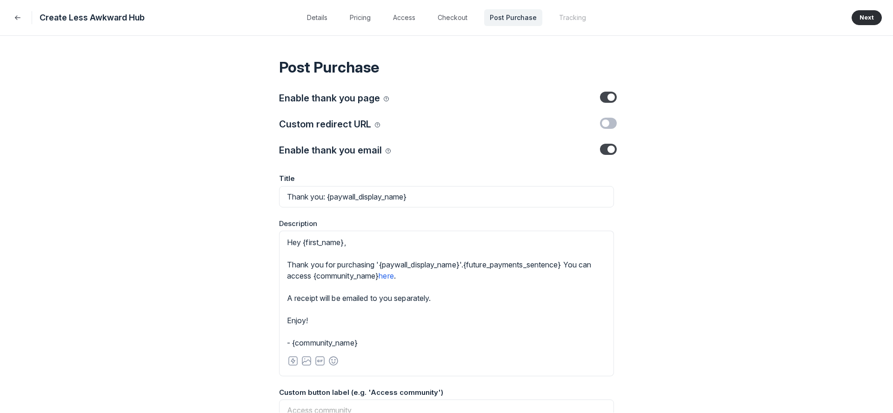
click at [606, 95] on label "Toggle switch" at bounding box center [608, 97] width 17 height 11
click at [0, 0] on input "Toggle switch" at bounding box center [0, 0] width 0 height 0
drag, startPoint x: 468, startPoint y: 266, endPoint x: 468, endPoint y: 273, distance: 7.0
click at [468, 273] on div "Hey {first_name}, Thank you for purchasing '{paywall_display_name}'.{future_pay…" at bounding box center [446, 293] width 319 height 112
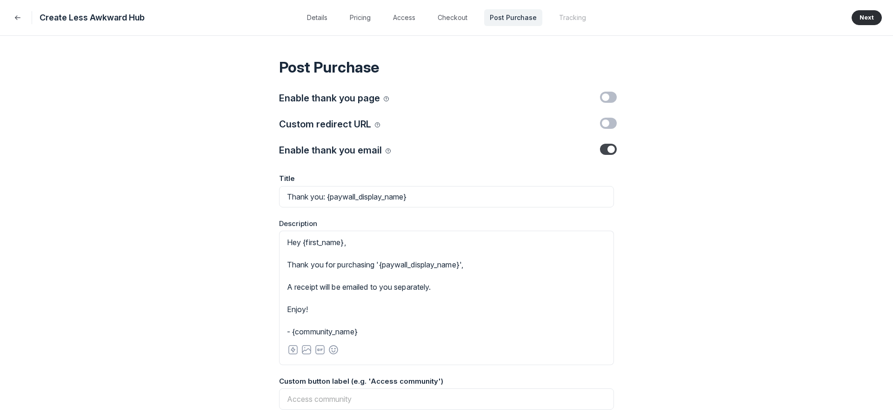
paste trix-editor "where we’re all committed to knowing more and cringing less!"
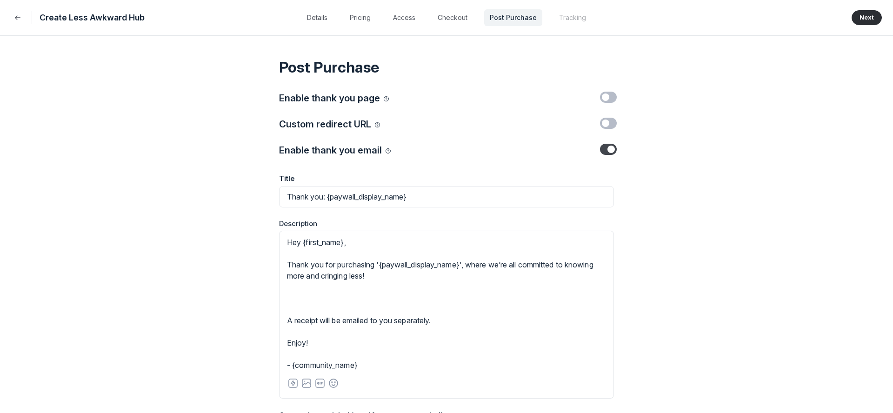
paste trix-editor "You can access {community_name} <a href="[URL][DOMAIN_NAME]">here</a>."
type trix-editor "<div><!--block-->Hey {first_name},<br><br>Thank you for purchasing '{paywall_di…"
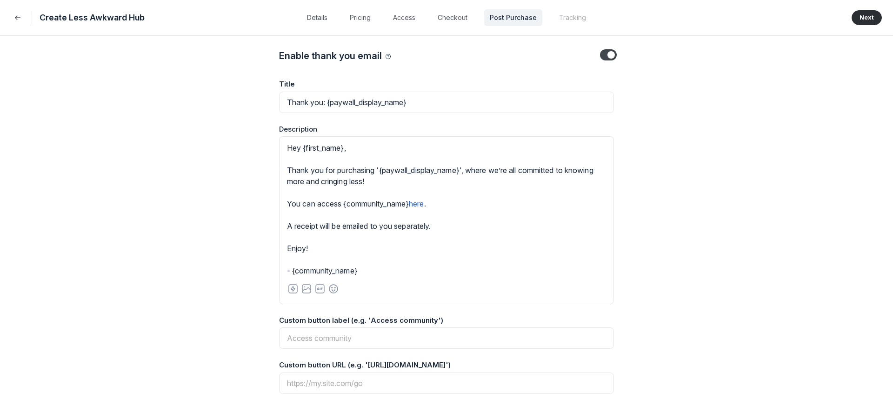
scroll to position [98, 0]
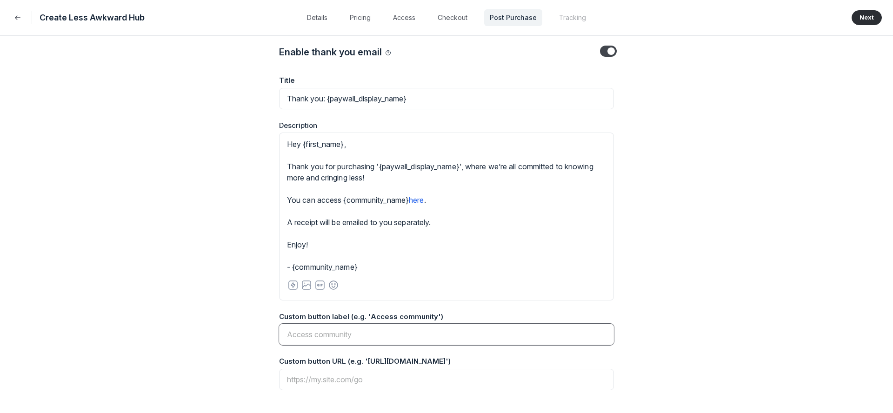
click at [320, 343] on input at bounding box center [446, 334] width 335 height 21
paste input "Go to Less Awkward Hub"
type input "Go to Less Awkward Hub"
click at [324, 377] on input at bounding box center [446, 379] width 335 height 21
paste input "[URL][DOMAIN_NAME]"
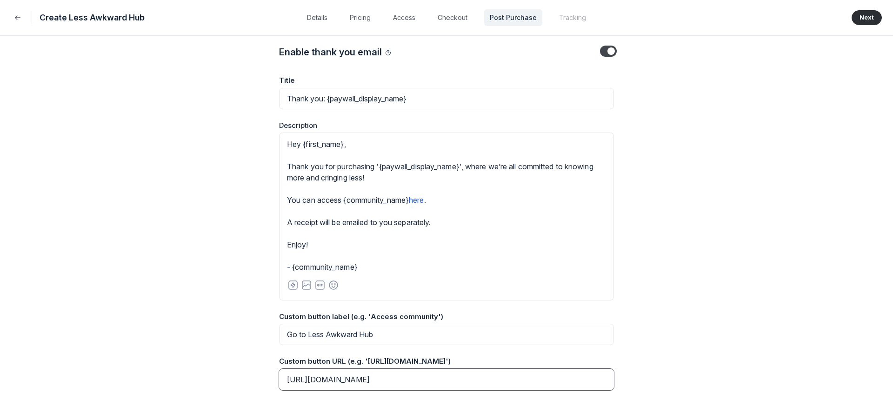
type input "[URL][DOMAIN_NAME]"
click at [867, 15] on button "Next" at bounding box center [867, 17] width 30 height 15
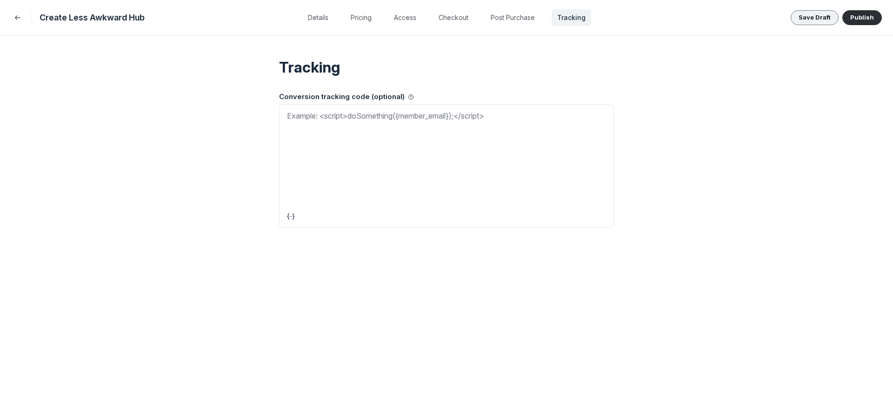
click at [819, 16] on button "Save Draft" at bounding box center [815, 17] width 48 height 15
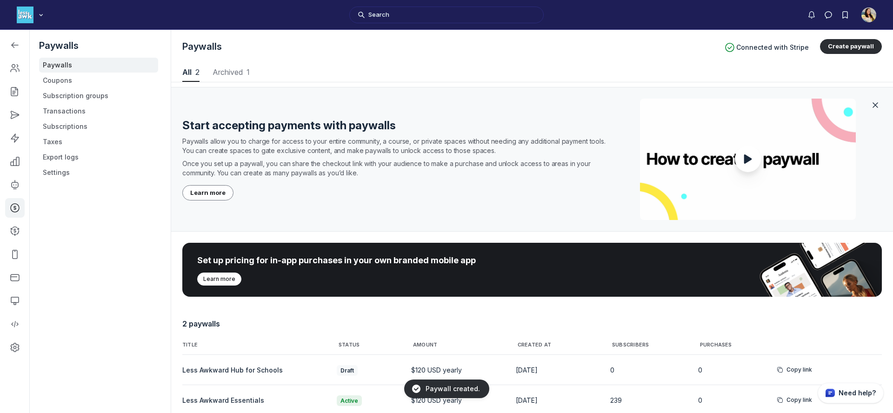
scroll to position [48, 0]
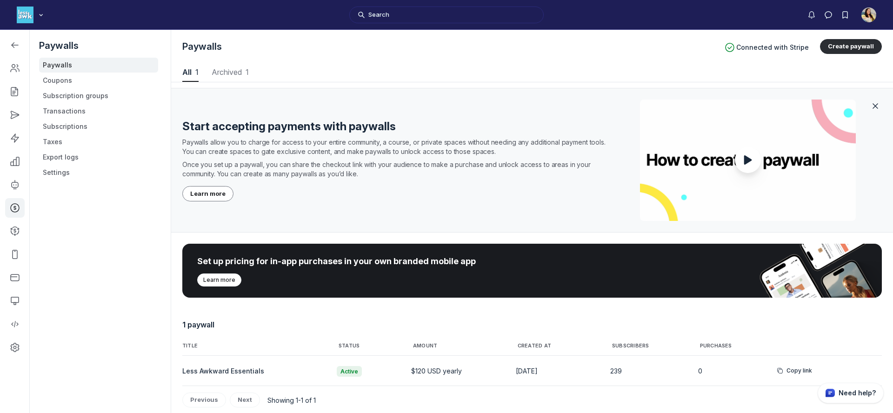
scroll to position [18, 0]
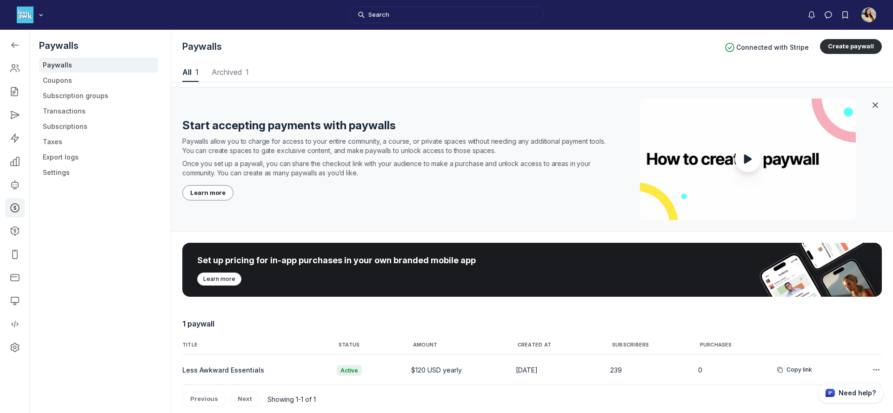
click at [241, 374] on td "Less Awkward Essentials" at bounding box center [256, 370] width 149 height 30
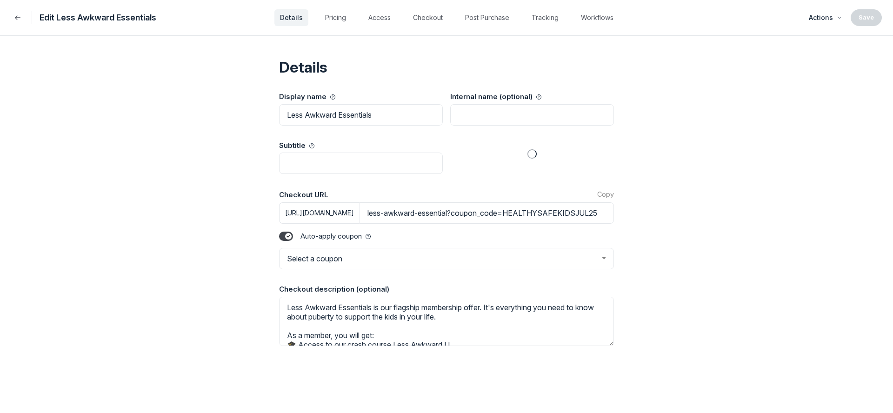
select select "1"
select select "HEALTHYSAFEKIDSJUL25"
click at [282, 237] on label "Toggle switch" at bounding box center [286, 236] width 14 height 9
click at [0, 0] on input "Toggle switch" at bounding box center [0, 0] width 0 height 0
type input "less-awkward-essential"
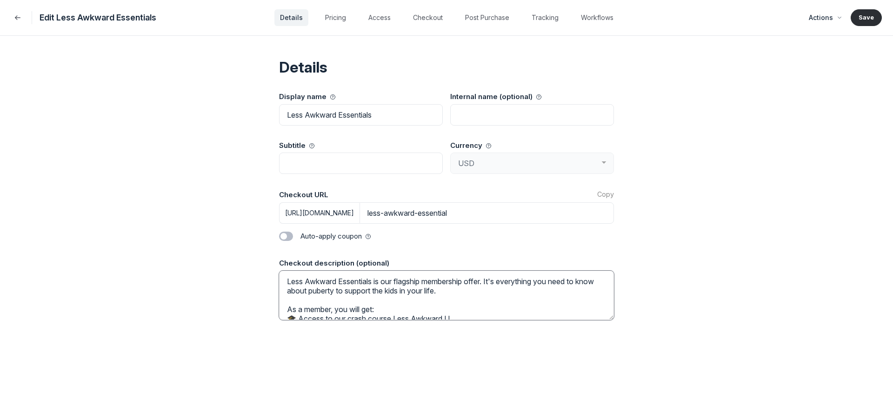
click at [294, 286] on textarea "Less Awkward Essentials is our flagship membership offer. It's everything you n…" at bounding box center [446, 295] width 335 height 49
click at [334, 19] on button "Pricing" at bounding box center [336, 17] width 32 height 17
select select "19381"
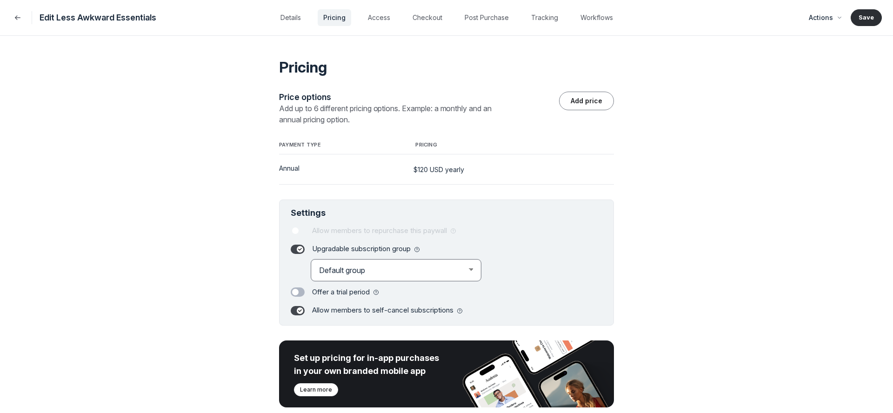
click at [413, 260] on select "Select group (Optional) Default group" at bounding box center [396, 270] width 170 height 21
click at [479, 15] on button "Post Purchase" at bounding box center [486, 17] width 55 height 17
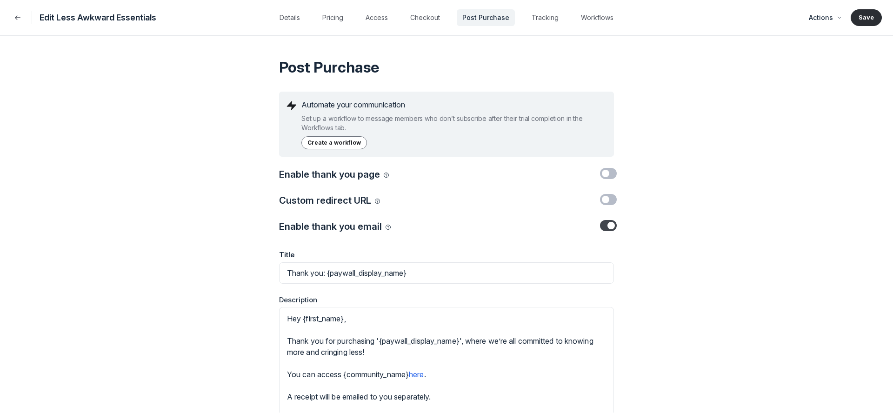
scroll to position [150, 0]
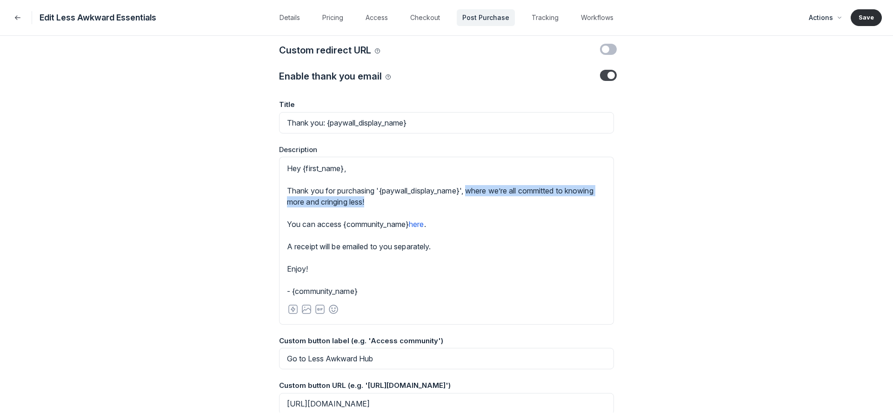
drag, startPoint x: 473, startPoint y: 192, endPoint x: 478, endPoint y: 206, distance: 14.9
click at [478, 206] on div "Hey {first_name}, Thank you for purchasing '{paywall_display_name}', where we’r…" at bounding box center [446, 230] width 319 height 134
type trix-editor "<div><!--block-->Hey {first_name},<br><br>Thank you for purchasing '{paywall_di…"
copy div "where we’re all committed to knowing more and cringing less!"
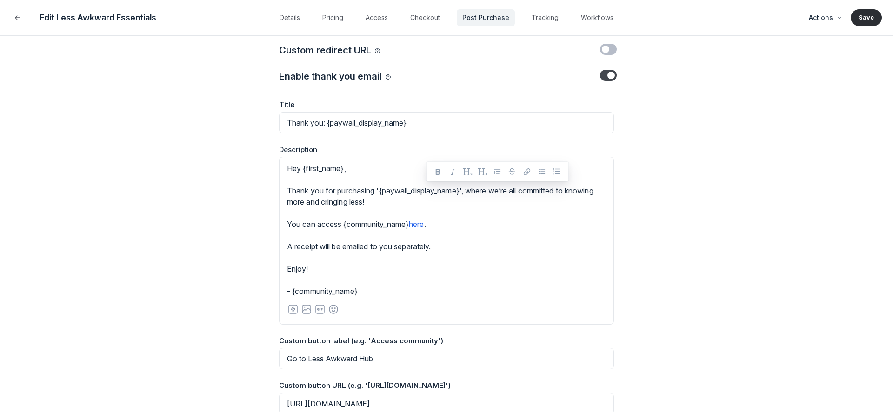
click at [421, 223] on link "here" at bounding box center [416, 224] width 15 height 9
drag, startPoint x: 447, startPoint y: 225, endPoint x: 264, endPoint y: 227, distance: 182.8
click at [264, 227] on div "Post Purchase Automate your communication Set up a workflow to message members …" at bounding box center [446, 224] width 893 height 377
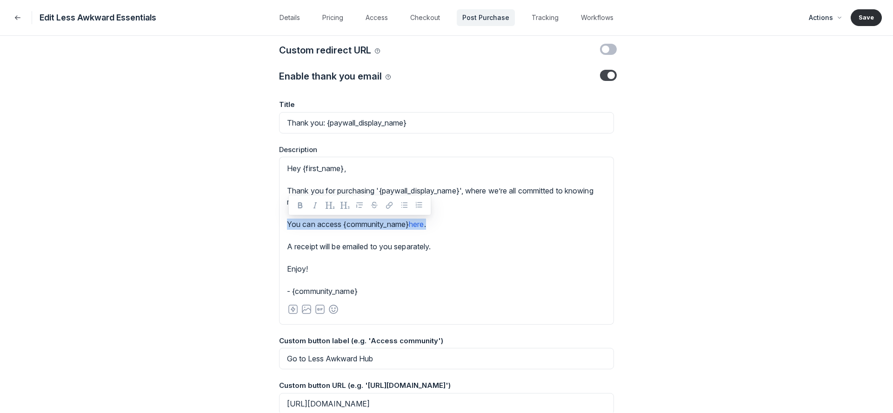
copy div "You can access {community_name} here ."
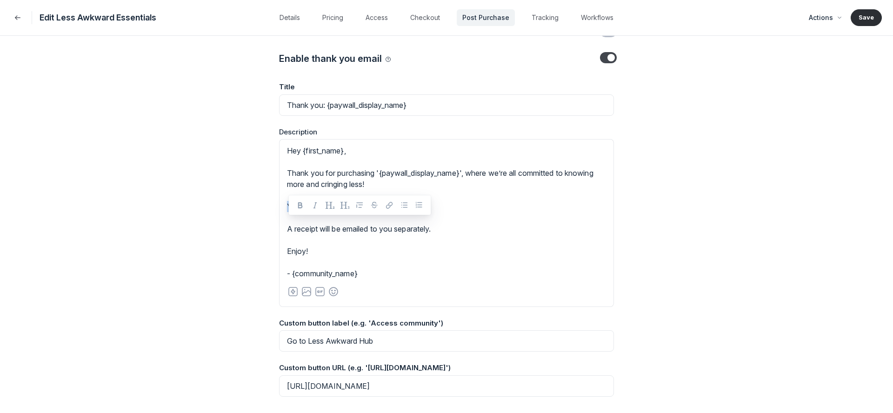
scroll to position [174, 0]
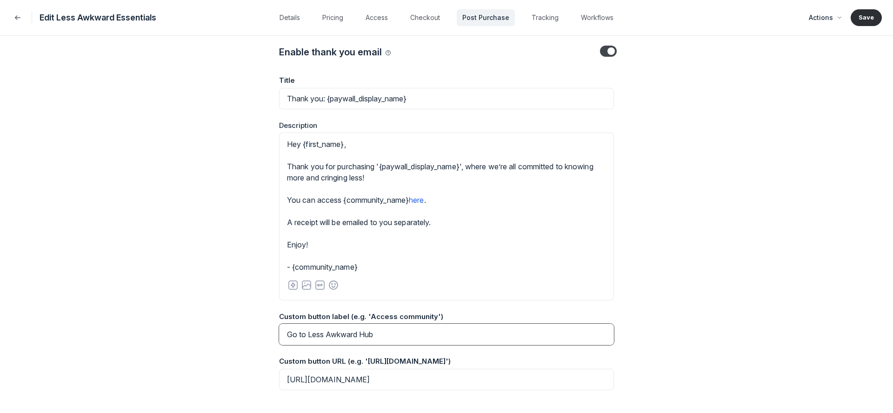
drag, startPoint x: 378, startPoint y: 336, endPoint x: 241, endPoint y: 338, distance: 136.3
click at [241, 338] on div "Post Purchase Automate your communication Set up a workflow to message members …" at bounding box center [446, 224] width 893 height 377
drag, startPoint x: 439, startPoint y: 376, endPoint x: 436, endPoint y: 355, distance: 21.1
click at [436, 355] on div "Title Thank you: {paywall_display_name} Description Hey {first_name}, Thank you…" at bounding box center [446, 232] width 335 height 315
